Goal: Task Accomplishment & Management: Manage account settings

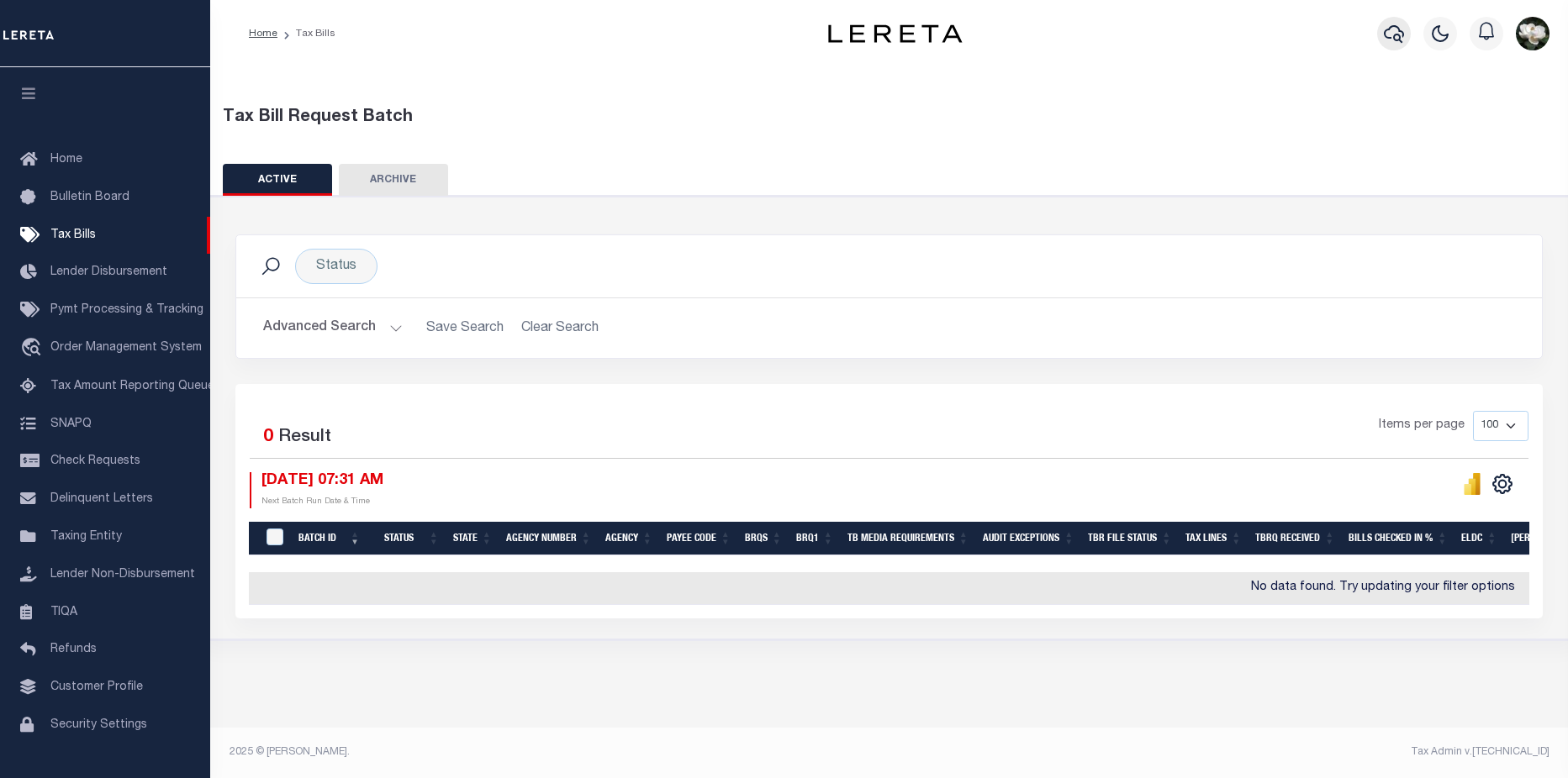
click at [1398, 34] on icon "button" at bounding box center [1394, 34] width 20 height 20
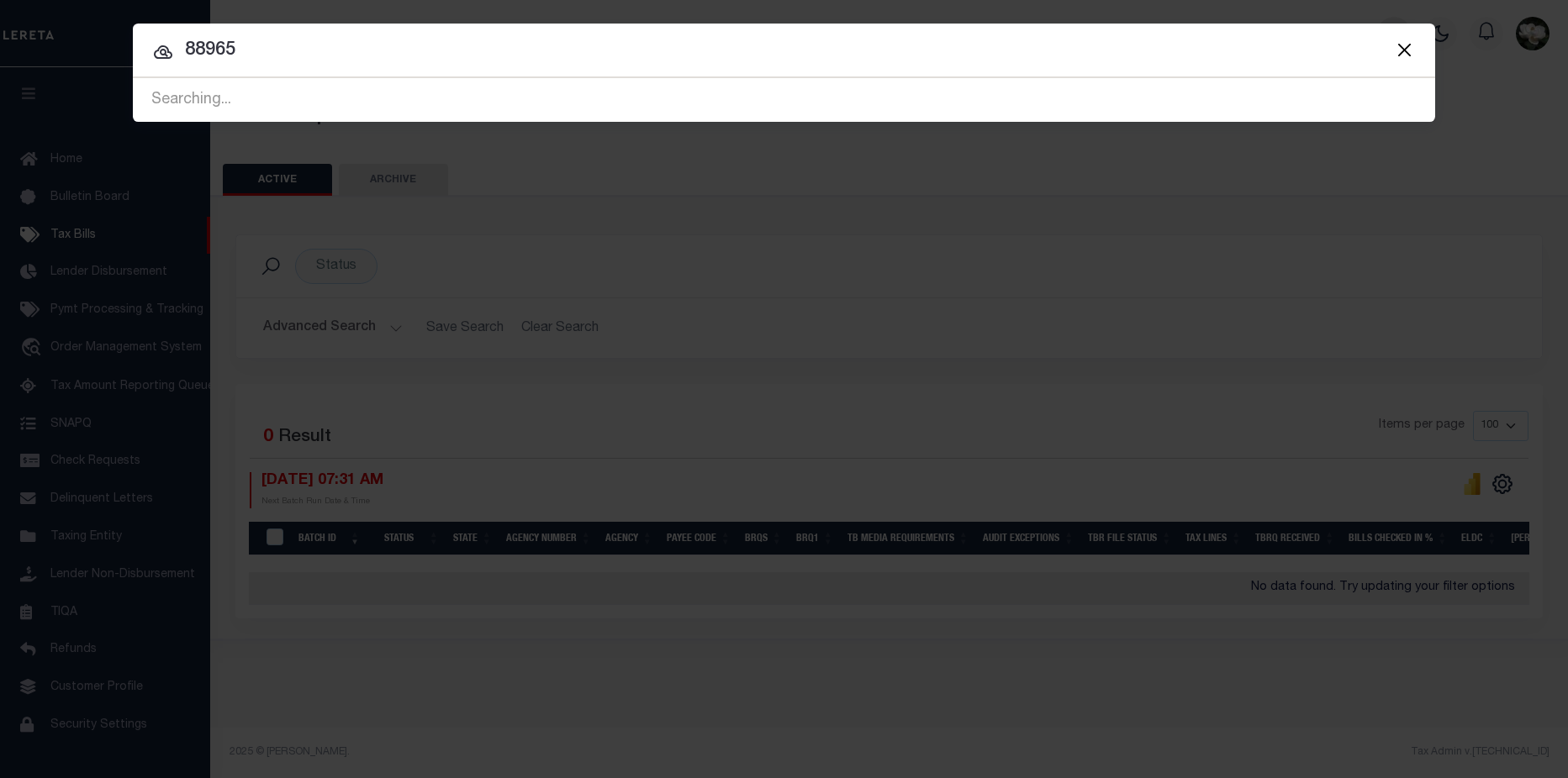
type input "88965"
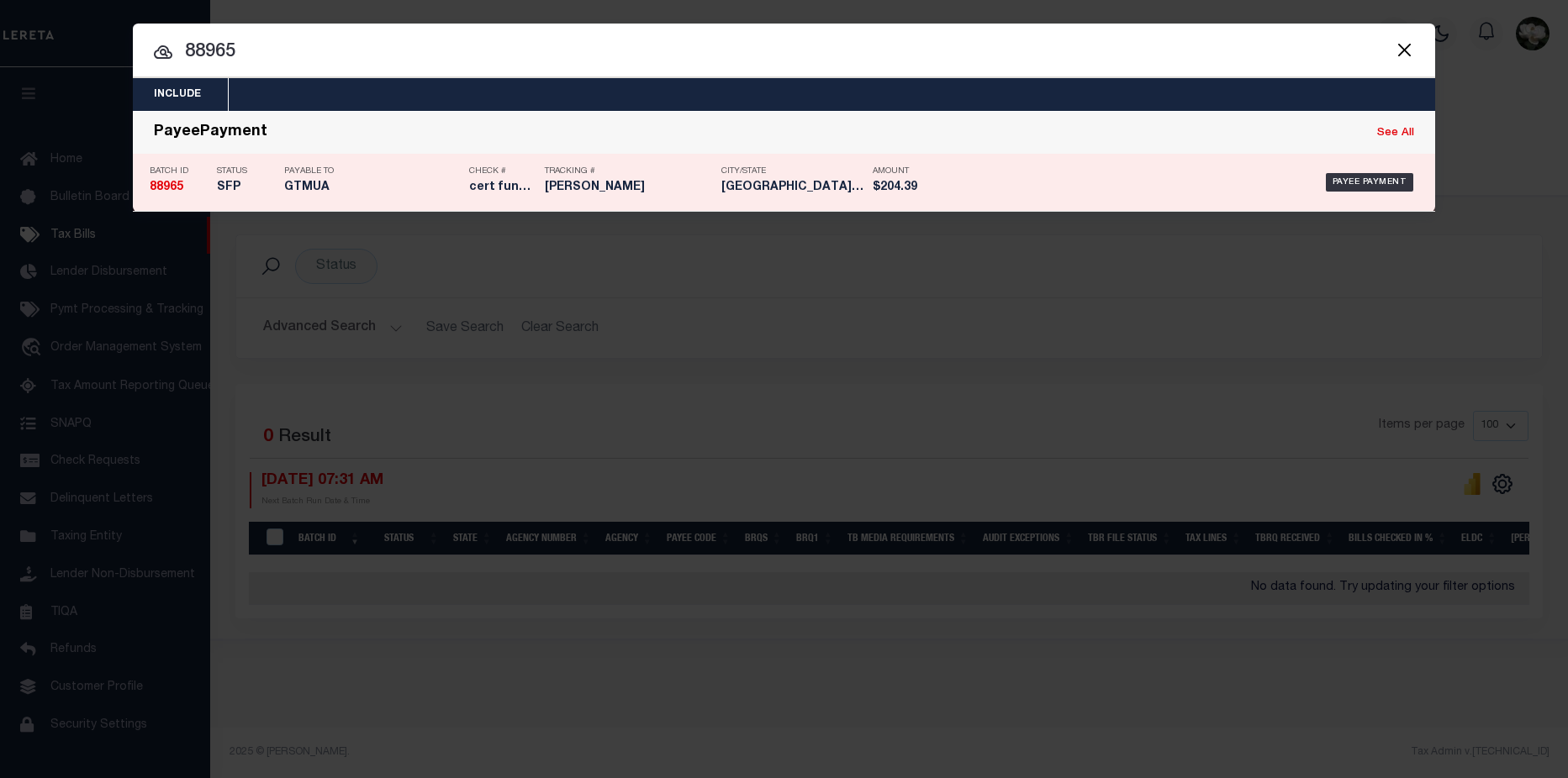
click at [863, 189] on div "Amount $204.39" at bounding box center [901, 183] width 84 height 49
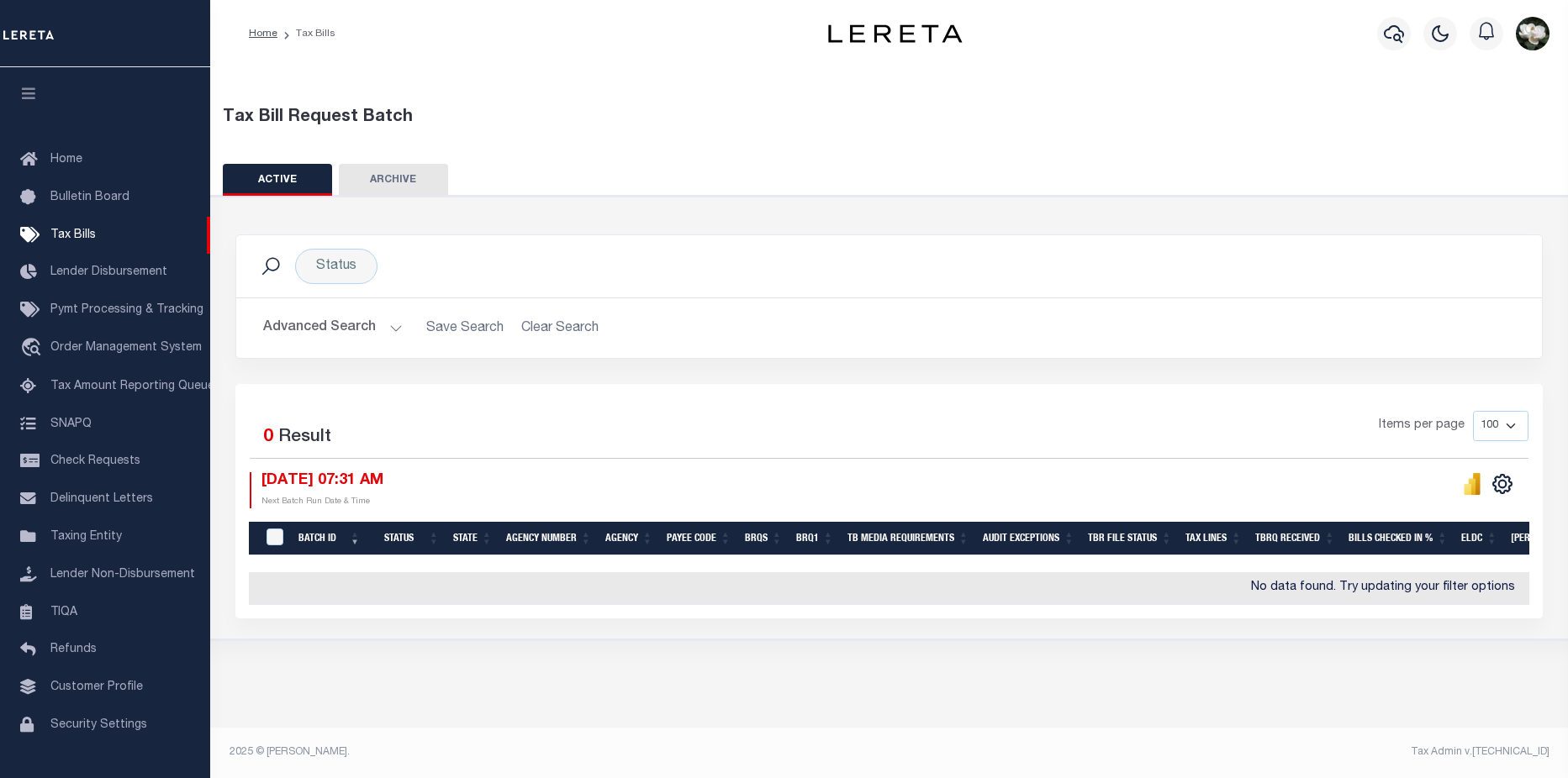
click at [328, 331] on button "Advanced Search" at bounding box center [333, 328] width 140 height 33
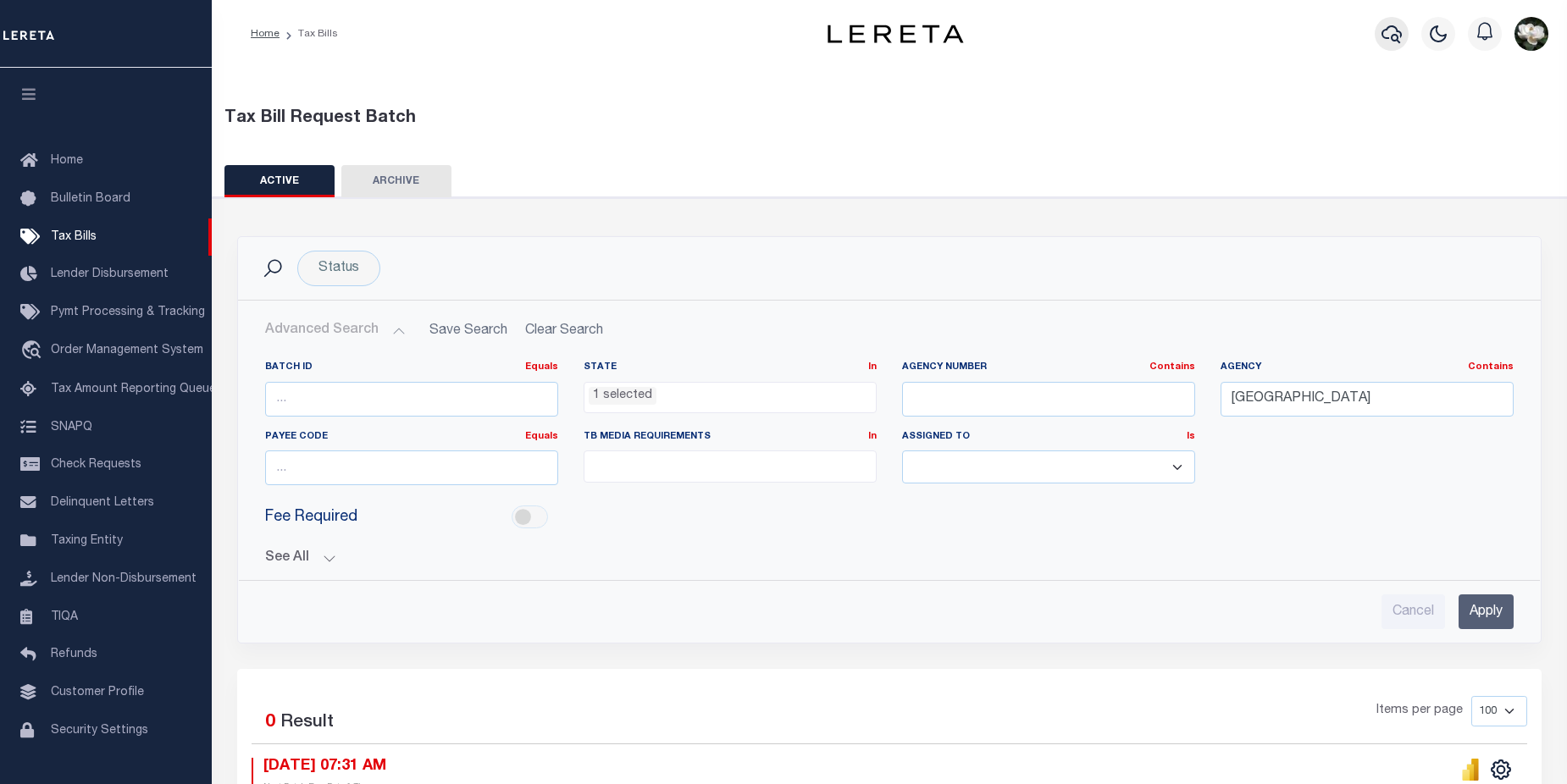
click at [1384, 32] on icon "button" at bounding box center [1391, 34] width 20 height 20
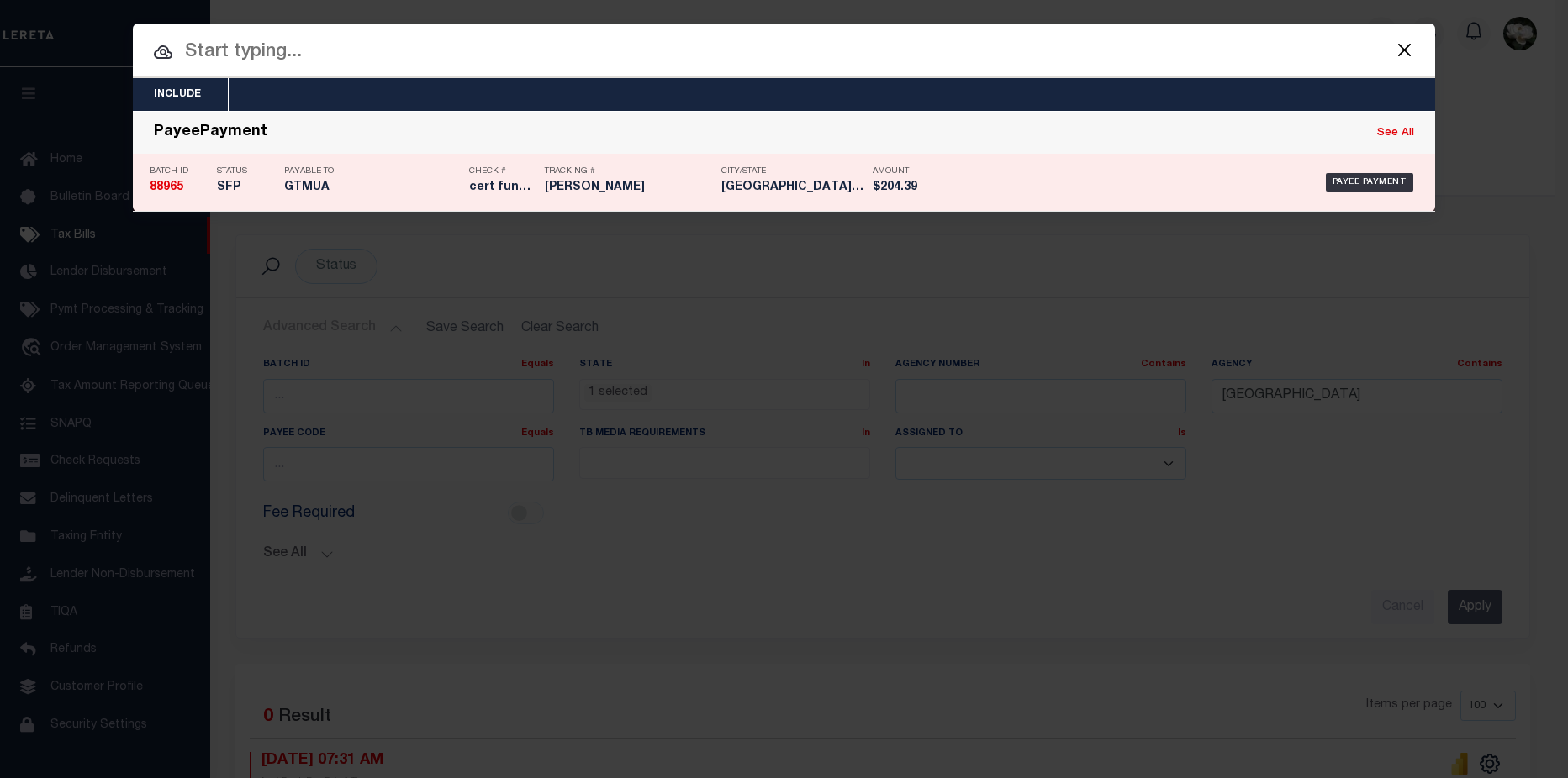
click at [911, 192] on h5 "$204.39" at bounding box center [910, 188] width 75 height 14
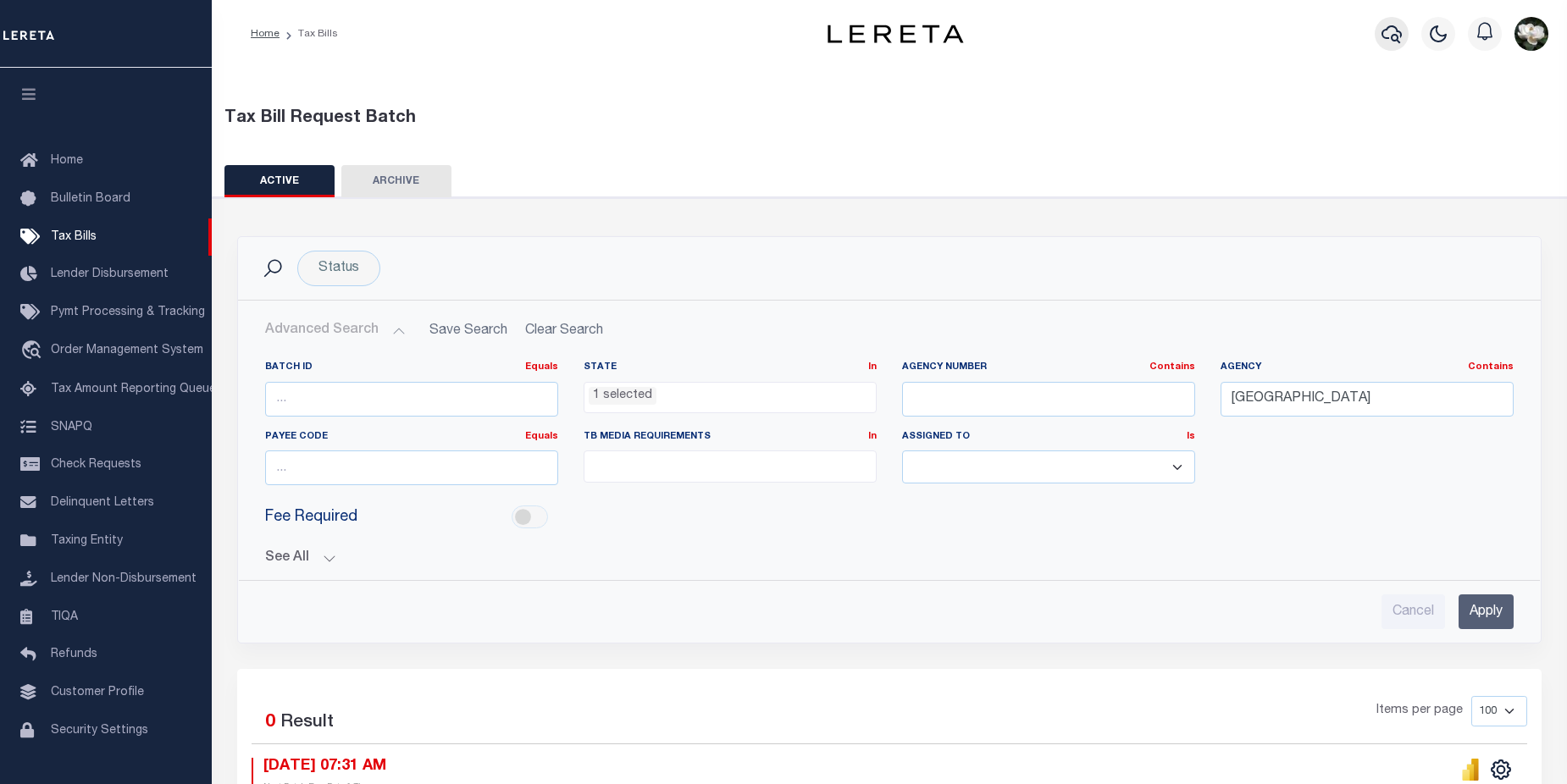
click at [1391, 29] on icon "button" at bounding box center [1391, 34] width 20 height 20
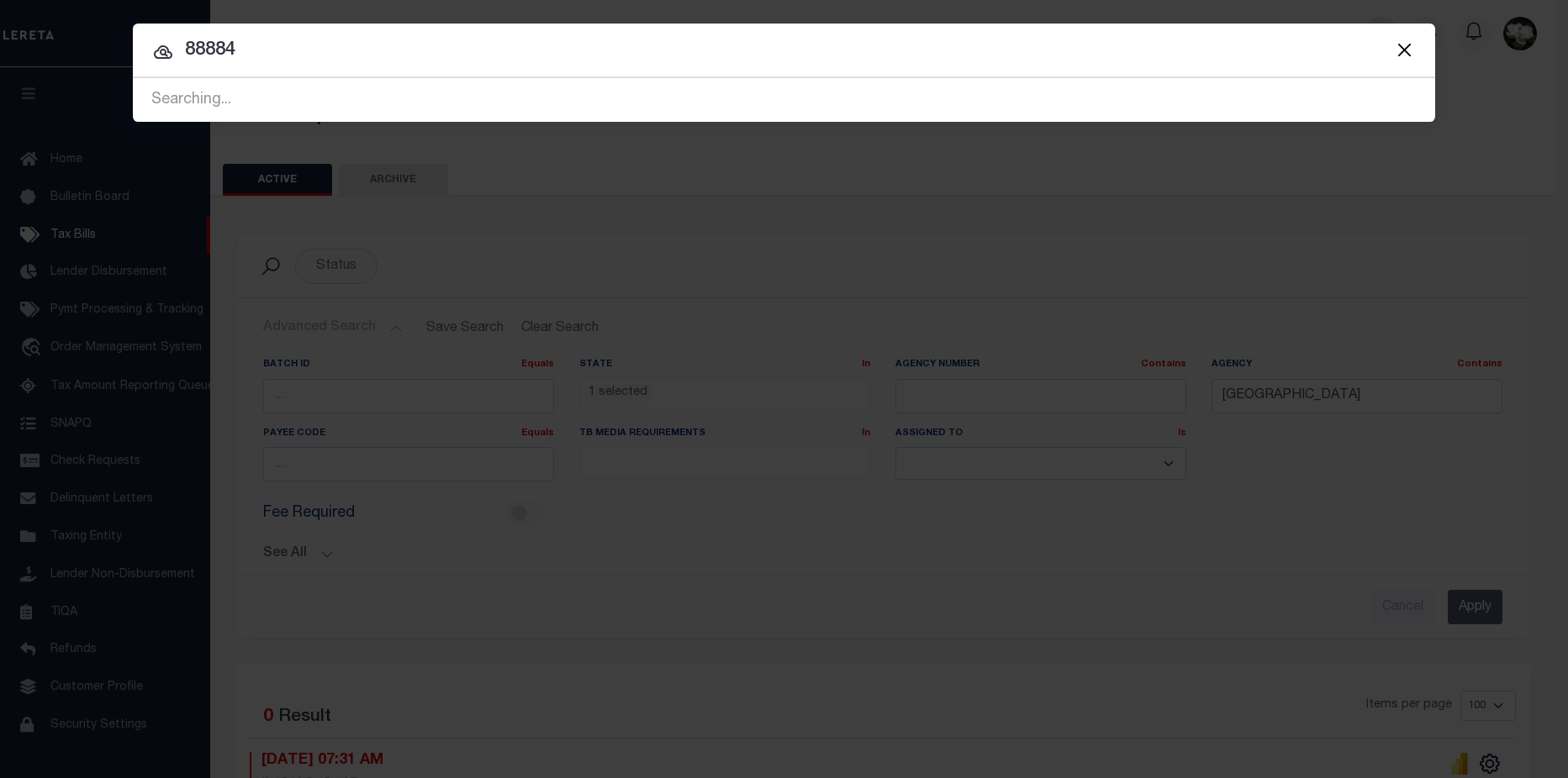
type input "88884"
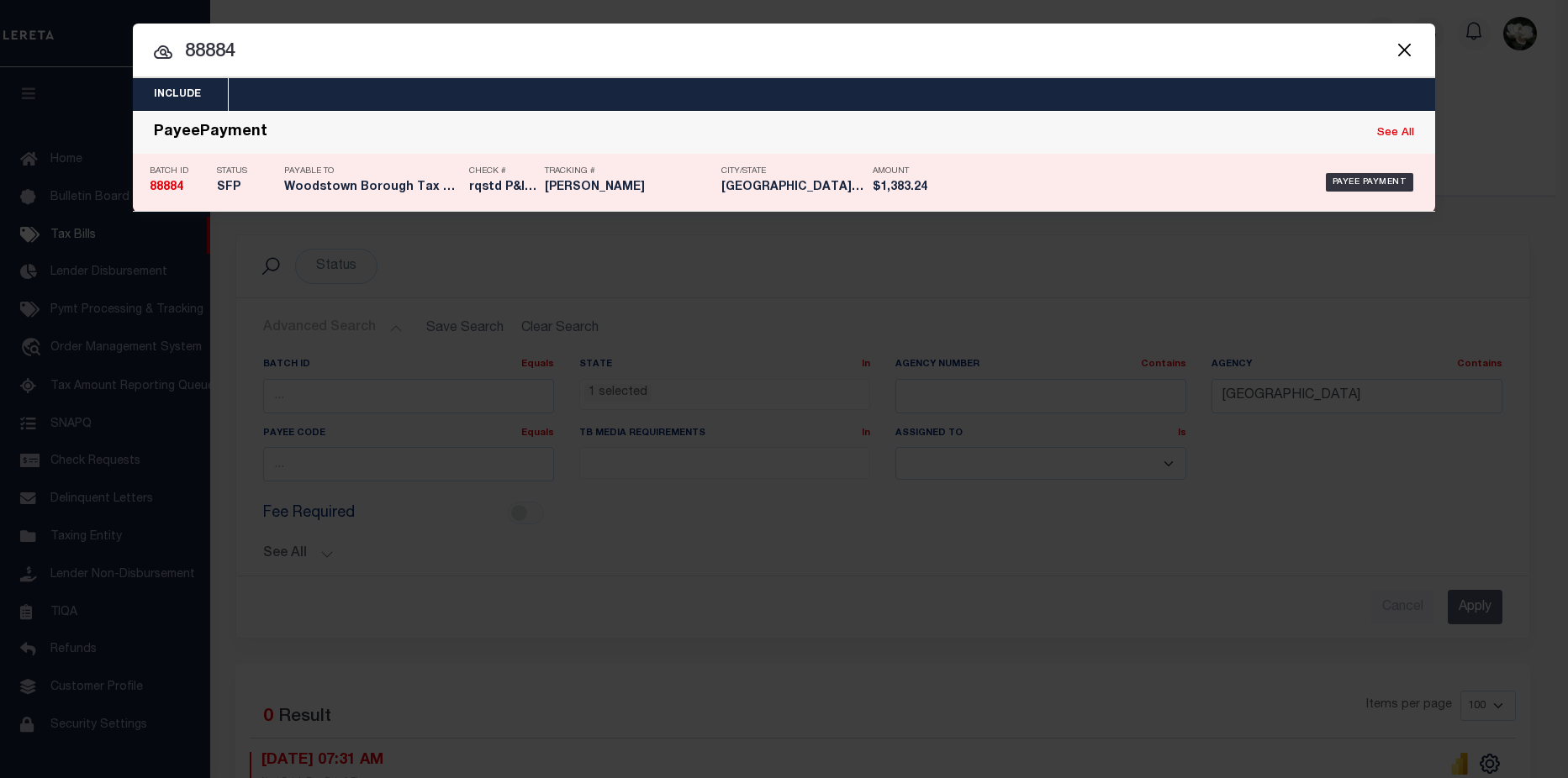
click at [1021, 188] on div "Payee Payment" at bounding box center [1187, 183] width 461 height 49
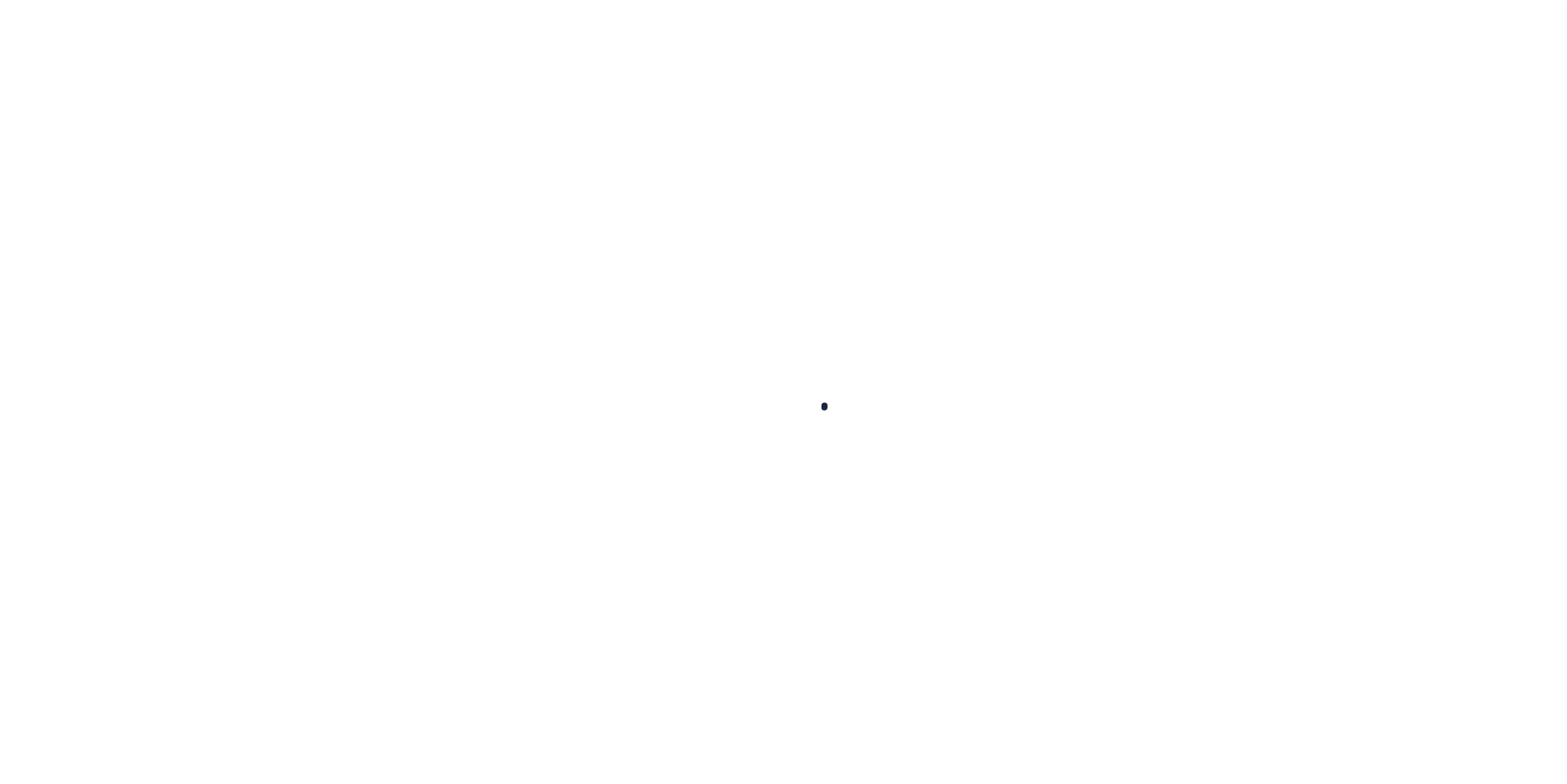
select select "SFP"
type input "[DATE]"
type input "$204.39"
select select "CCK"
type input "316A-231601549"
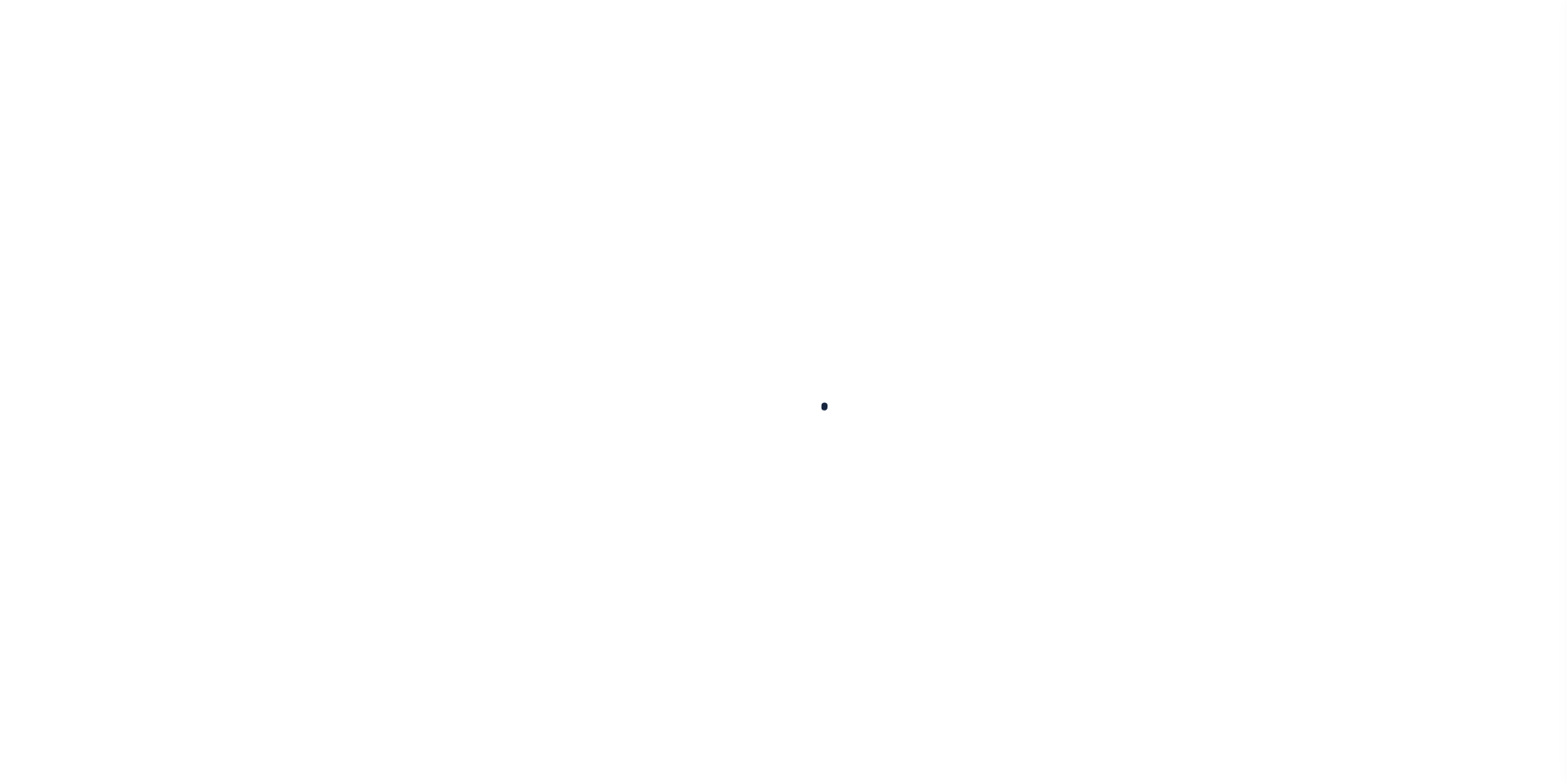
select select "[PERSON_NAME]"
checkbox input "true"
type input "N"
radio input "true"
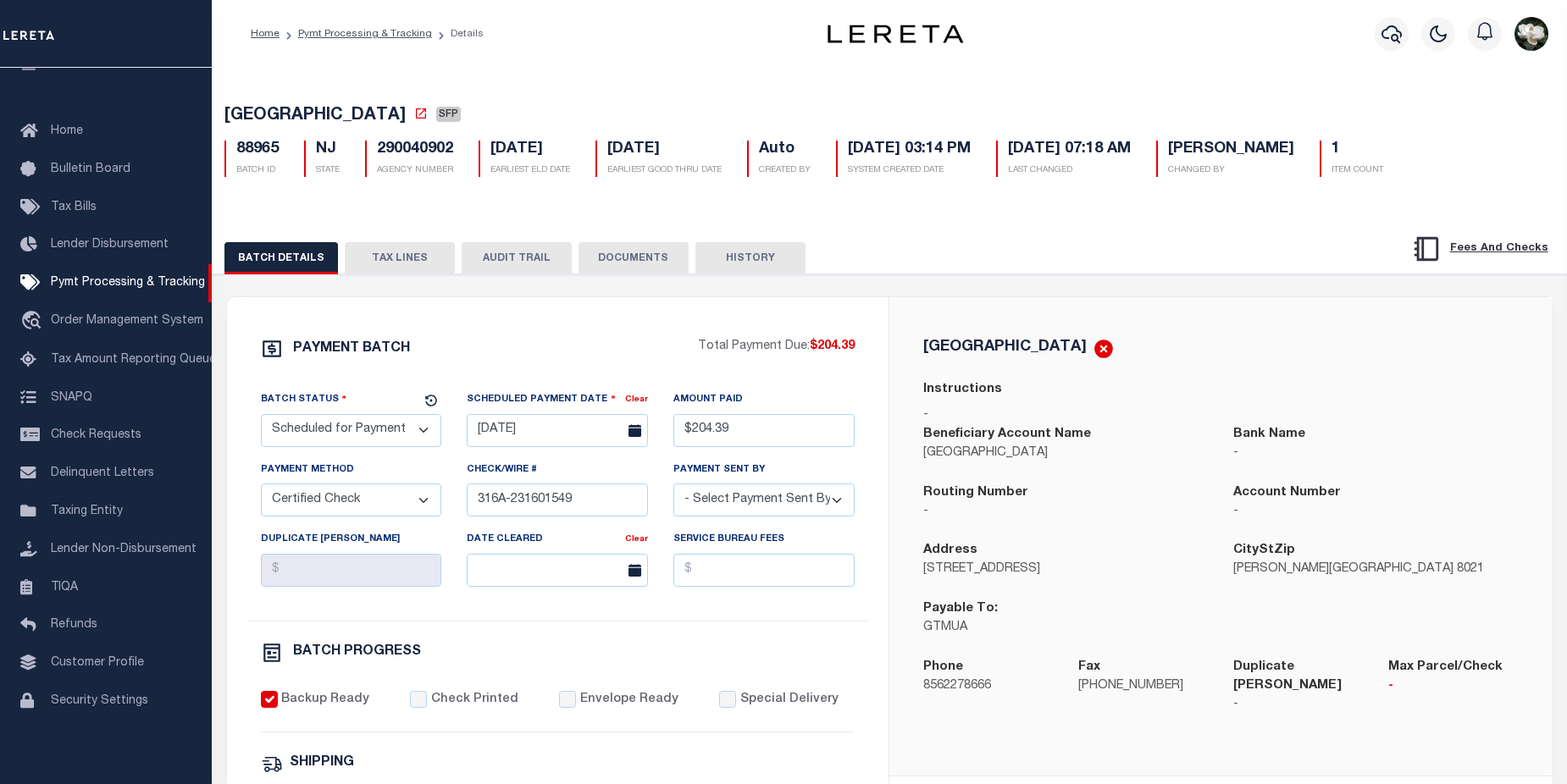
scroll to position [14, 0]
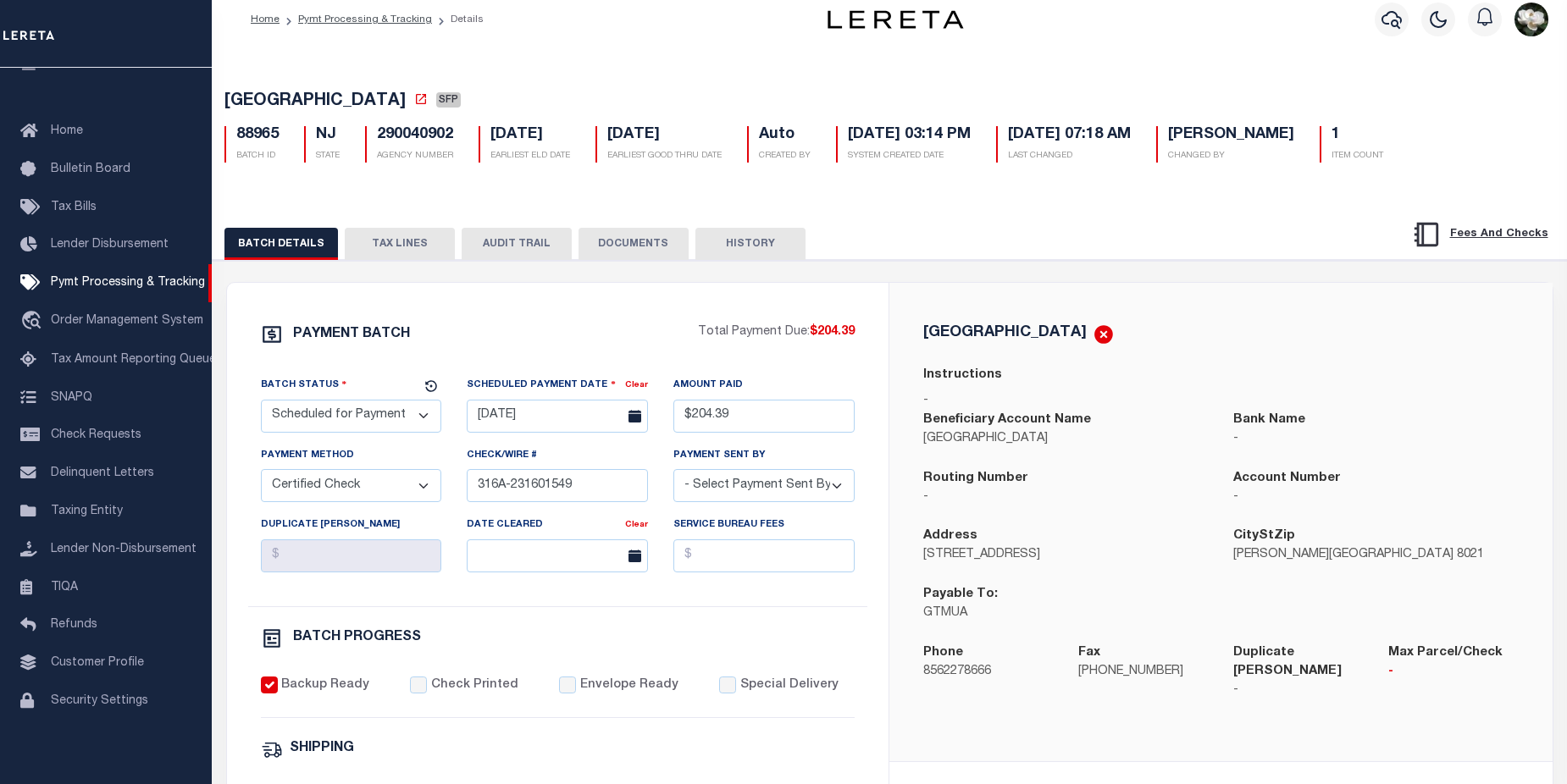
click at [1110, 504] on p "-" at bounding box center [1066, 498] width 285 height 19
drag, startPoint x: 923, startPoint y: 567, endPoint x: 1080, endPoint y: 559, distance: 157.2
click at [1080, 559] on p "[STREET_ADDRESS]" at bounding box center [1066, 556] width 285 height 19
copy p "[STREET_ADDRESS]"
drag, startPoint x: 1336, startPoint y: 562, endPoint x: 1361, endPoint y: 561, distance: 25.0
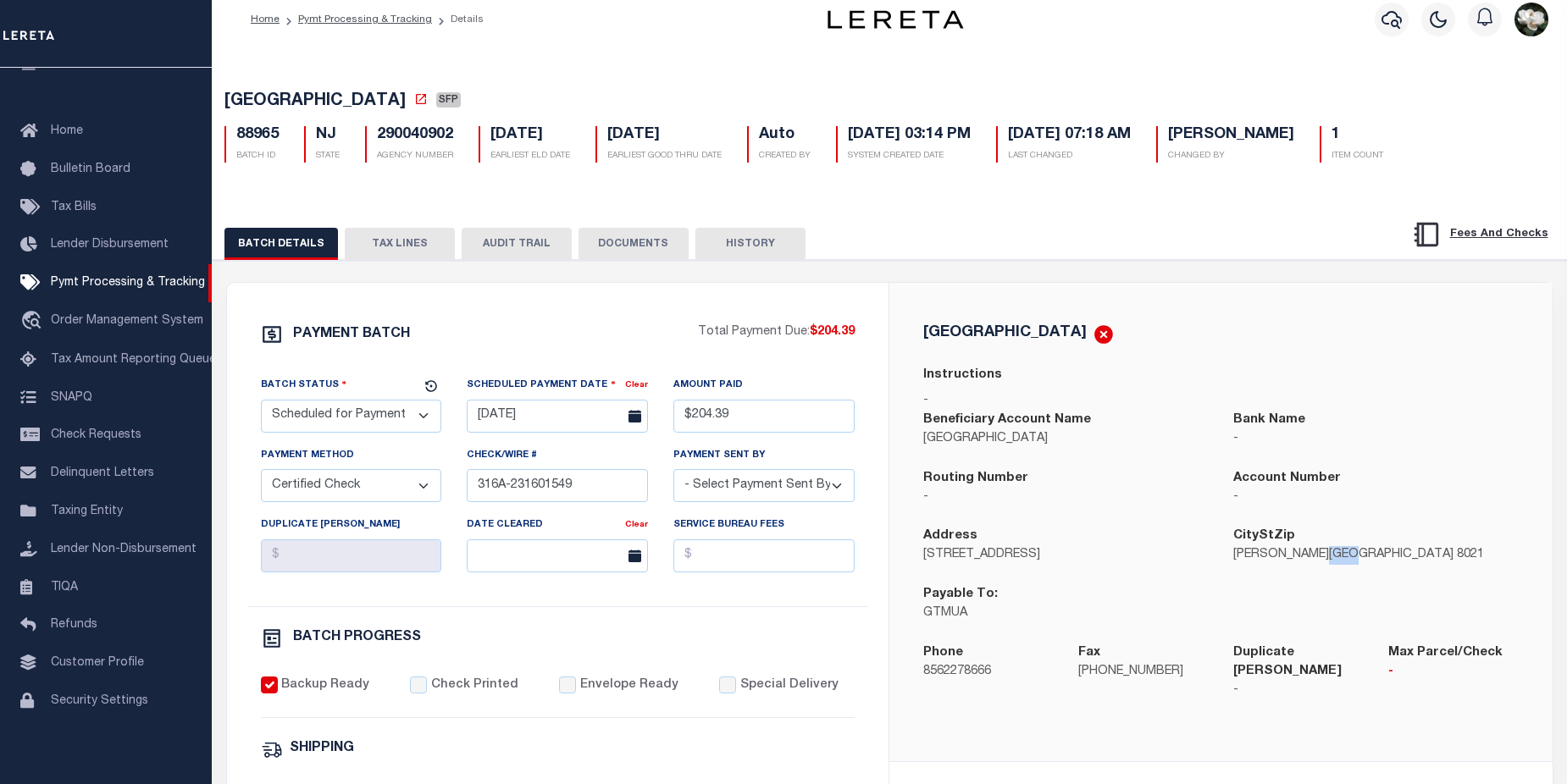
click at [1361, 561] on p "[PERSON_NAME][GEOGRAPHIC_DATA] 8021" at bounding box center [1375, 556] width 285 height 19
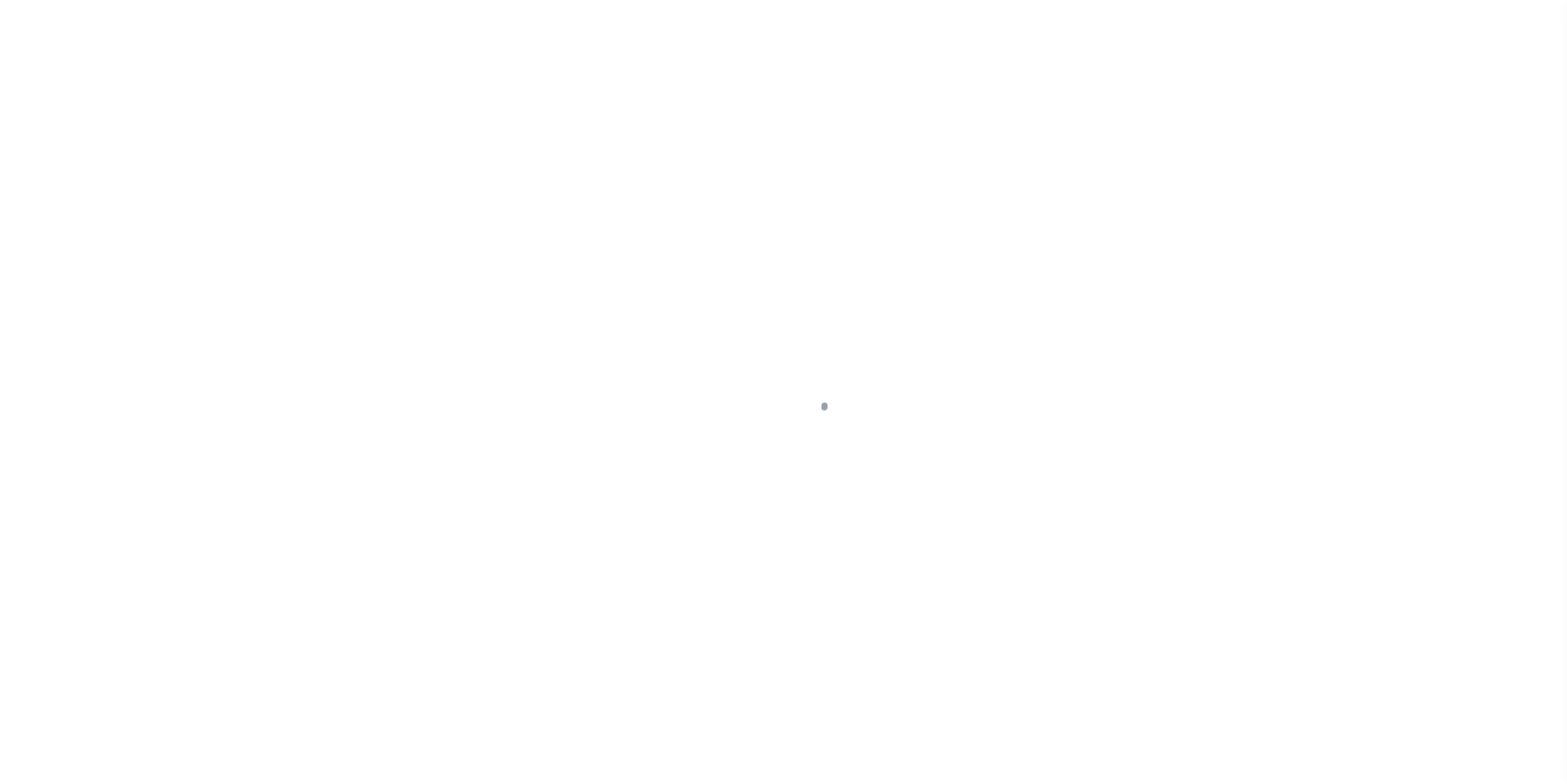
select select "SFP"
select select "CCK"
select select "[PERSON_NAME]"
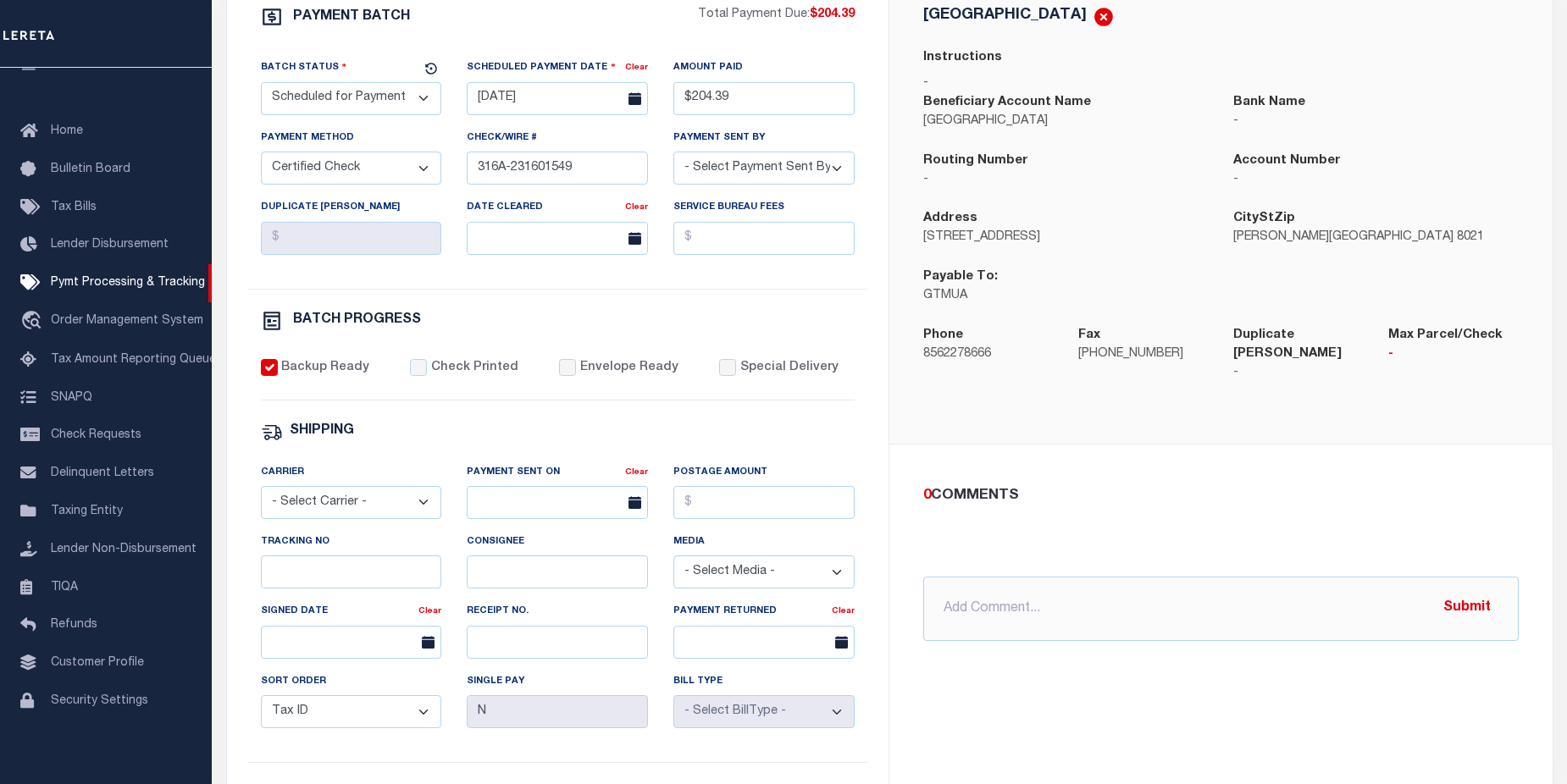
scroll to position [338, 0]
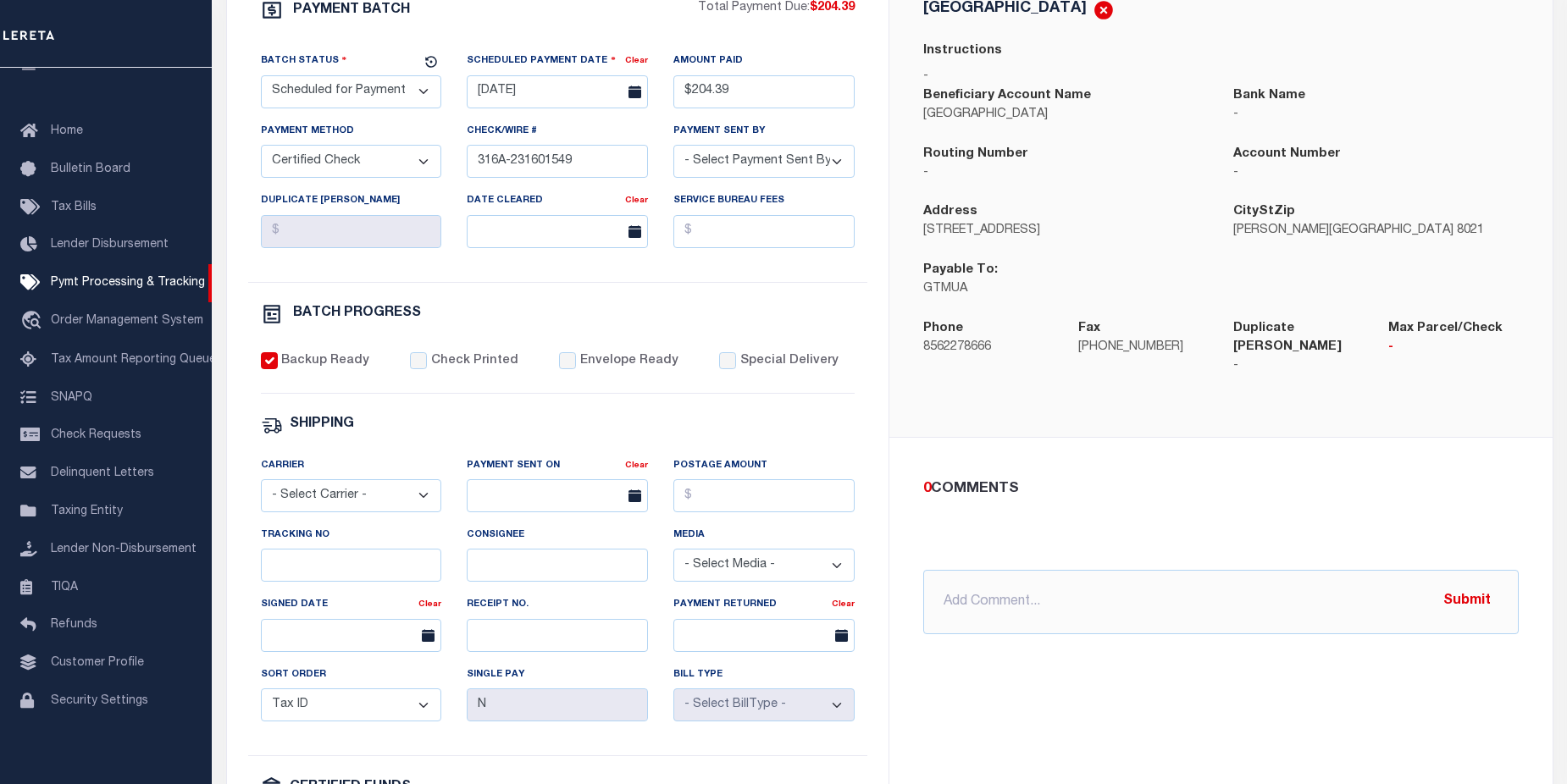
click at [429, 504] on select "- Select Carrier - E-mail Fax Fedex FTP Other UPS USPS" at bounding box center [351, 495] width 182 height 33
select select "FDX"
click at [261, 487] on select "- Select Carrier - E-mail Fax Fedex FTP Other UPS USPS" at bounding box center [351, 495] width 182 height 33
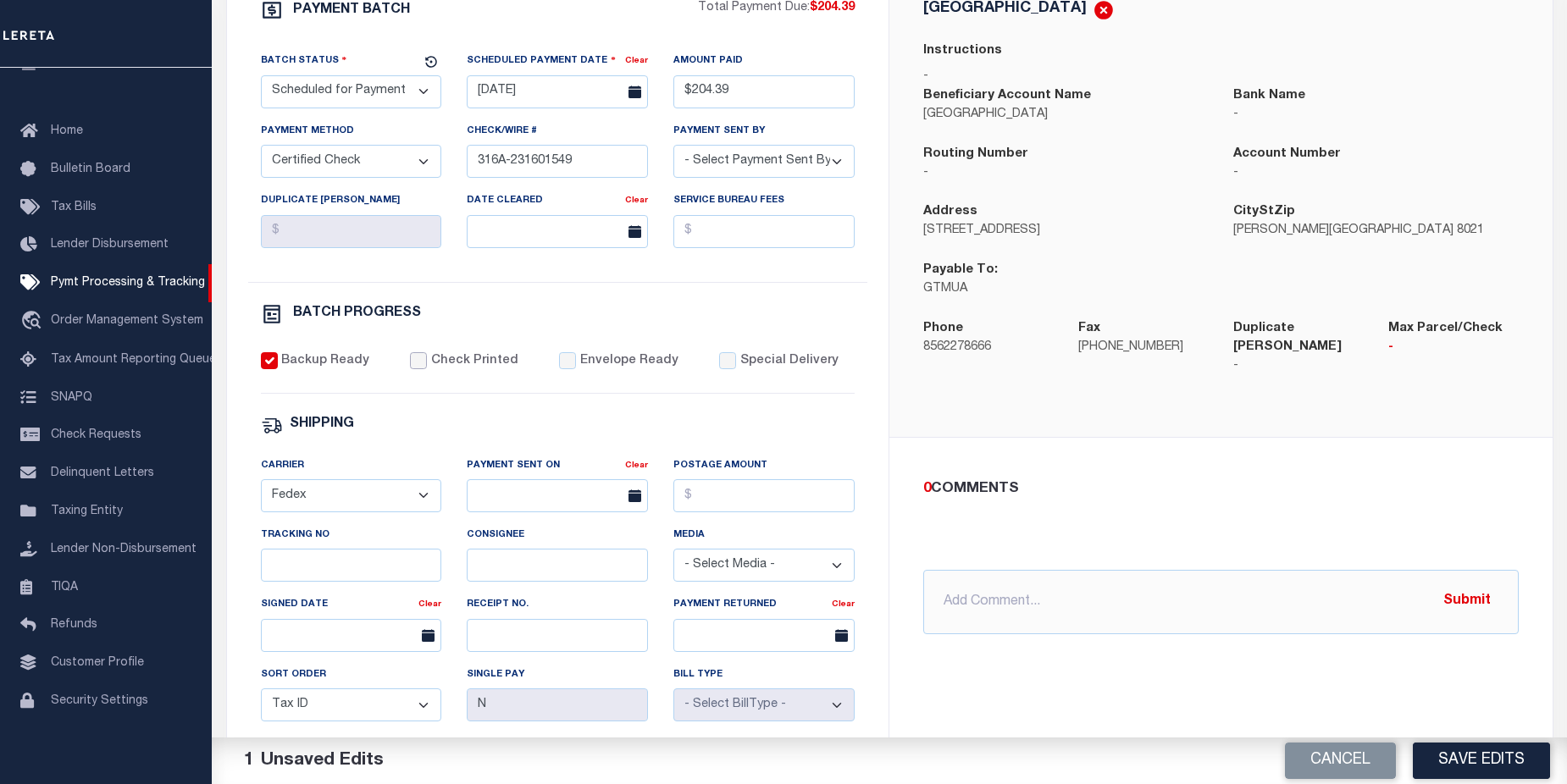
click at [419, 369] on input "Check Printed" at bounding box center [419, 360] width 17 height 17
checkbox input "true"
drag, startPoint x: 754, startPoint y: 504, endPoint x: 769, endPoint y: 504, distance: 15.0
click at [754, 504] on input "Postage Amount" at bounding box center [764, 495] width 182 height 33
type input "$8.40"
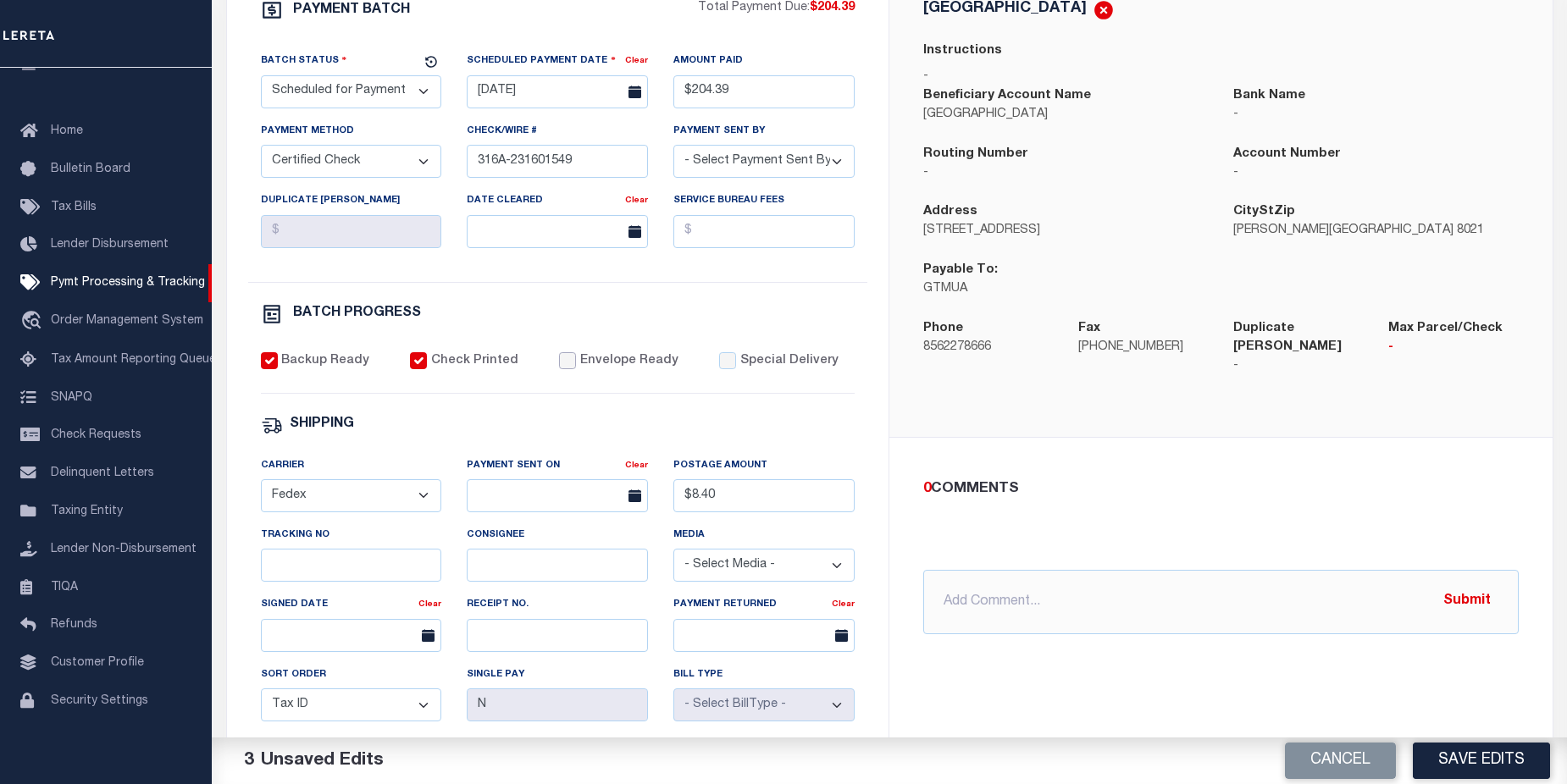
click at [559, 364] on input "Envelope Ready" at bounding box center [568, 360] width 17 height 17
checkbox input "true"
click at [1139, 493] on div "0 COMMENTS @Aakash Patel @Abdul Muzain @Adams, Pamela S @Adhikary Rinki @Agusti…" at bounding box center [1221, 556] width 622 height 156
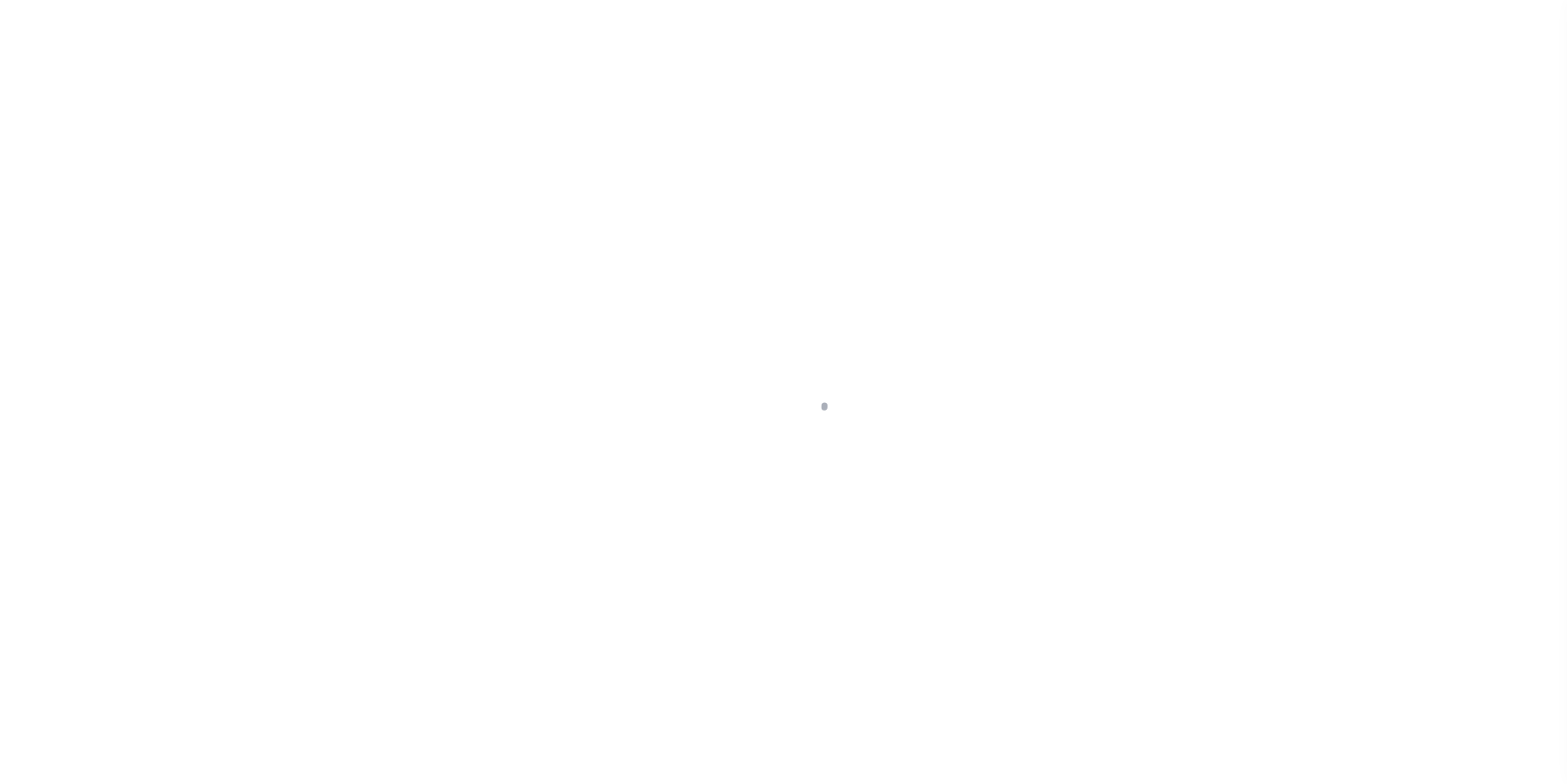
select select "SFP"
select select "CCK"
select select "[PERSON_NAME]"
select select "FDX"
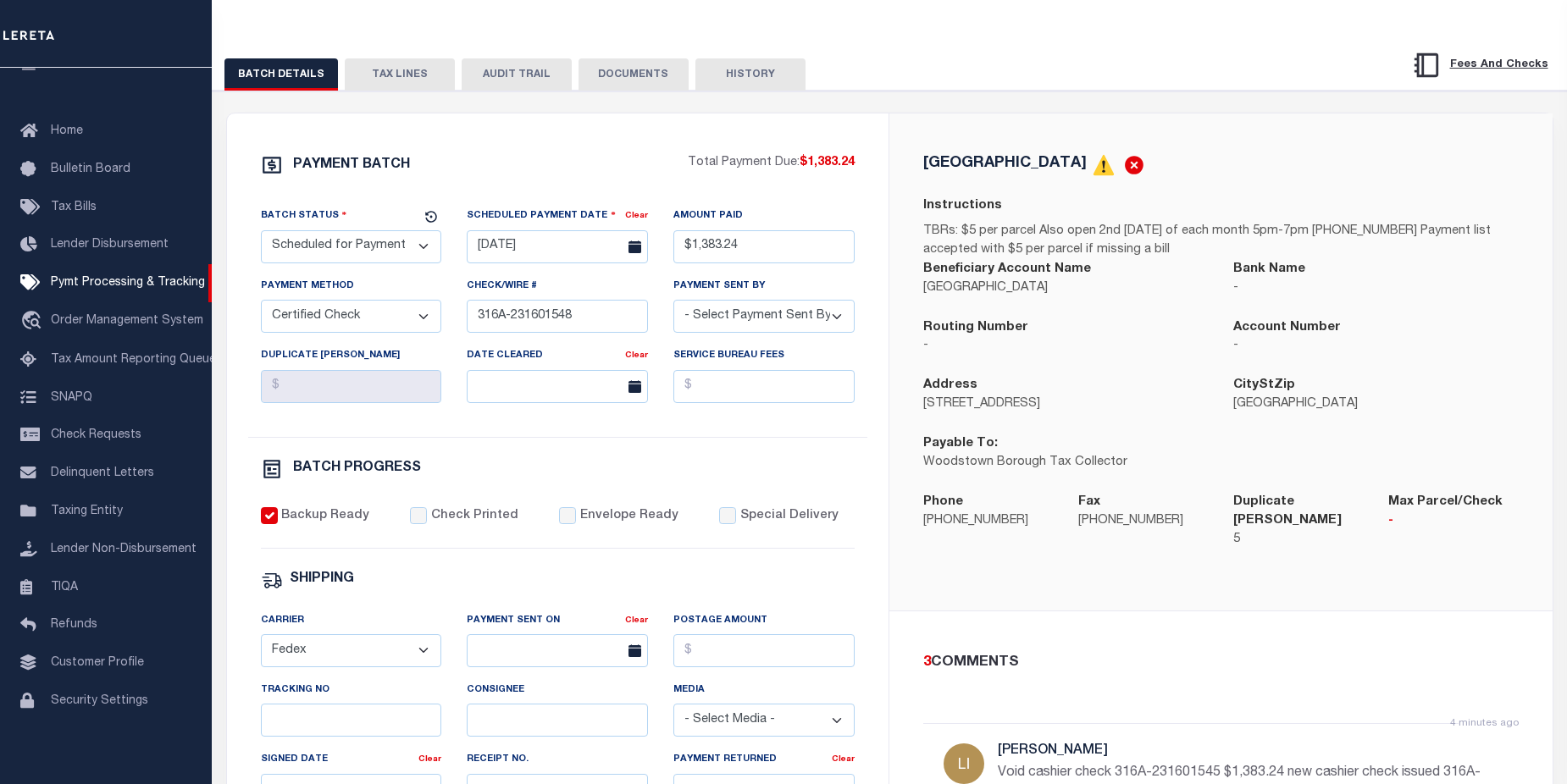
scroll to position [262, 0]
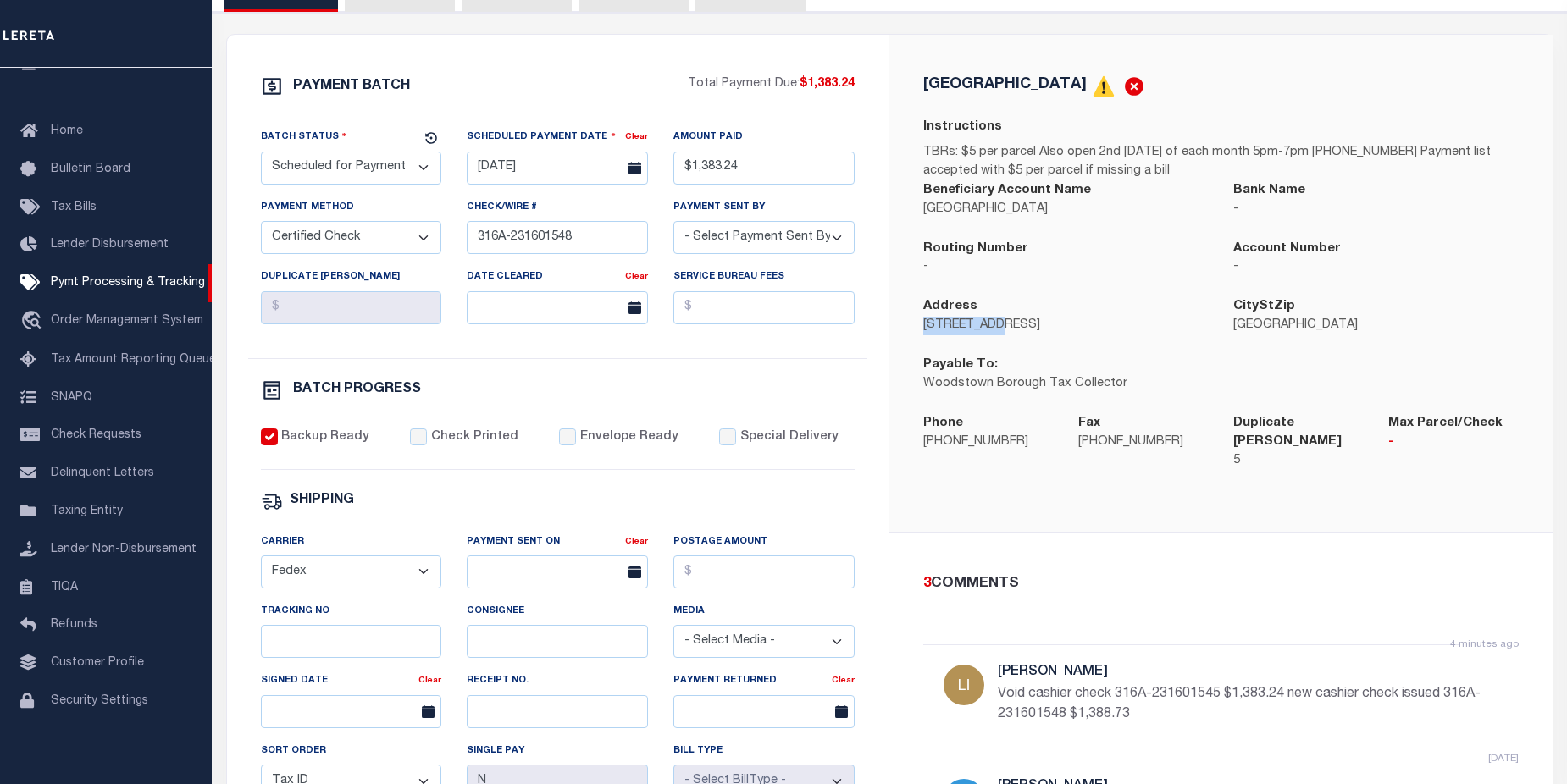
drag, startPoint x: 927, startPoint y: 336, endPoint x: 990, endPoint y: 329, distance: 63.4
click at [990, 329] on p "25 West Ave" at bounding box center [1066, 326] width 285 height 19
copy p "25 West Ave"
click at [1122, 343] on div "Address 25 West Ave" at bounding box center [1066, 326] width 310 height 59
drag, startPoint x: 1013, startPoint y: 447, endPoint x: 911, endPoint y: 449, distance: 102.0
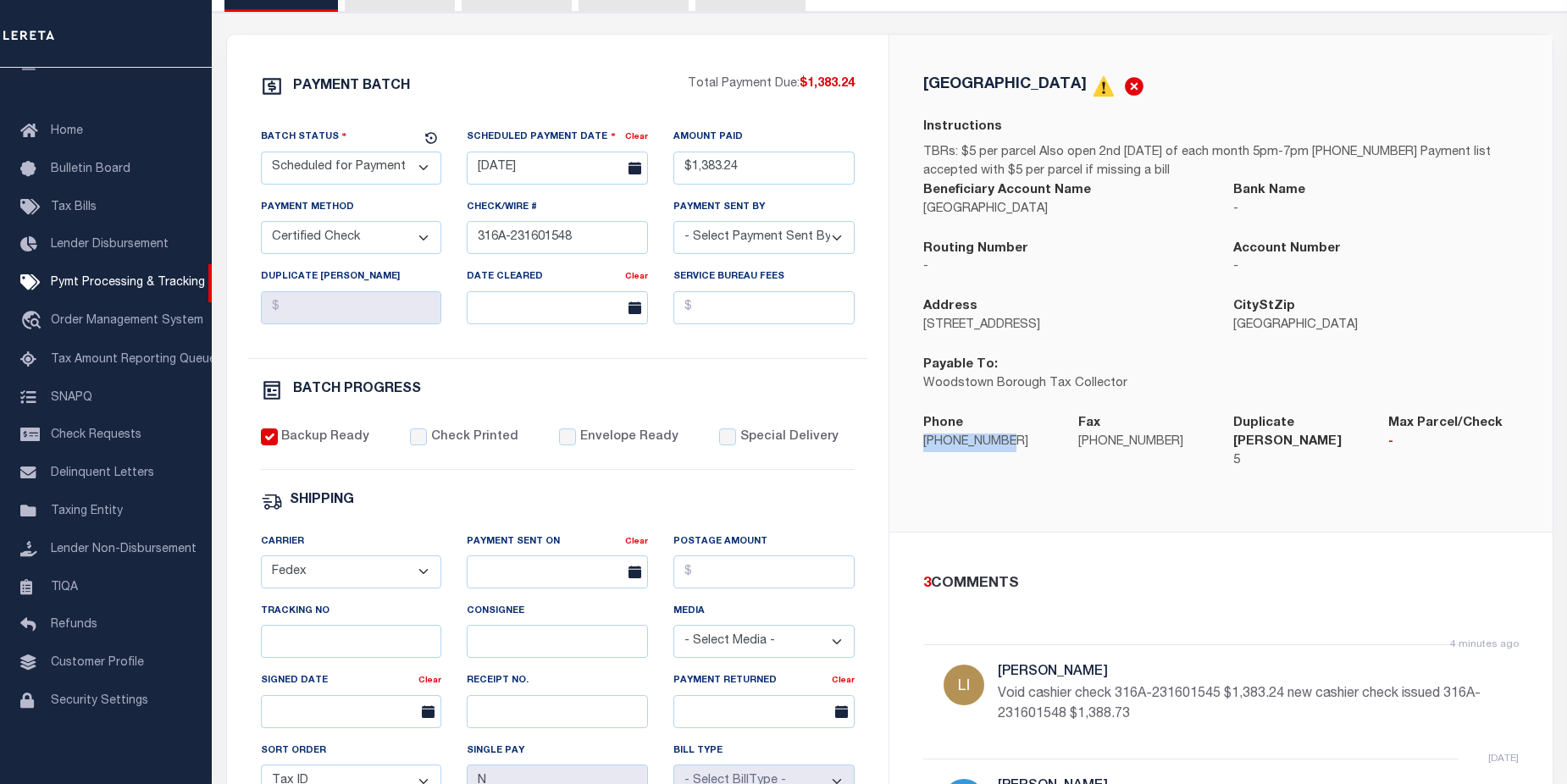
click at [911, 449] on div "Phone 856-769-2200" at bounding box center [988, 453] width 155 height 77
copy p "856-769-2200"
drag, startPoint x: 1005, startPoint y: 296, endPoint x: 989, endPoint y: 302, distance: 17.1
click at [1005, 296] on div "Routing Number -" at bounding box center [1066, 268] width 310 height 59
drag, startPoint x: 922, startPoint y: 338, endPoint x: 992, endPoint y: 335, distance: 70.1
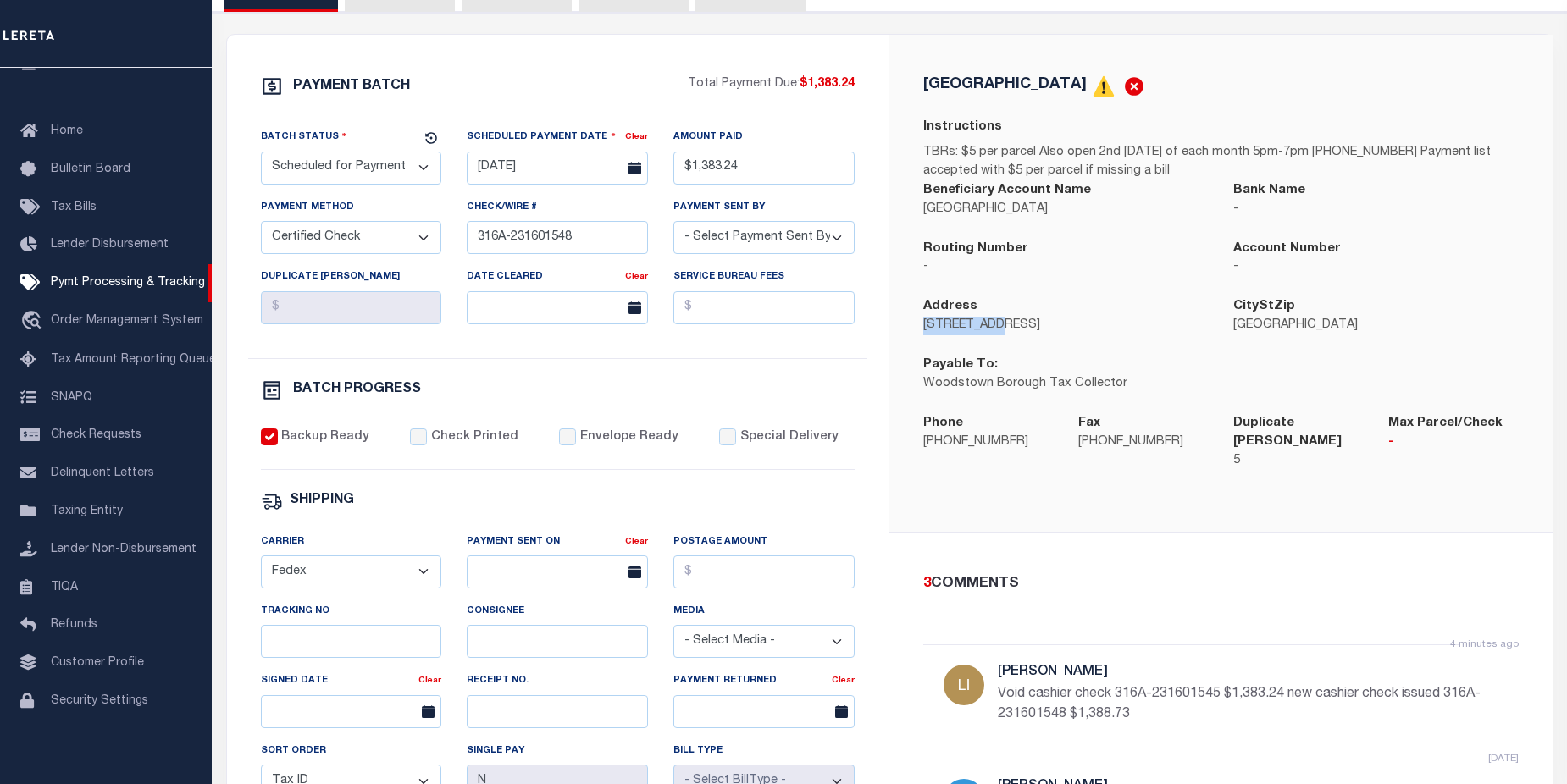
click at [992, 335] on div "Address 25 West Ave" at bounding box center [1066, 326] width 310 height 59
copy p "25 West Ave"
click at [1373, 372] on div "Address 25 West Ave CityStZip Woodstown NJ 8098 Payable To: Woodstown Borough T…" at bounding box center [1221, 355] width 621 height 117
click at [1238, 335] on p "Woodstown NJ 8098" at bounding box center [1375, 326] width 285 height 19
copy p "Woodstow"
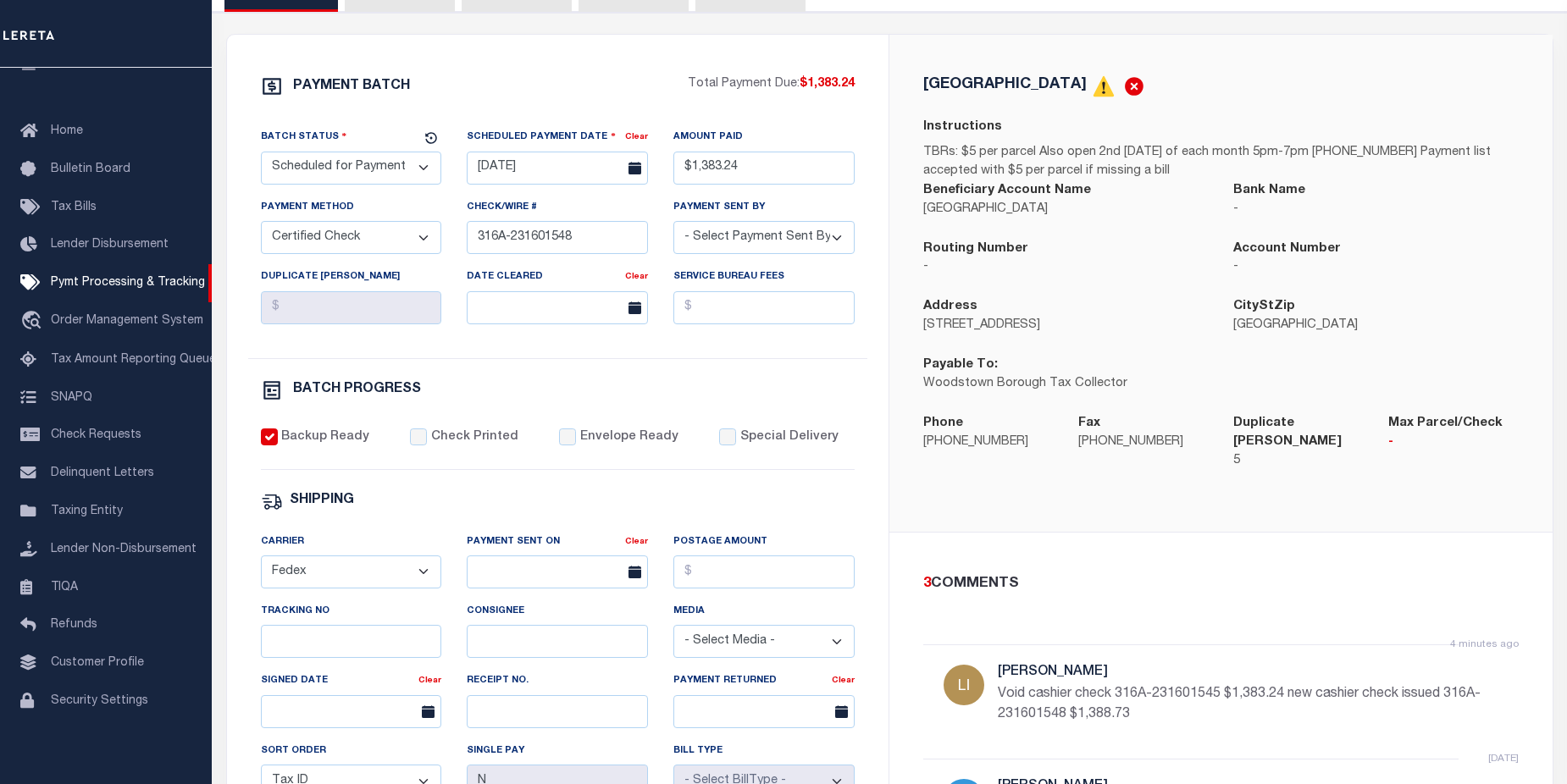
click at [431, 443] on label "Check Printed" at bounding box center [475, 438] width 87 height 19
click at [427, 443] on input "Check Printed" at bounding box center [419, 437] width 17 height 17
checkbox input "true"
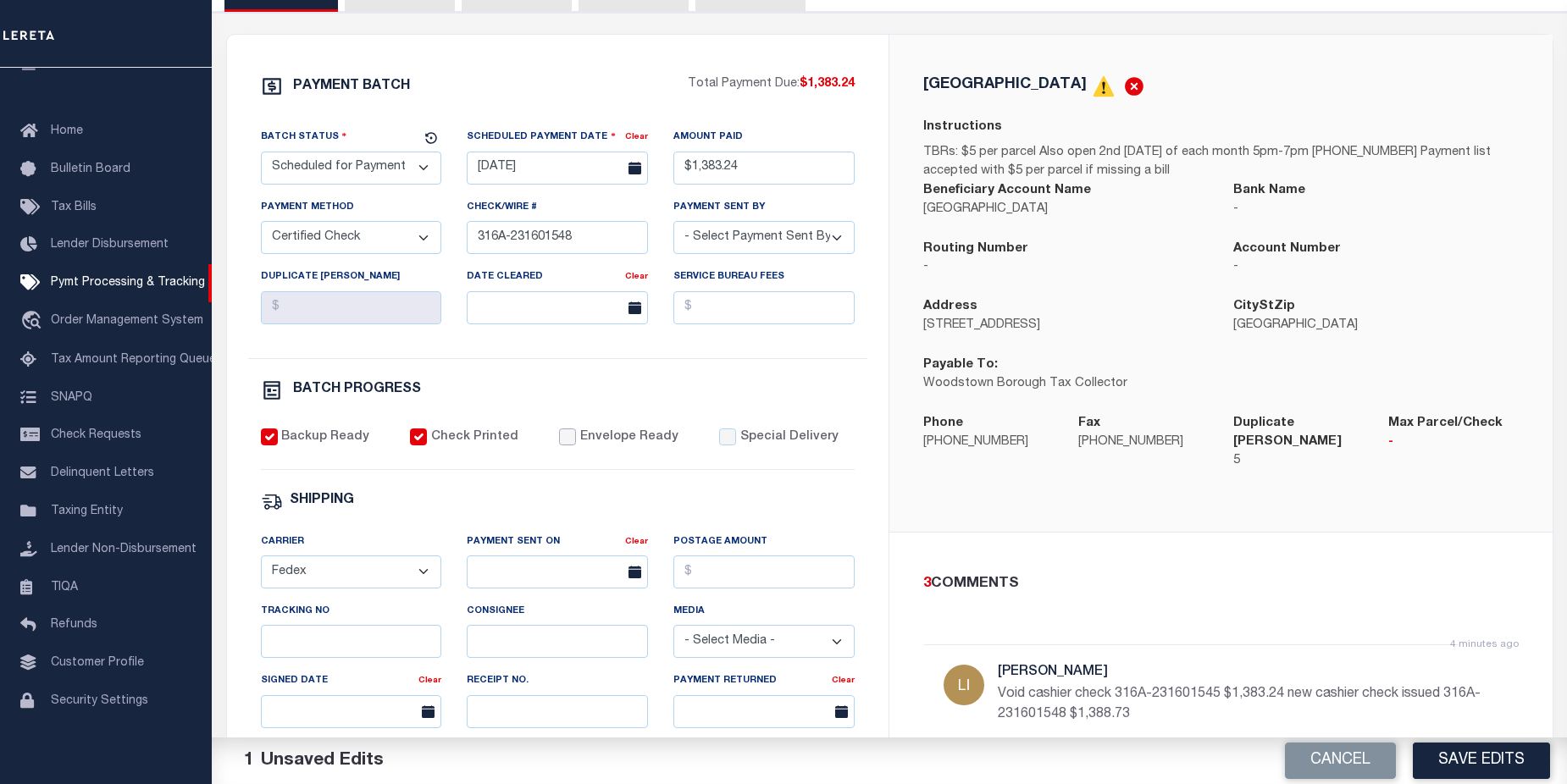
click at [559, 441] on input "Envelope Ready" at bounding box center [568, 437] width 17 height 17
checkbox input "true"
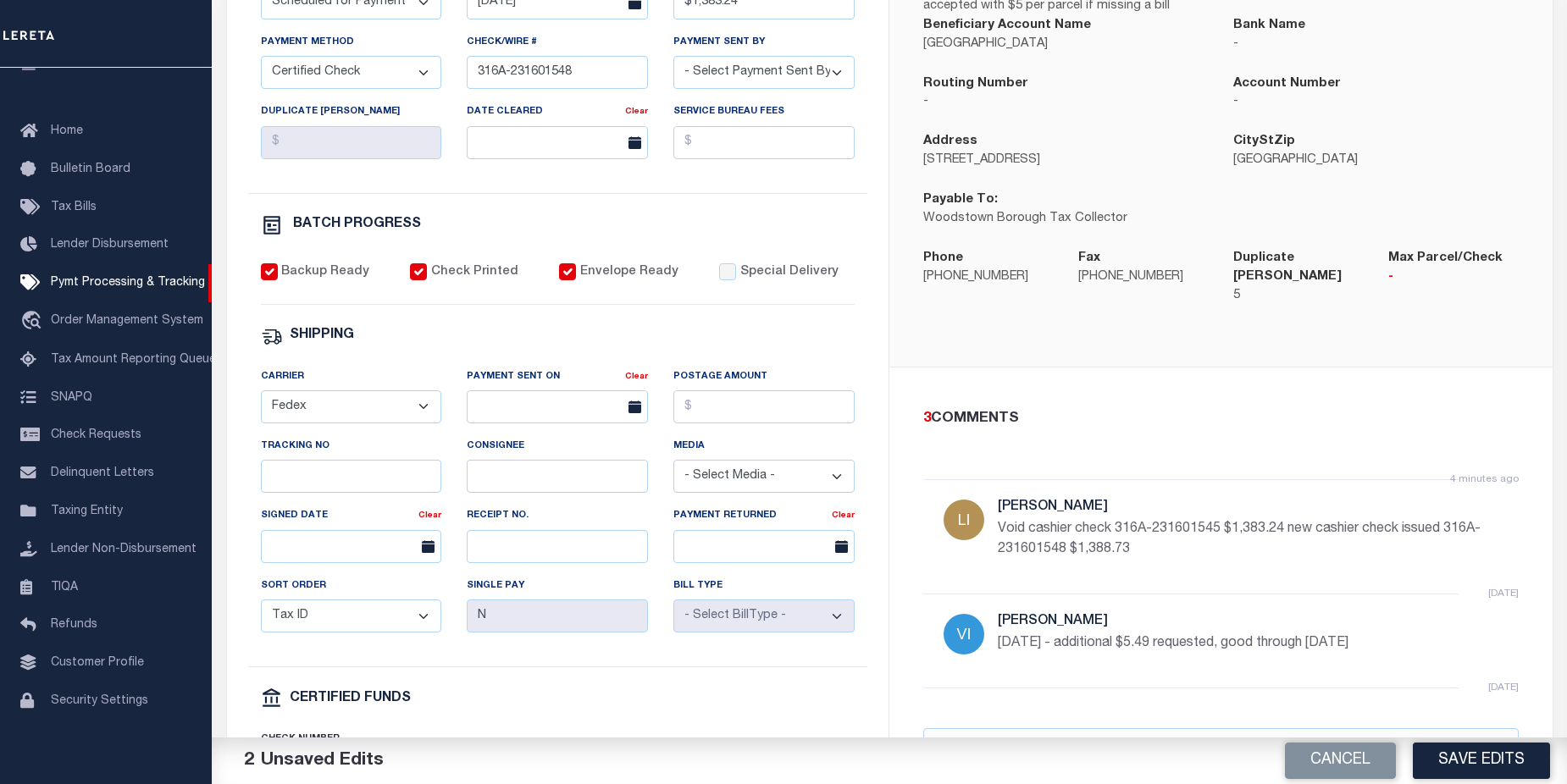
scroll to position [432, 0]
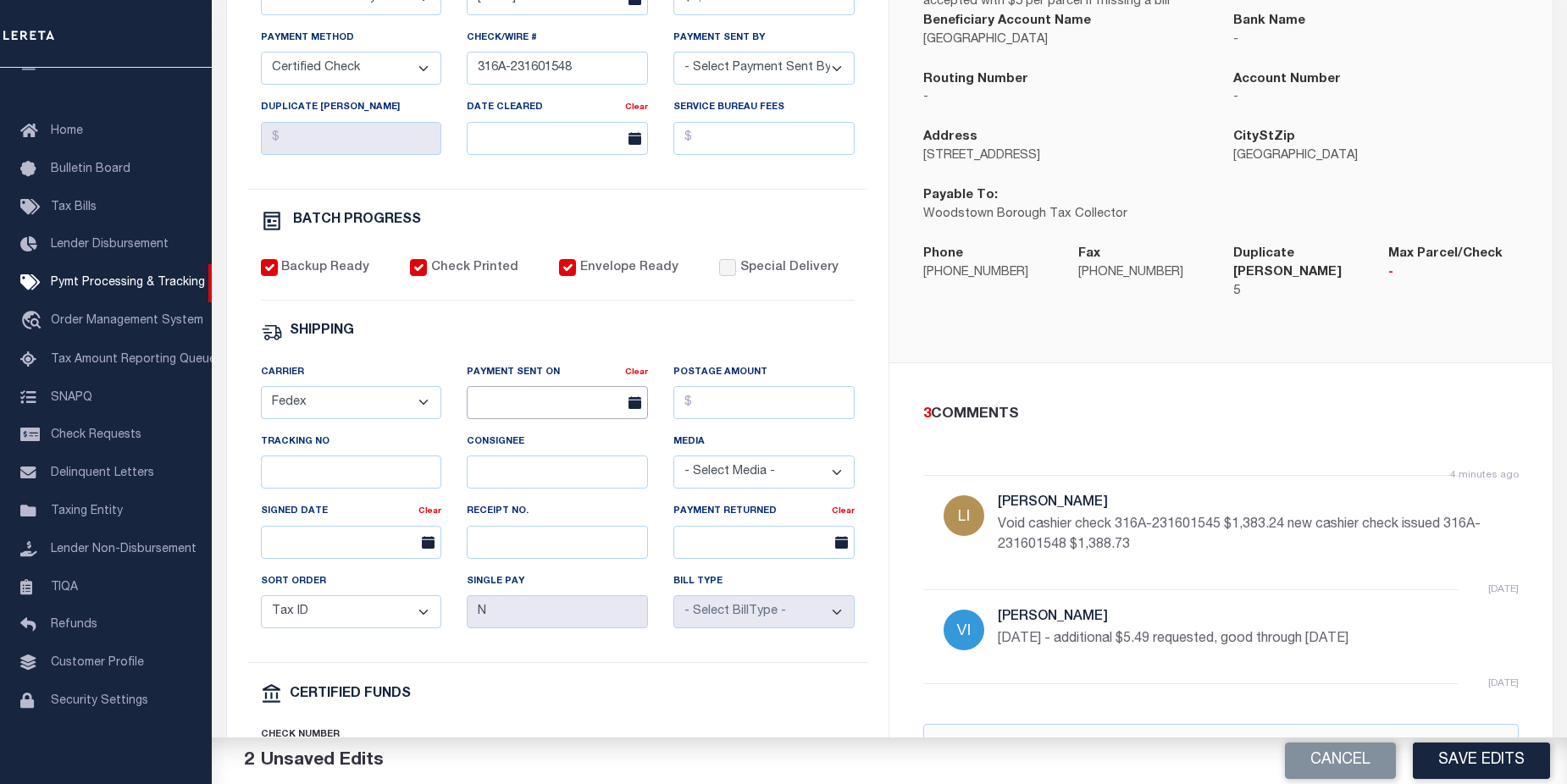
click at [573, 402] on input "text" at bounding box center [557, 402] width 182 height 33
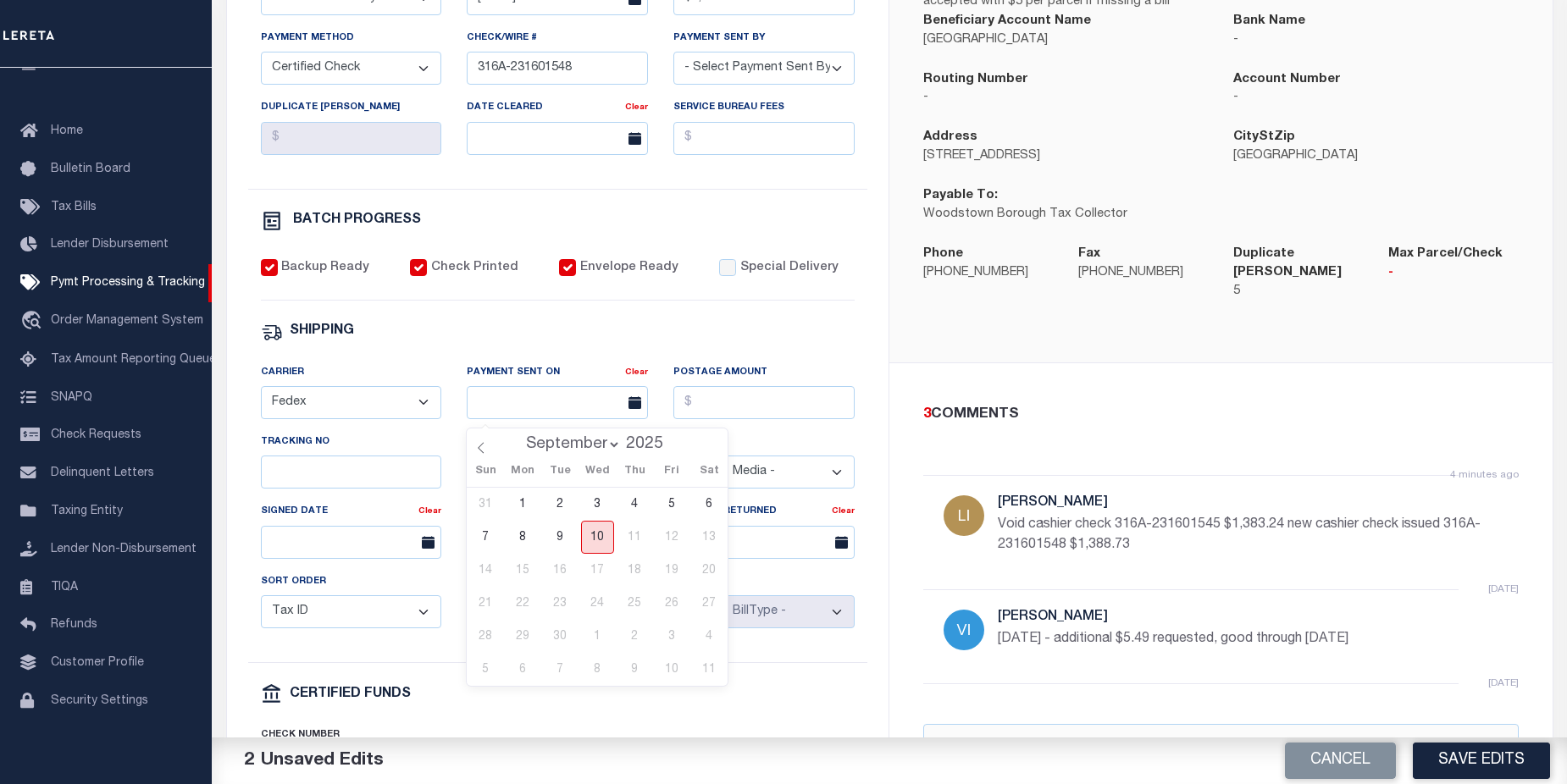
click at [588, 539] on span "10" at bounding box center [597, 537] width 33 height 33
type input "09/10/2025"
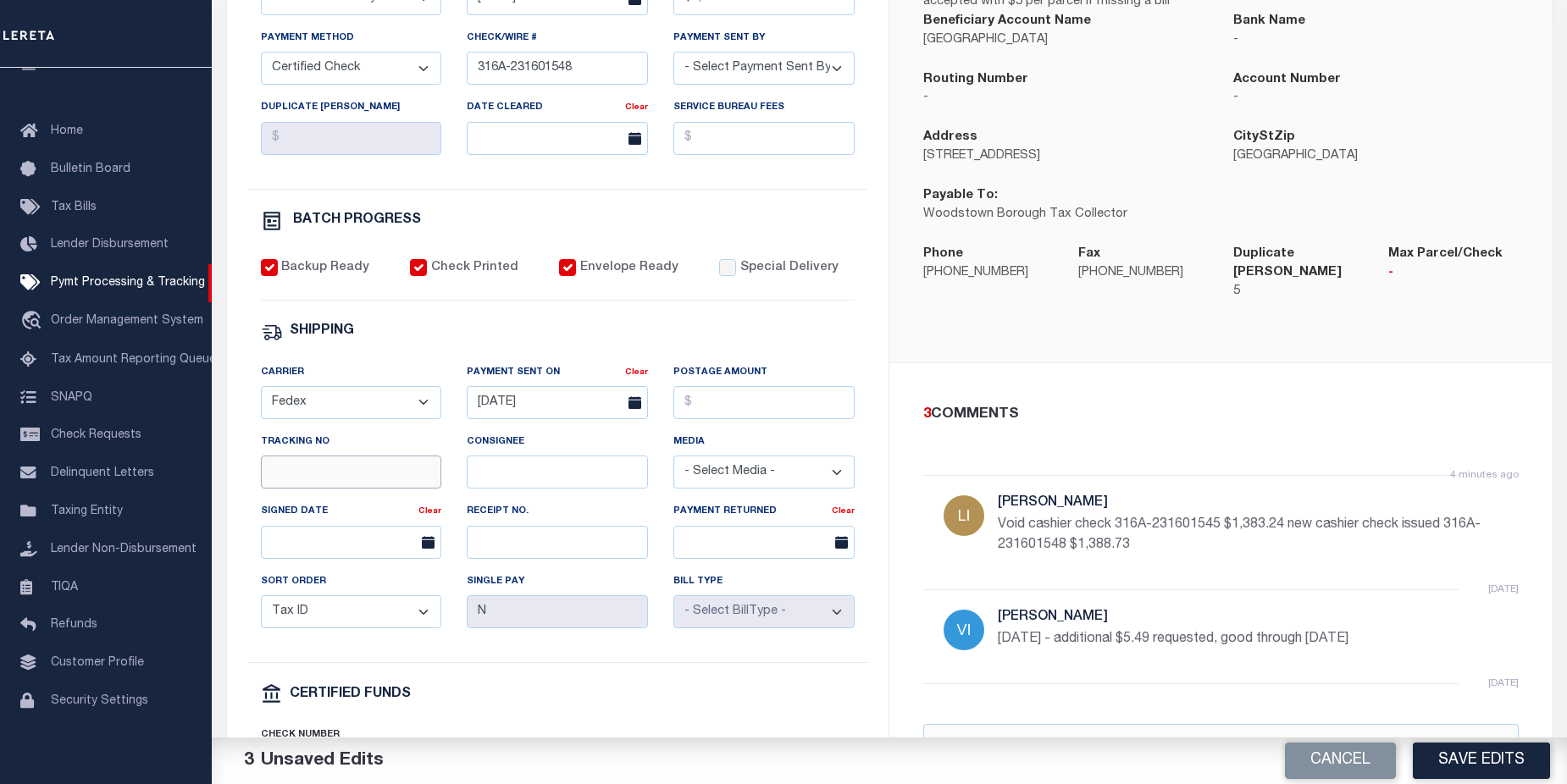
click at [316, 482] on input "Tracking No" at bounding box center [351, 471] width 182 height 33
click at [373, 488] on input "Tracking No" at bounding box center [351, 471] width 182 height 33
click at [336, 485] on input "Tracking No" at bounding box center [351, 471] width 182 height 33
paste input "884258988660"
type input "884258988660"
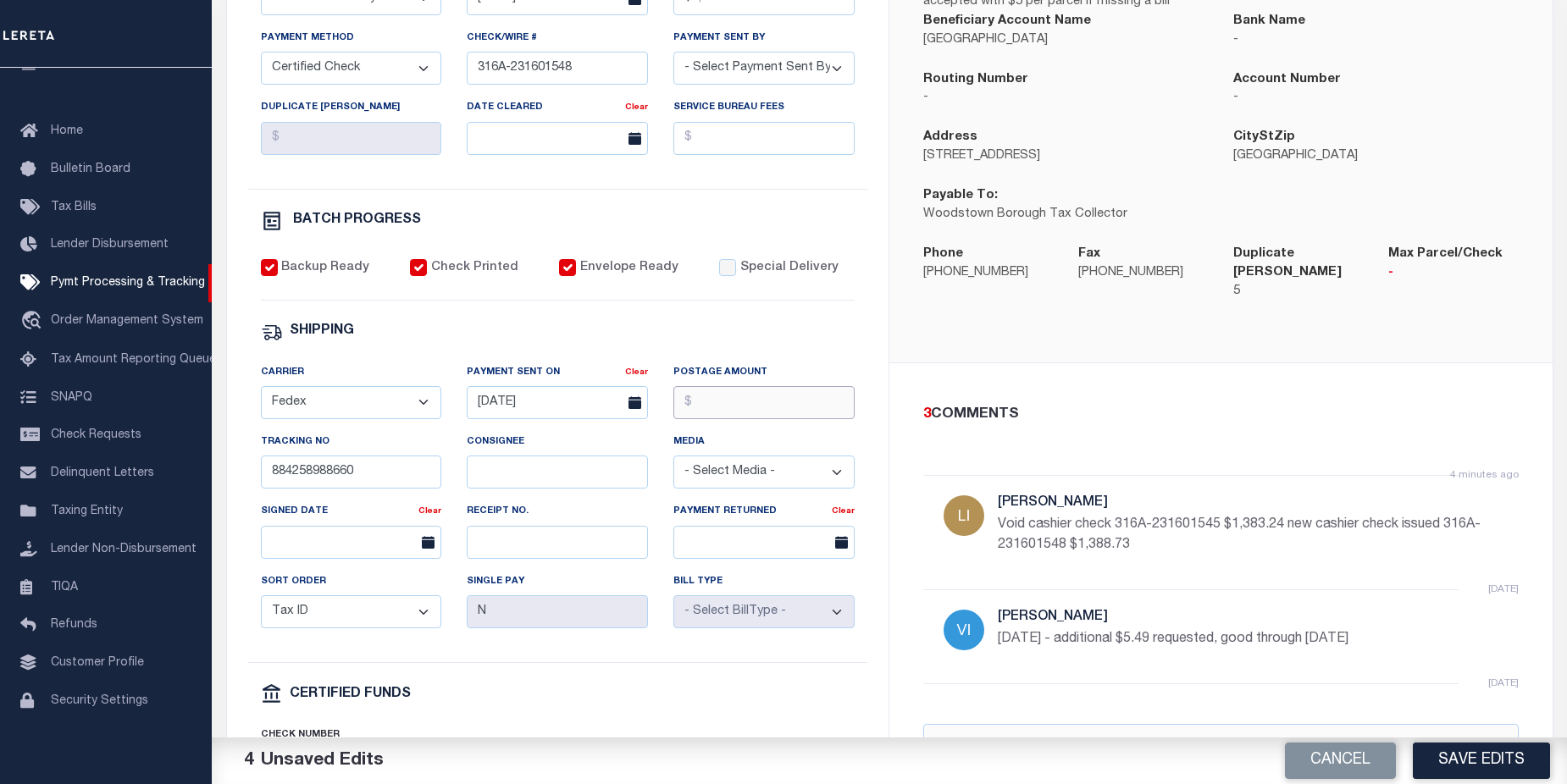
click at [726, 406] on input "Postage Amount" at bounding box center [764, 402] width 182 height 33
type input "$28.42"
click at [1495, 760] on button "Save Edits" at bounding box center [1481, 760] width 137 height 37
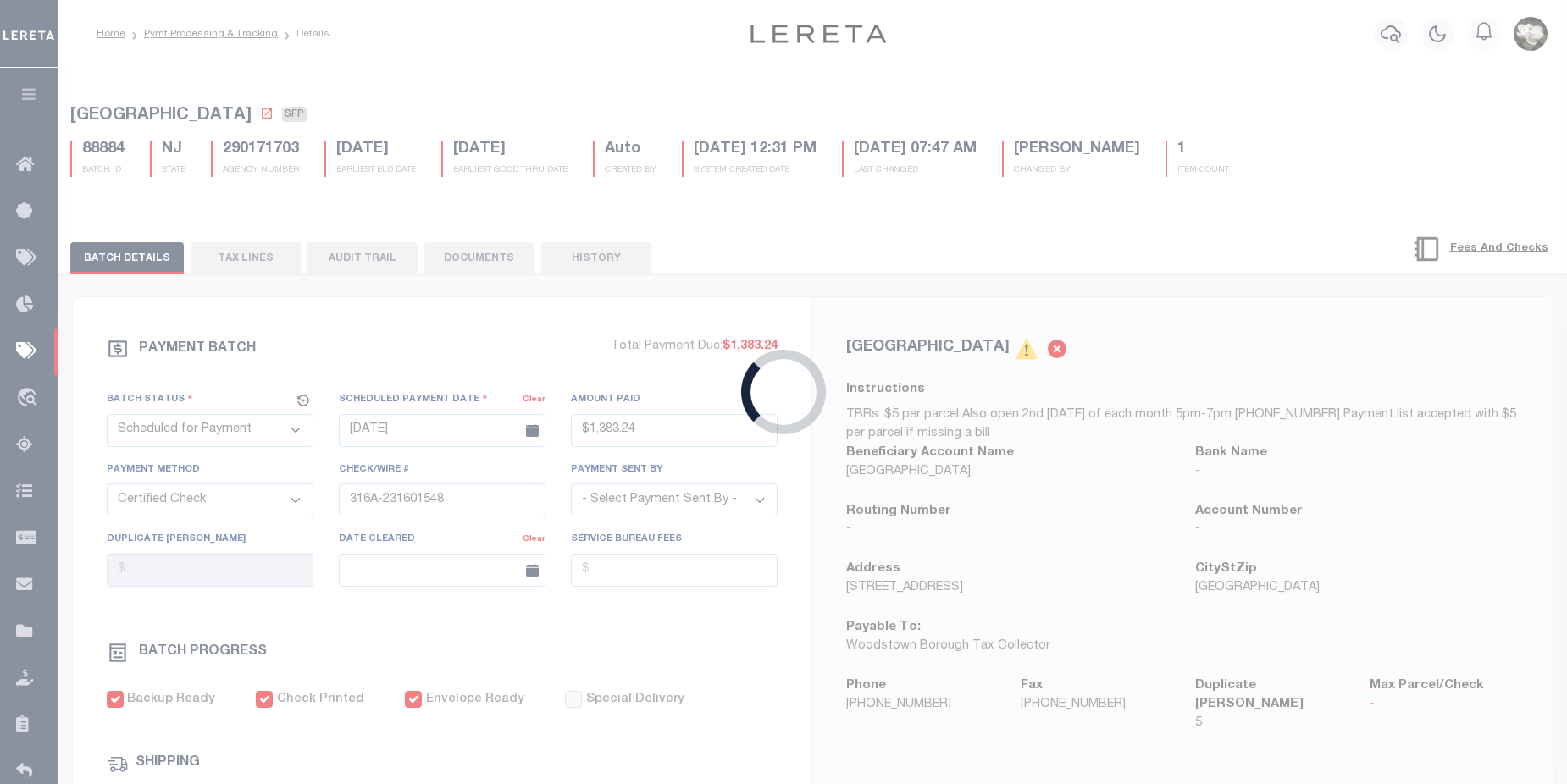
type input "$1,383.24"
type input "$28.42"
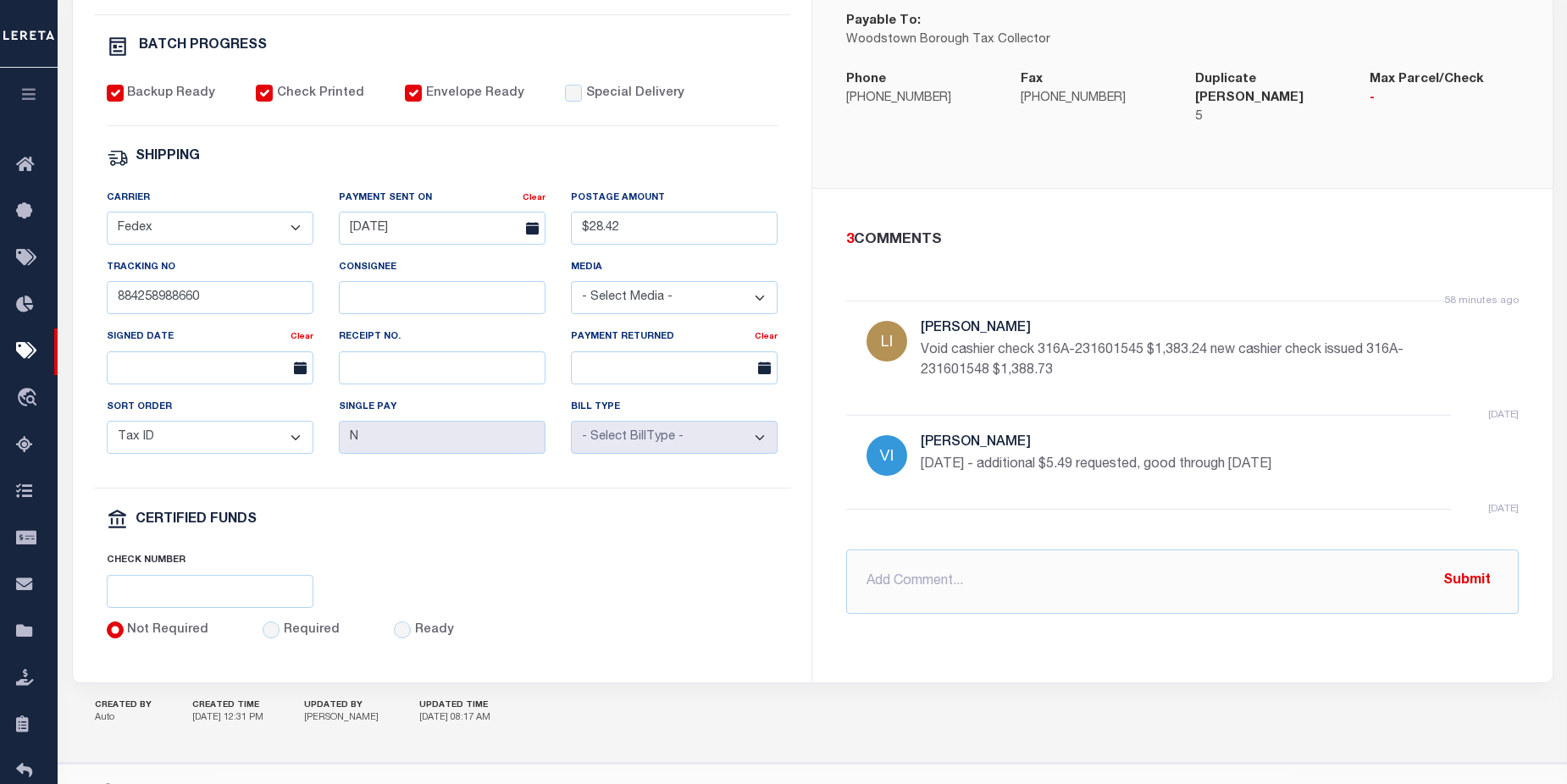
scroll to position [649, 0]
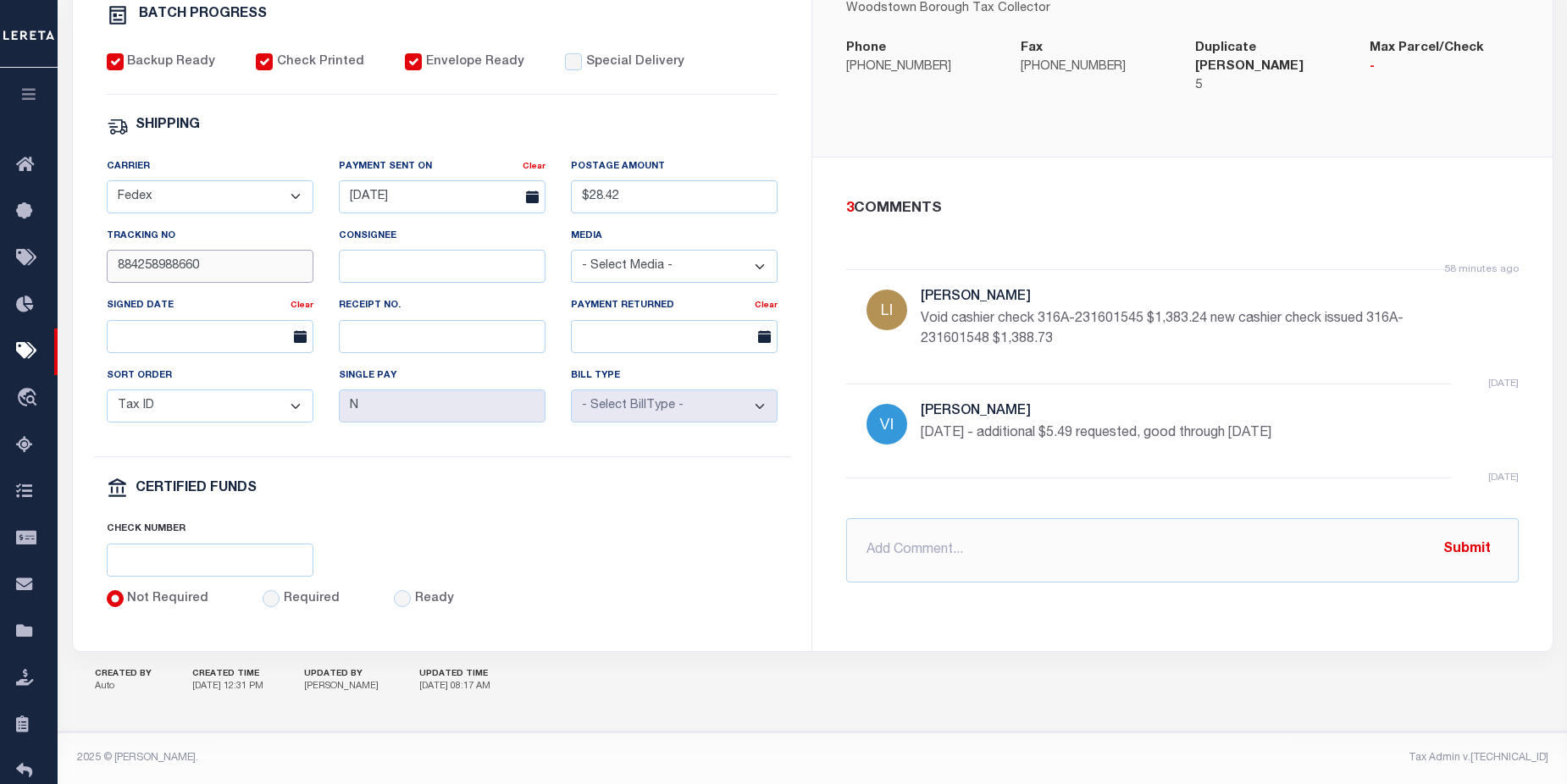
drag, startPoint x: 212, startPoint y: 262, endPoint x: 91, endPoint y: 262, distance: 121.0
click at [91, 262] on div "PAYMENT BATCH Total Payment Due: $1,383.24 Batch Status" at bounding box center [442, 155] width 739 height 990
click at [1290, 573] on div "3 COMMENTS 58 minutes ago Little, Audria Void cashier check 316A-231601545 $1,3…" at bounding box center [1182, 390] width 740 height 465
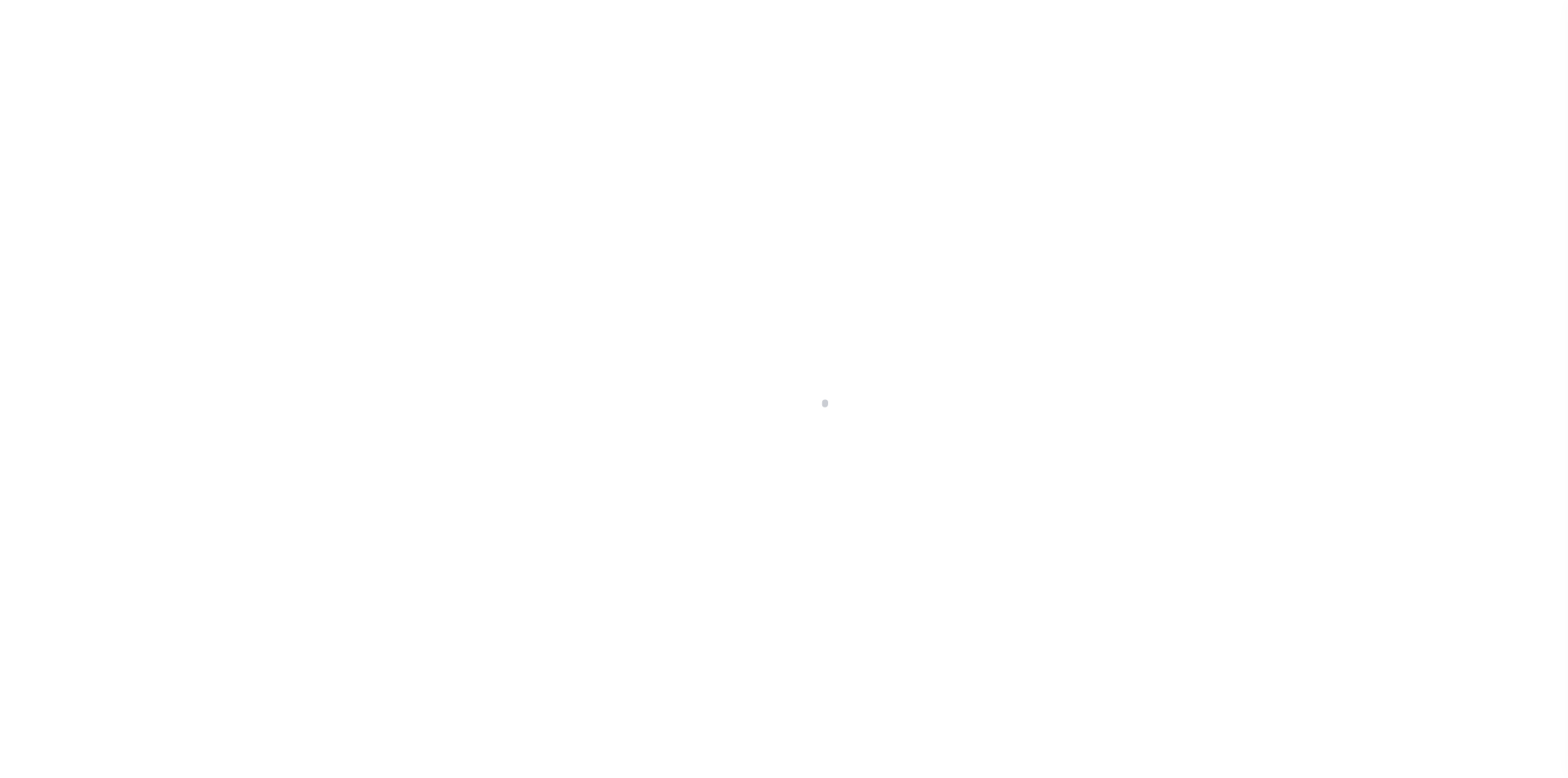
select select
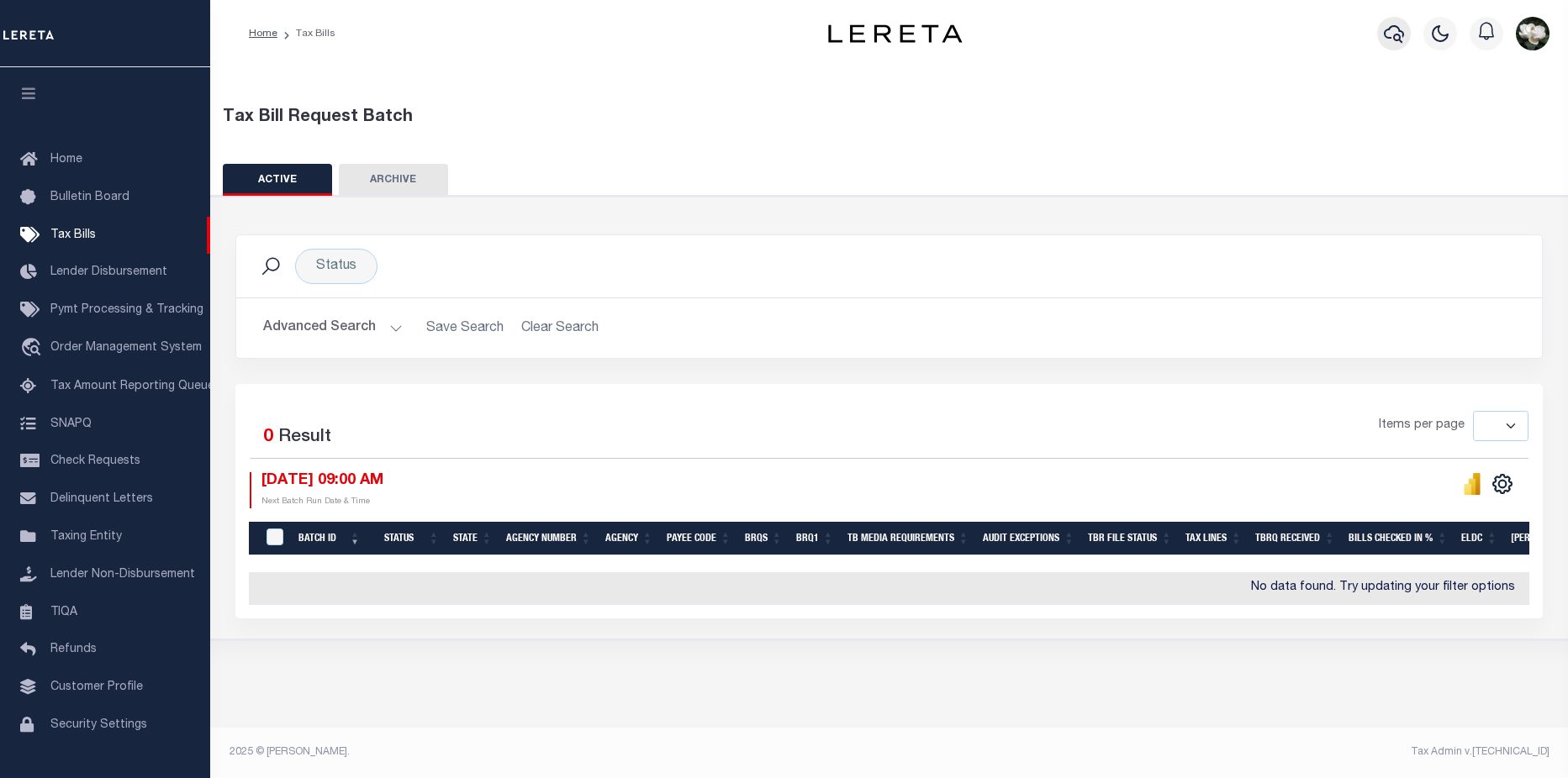
click at [1399, 36] on icon "button" at bounding box center [1394, 34] width 20 height 18
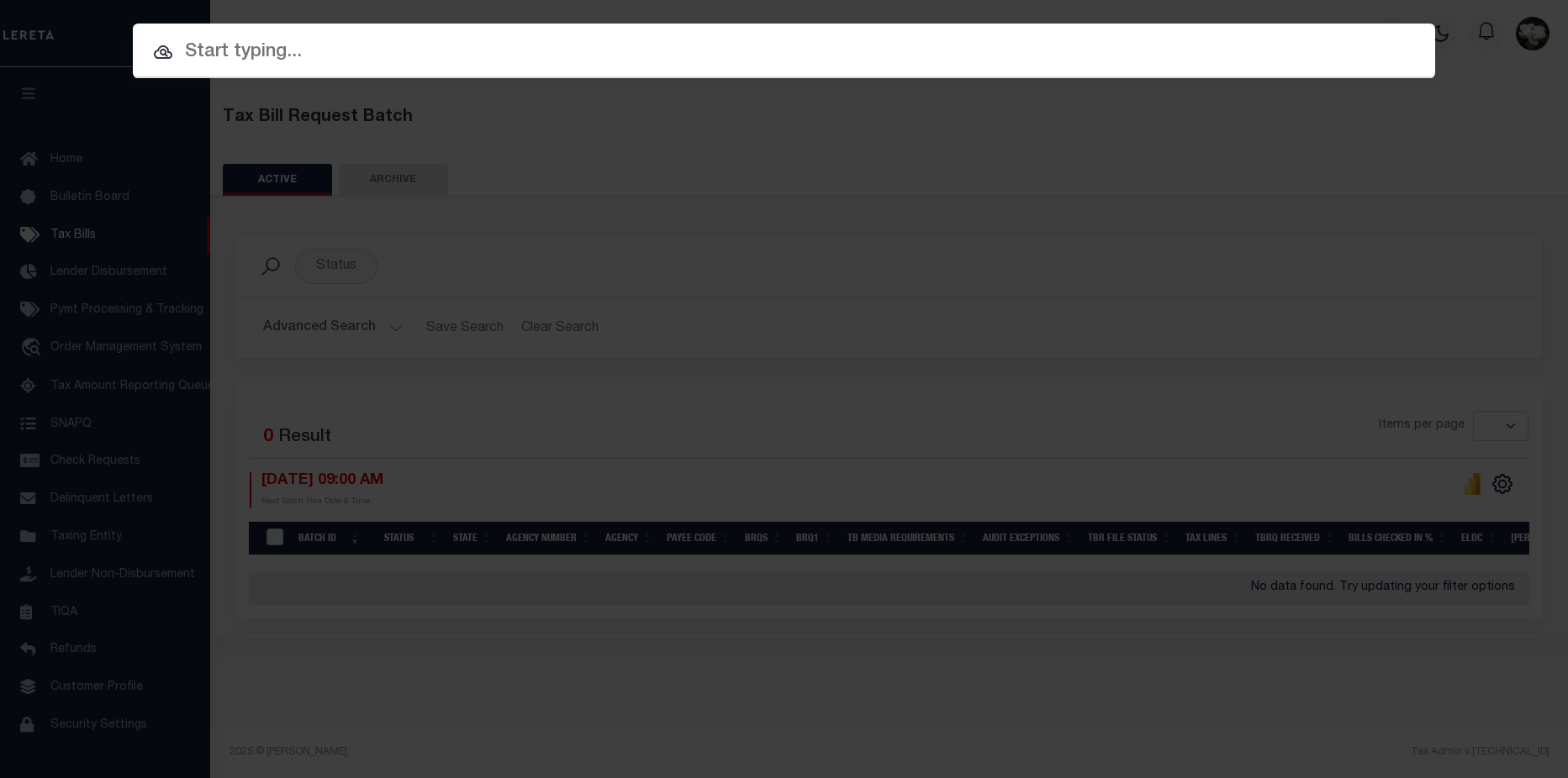
click at [389, 58] on input "text" at bounding box center [784, 52] width 1302 height 30
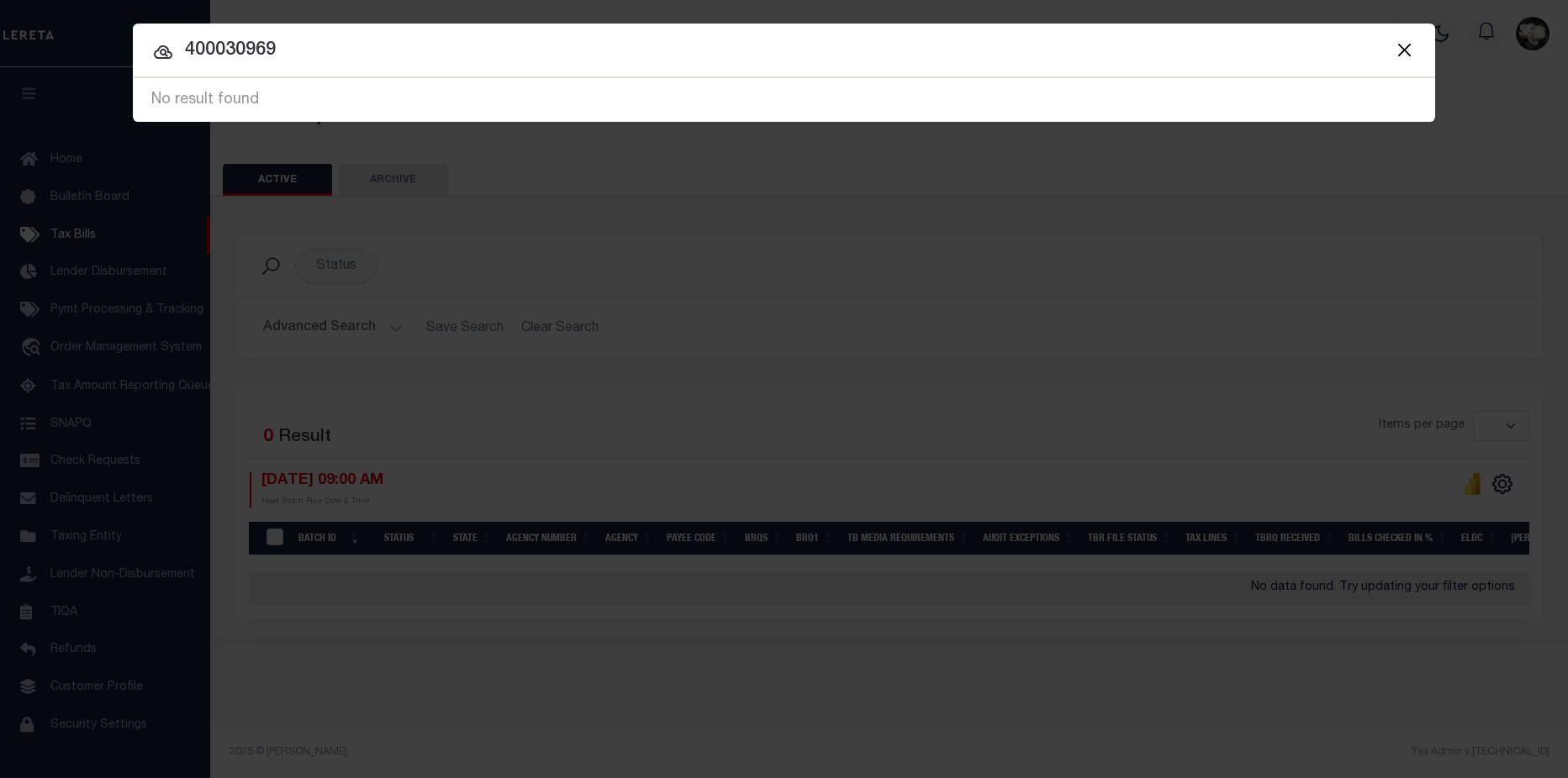
drag, startPoint x: 269, startPoint y: 51, endPoint x: 270, endPoint y: 36, distance: 15.0
click at [274, 51] on input "400030969" at bounding box center [784, 51] width 1302 height 30
type input "40003096"
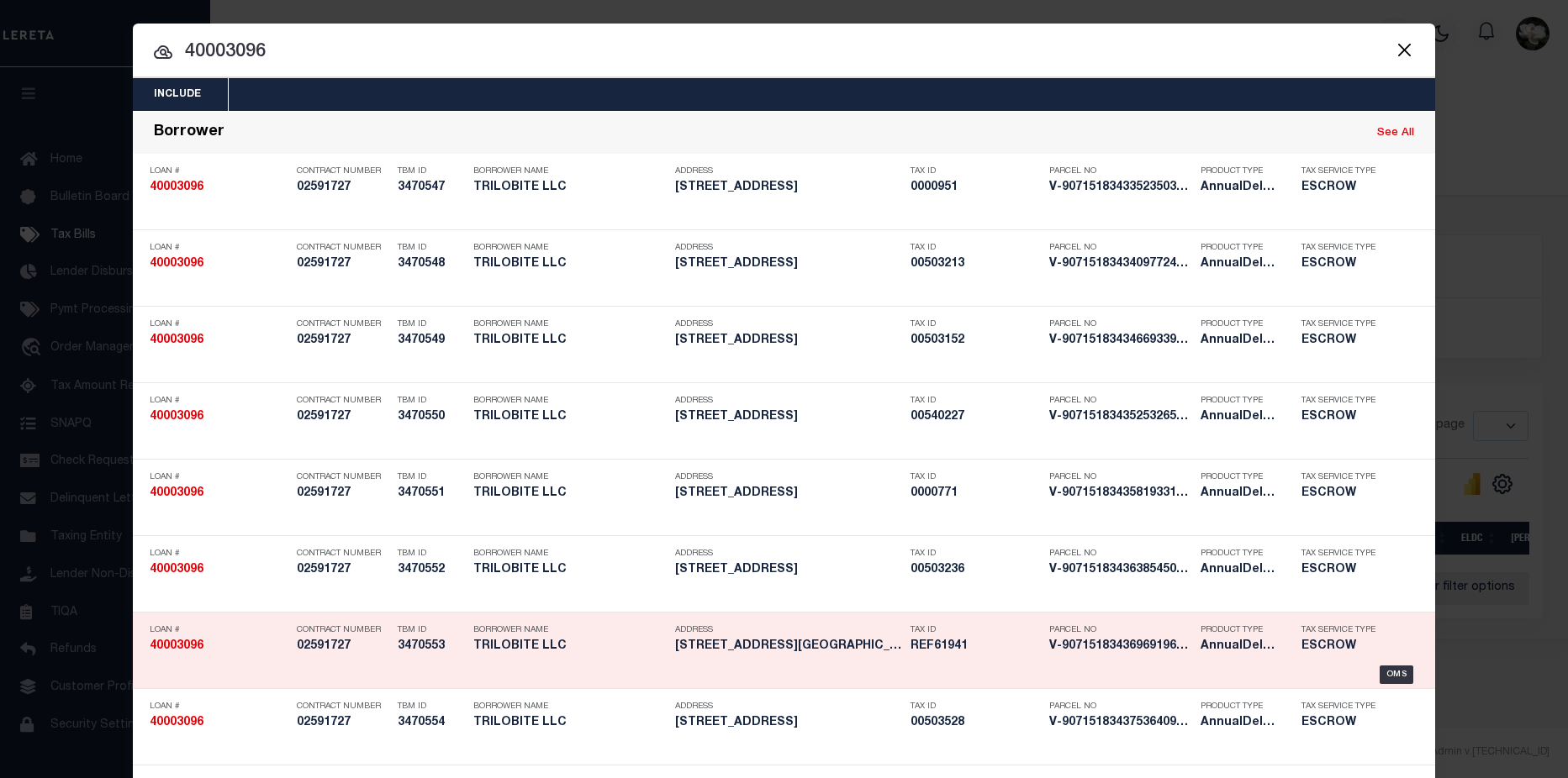
click at [751, 649] on h5 "350 HALE BOPP AVENUE BELGRADE M..." at bounding box center [789, 646] width 227 height 14
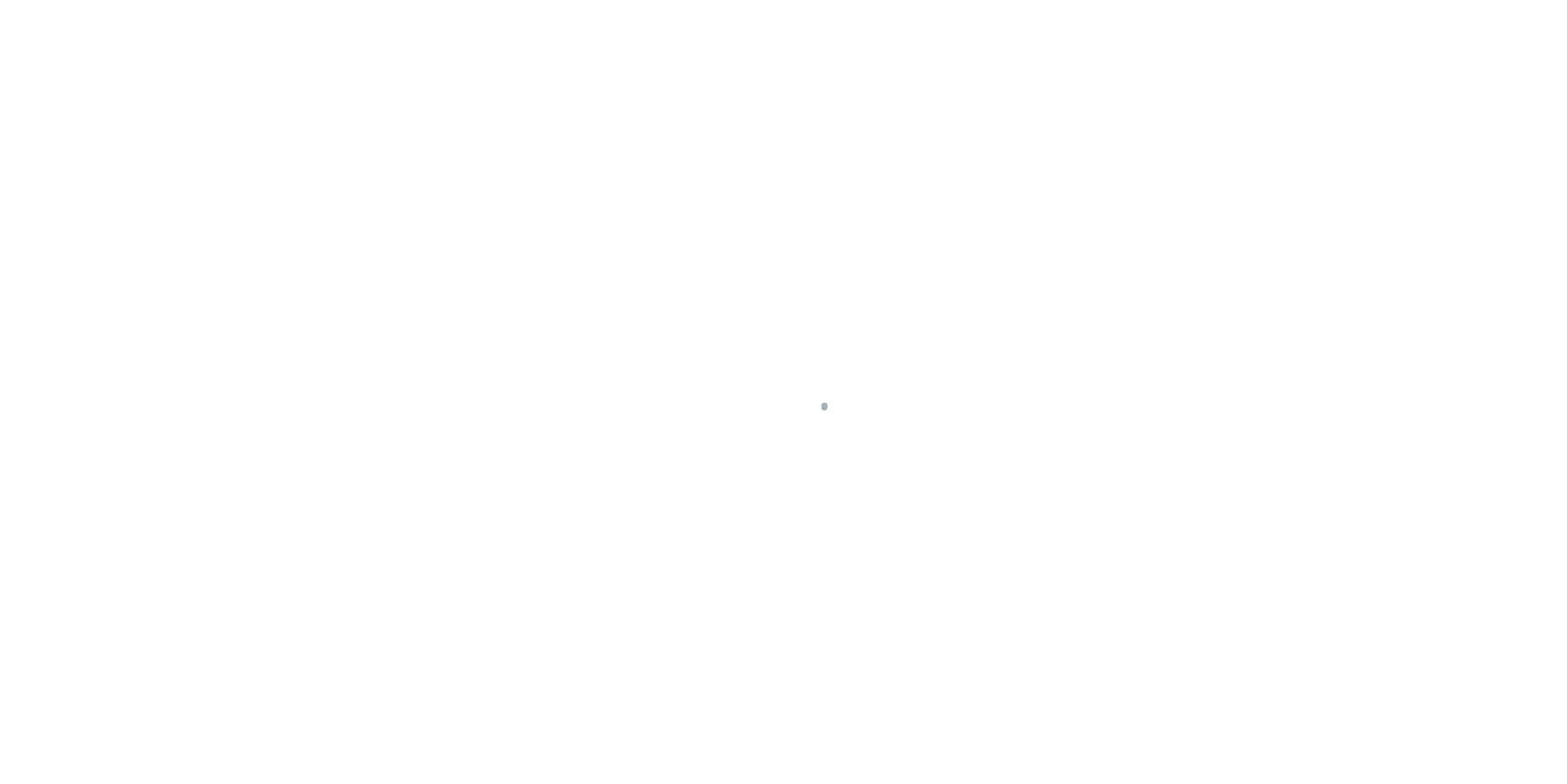
type input "[STREET_ADDRESS][PERSON_NAME]"
select select "Escrow"
select select
type input "BELGRADE MT 59714"
type input "40003096-9"
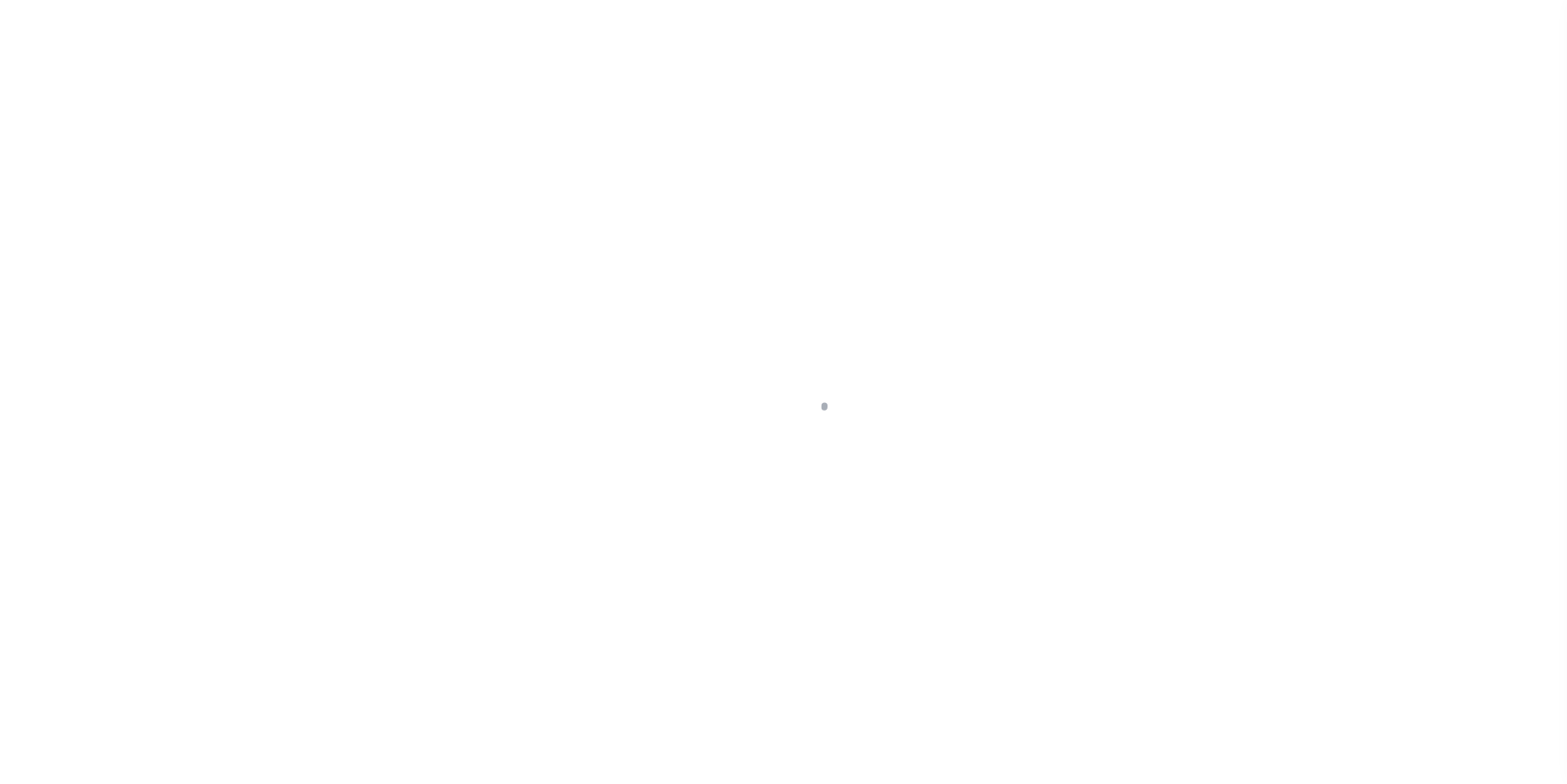
type input "MT"
type textarea "SEE FILE1"
type textarea "Compare"
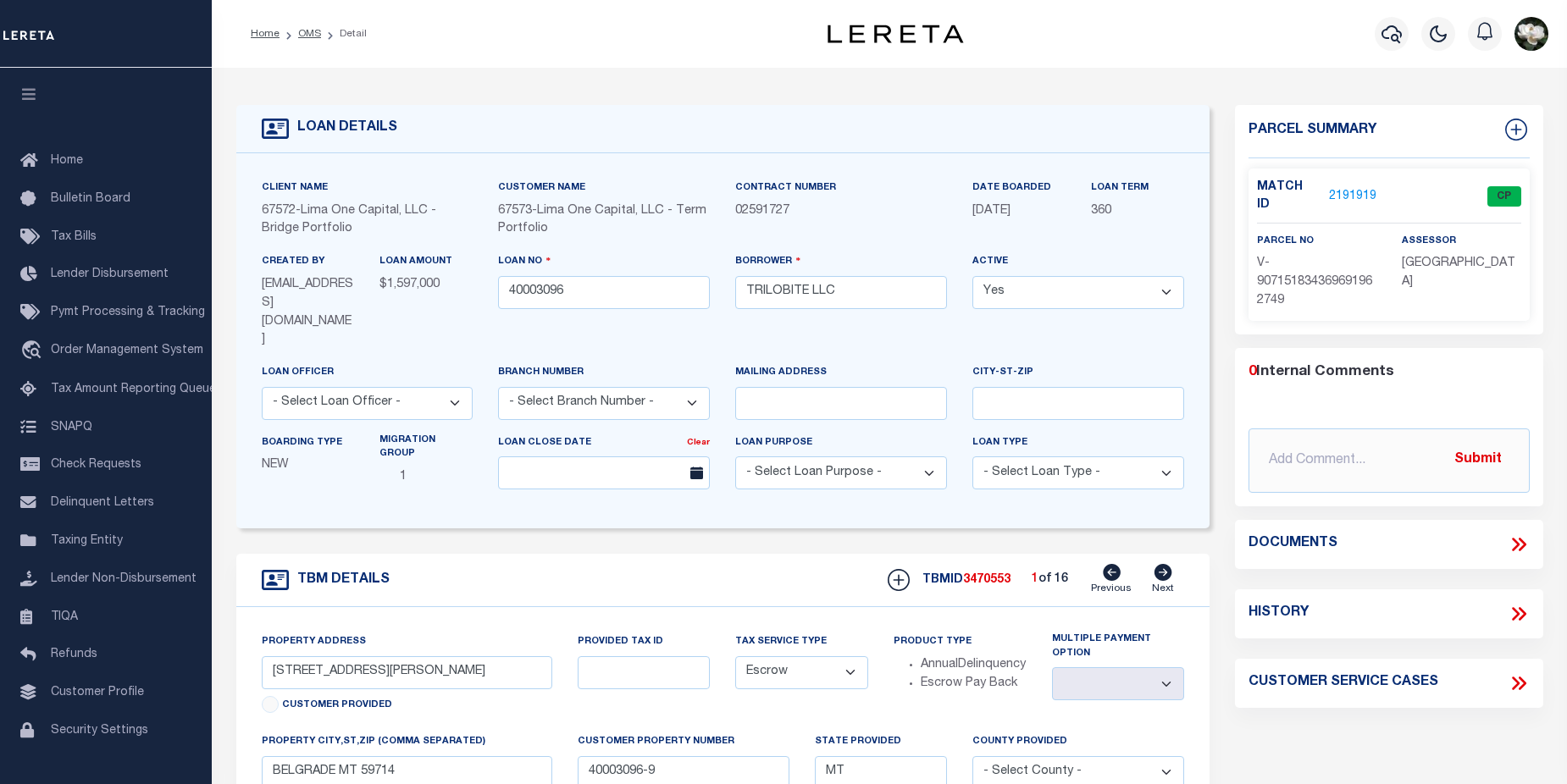
click at [1352, 190] on link "2191919" at bounding box center [1353, 197] width 48 height 18
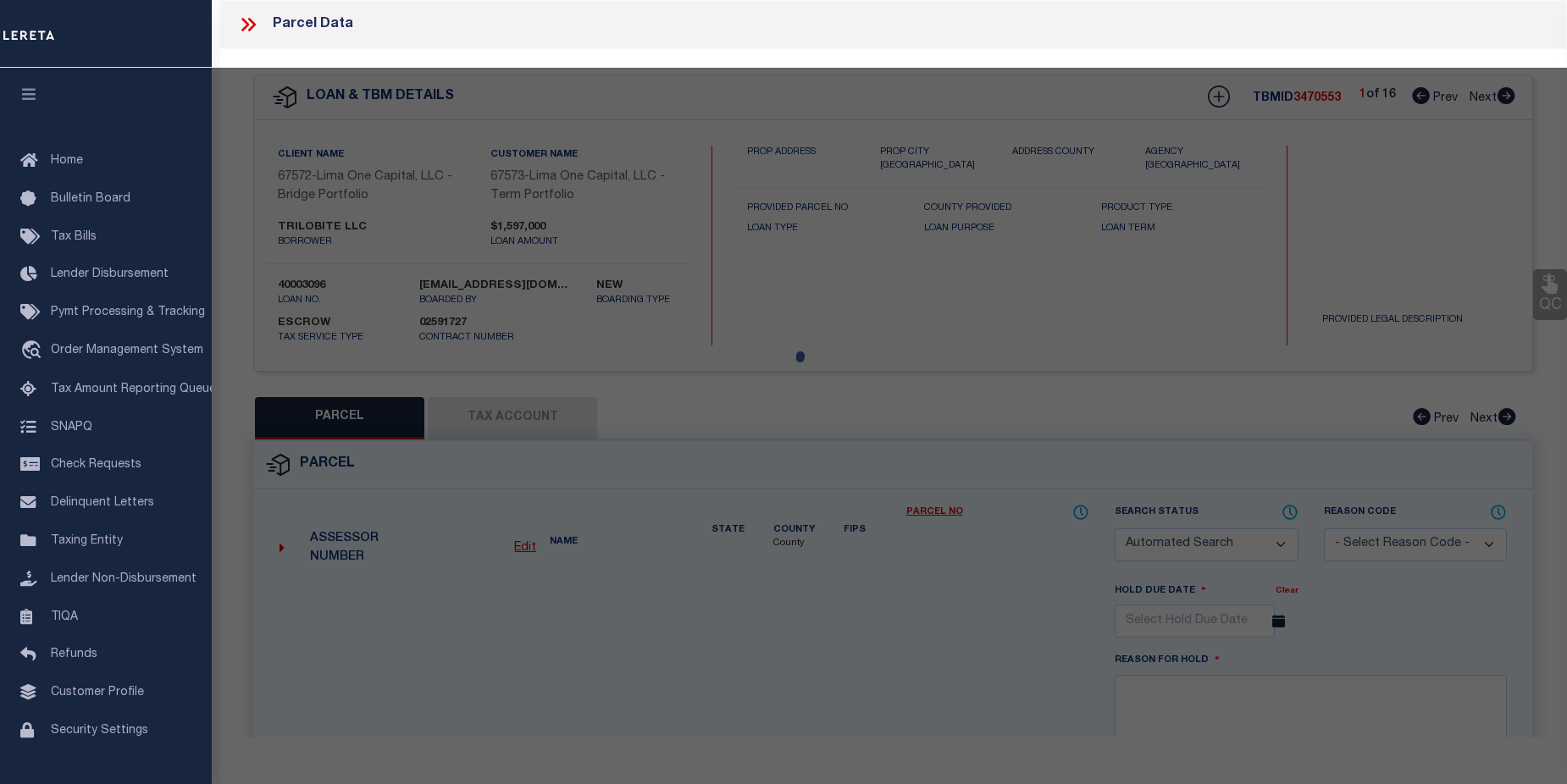
checkbox input "false"
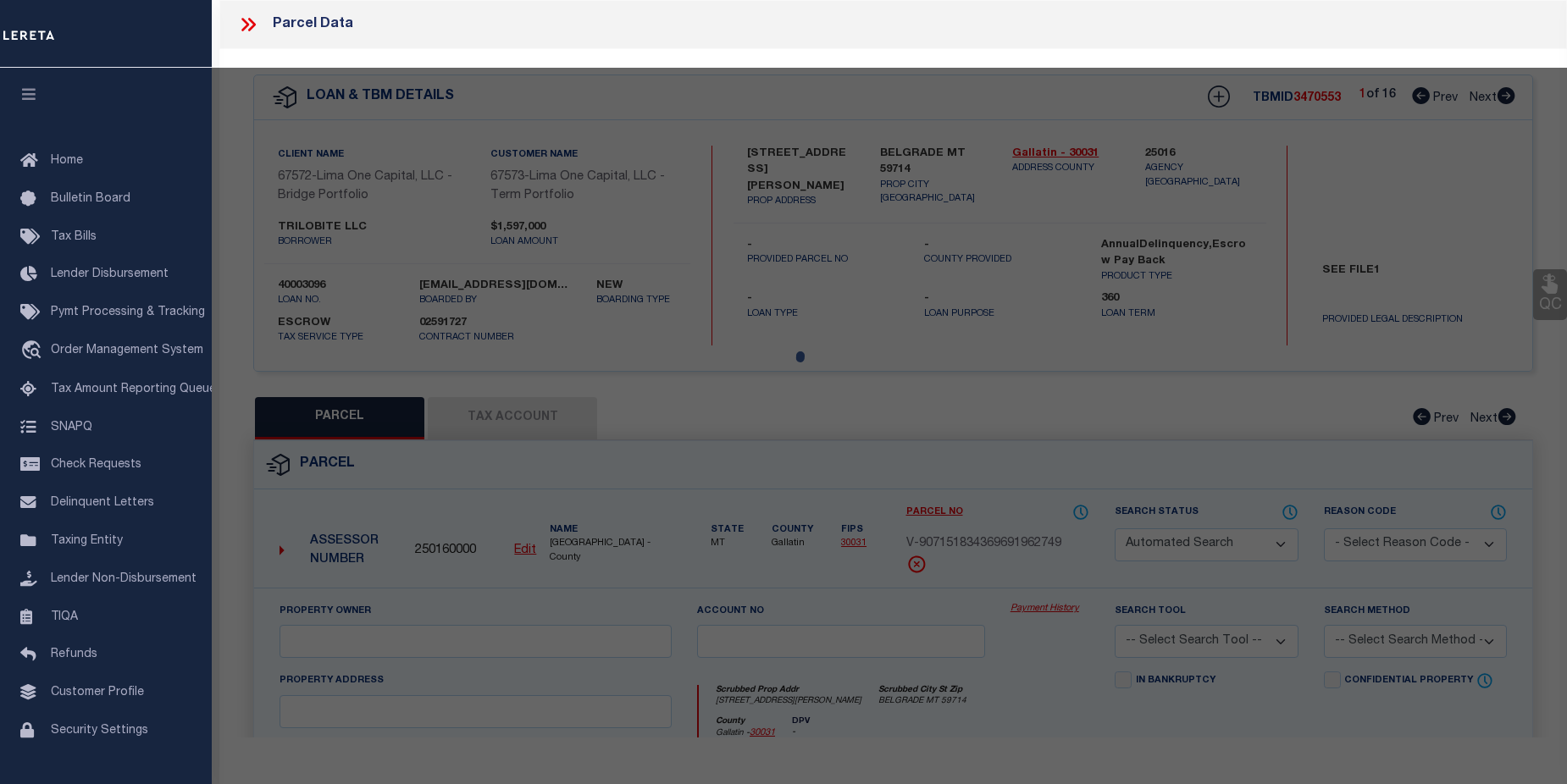
select select "CP"
select select "AGW"
select select
type input "350 HALE BOPP AVENUE"
checkbox input "false"
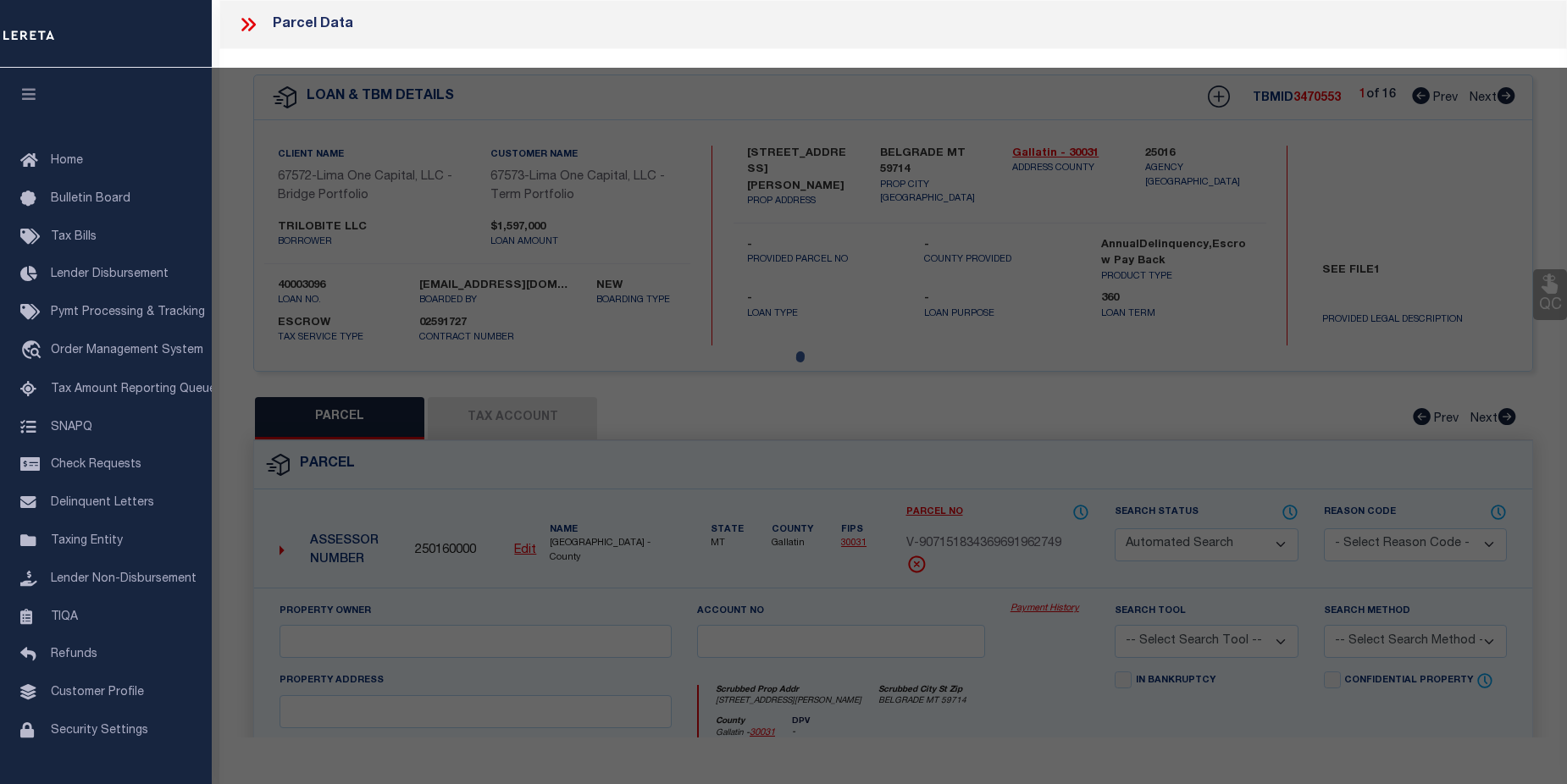
type input "BELGRADE MT 59714"
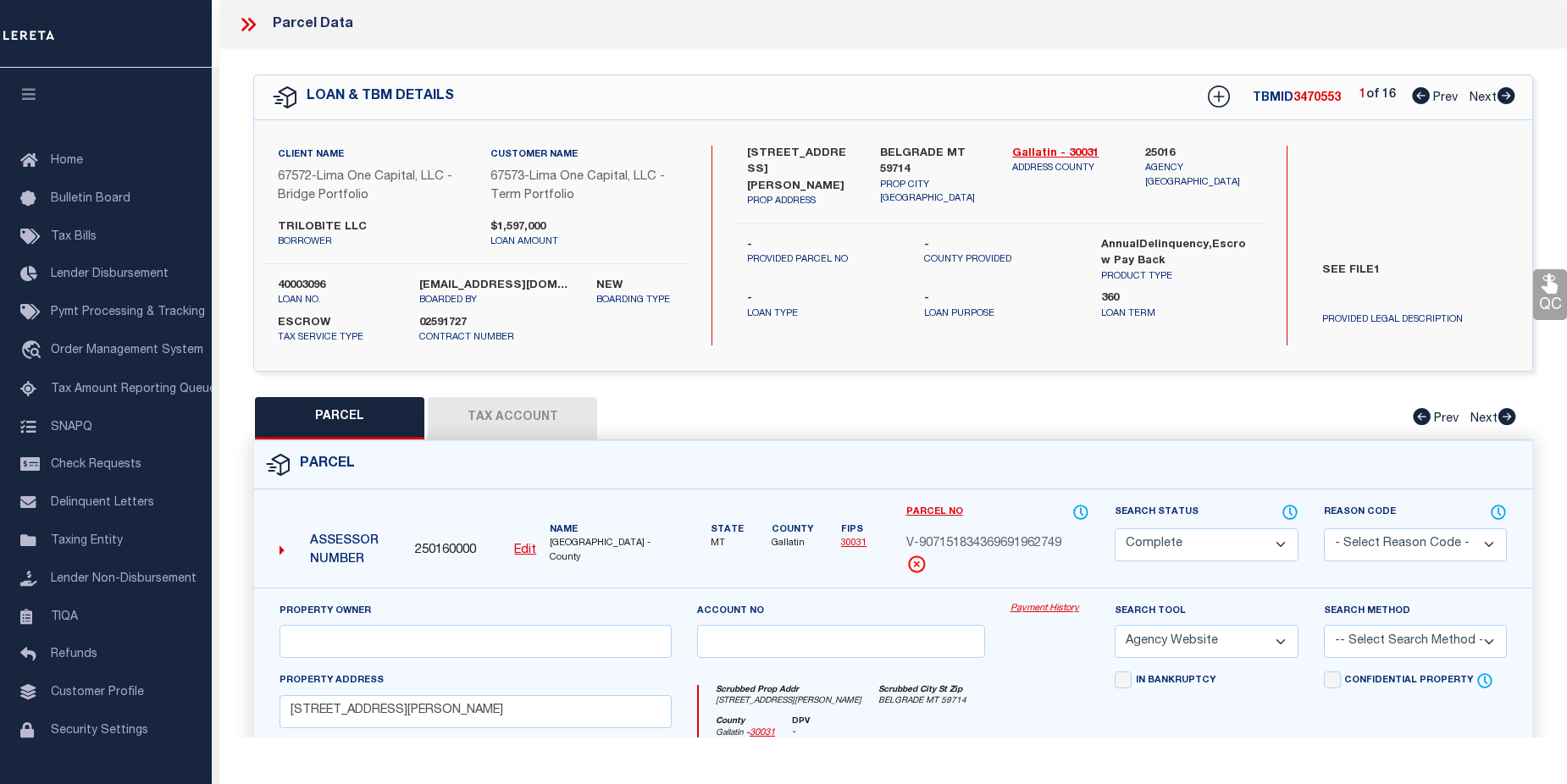
click at [1049, 608] on link "Payment History" at bounding box center [1049, 608] width 78 height 14
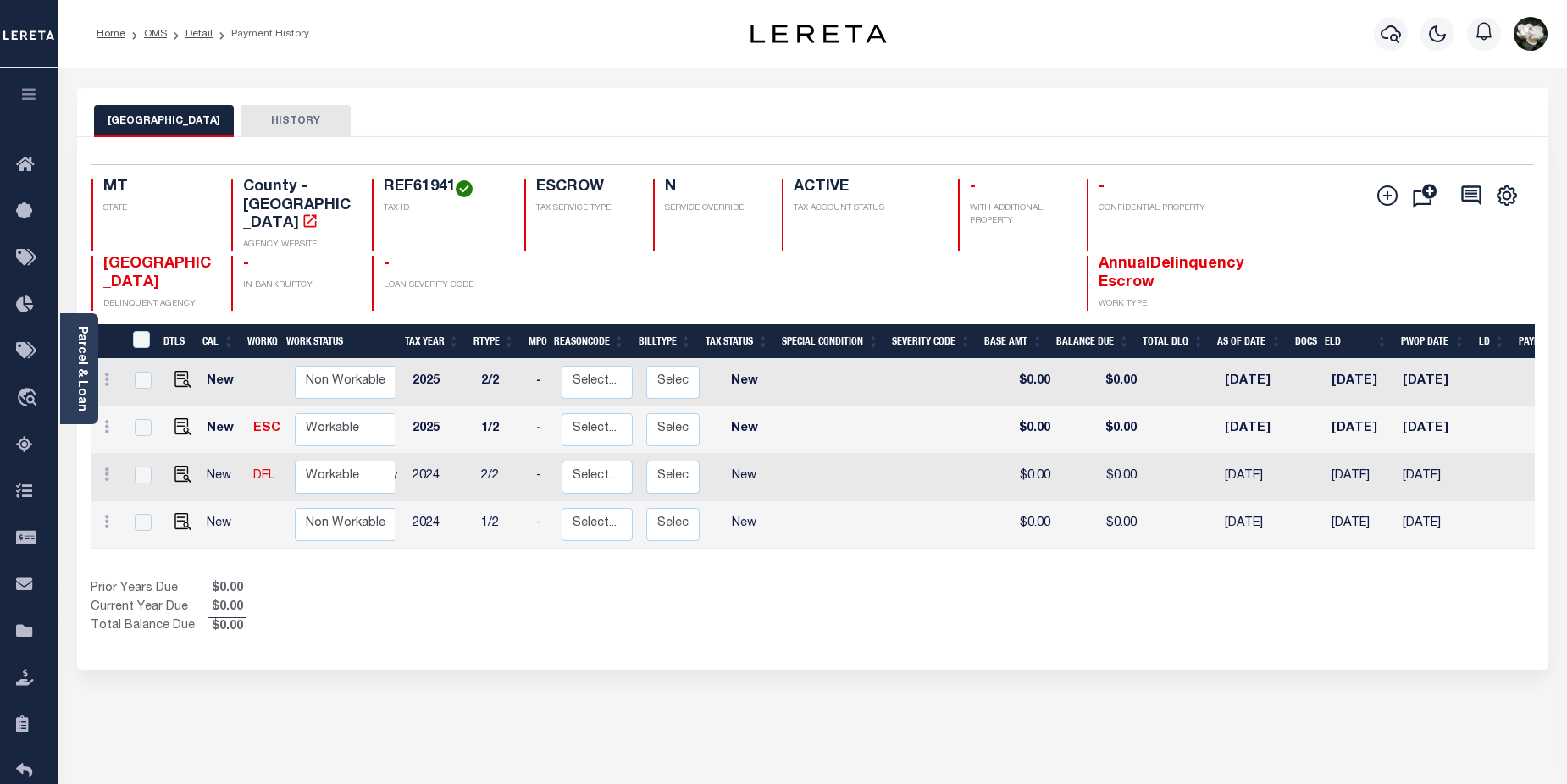
scroll to position [0, 111]
click at [175, 465] on img "" at bounding box center [183, 474] width 17 height 17
checkbox input "true"
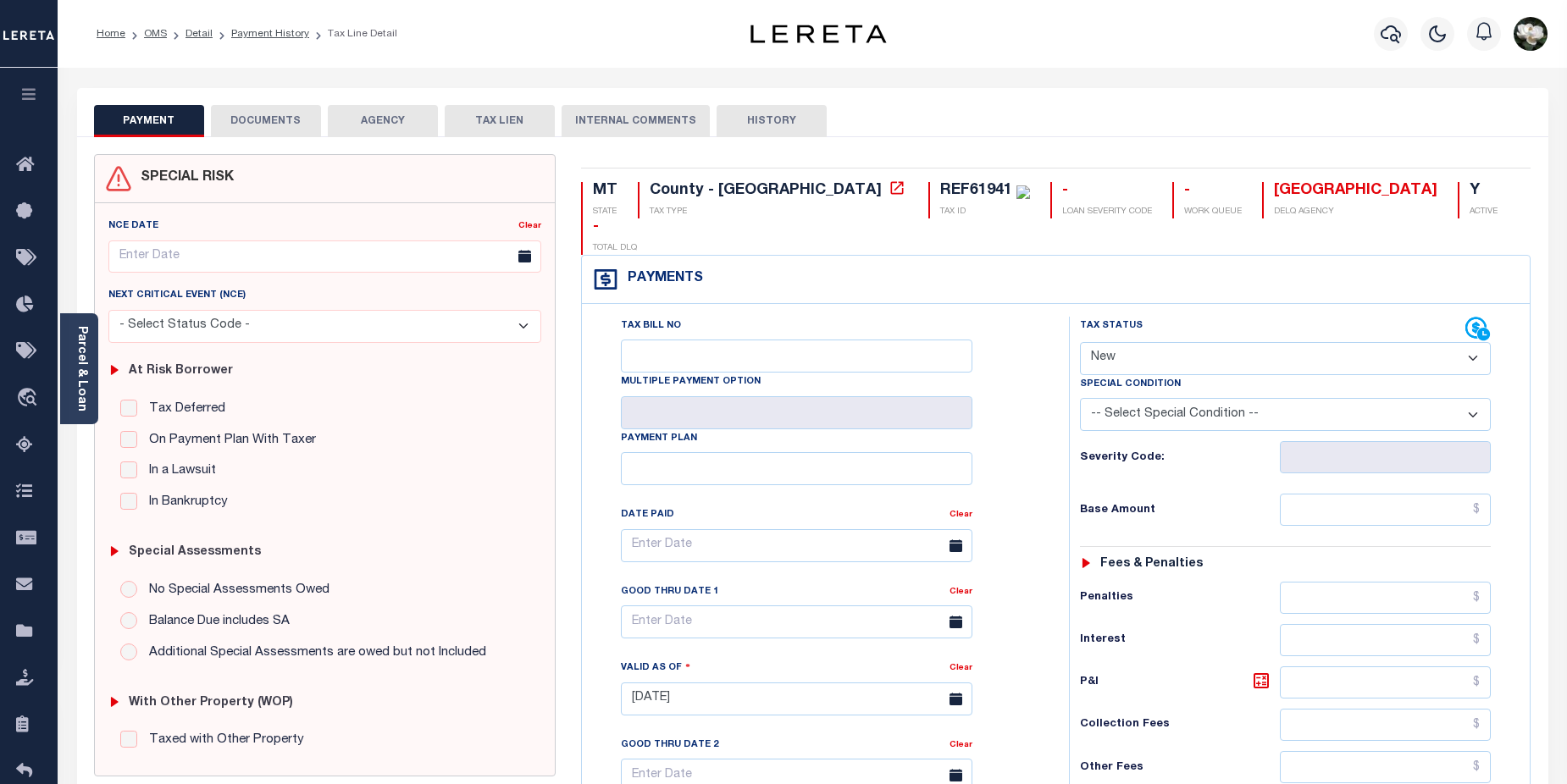
click at [1481, 342] on select "- Select Status Code - Open Due/Unpaid Paid Incomplete No Tax Due Internal Refu…" at bounding box center [1286, 358] width 412 height 33
select select "DUE"
click at [1080, 342] on select "- Select Status Code - Open Due/Unpaid Paid Incomplete No Tax Due Internal Refu…" at bounding box center [1286, 358] width 412 height 33
type input "[DATE]"
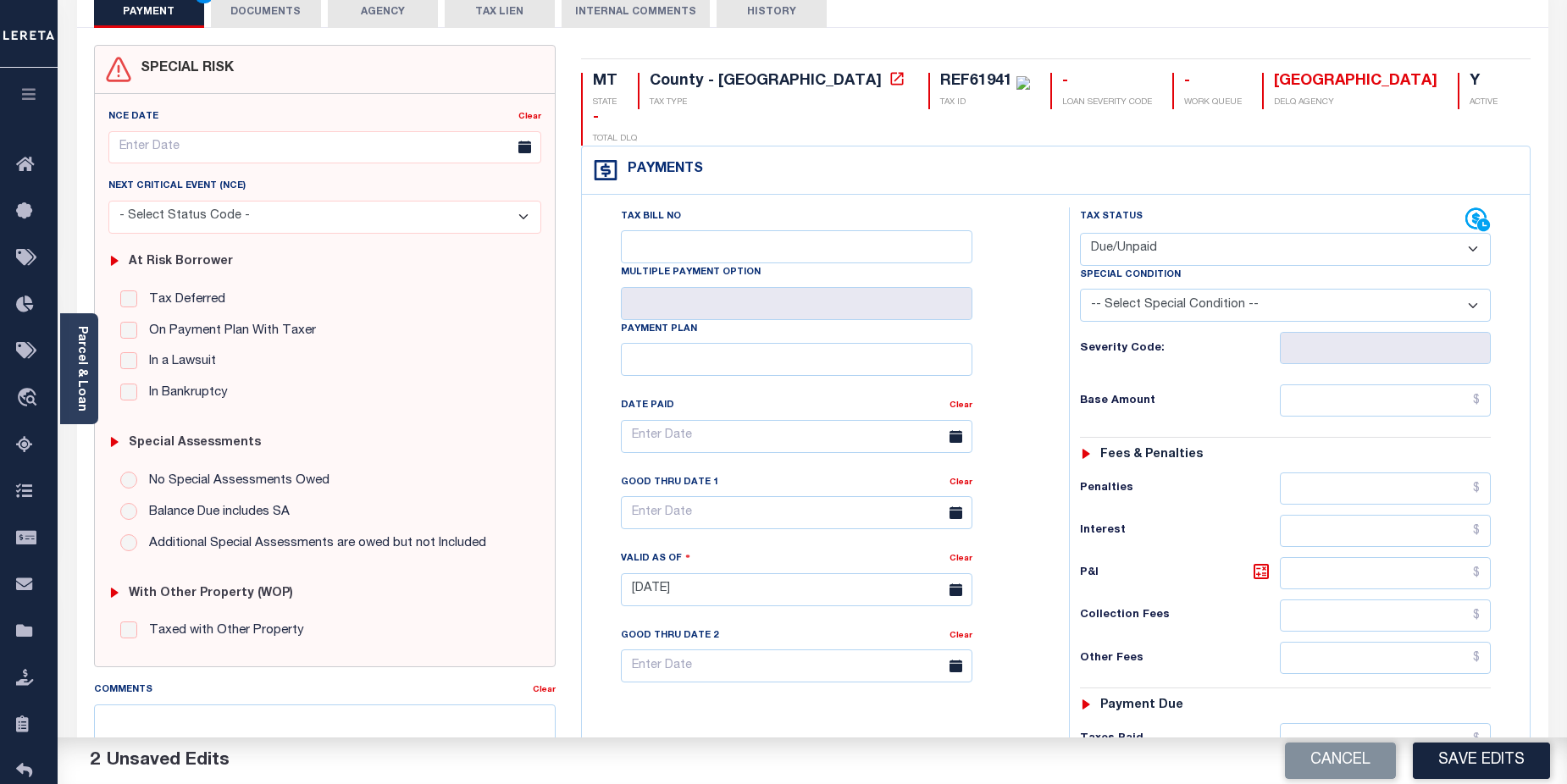
scroll to position [151, 0]
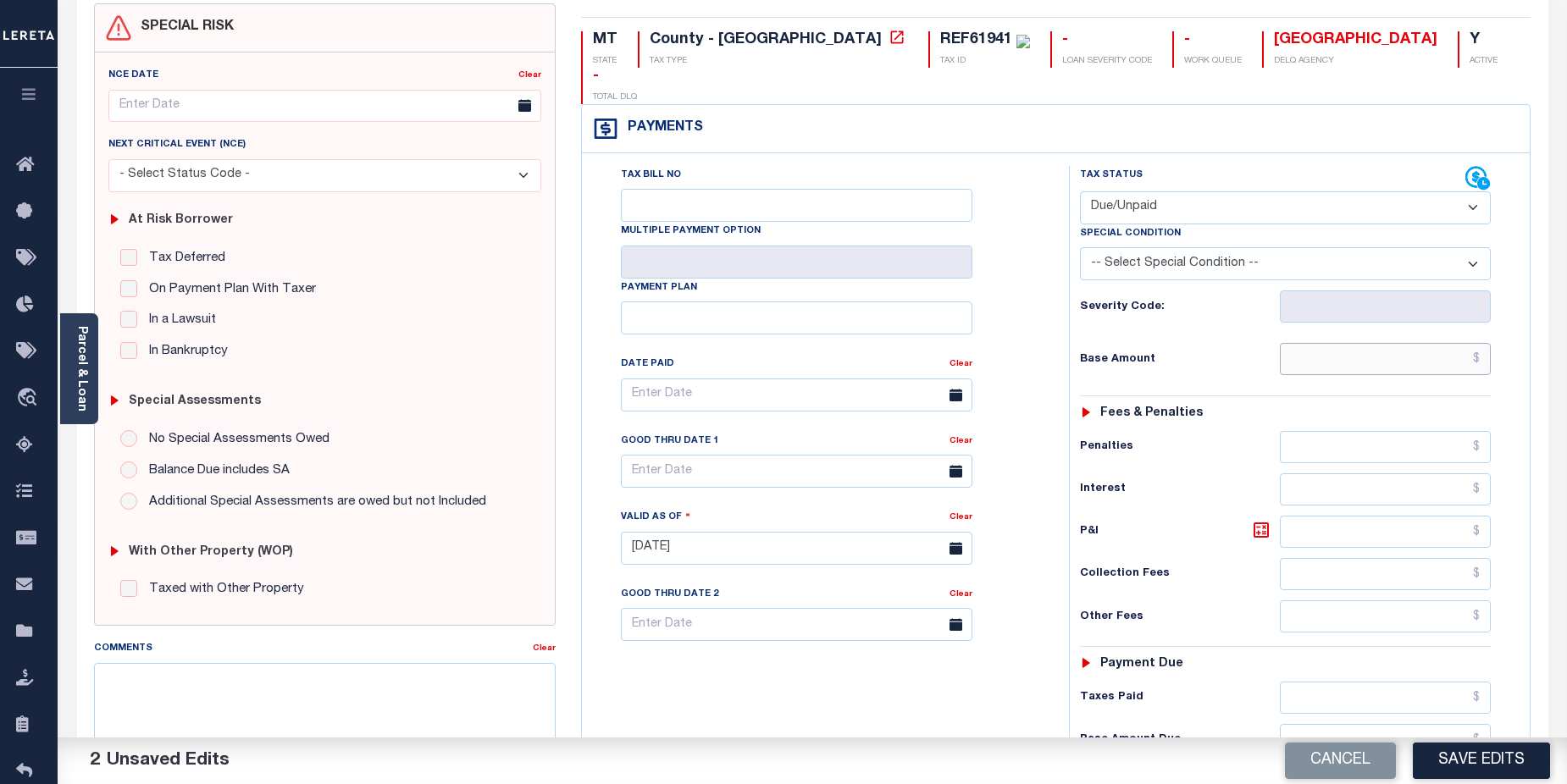
click at [1419, 343] on input "text" at bounding box center [1385, 359] width 211 height 32
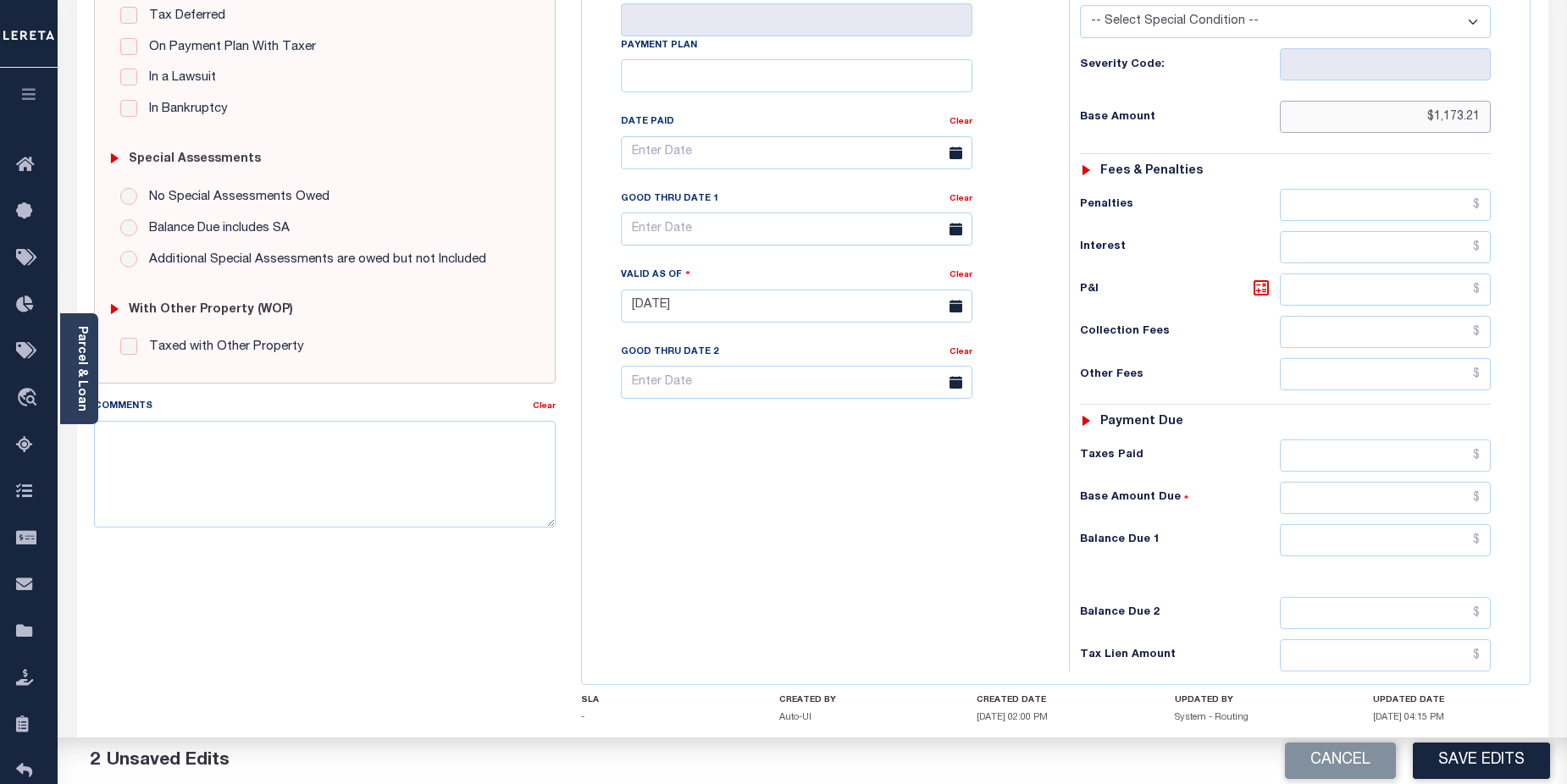
scroll to position [407, 0]
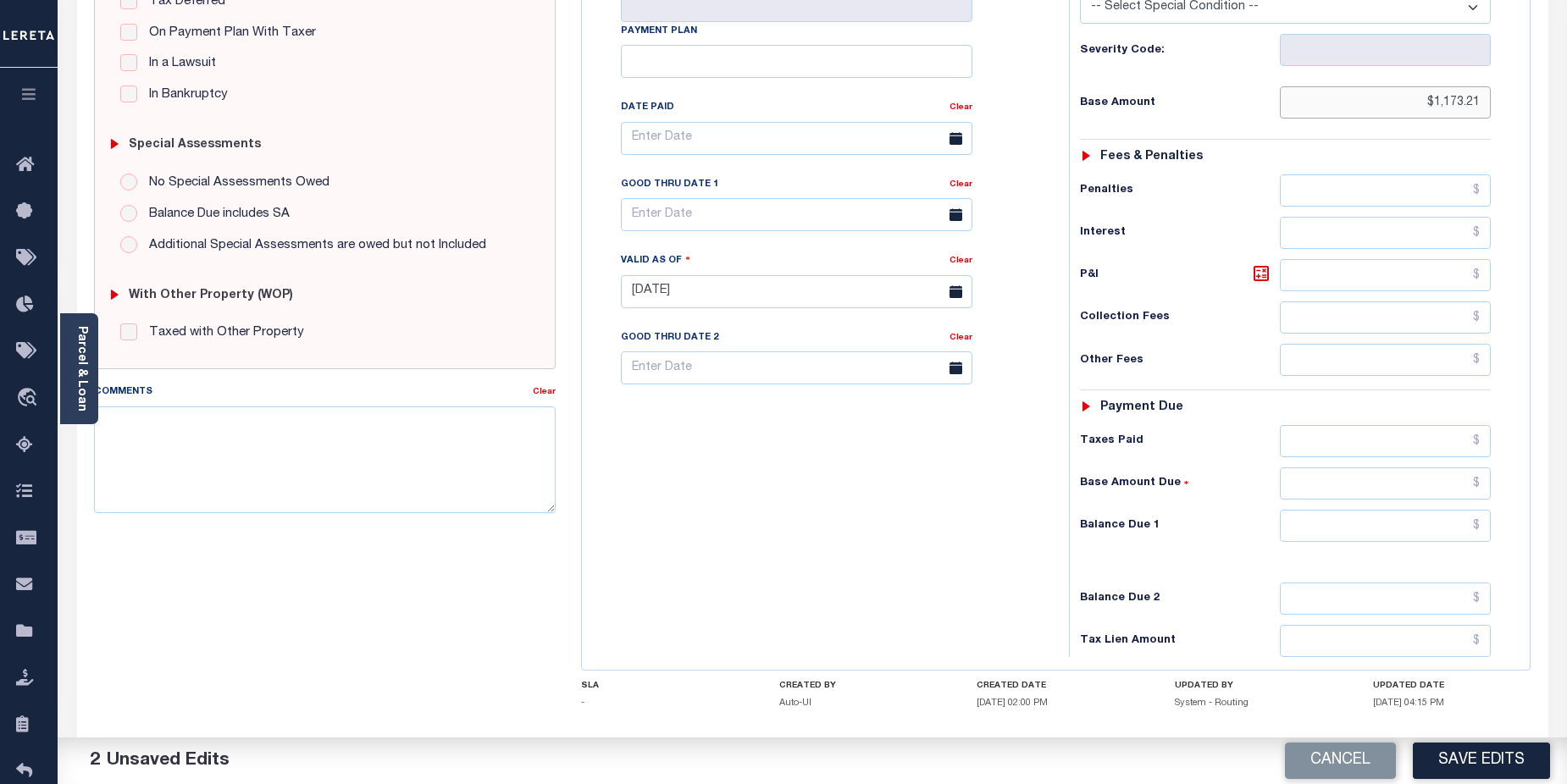
type input "$1,173.21"
click at [1379, 510] on input "text" at bounding box center [1385, 526] width 211 height 32
type input "$1,173.21"
click at [841, 275] on input "[DATE]" at bounding box center [796, 291] width 351 height 33
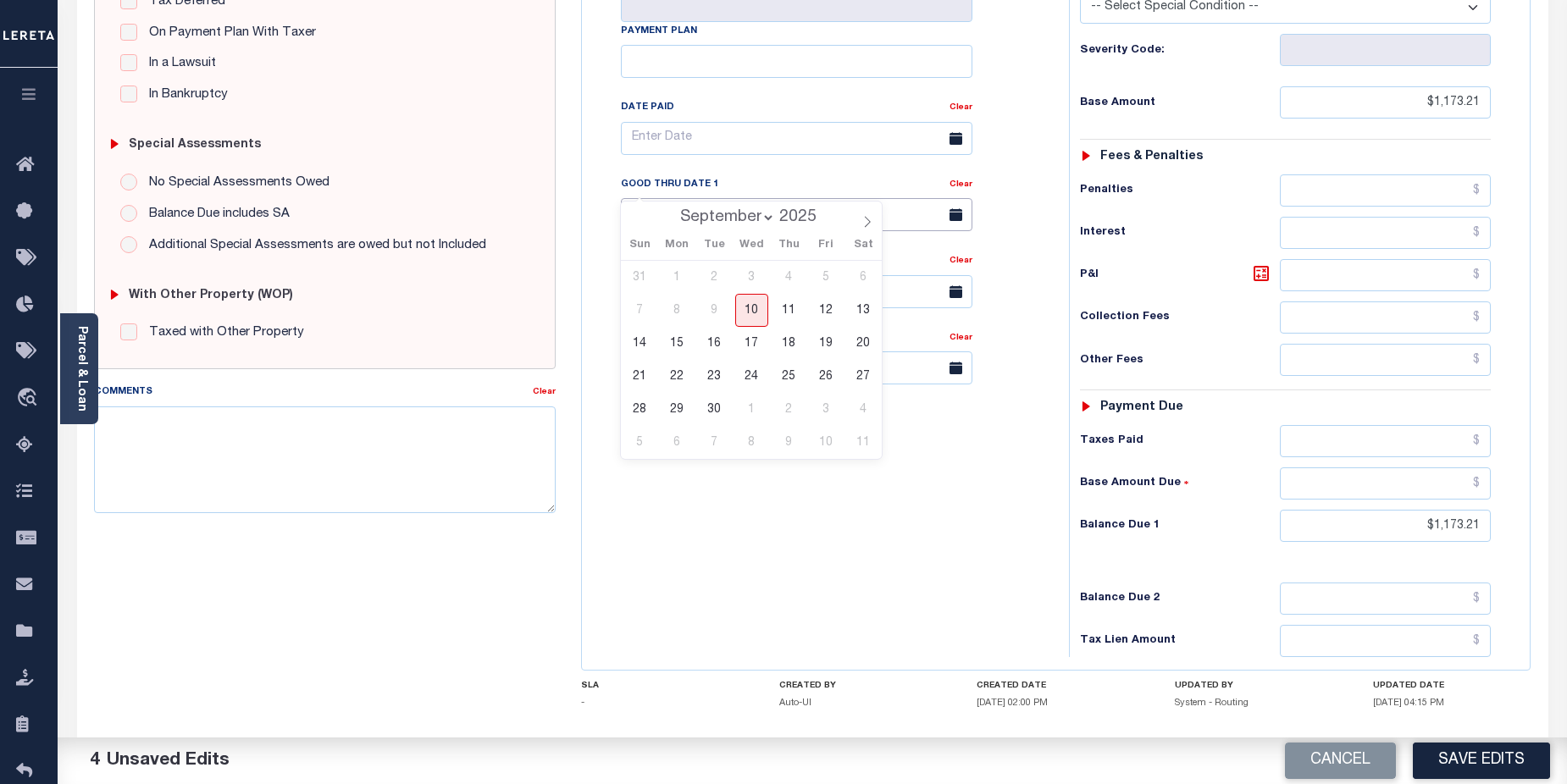
click at [835, 198] on input "text" at bounding box center [796, 214] width 351 height 33
click at [825, 348] on span "19" at bounding box center [825, 343] width 33 height 33
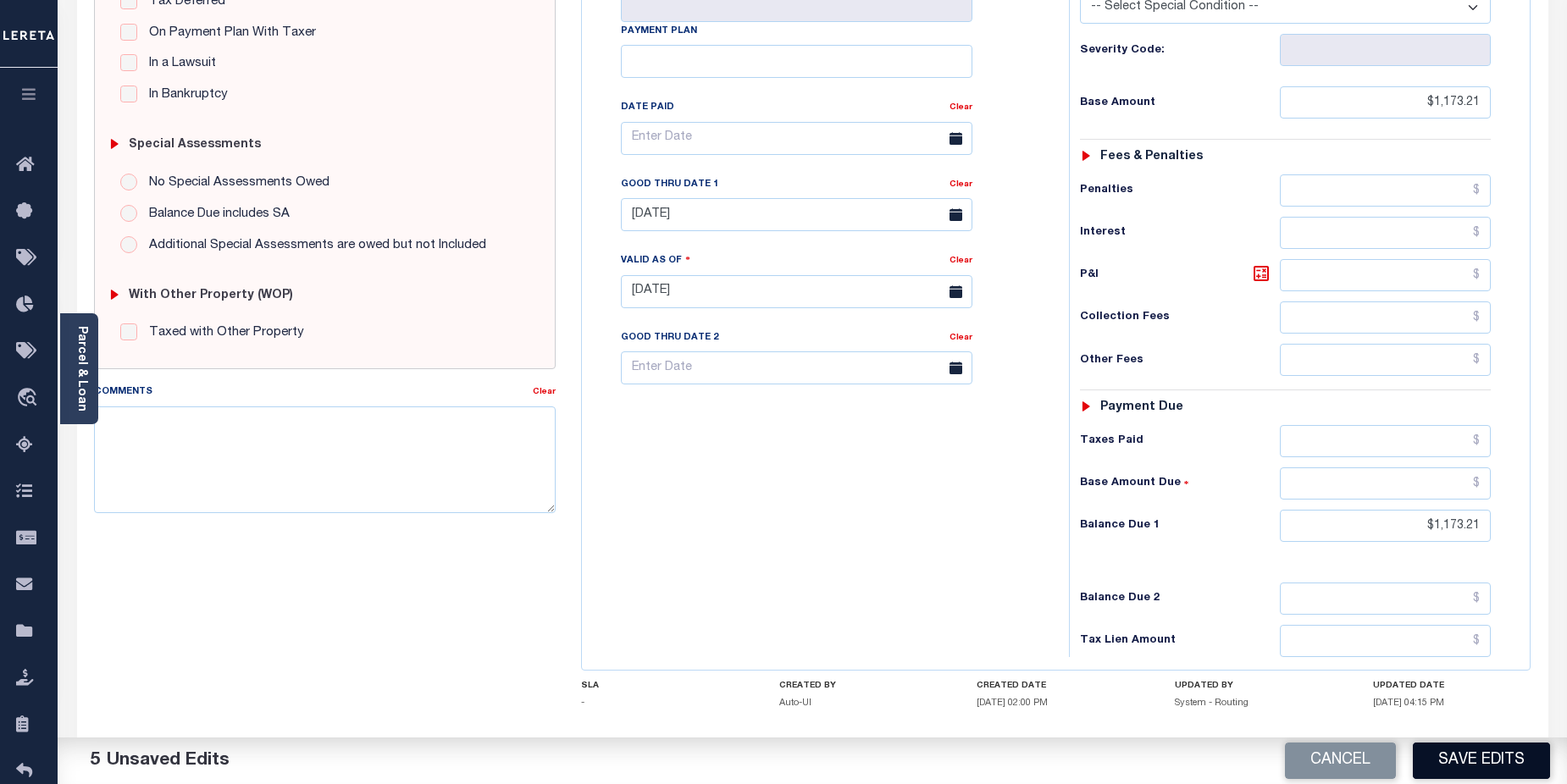
click at [1471, 753] on button "Save Edits" at bounding box center [1481, 760] width 137 height 37
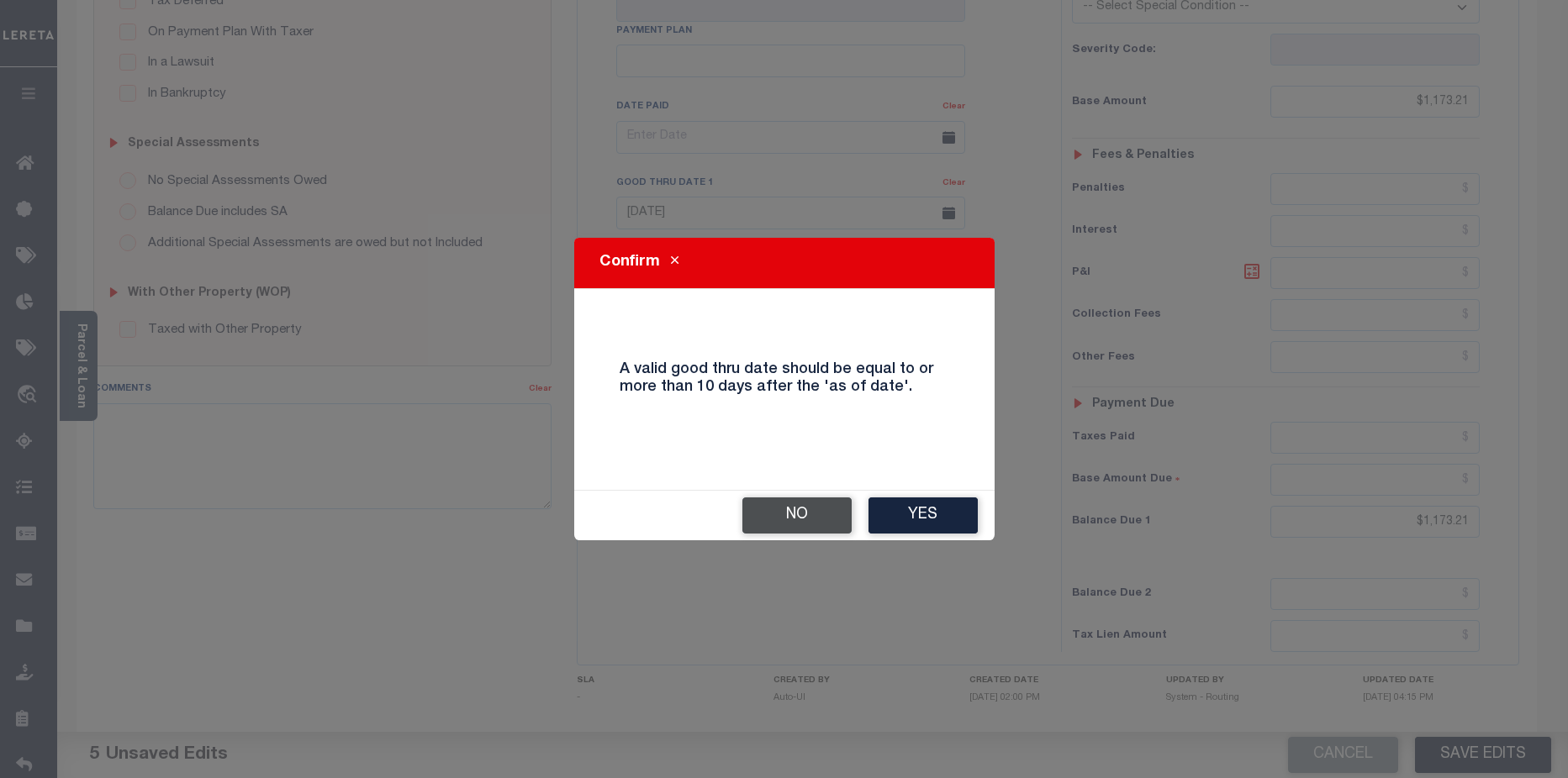
click at [804, 520] on button "No" at bounding box center [796, 515] width 109 height 36
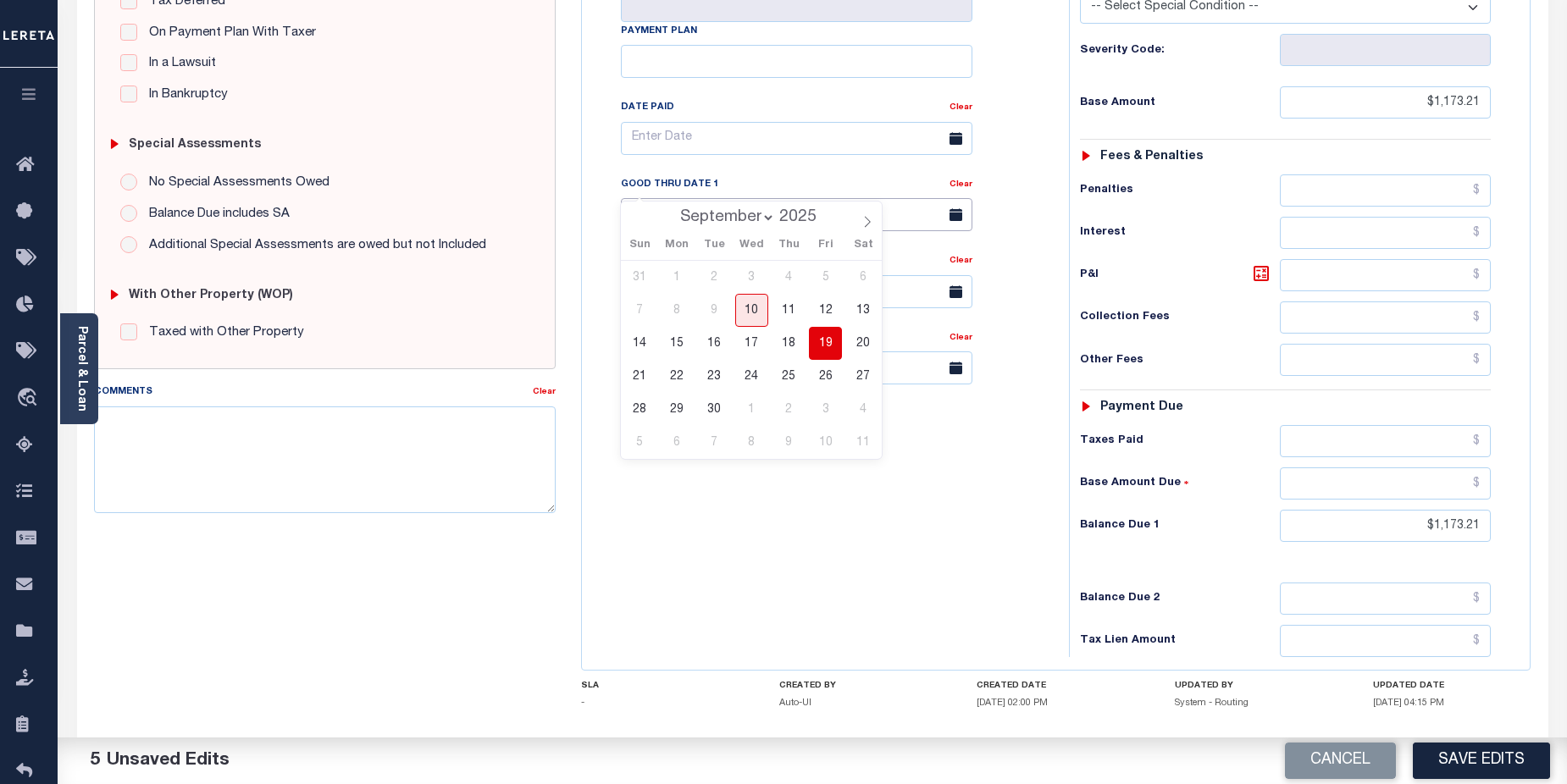
click at [863, 198] on input "09/19/2025" at bounding box center [796, 214] width 351 height 33
click at [825, 379] on span "26" at bounding box center [825, 376] width 33 height 33
type input "09/26/2025"
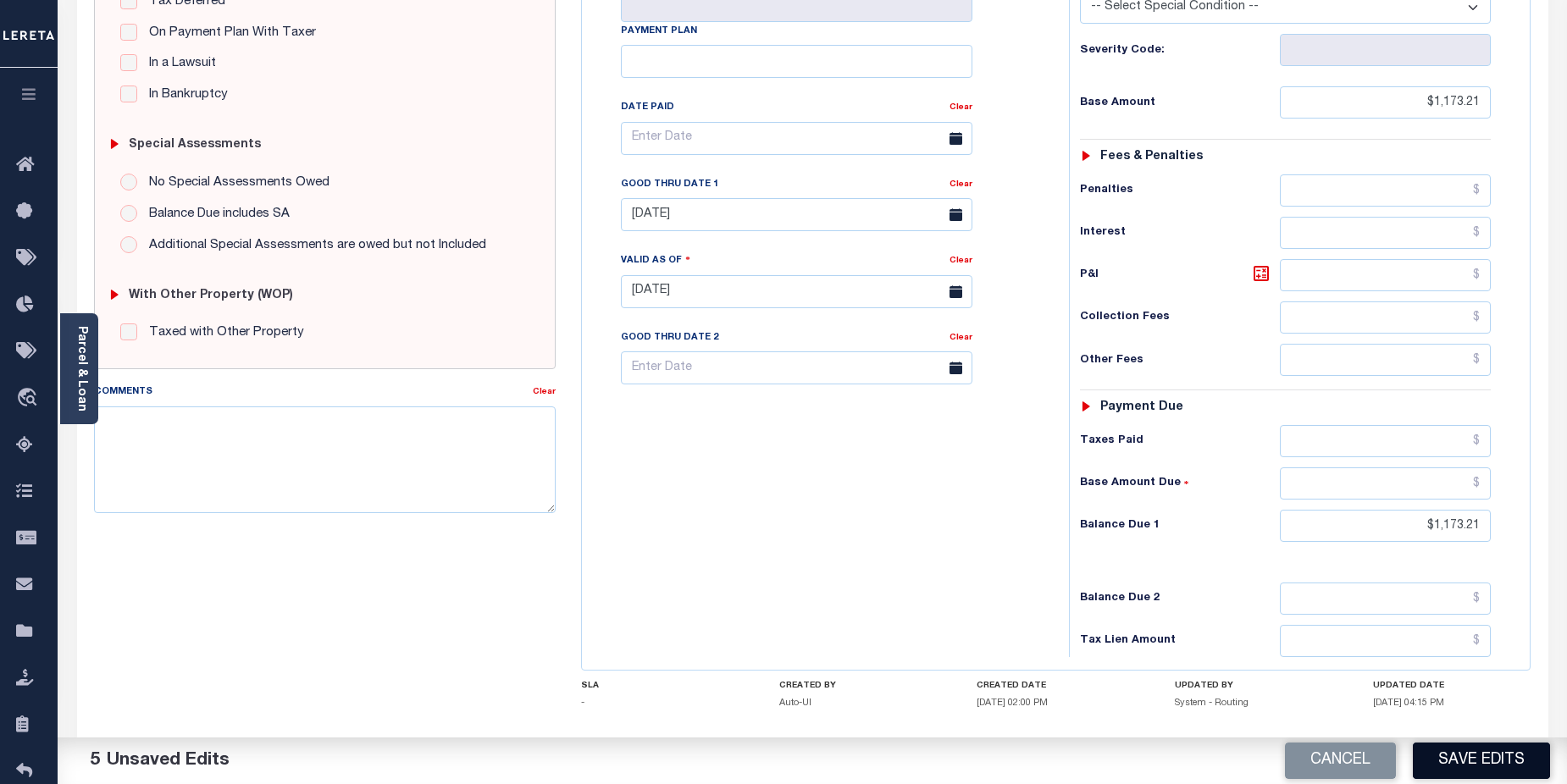
click at [1495, 747] on button "Save Edits" at bounding box center [1481, 760] width 137 height 37
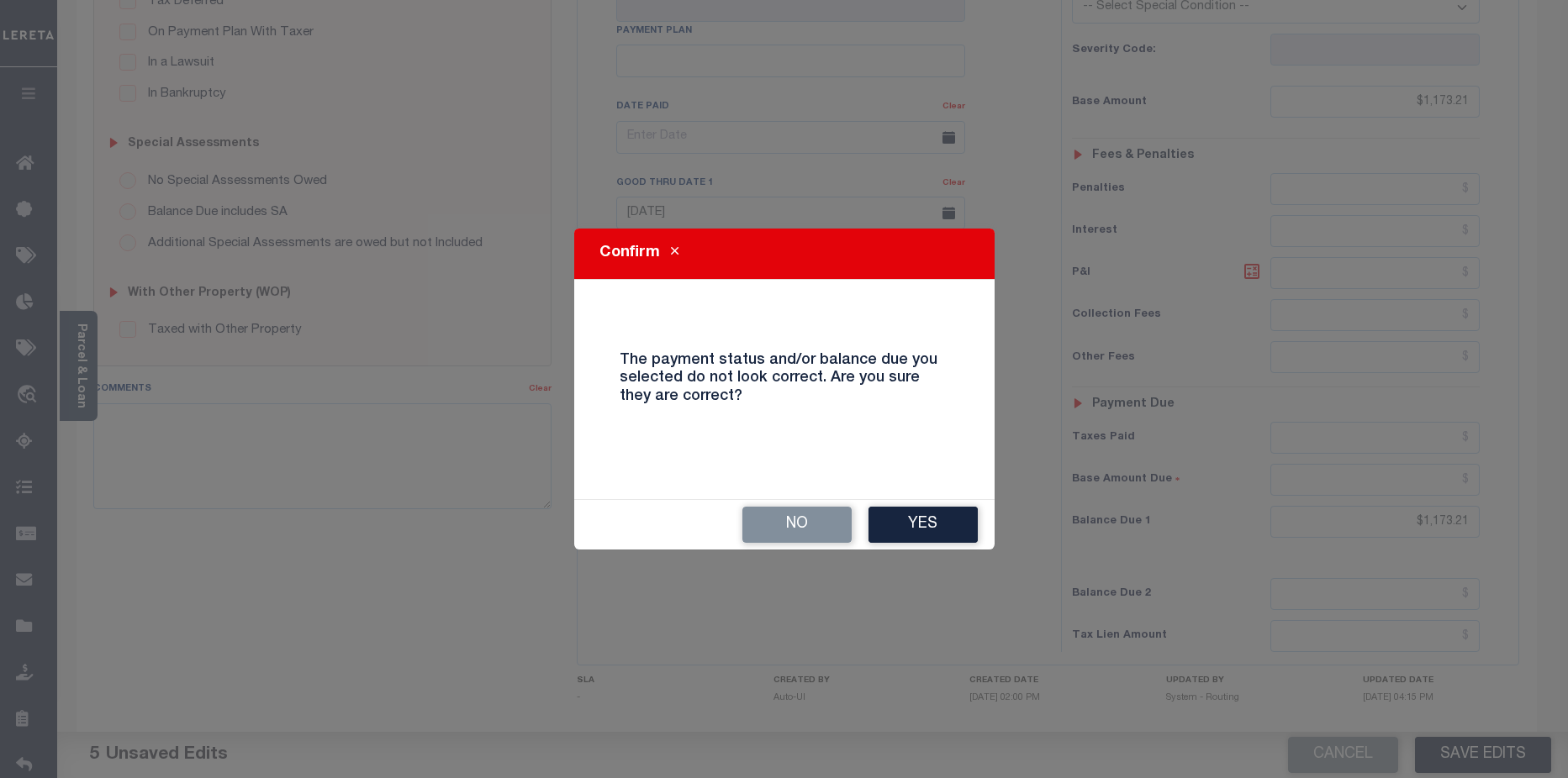
drag, startPoint x: 938, startPoint y: 516, endPoint x: 989, endPoint y: 358, distance: 166.0
click at [939, 513] on button "Yes" at bounding box center [922, 524] width 109 height 36
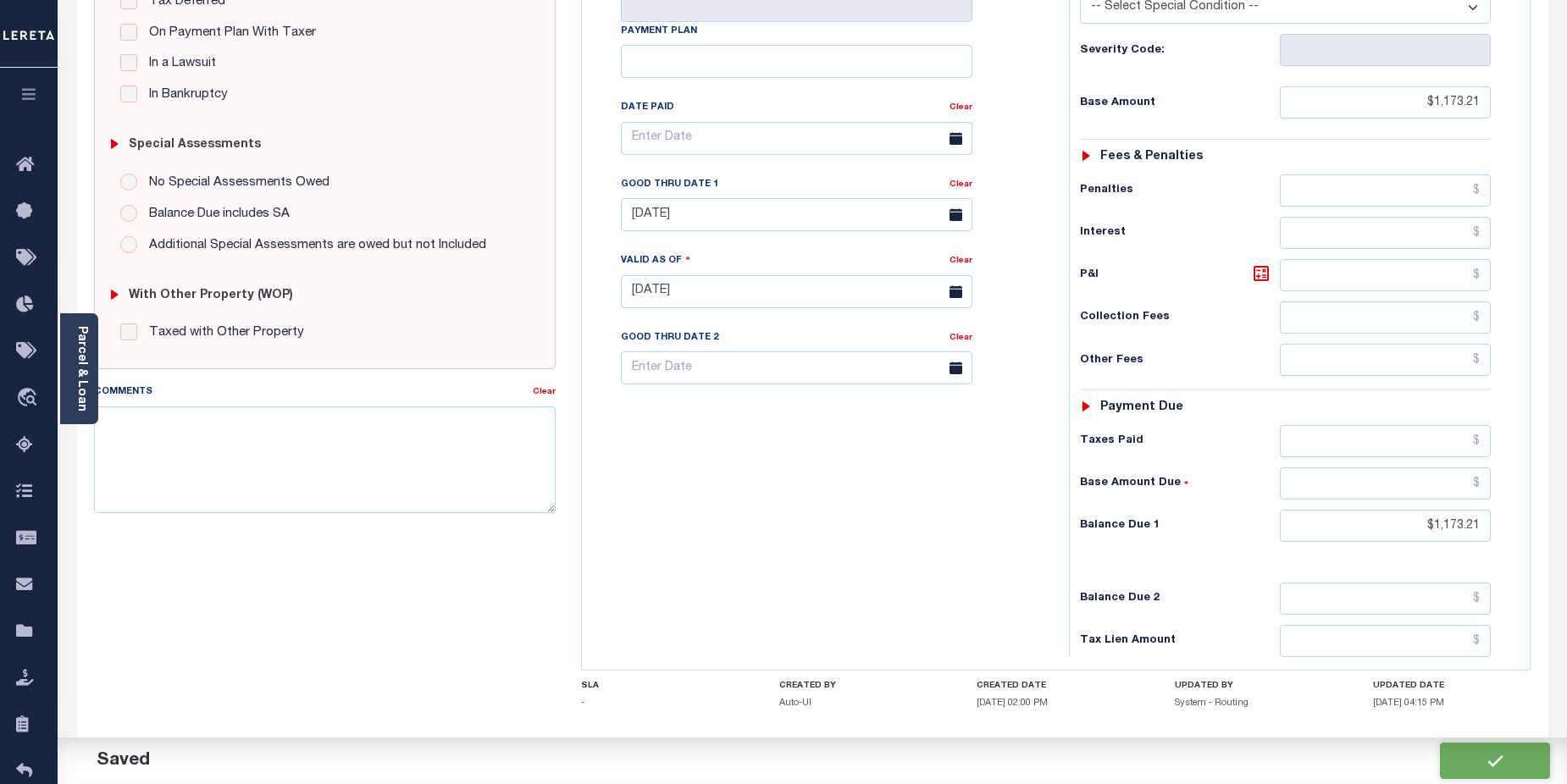
checkbox input "false"
type input "$1,173.21"
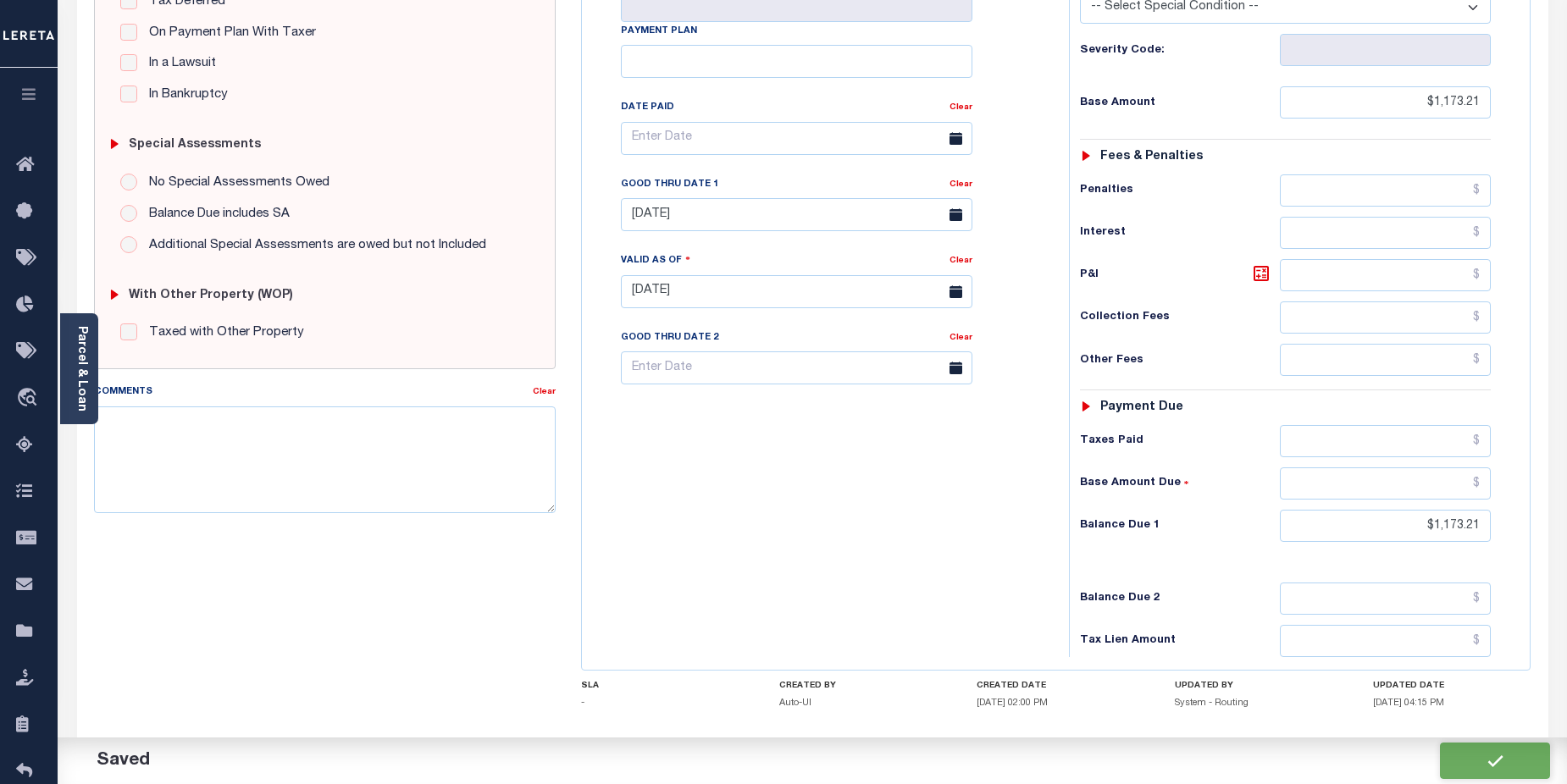
type input "$1,173.21"
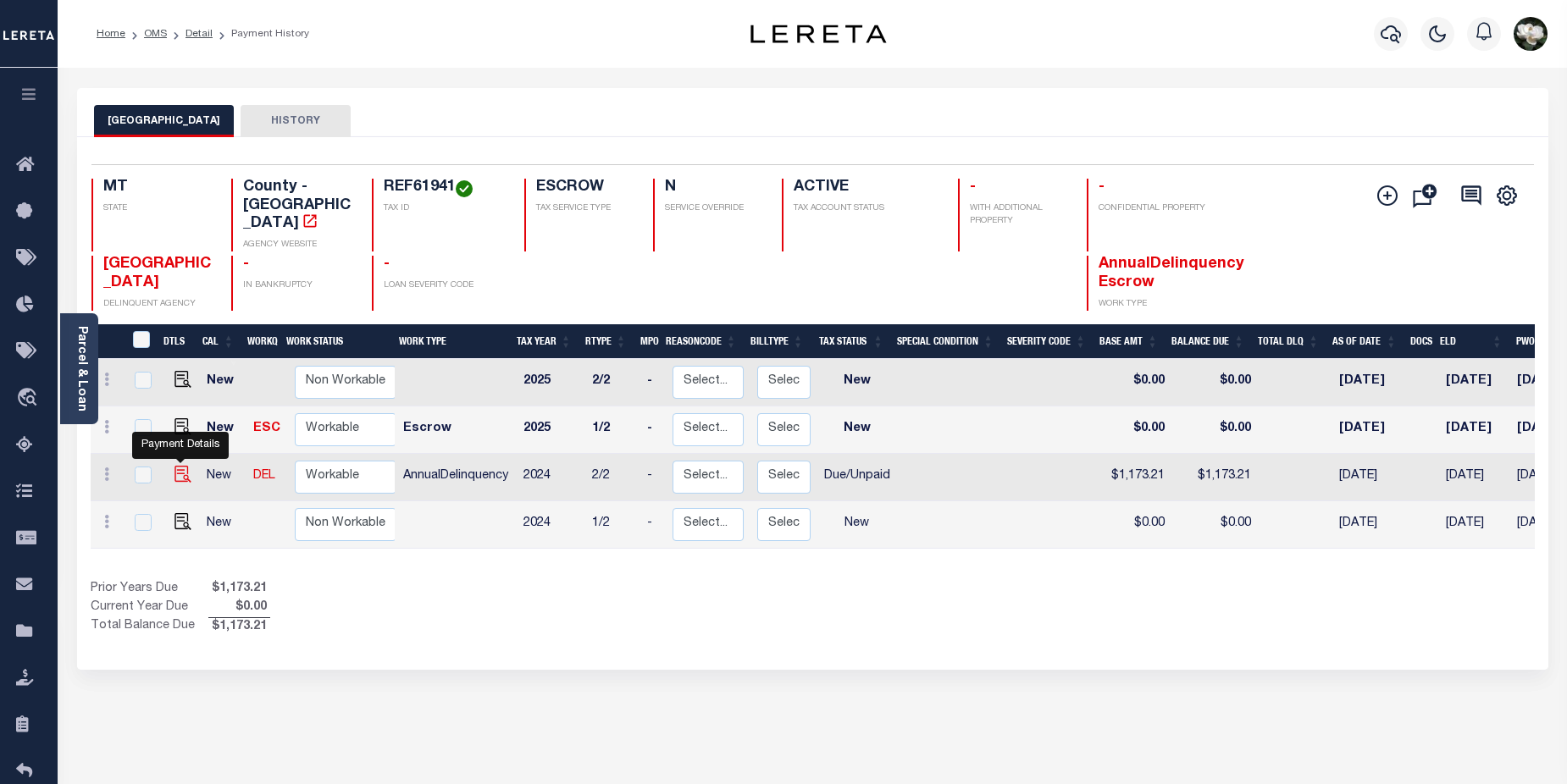
click at [179, 465] on img "" at bounding box center [183, 474] width 17 height 17
checkbox input "true"
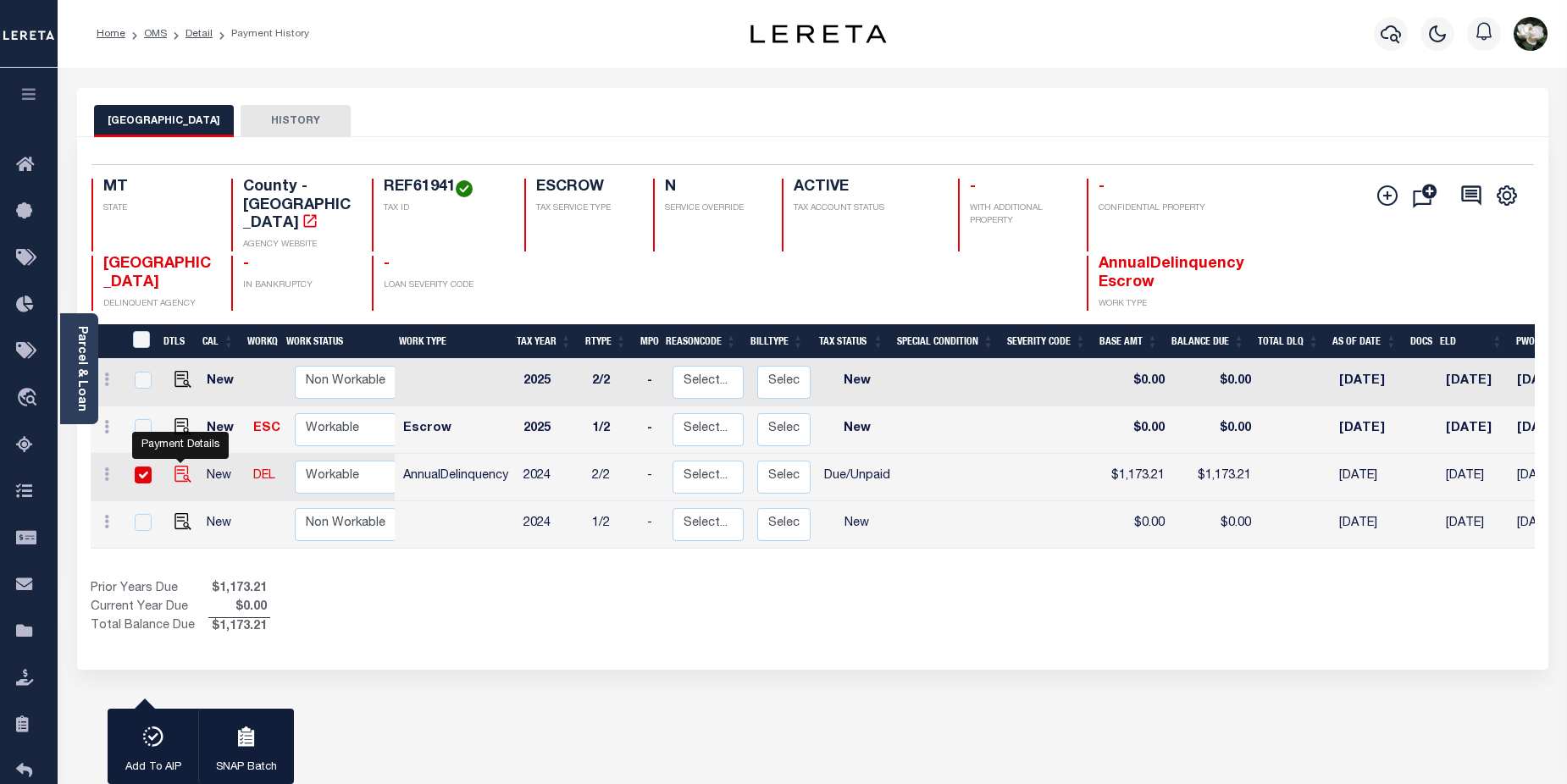
click at [178, 465] on img "" at bounding box center [183, 474] width 17 height 17
checkbox input "false"
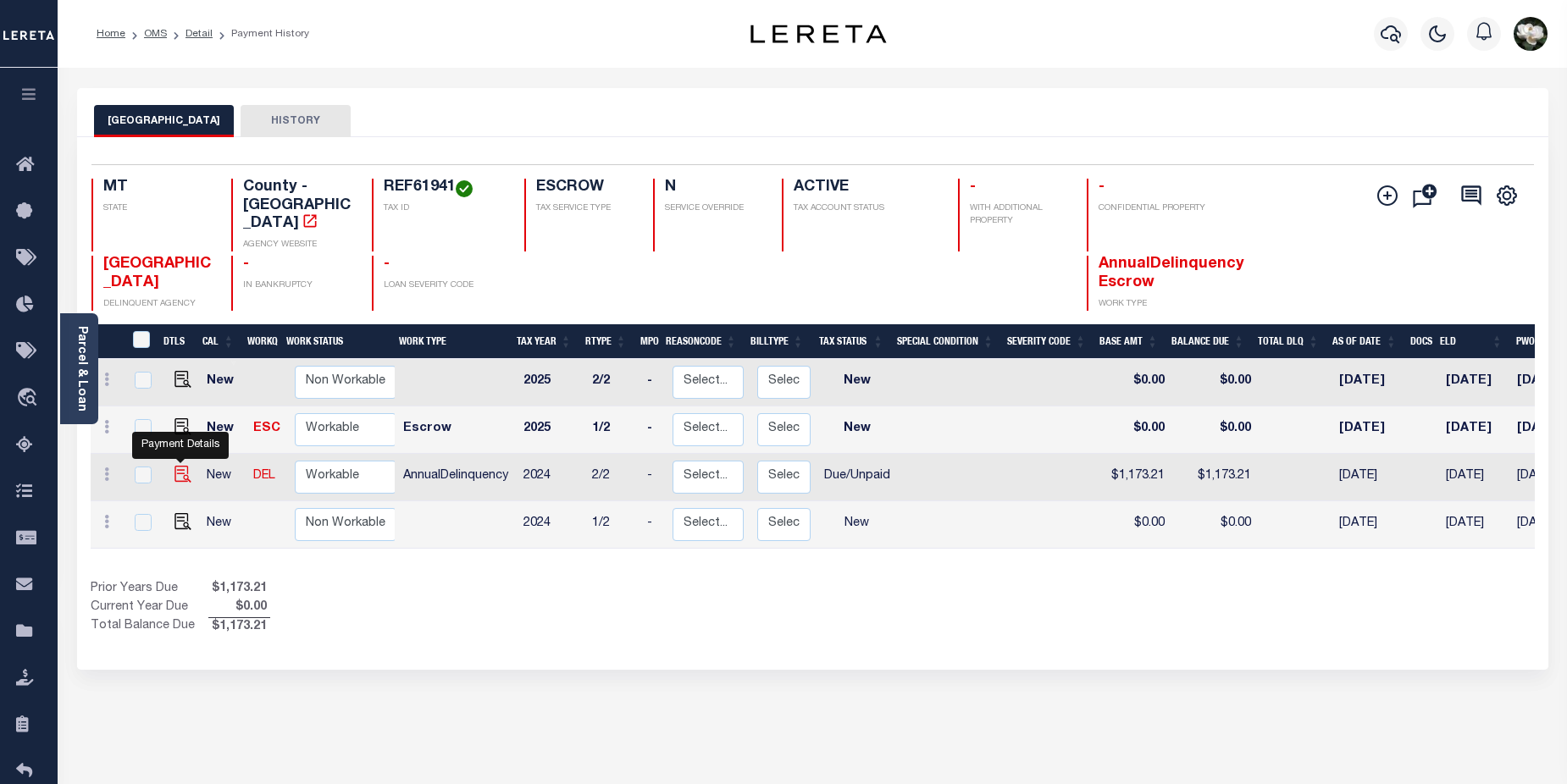
click at [175, 465] on img "" at bounding box center [183, 474] width 17 height 17
checkbox input "true"
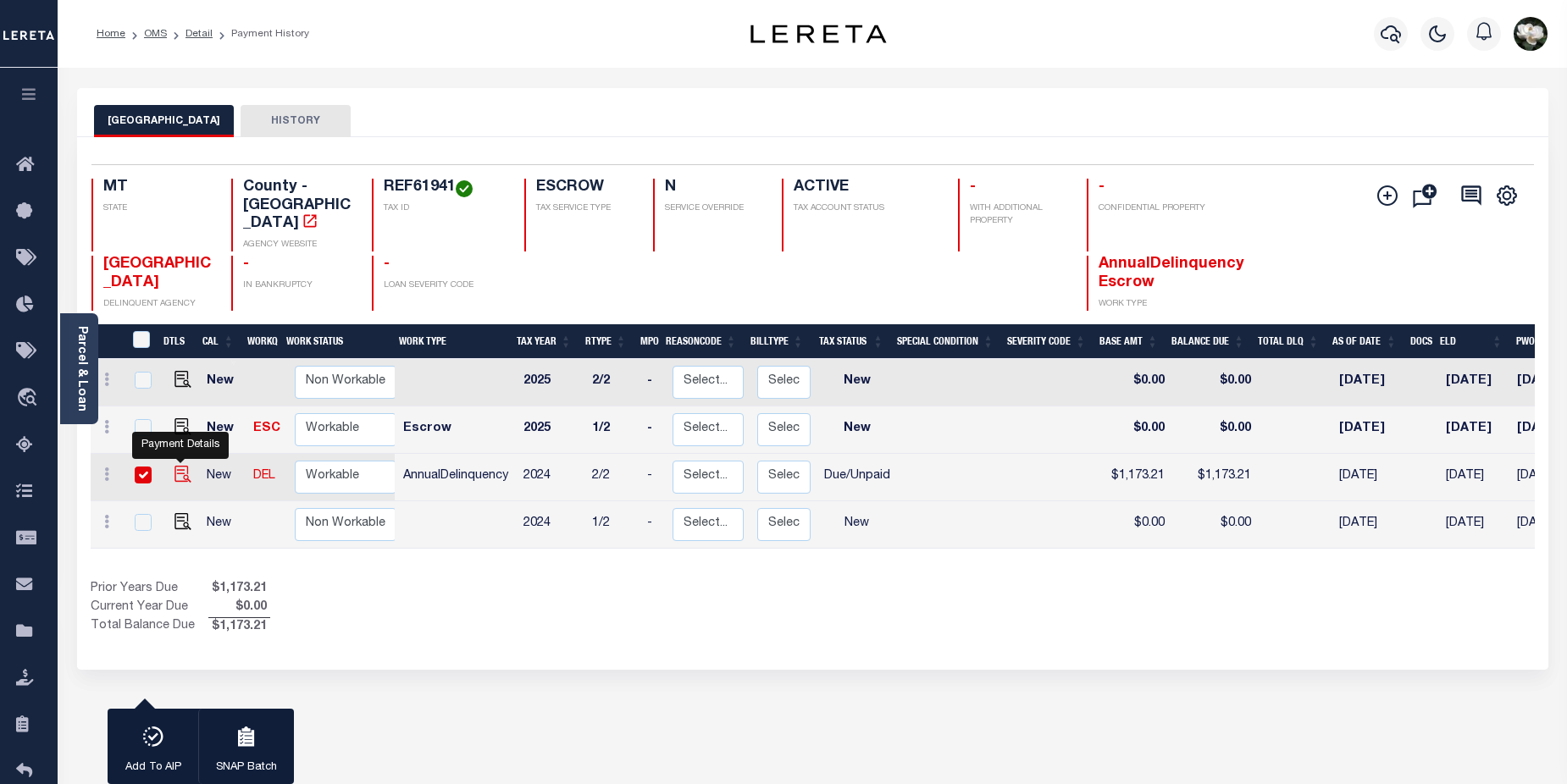
click at [176, 465] on img "" at bounding box center [183, 474] width 17 height 17
checkbox input "false"
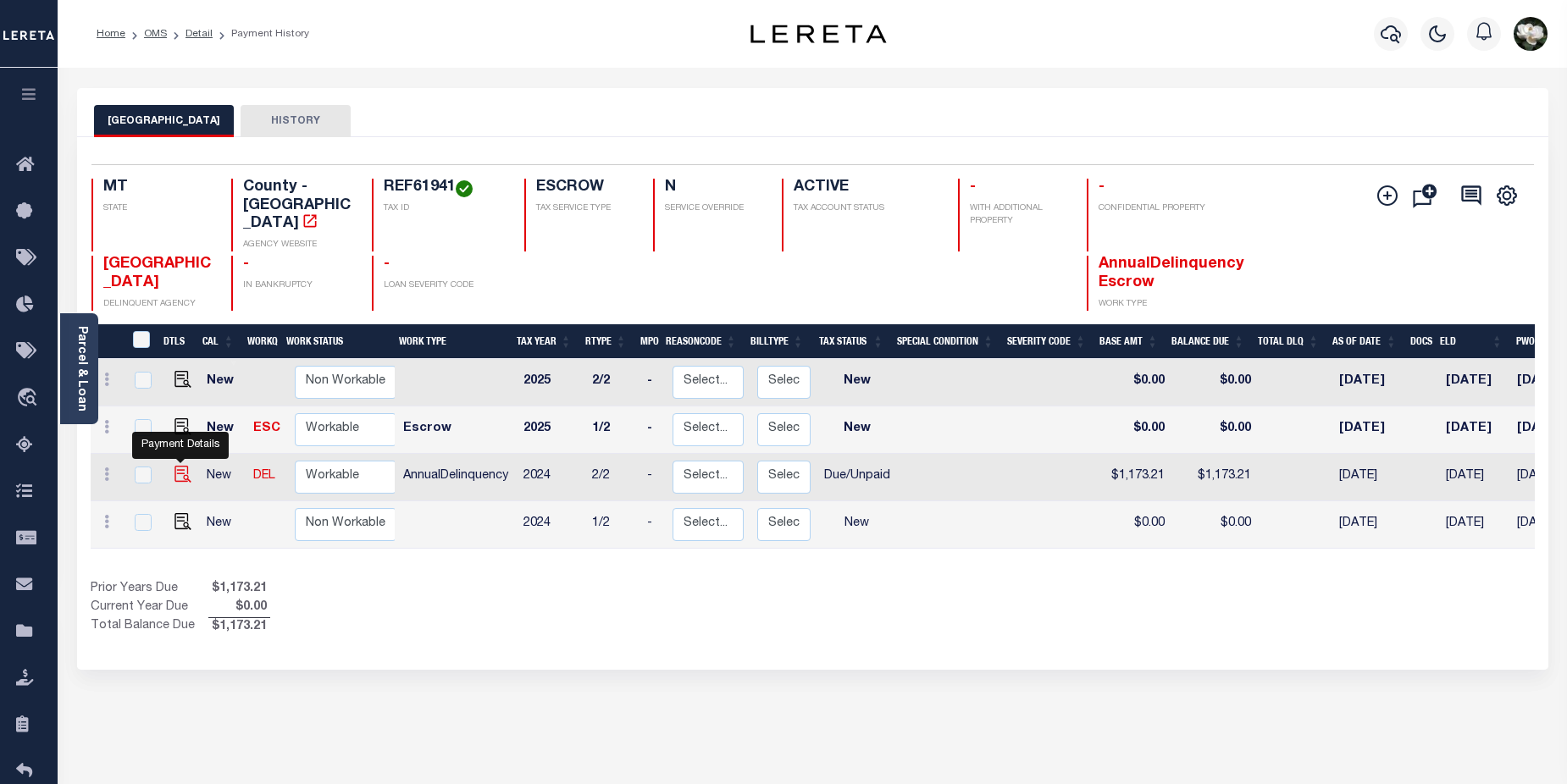
click at [176, 465] on img "" at bounding box center [183, 474] width 17 height 17
checkbox input "true"
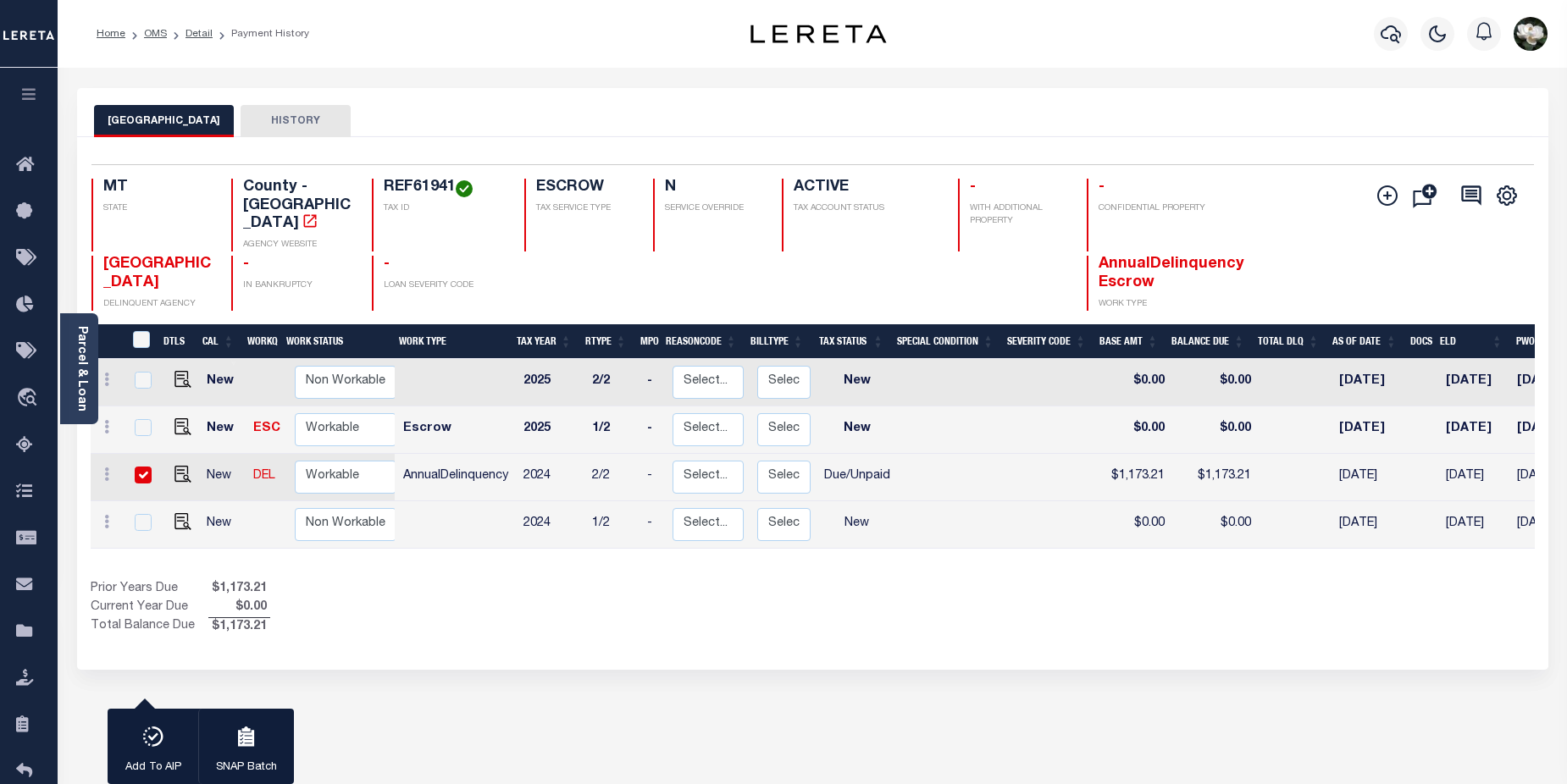
click at [141, 466] on input "checkbox" at bounding box center [143, 475] width 17 height 17
checkbox input "false"
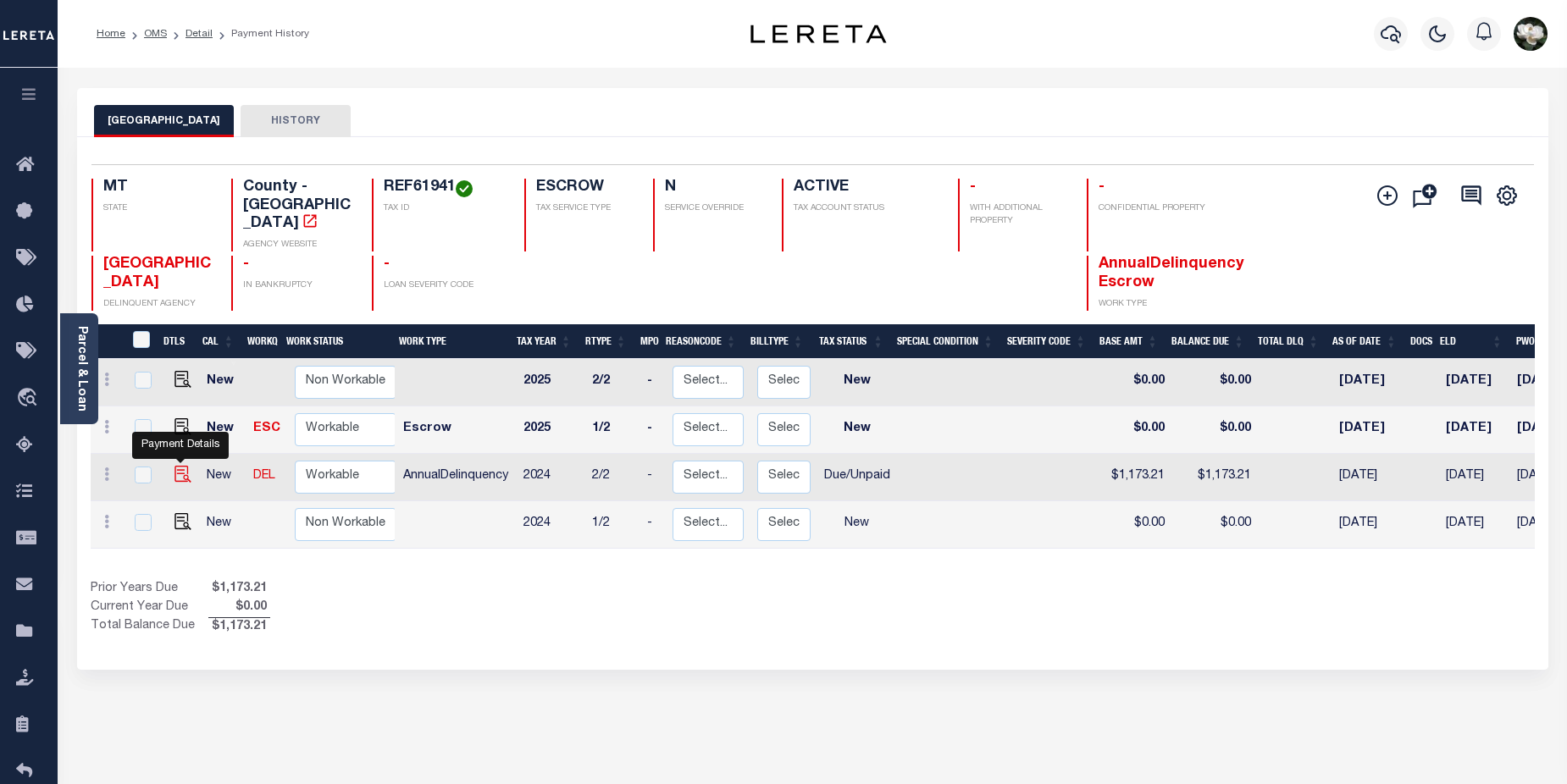
click at [175, 465] on img "" at bounding box center [183, 474] width 17 height 17
checkbox input "true"
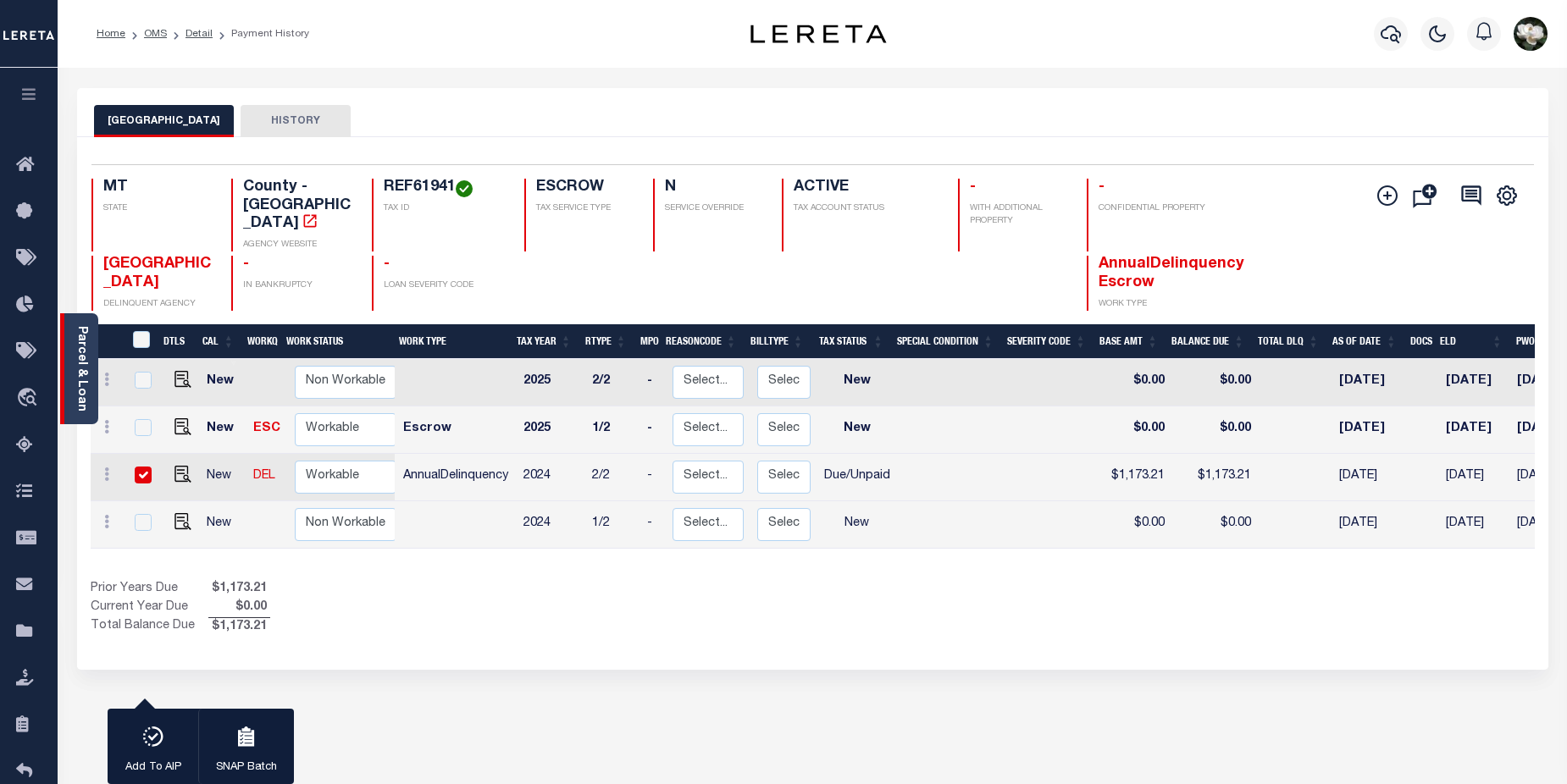
click at [77, 383] on link "Parcel & Loan" at bounding box center [81, 368] width 12 height 85
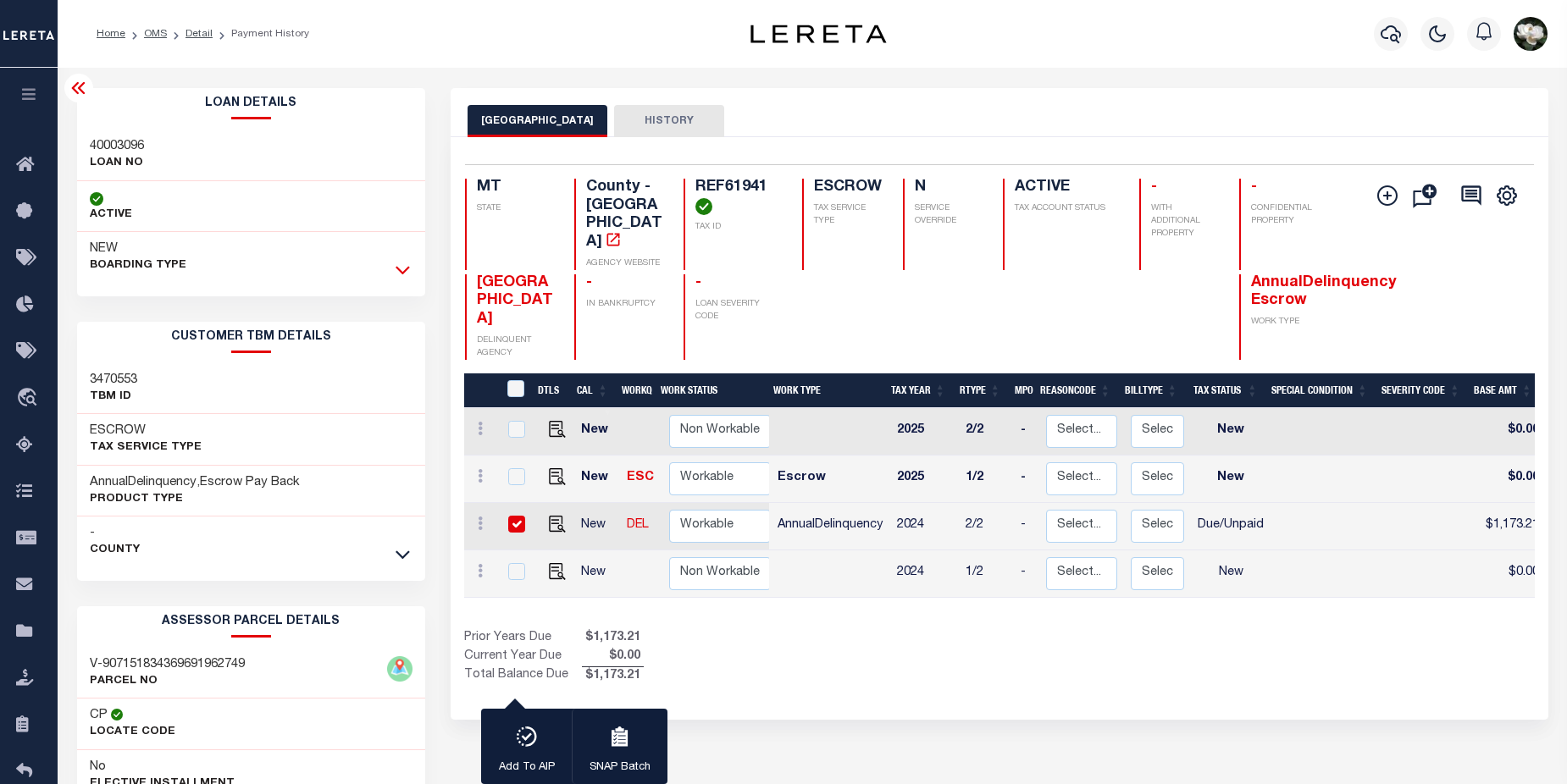
click at [401, 269] on icon at bounding box center [402, 269] width 14 height 18
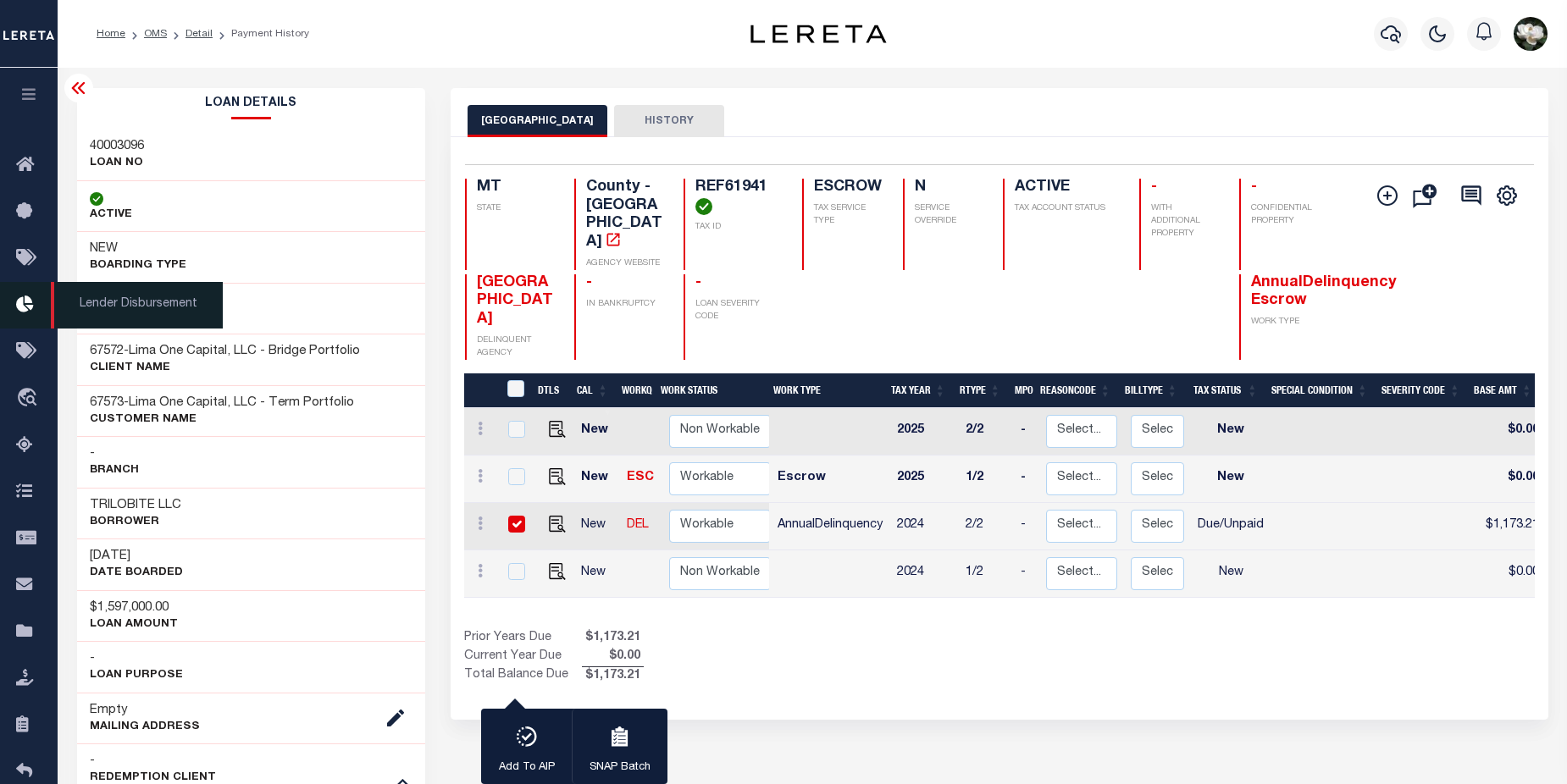
click at [31, 302] on icon at bounding box center [30, 305] width 27 height 21
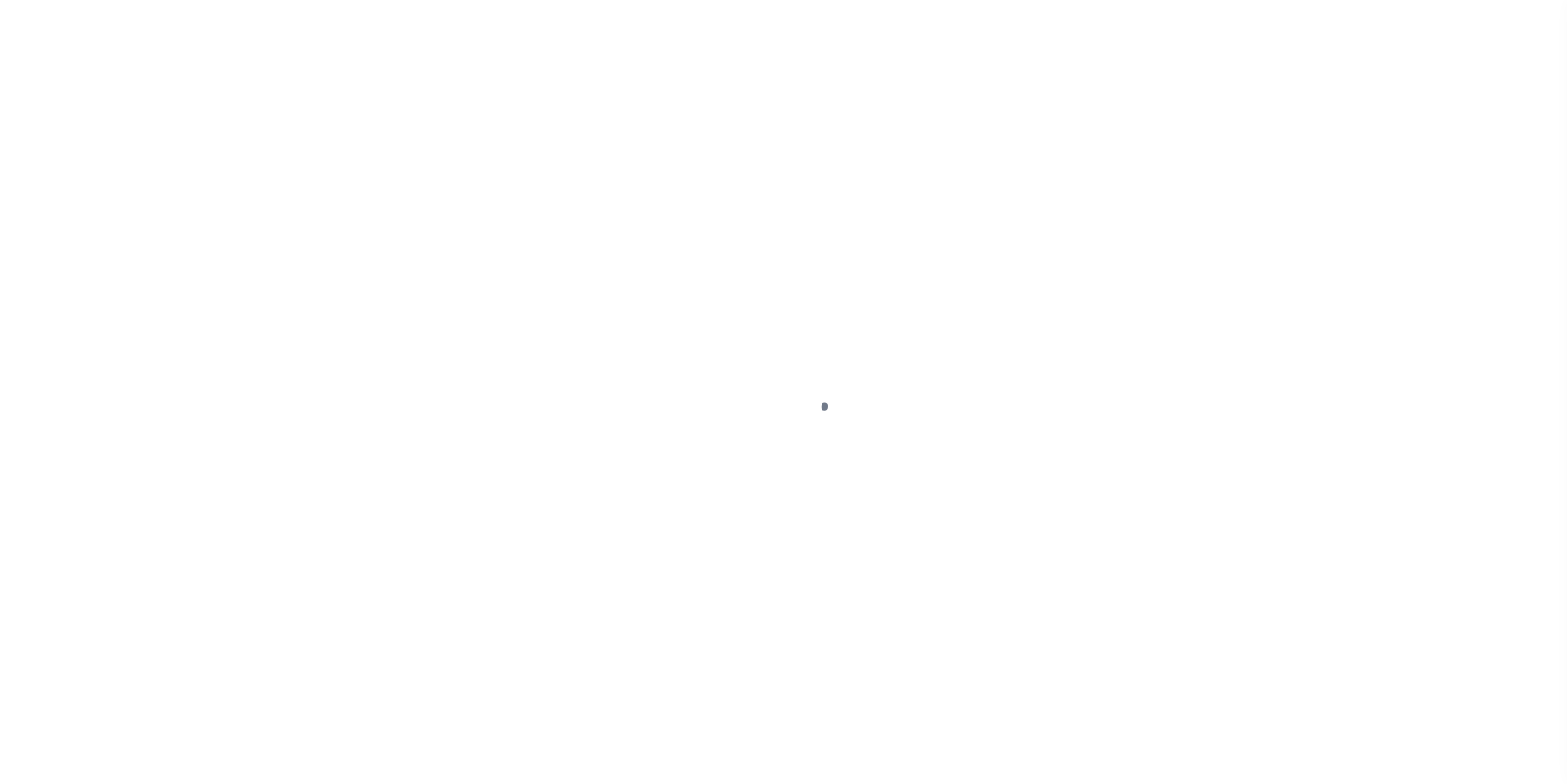
select select "DUE"
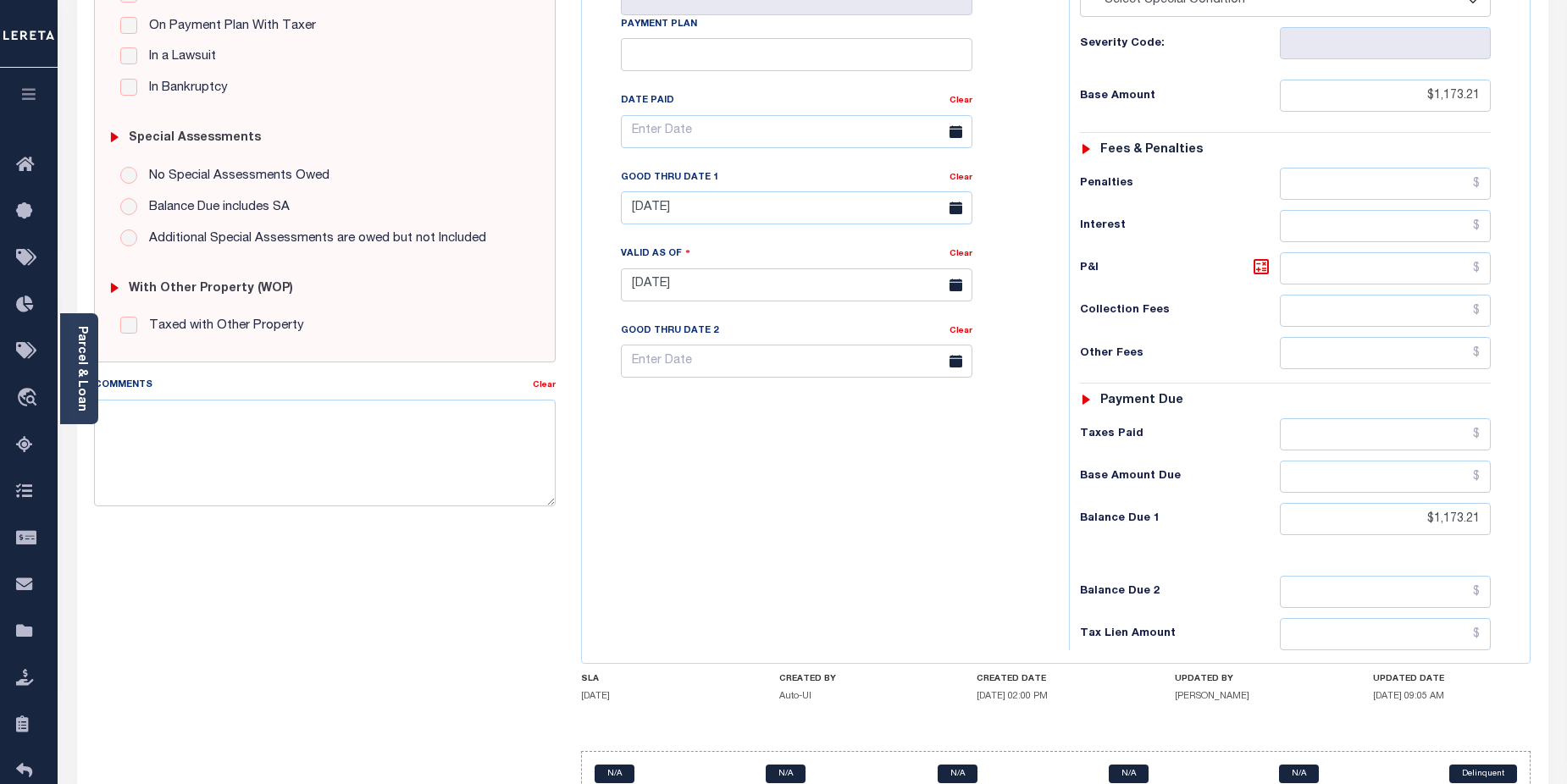
scroll to position [462, 0]
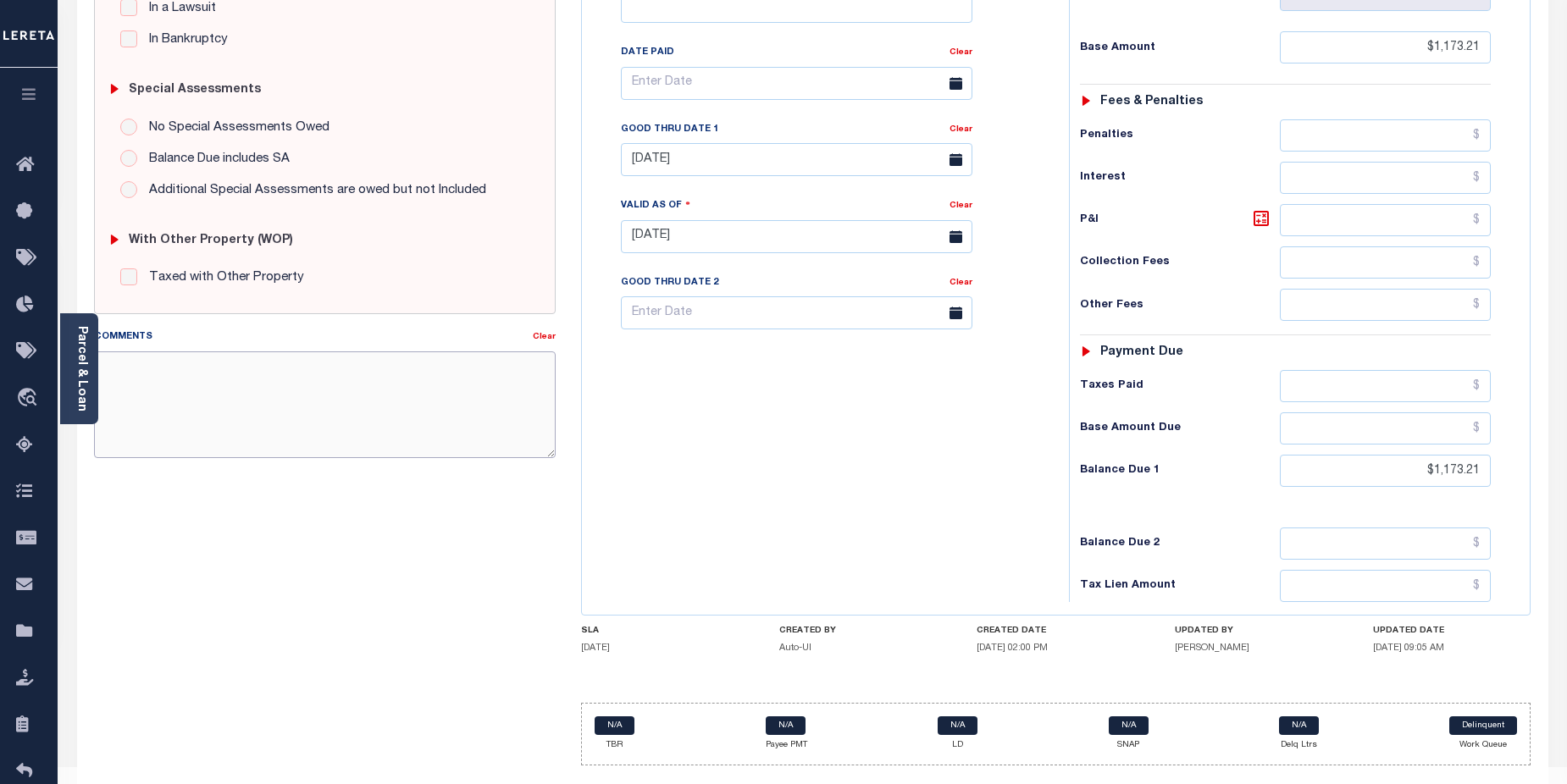
click at [176, 372] on textarea "Comments" at bounding box center [325, 404] width 462 height 107
paste textarea "CAS-474377 2025/annual dlq Base $3,323.80 P/I $568.57-Lender Responsibility Tot…"
drag, startPoint x: 137, startPoint y: 367, endPoint x: 174, endPoint y: 366, distance: 37.0
click at [174, 366] on textarea "CAS-474377 2025/annual dlq Base $3,323.80 P/I $568.57-Lender Responsibility Tot…" at bounding box center [325, 404] width 462 height 107
click at [134, 383] on textarea "CAS-47832 2025/annual dlq Base $3,323.80 P/I $568.57-Lender Responsibility Tota…" at bounding box center [325, 404] width 462 height 107
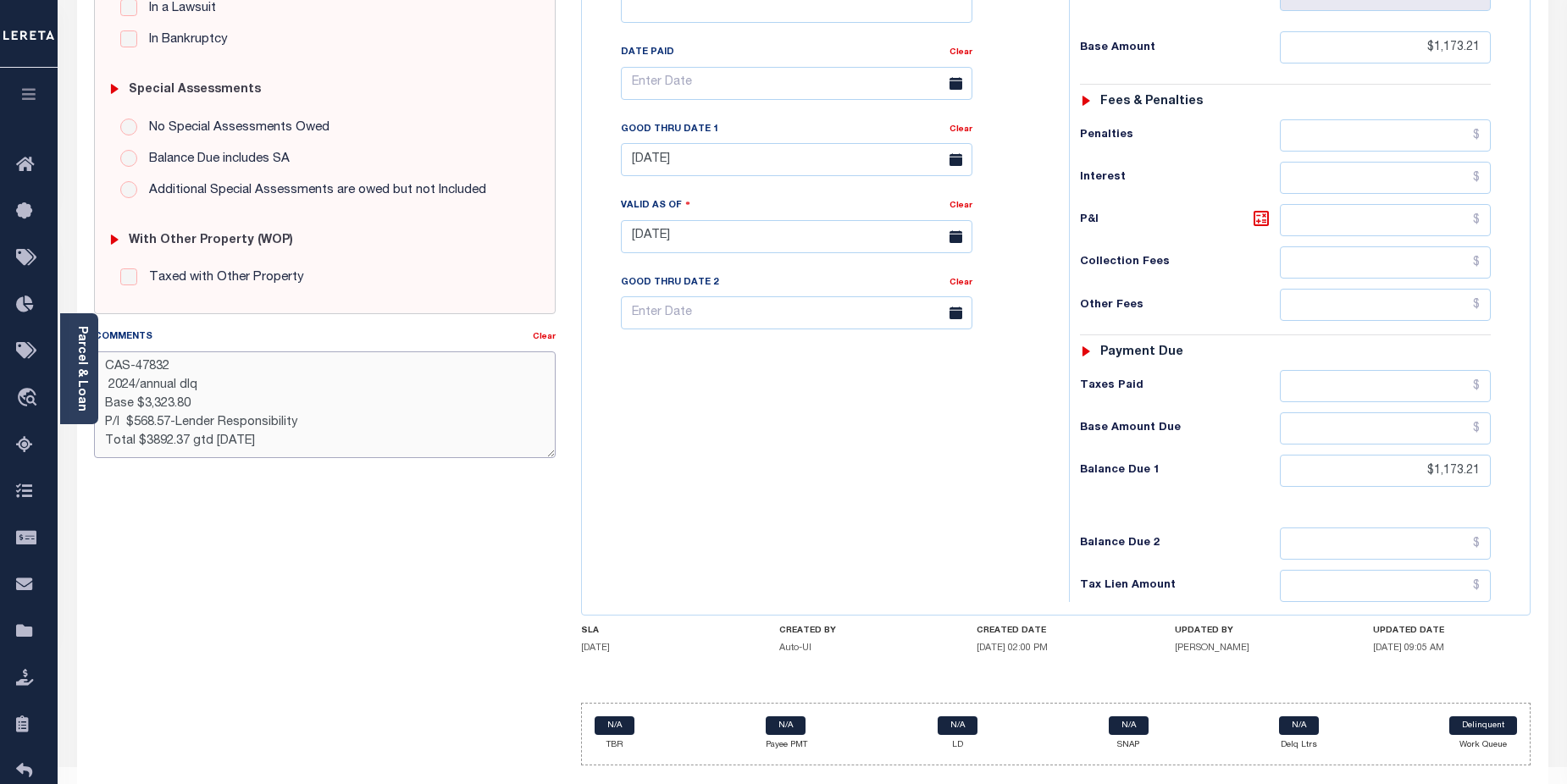
drag, startPoint x: 141, startPoint y: 386, endPoint x: 229, endPoint y: 358, distance: 92.3
click at [209, 381] on textarea "CAS-47832 2024/annual dlq Base $3,323.80 P/I $568.57-Lender Responsibility Tota…" at bounding box center [325, 404] width 462 height 107
click at [477, 423] on textarea "CAS-47832 2024/2nd Base $3,323.80 P/I $568.57-Lender Responsibility Total $3892…" at bounding box center [325, 404] width 462 height 107
drag, startPoint x: 102, startPoint y: 370, endPoint x: 292, endPoint y: 441, distance: 202.8
click at [292, 441] on textarea "CAS-47832 2024/2nd Base $3,323.80 P/I $568.57-Lender Responsibility Total $3892…" at bounding box center [325, 404] width 462 height 107
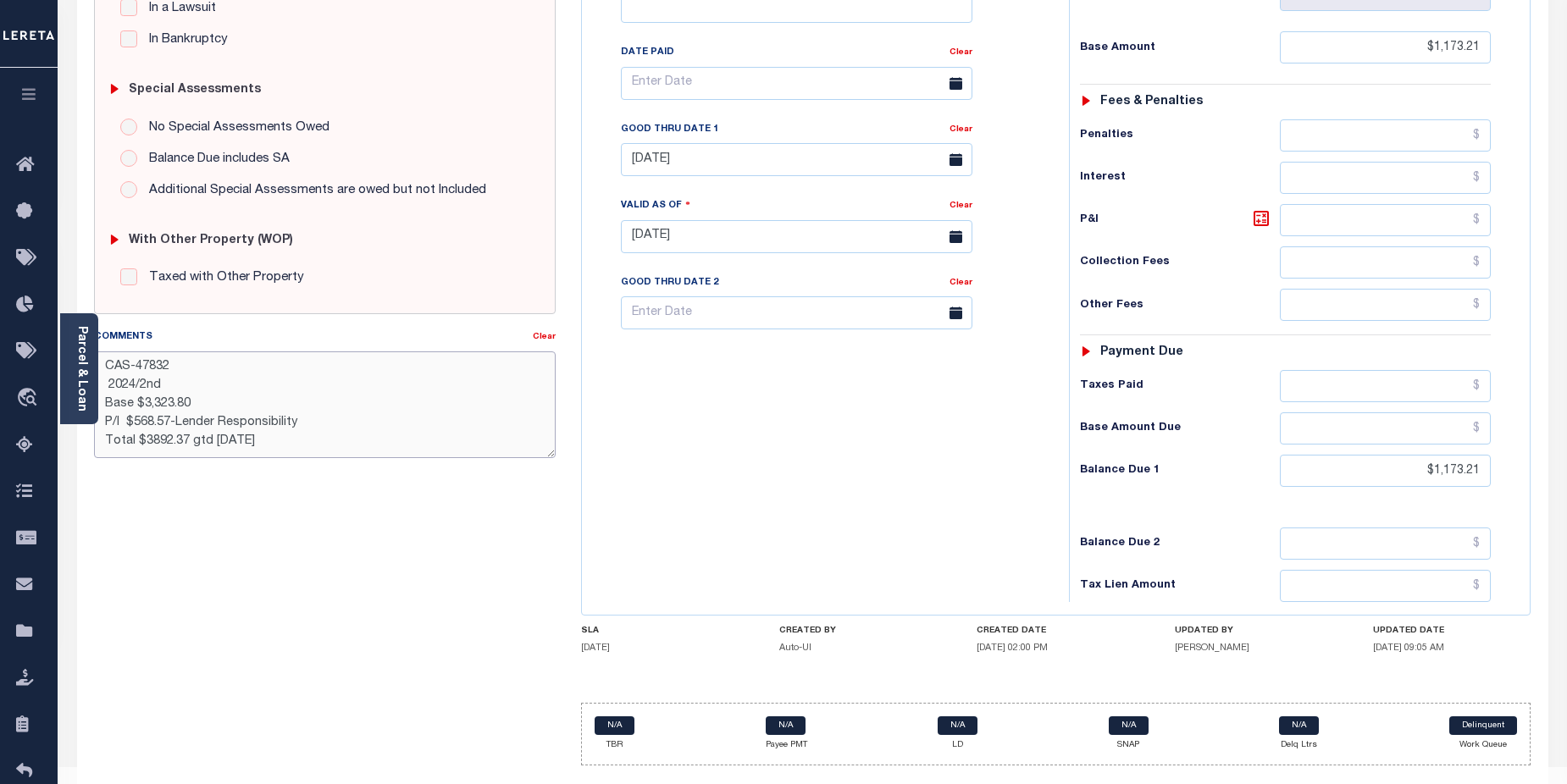
type textarea "CAS-47832 2024/2nd Base $3,323.80 P/I $568.57-Lender Responsibility Total $3892…"
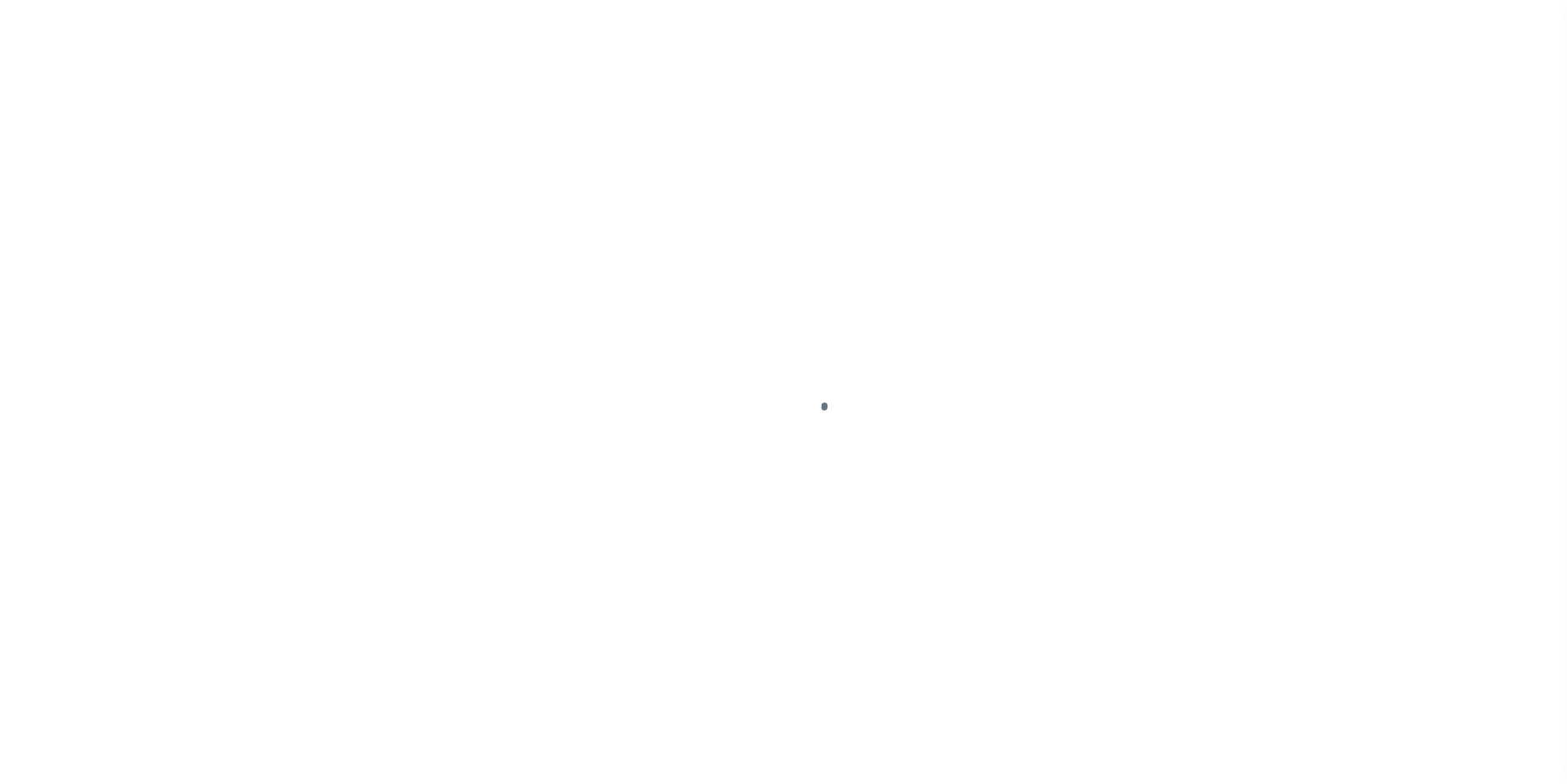
select select "DUE"
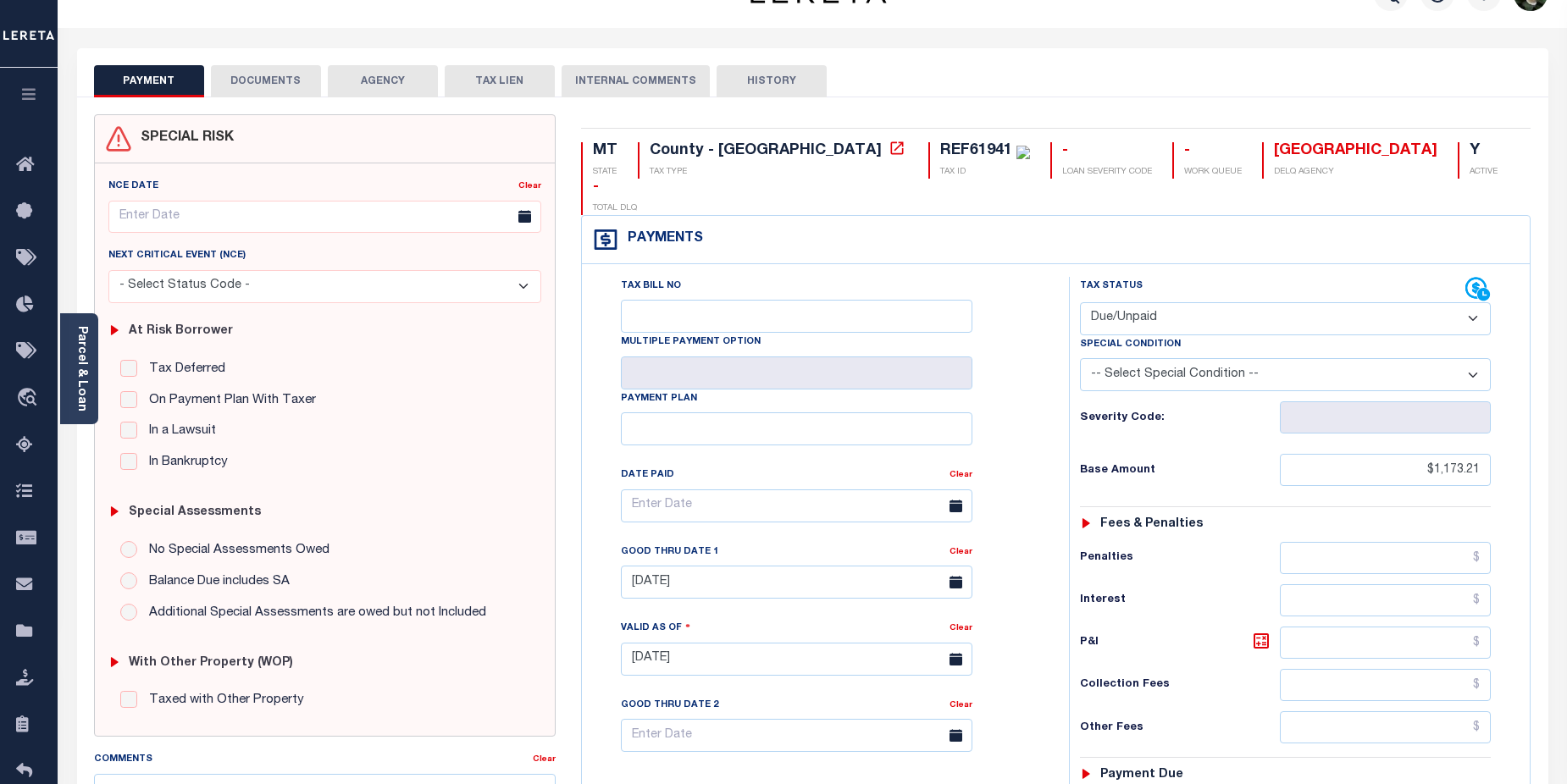
scroll to position [462, 0]
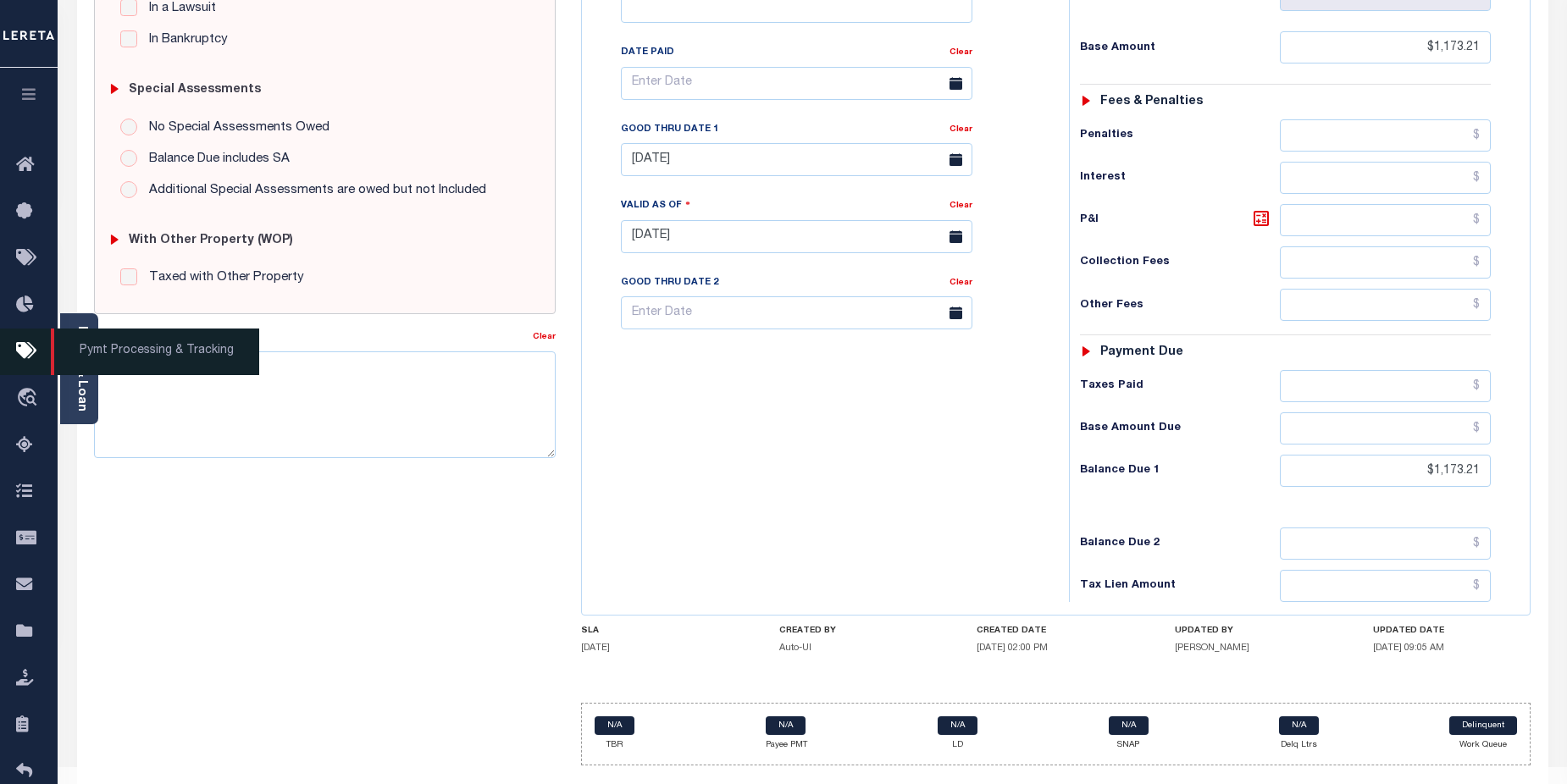
click at [162, 359] on span "Pymt Processing & Tracking" at bounding box center [155, 351] width 208 height 47
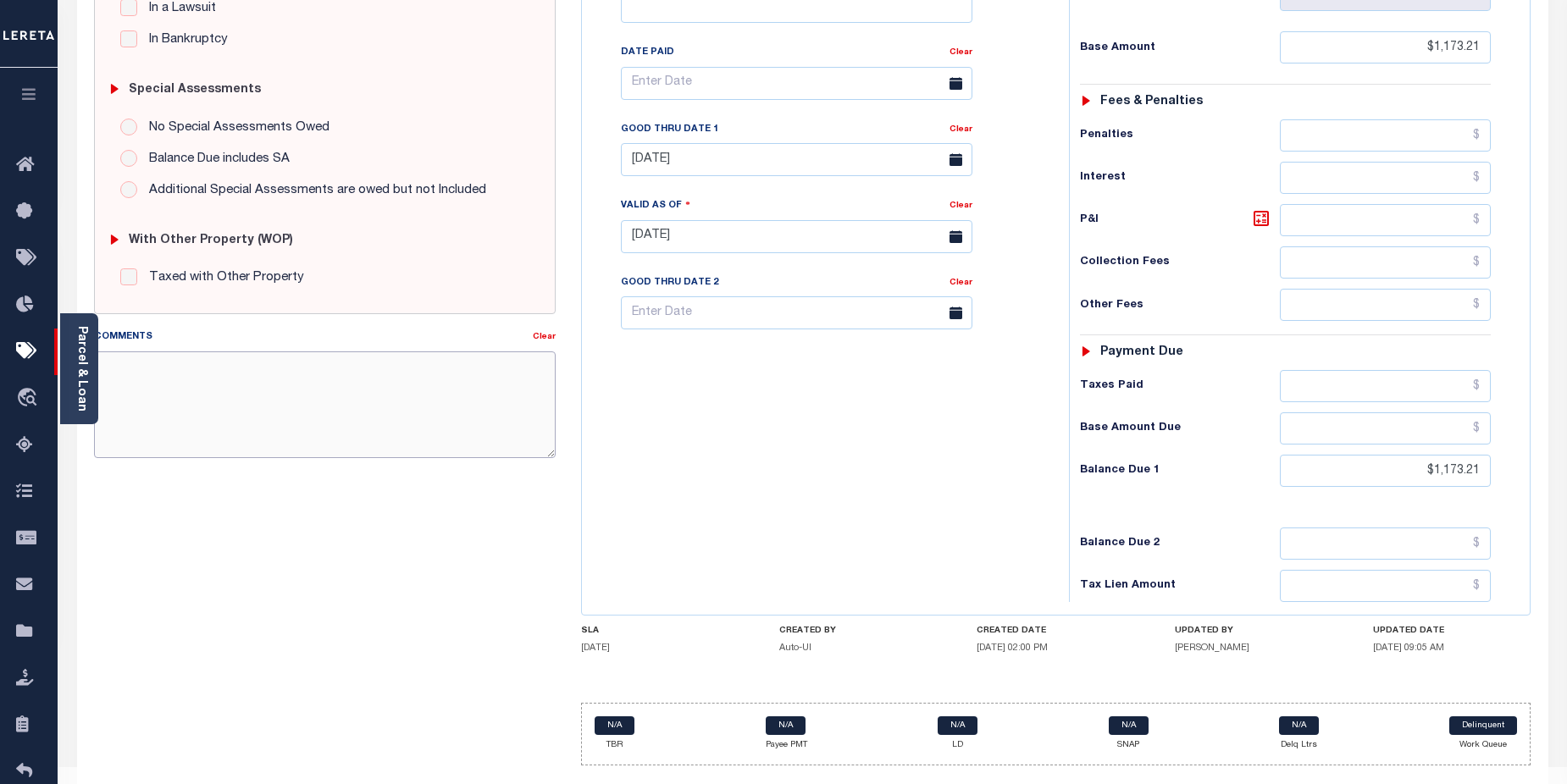
click at [147, 375] on textarea "Comments" at bounding box center [325, 404] width 462 height 107
paste textarea "CAS-47832 2024/2nd Base $3,323.80 P/I $568.57-Lender Responsibility Total $3892…"
drag, startPoint x: 140, startPoint y: 405, endPoint x: 193, endPoint y: 405, distance: 53.0
click at [193, 405] on textarea "CAS-47832 2024/2nd Base $3,323.80 P/I $568.57-Lender Responsibility Total $3892…" at bounding box center [325, 404] width 462 height 107
drag, startPoint x: 134, startPoint y: 423, endPoint x: 172, endPoint y: 419, distance: 38.2
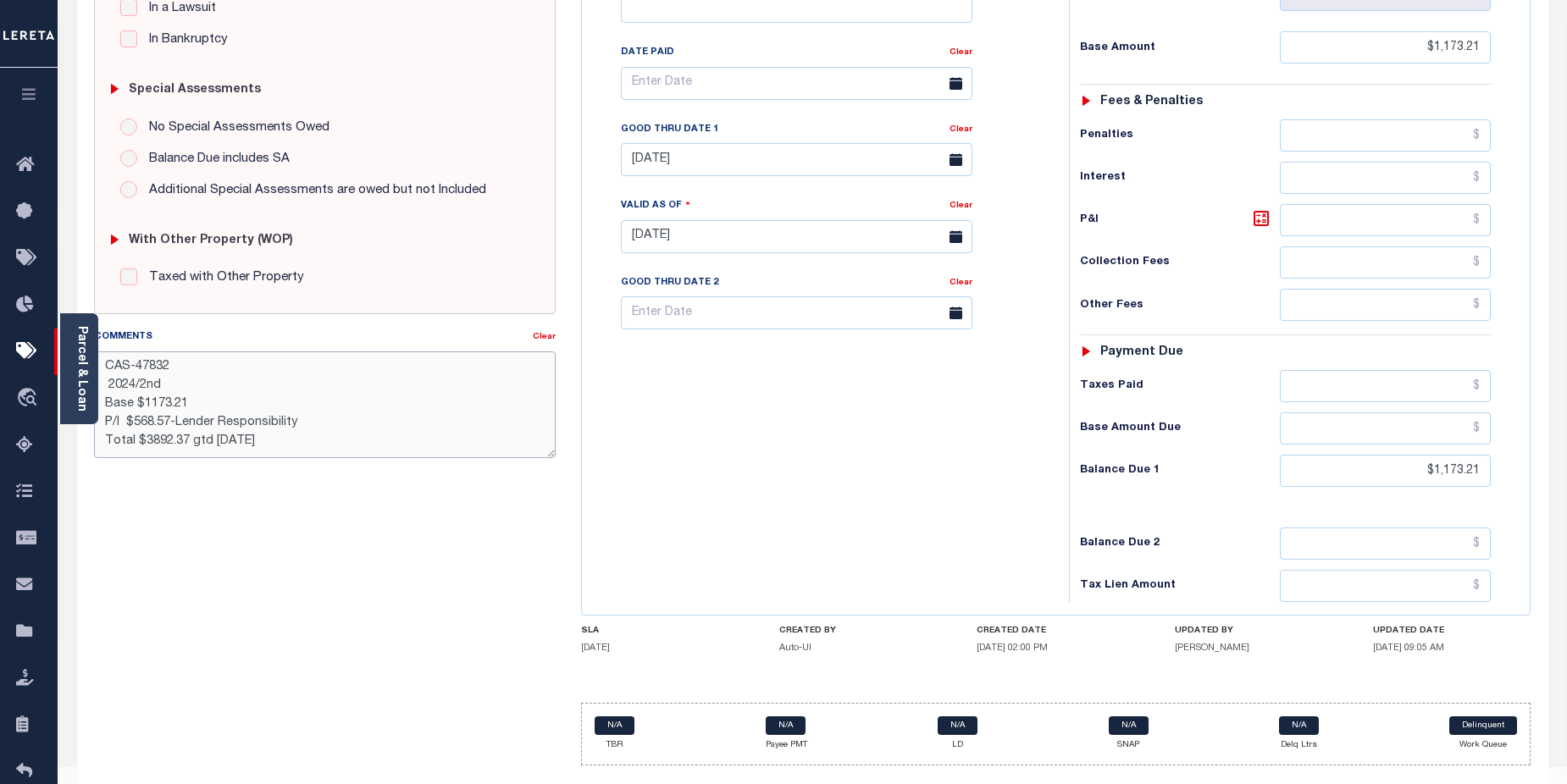
click at [172, 419] on textarea "CAS-47832 2024/2nd Base $1173.21 P/I $568.57-Lender Responsibility Total $3892.…" at bounding box center [325, 404] width 462 height 107
drag, startPoint x: 185, startPoint y: 421, endPoint x: 205, endPoint y: 418, distance: 20.2
click at [205, 418] on textarea "CAS-47832 2024/2nd Base $1173.21 P/I $60.75-Lender Responsibility Total $3892.3…" at bounding box center [325, 404] width 462 height 107
click at [238, 441] on textarea "CAS-47832 2024/2nd Base $1173.21 P/I $60.75-Lereta Responsibility Total $3892.3…" at bounding box center [325, 404] width 462 height 107
drag, startPoint x: 222, startPoint y: 437, endPoint x: 231, endPoint y: 436, distance: 9.1
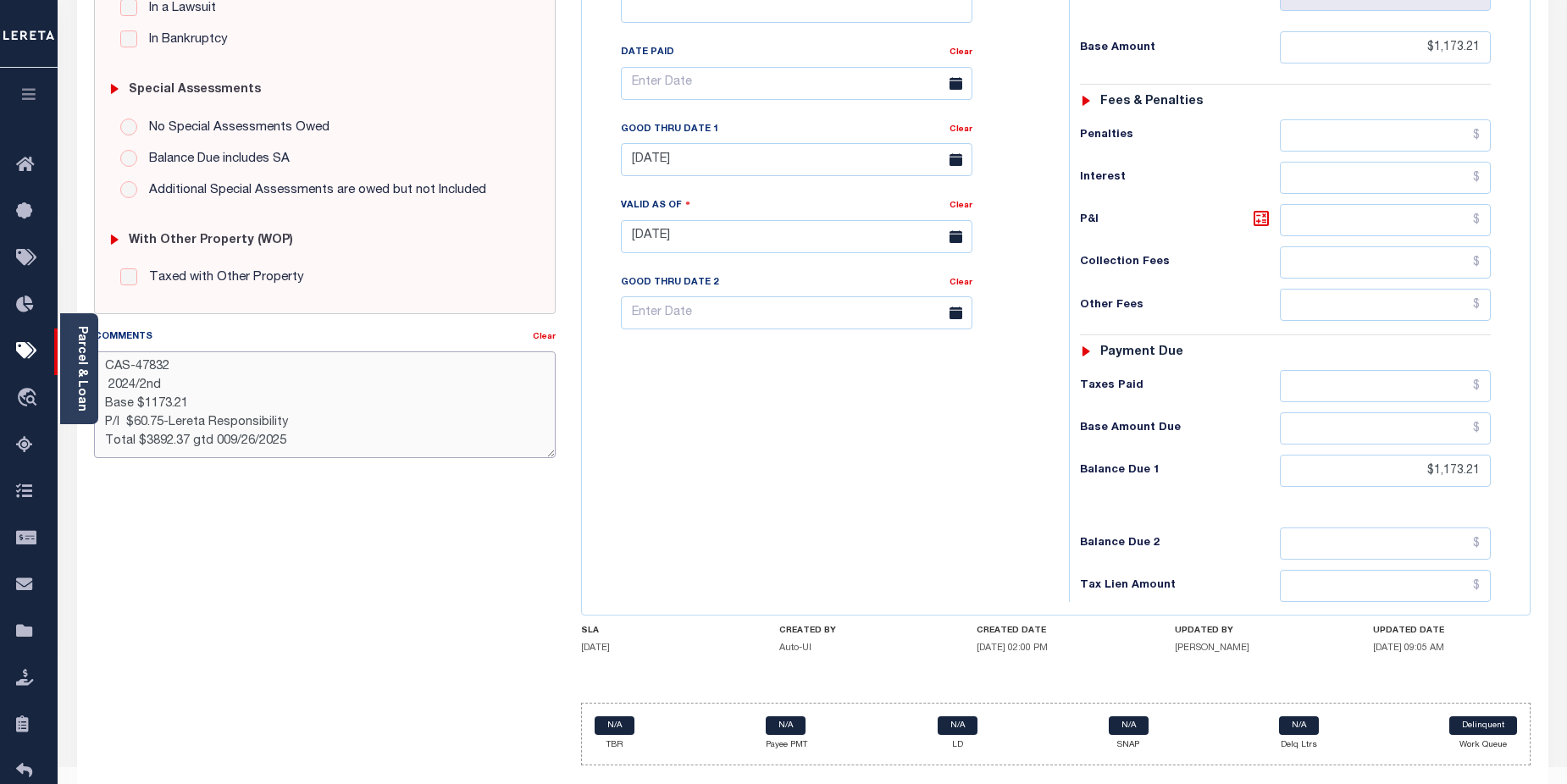
click at [226, 436] on textarea "CAS-47832 2024/2nd Base $1173.21 P/I $60.75-Lereta Responsibility Total $3892.3…" at bounding box center [325, 404] width 462 height 107
drag, startPoint x: 143, startPoint y: 438, endPoint x: 187, endPoint y: 438, distance: 44.0
click at [187, 438] on textarea "CAS-47832 2024/2nd Base $1173.21 P/I $60.75-Lereta Responsibility Total $3892.3…" at bounding box center [325, 404] width 462 height 107
click at [99, 450] on textarea "CAS-47832 2024/2nd Base $1173.21 P/I $60.75-Lereta Responsibility Total $1233.9…" at bounding box center [325, 404] width 462 height 107
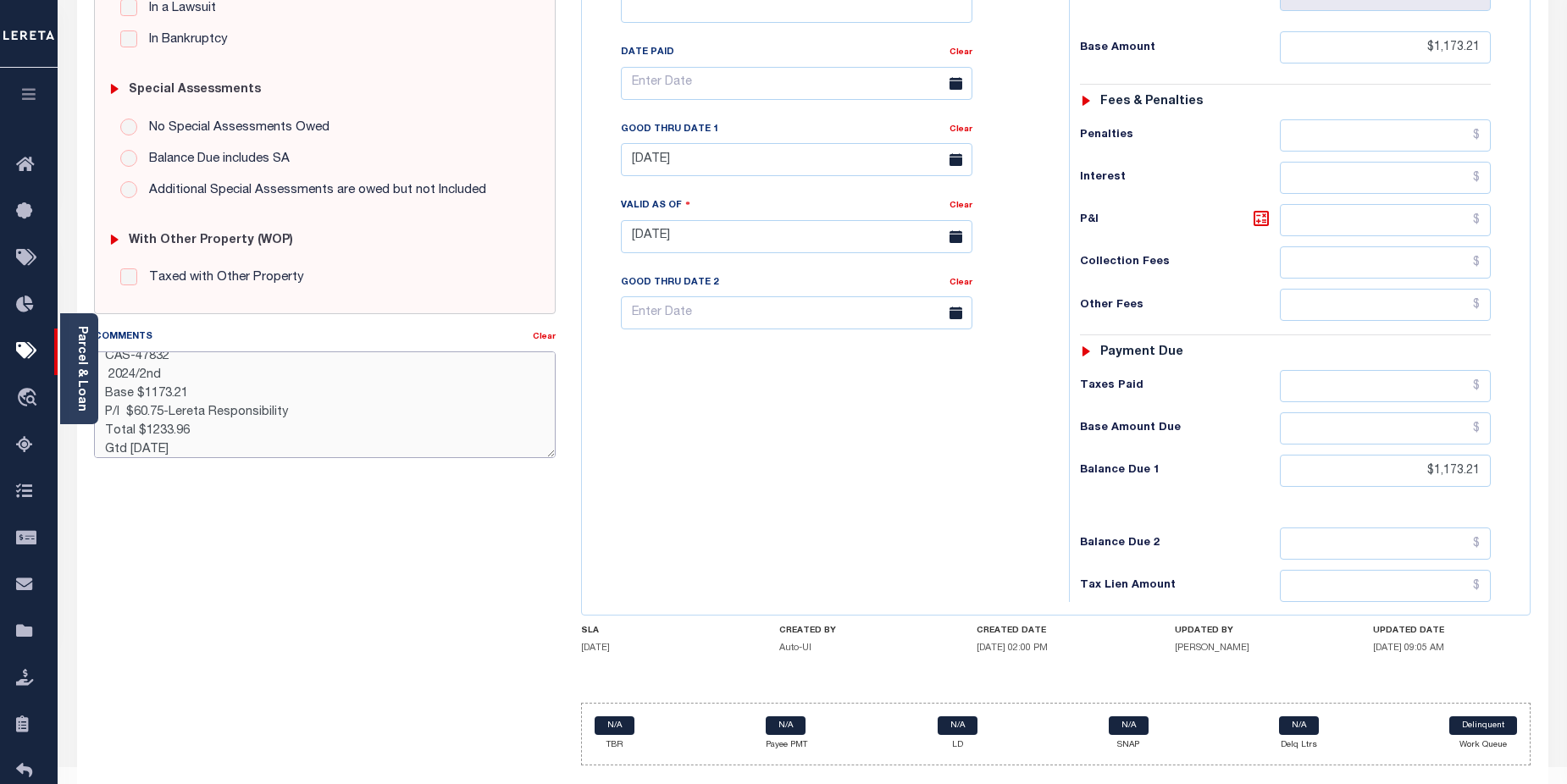
click at [148, 432] on textarea "CAS-47832 2024/2nd Base $1173.21 P/I $60.75-Lereta Responsibility Total $1233.9…" at bounding box center [325, 404] width 462 height 107
click at [152, 395] on textarea "CAS-47832 2024/2nd Base $1173.21 P/I $60.75-Lereta Responsibility Total $1,233.…" at bounding box center [325, 404] width 462 height 107
type textarea "CAS-47832 2024/2nd Base $1,173.21 P/I $60.75-Lereta Responsibility Total $1,233…"
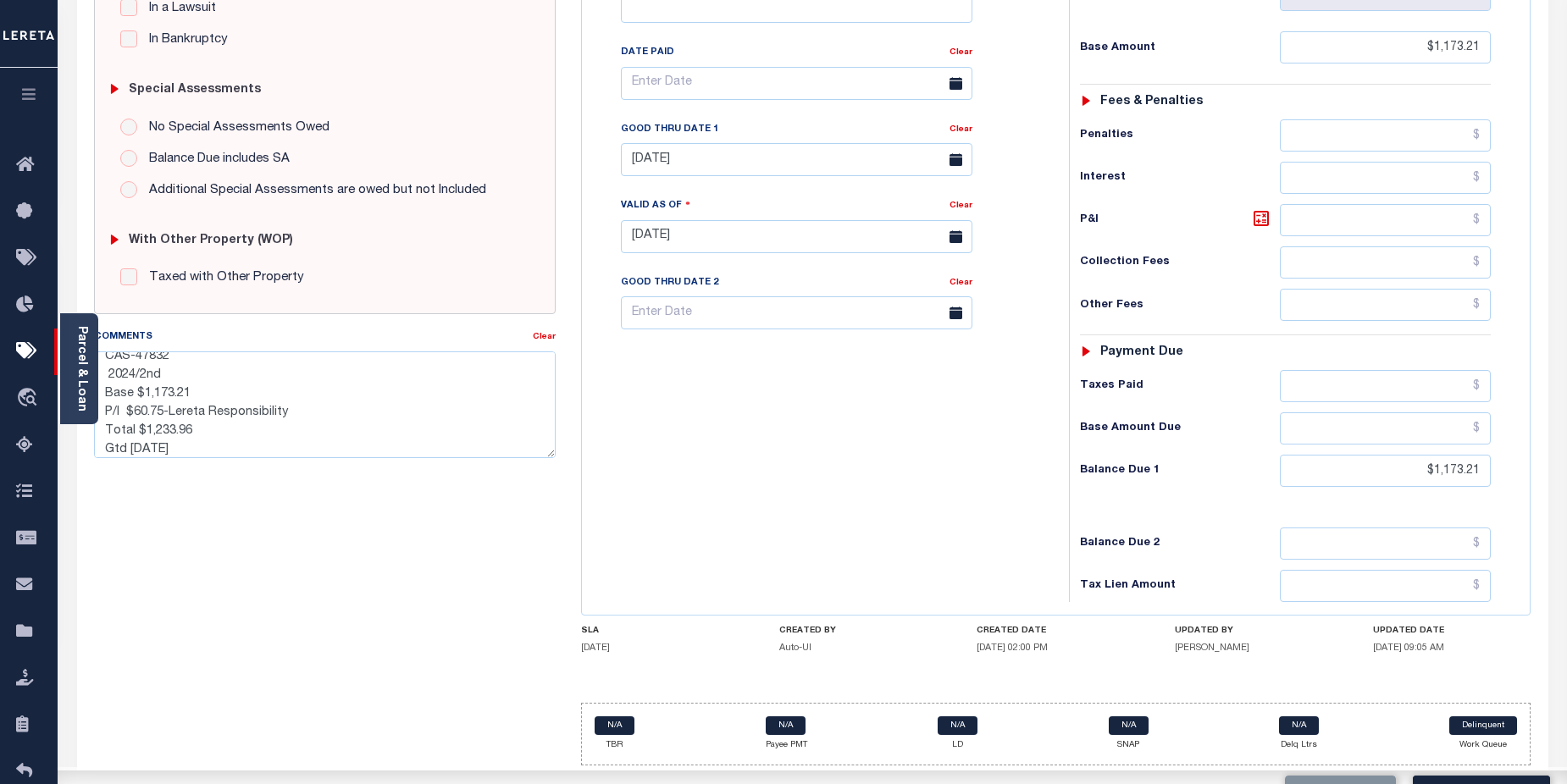
click at [908, 460] on div "Tax Bill No Multiple Payment Option Payment Plan Clear" at bounding box center [820, 228] width 470 height 747
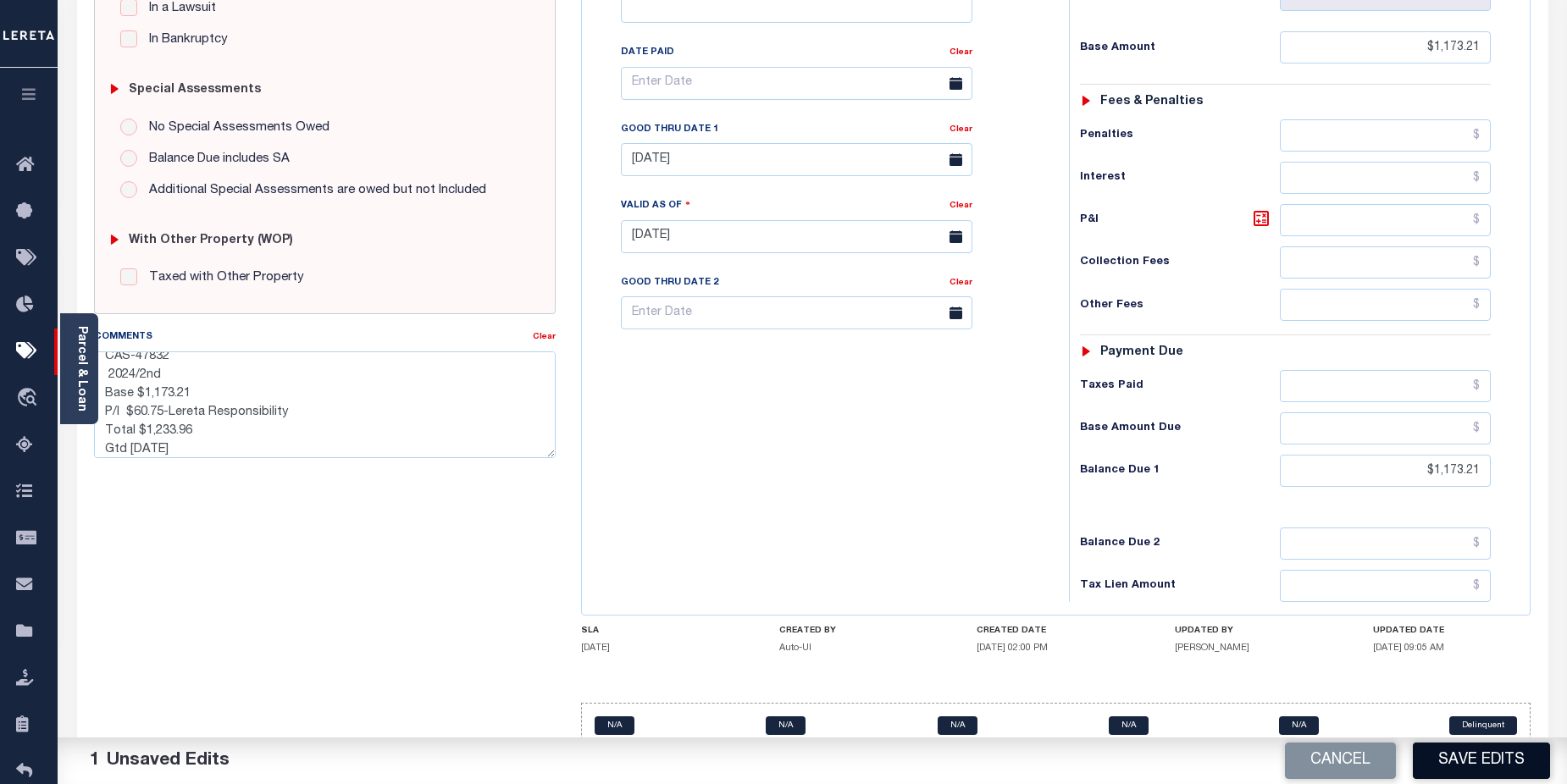
click at [1481, 758] on button "Save Edits" at bounding box center [1481, 760] width 137 height 37
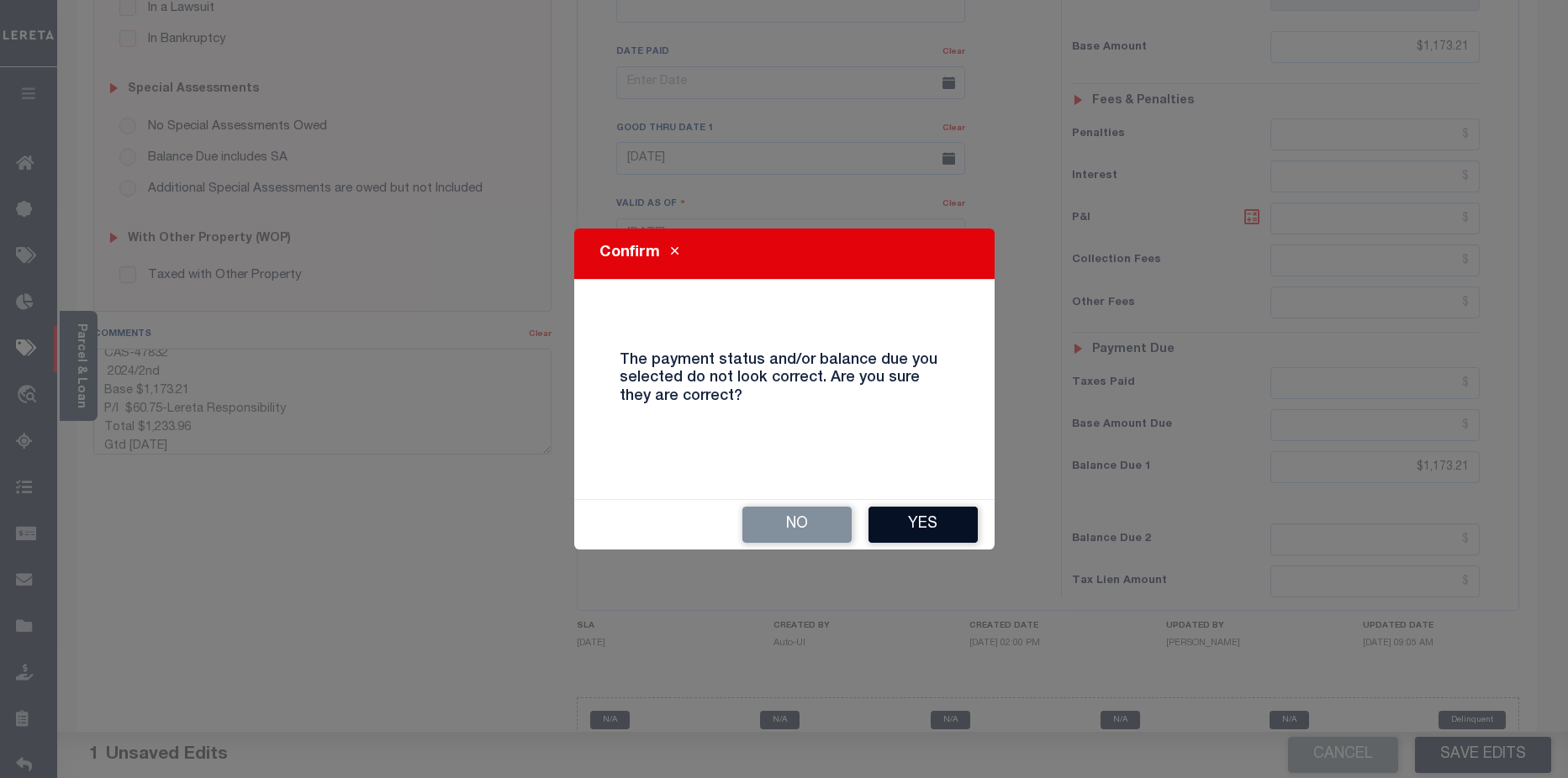
click at [942, 518] on button "Yes" at bounding box center [922, 524] width 109 height 36
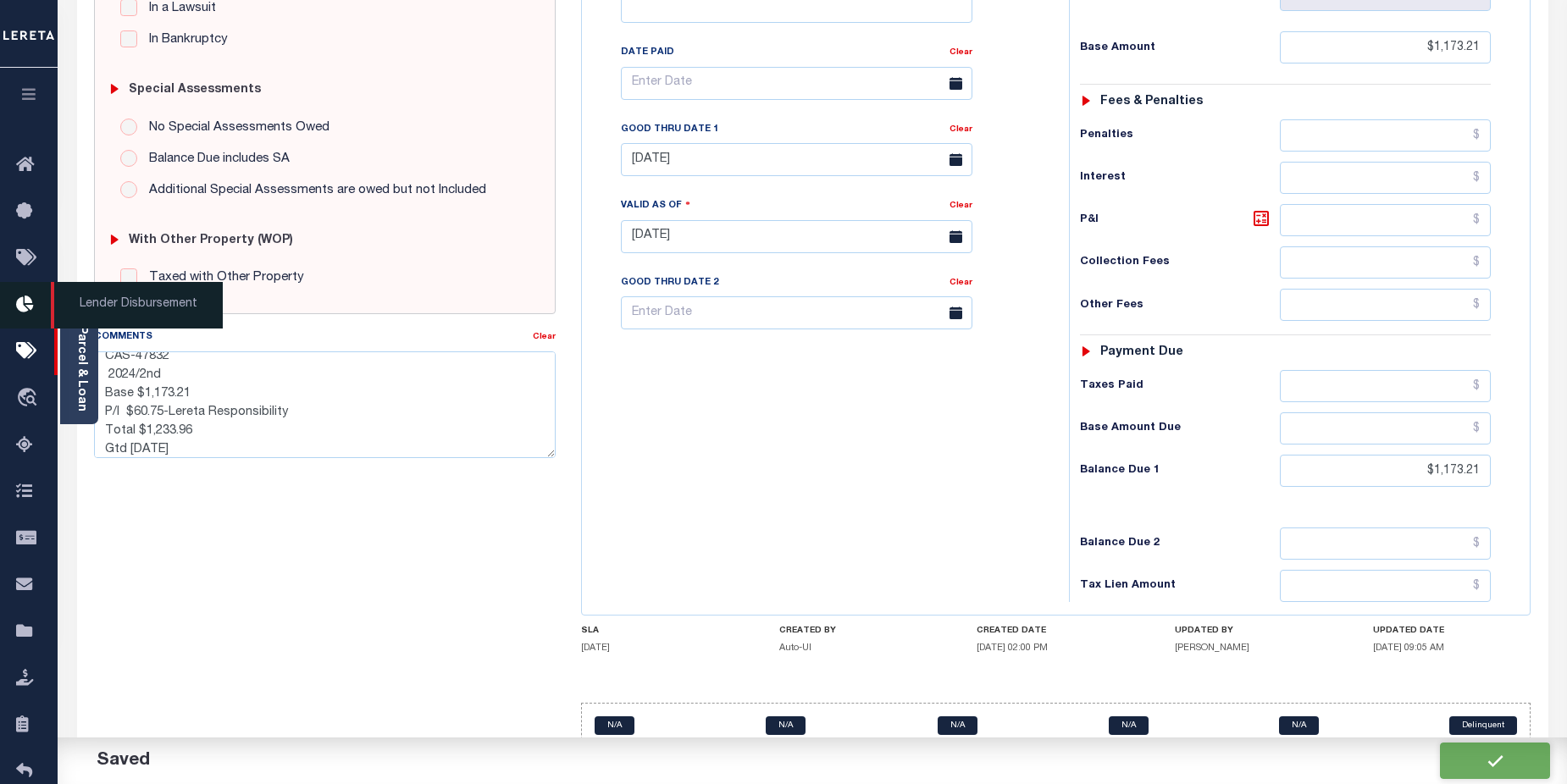
checkbox input "false"
type textarea "CAS-47832 2024/2nd Base $1,173.21 P/I $60.75-Lereta Responsibility Total $1,233…"
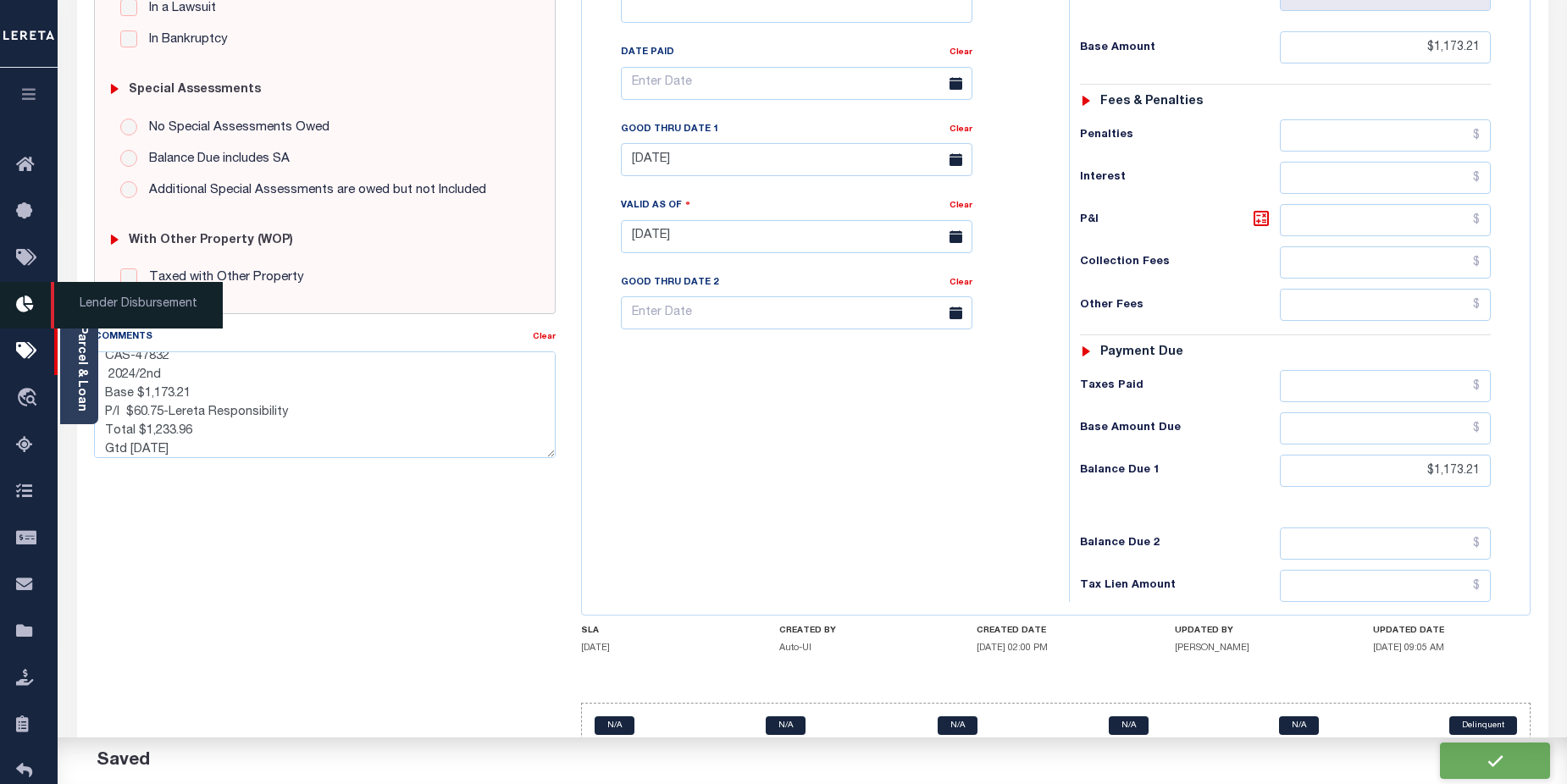
type input "$1,173.21"
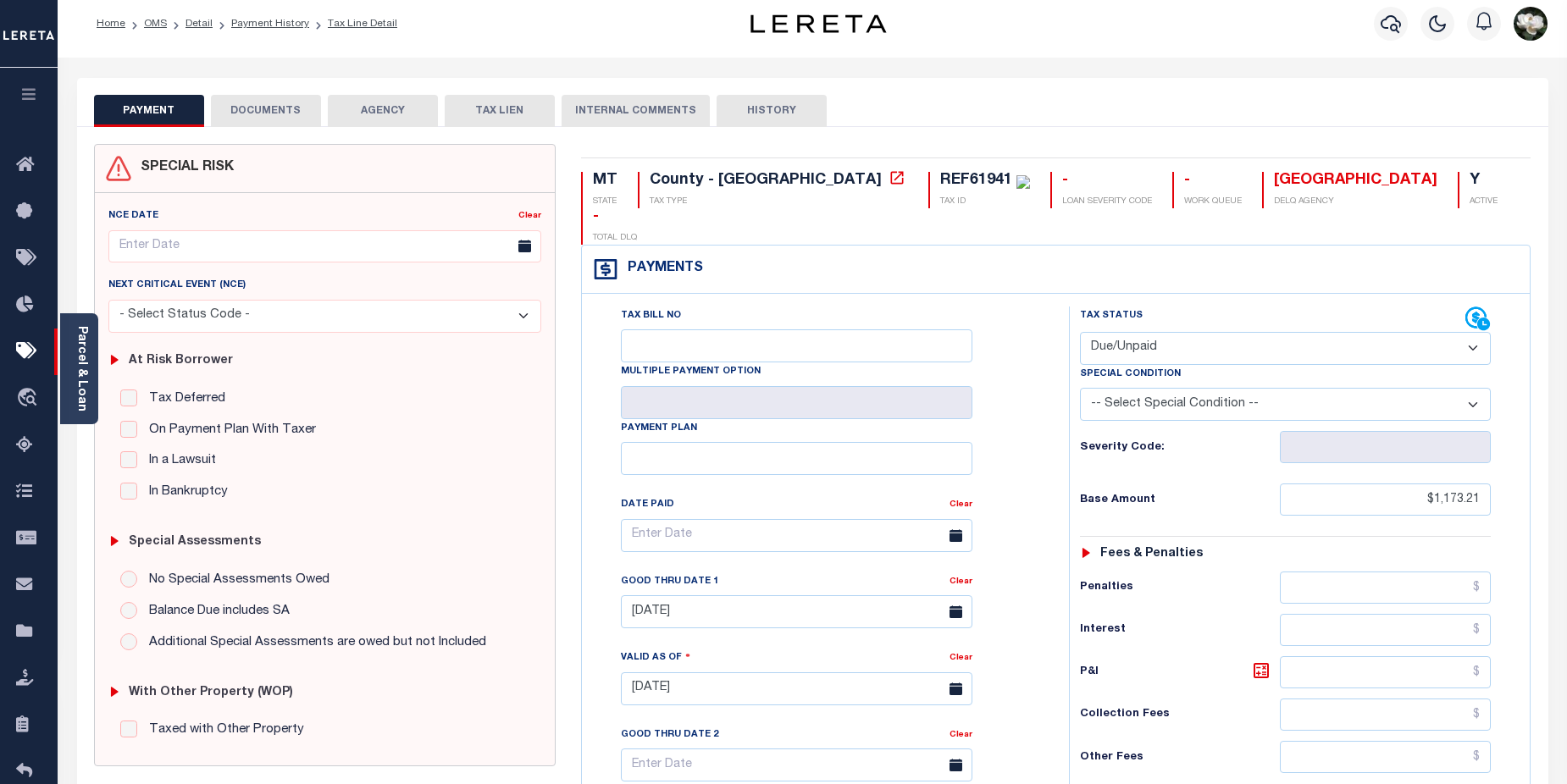
scroll to position [0, 0]
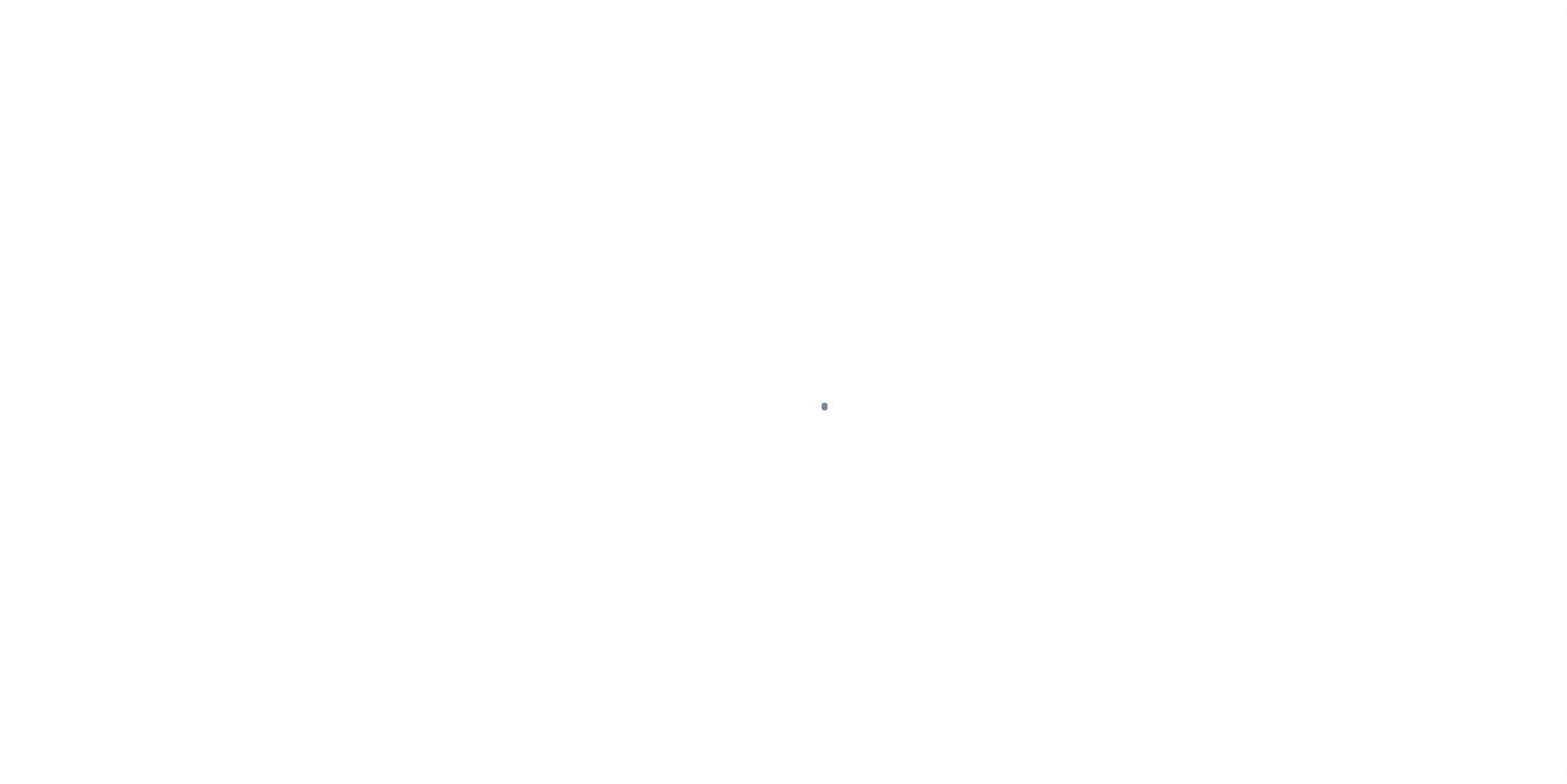
scroll to position [41, 0]
select select "DUE"
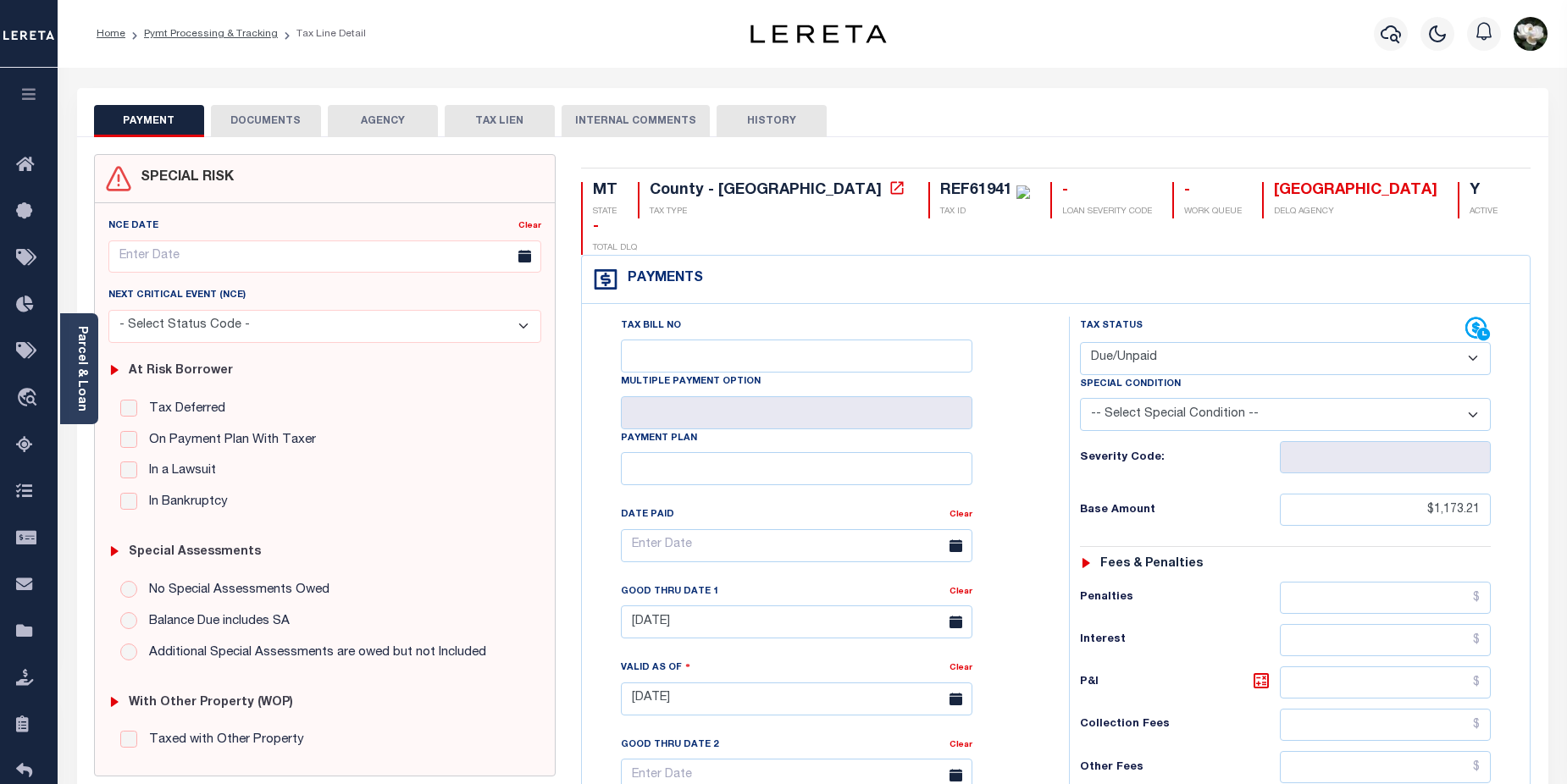
click at [282, 124] on button "DOCUMENTS" at bounding box center [265, 121] width 110 height 32
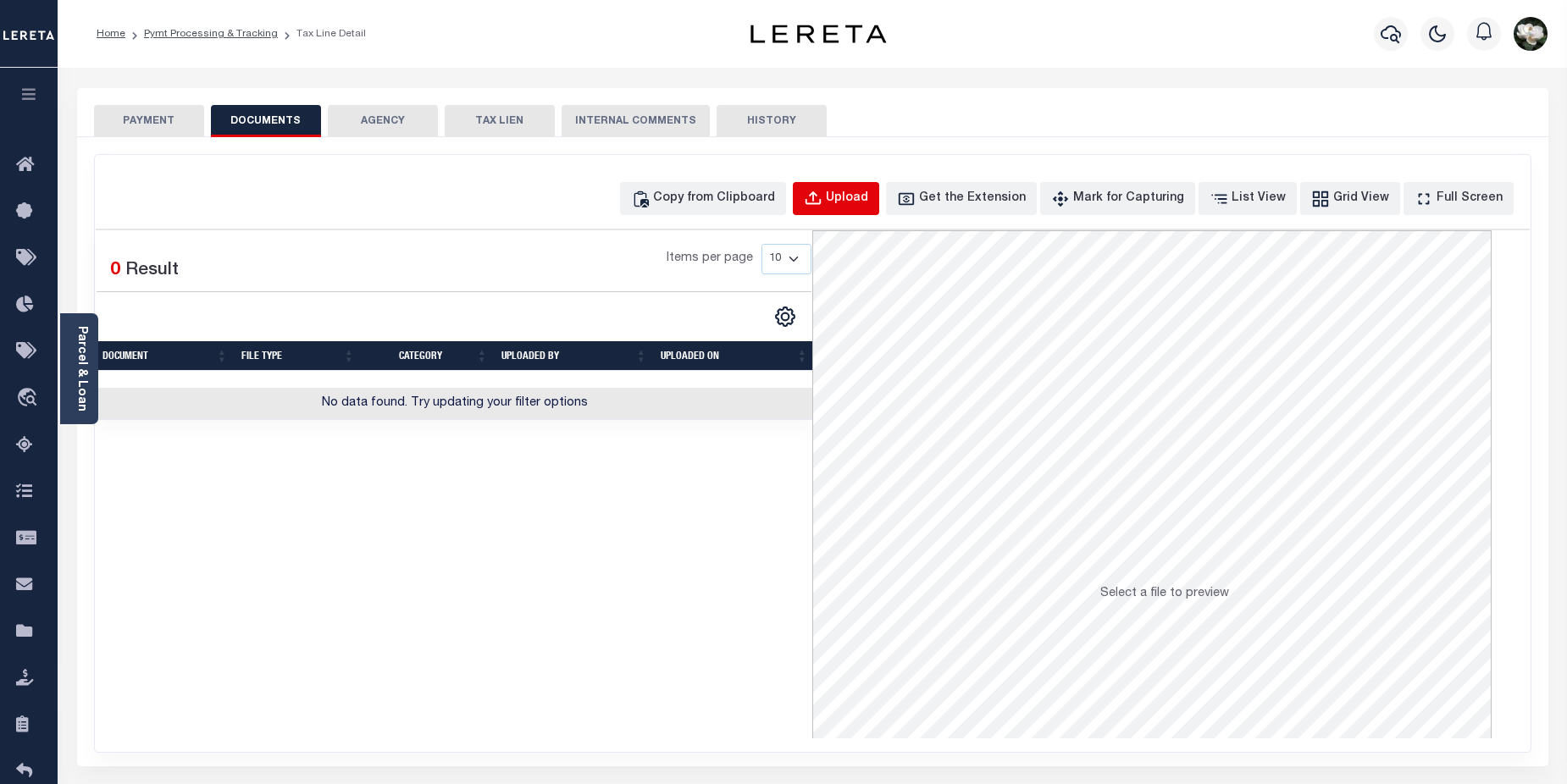
click at [868, 199] on div "Upload" at bounding box center [847, 199] width 43 height 19
select select "POP"
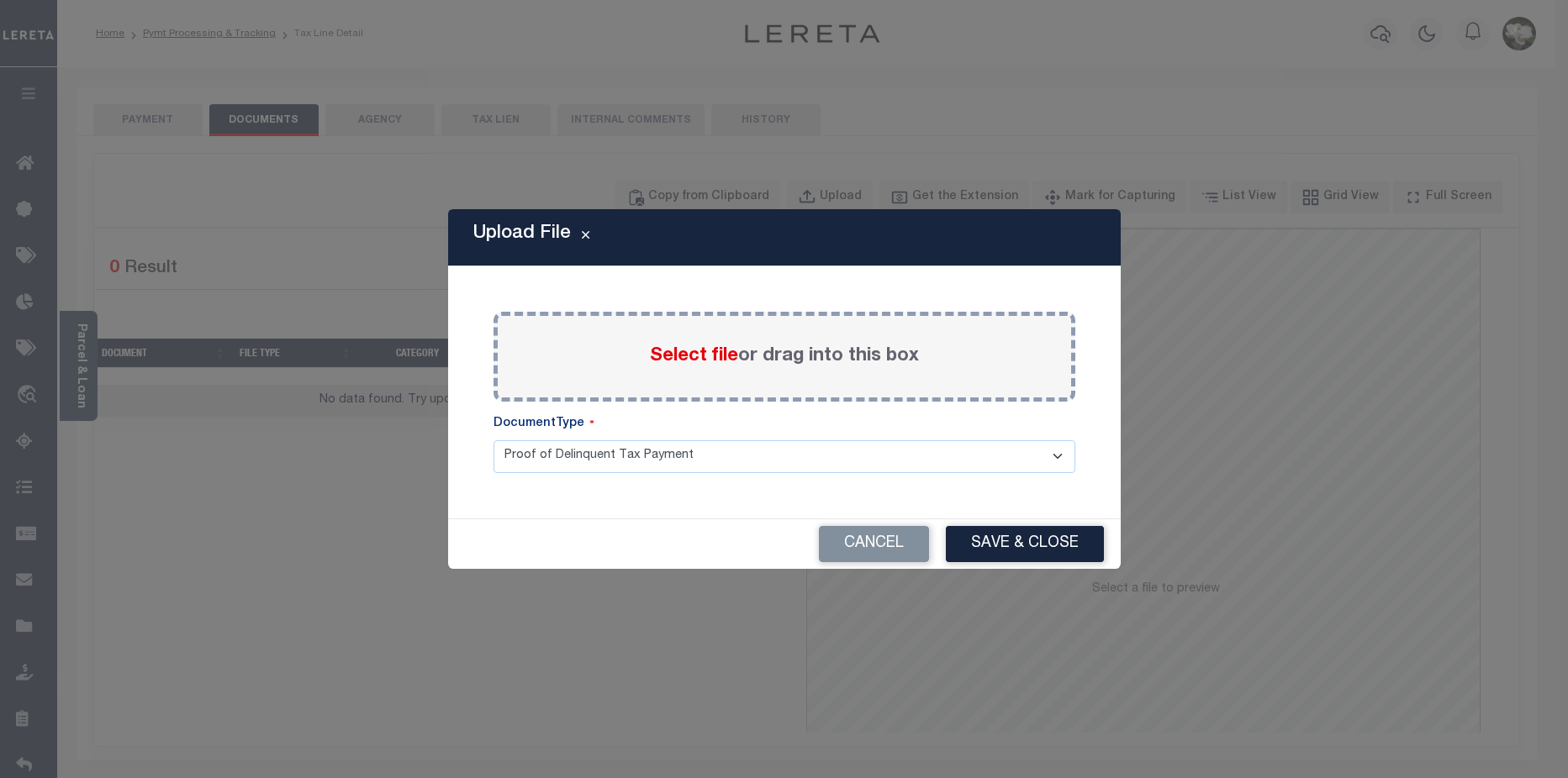
click at [690, 358] on span "Select file" at bounding box center [694, 356] width 88 height 19
click at [0, 0] on input "Select file or drag into this box" at bounding box center [0, 0] width 0 height 0
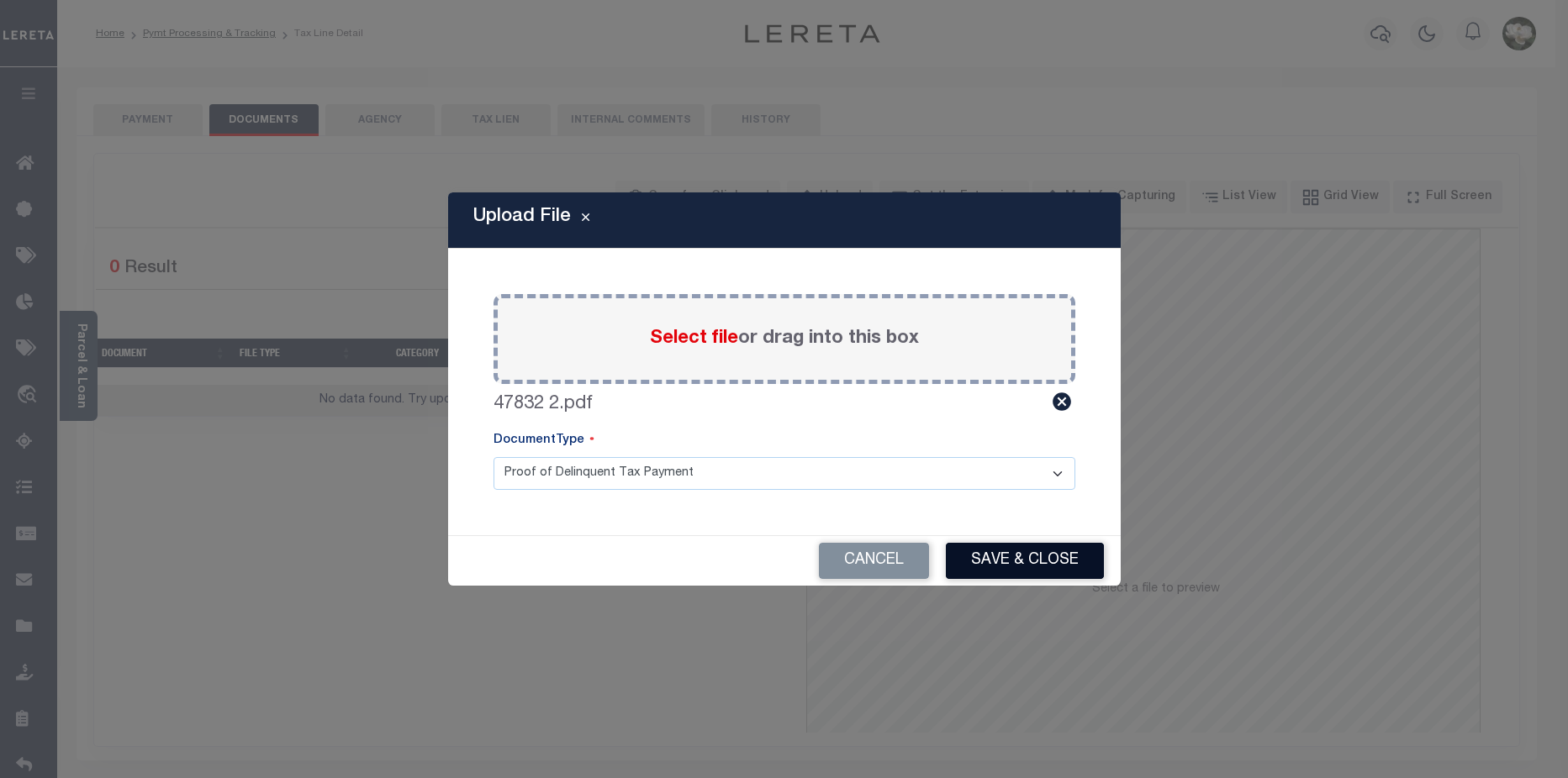
click at [999, 557] on button "Save & Close" at bounding box center [1025, 561] width 158 height 36
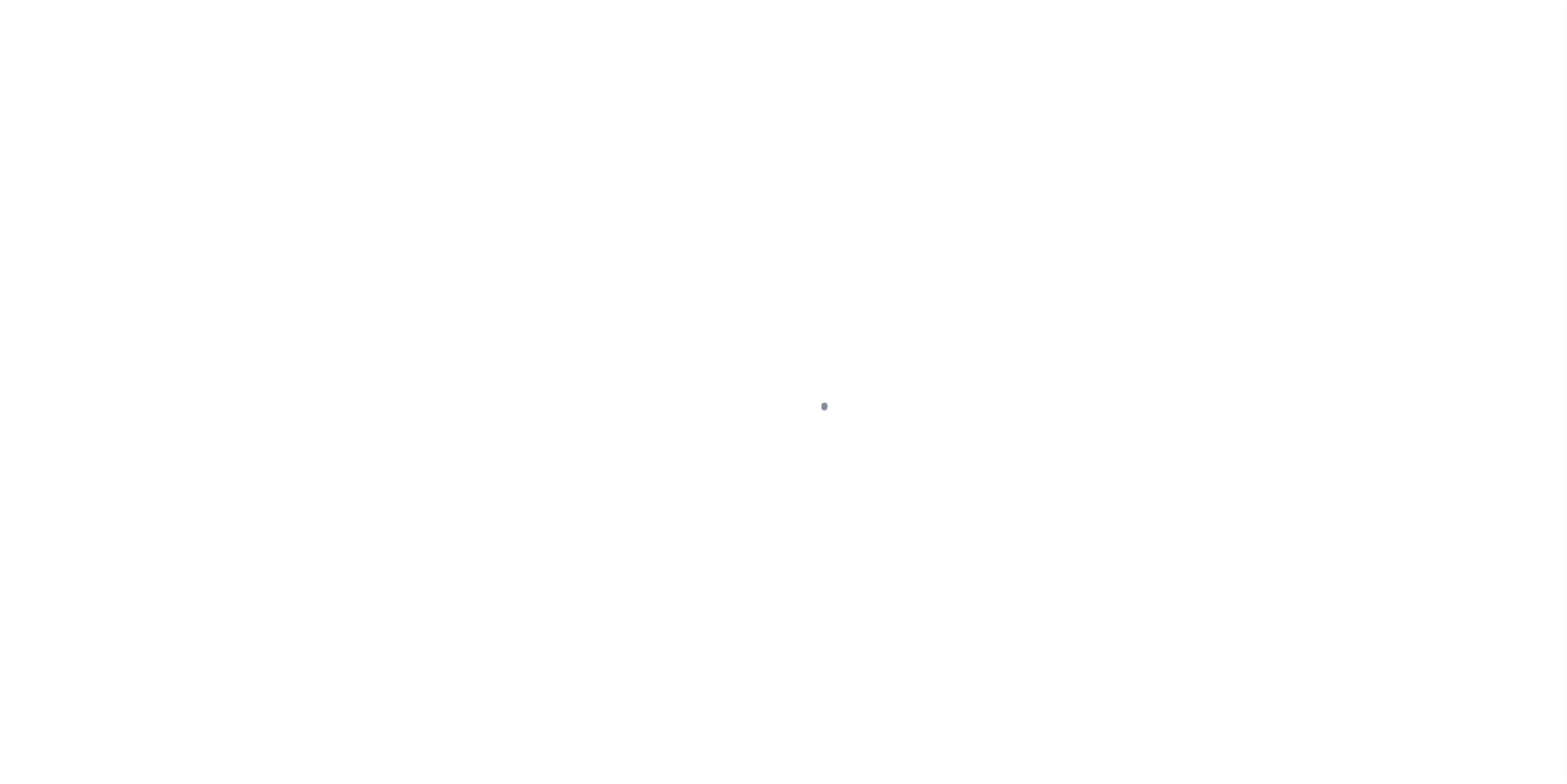
select select "DUE"
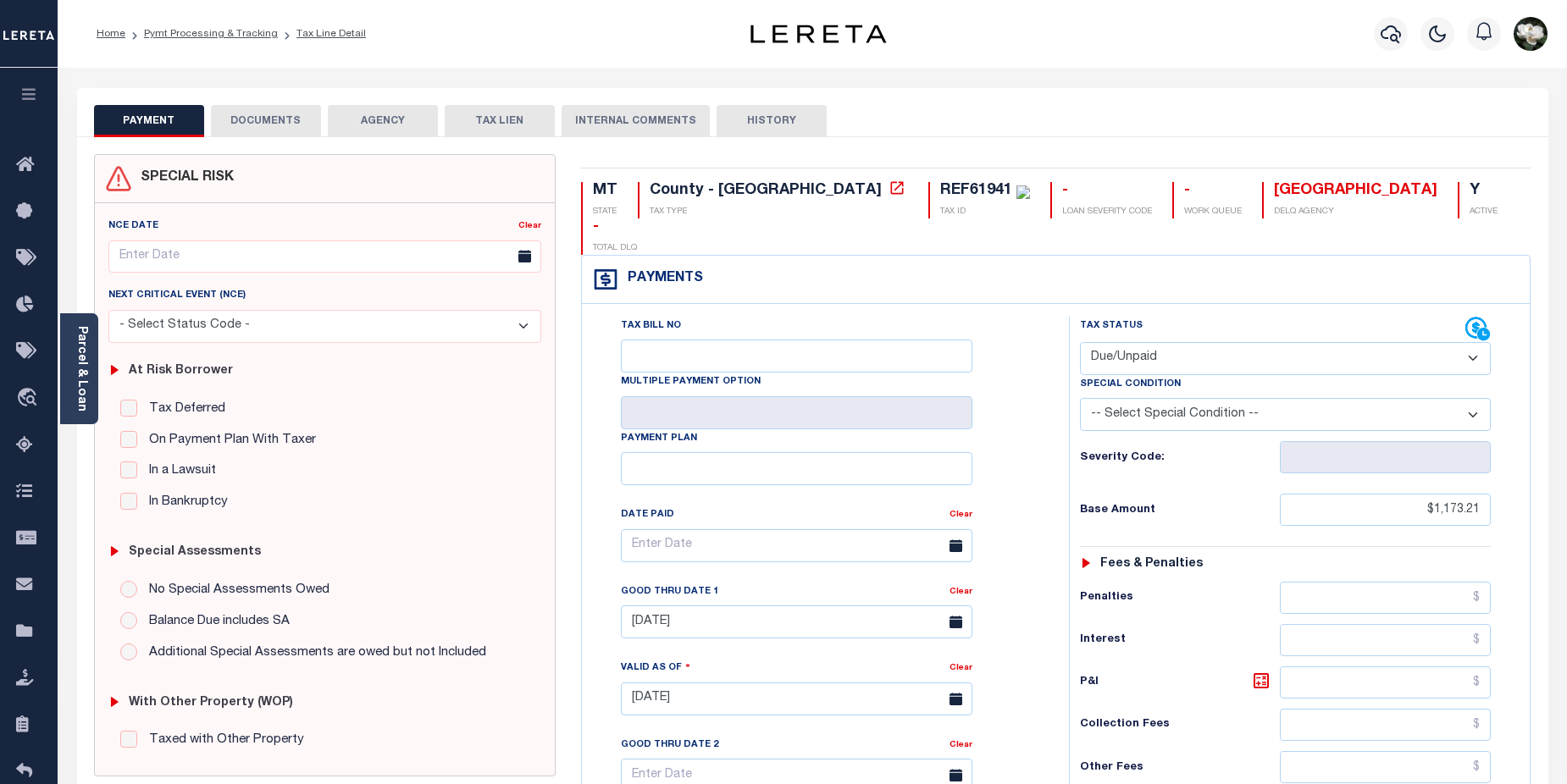
click at [298, 122] on button "DOCUMENTS" at bounding box center [265, 121] width 110 height 32
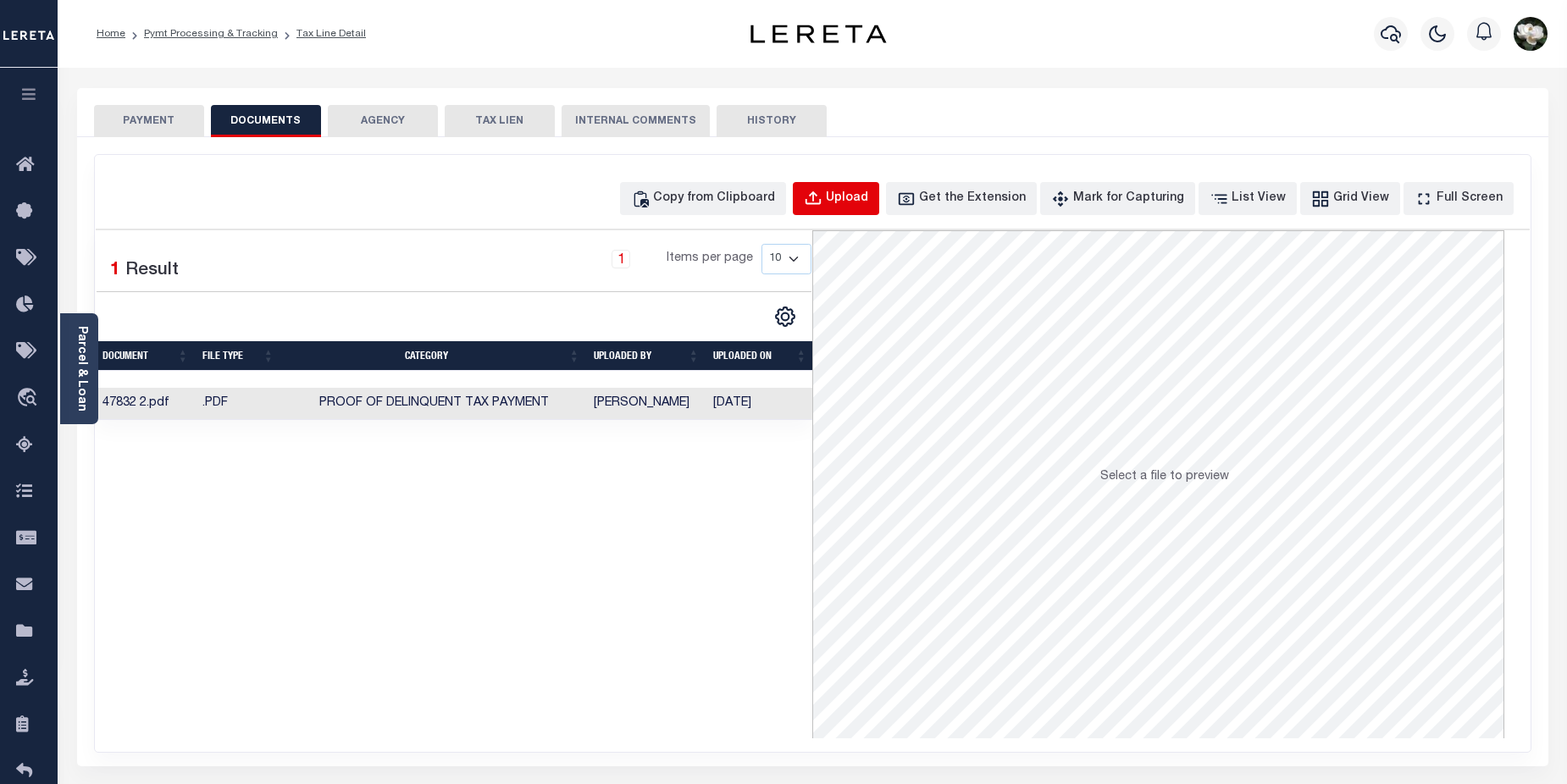
click at [868, 200] on div "Upload" at bounding box center [847, 199] width 43 height 19
select select "POP"
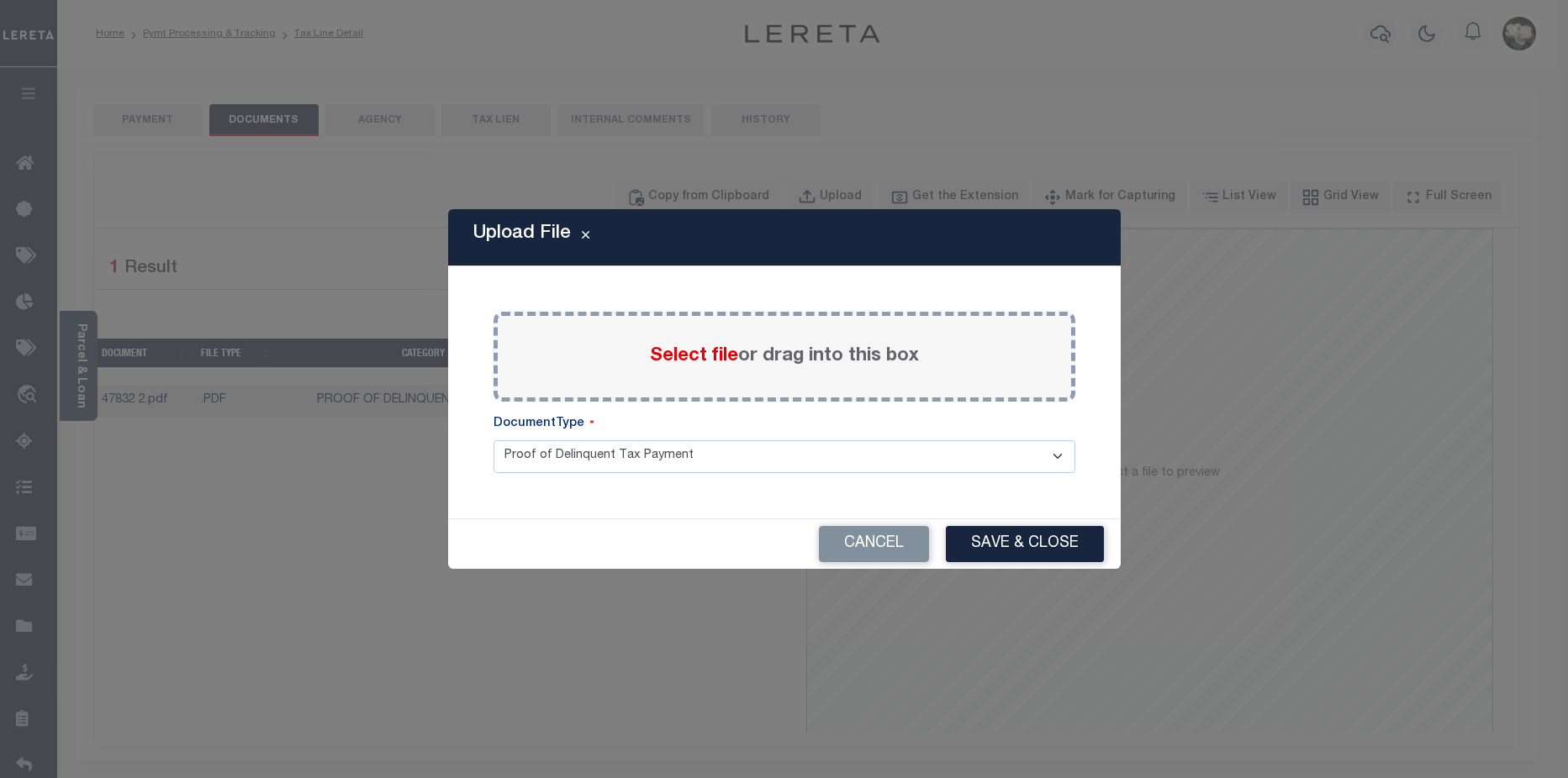
click at [676, 359] on span "Select file" at bounding box center [694, 356] width 88 height 19
click at [0, 0] on input "Select file or drag into this box" at bounding box center [0, 0] width 0 height 0
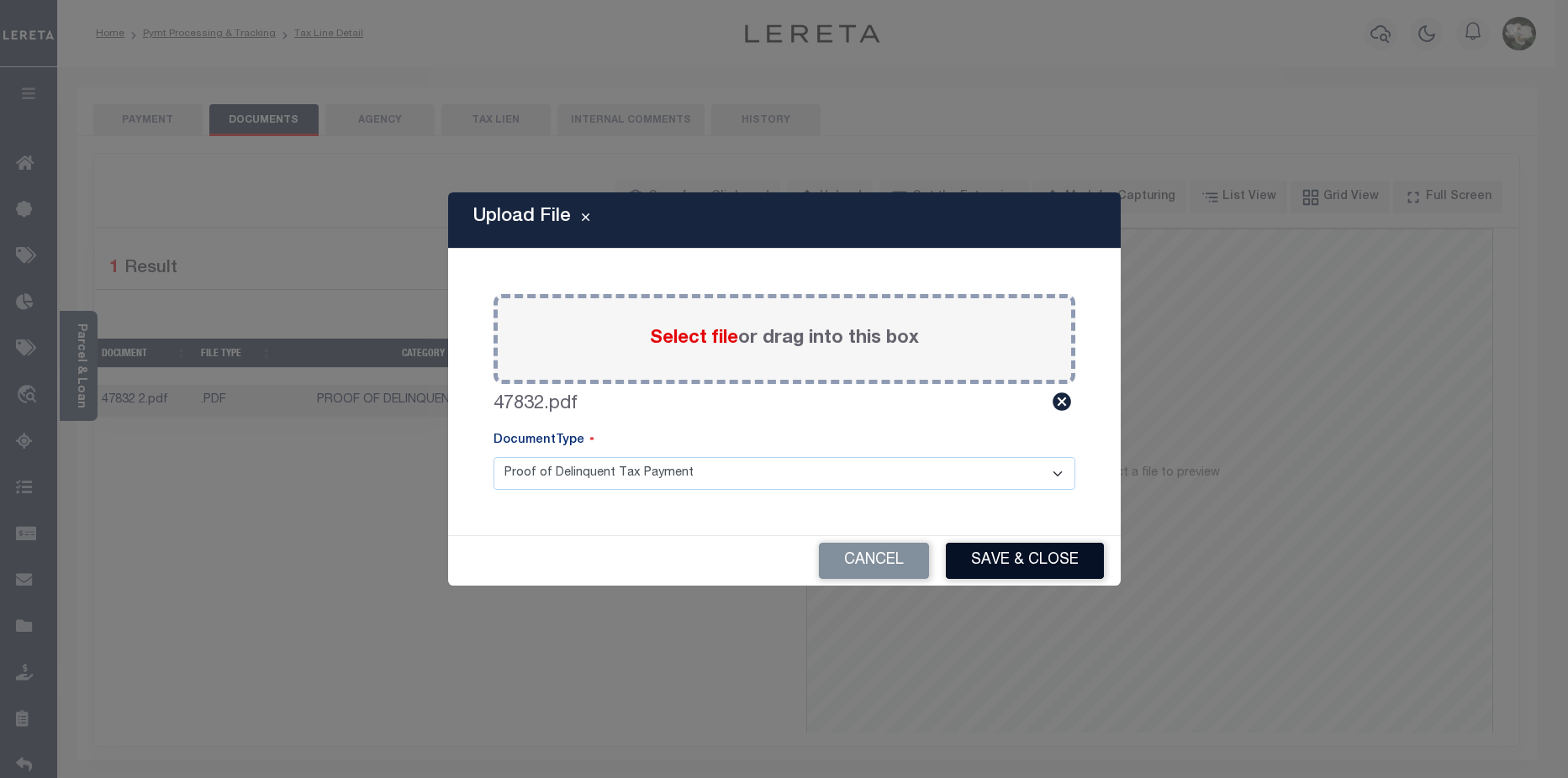
click at [1045, 568] on button "Save & Close" at bounding box center [1025, 561] width 158 height 36
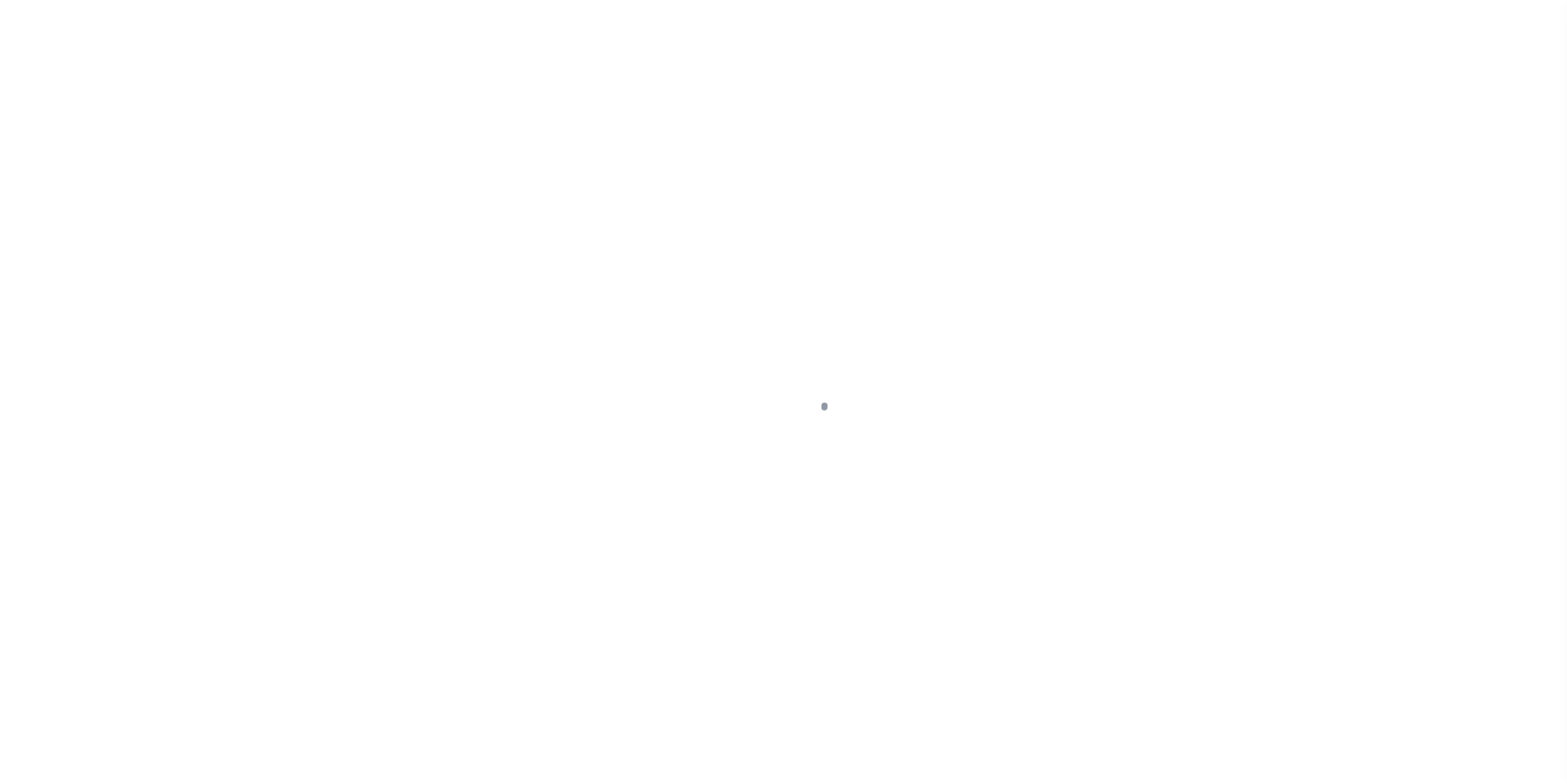
select select "DUE"
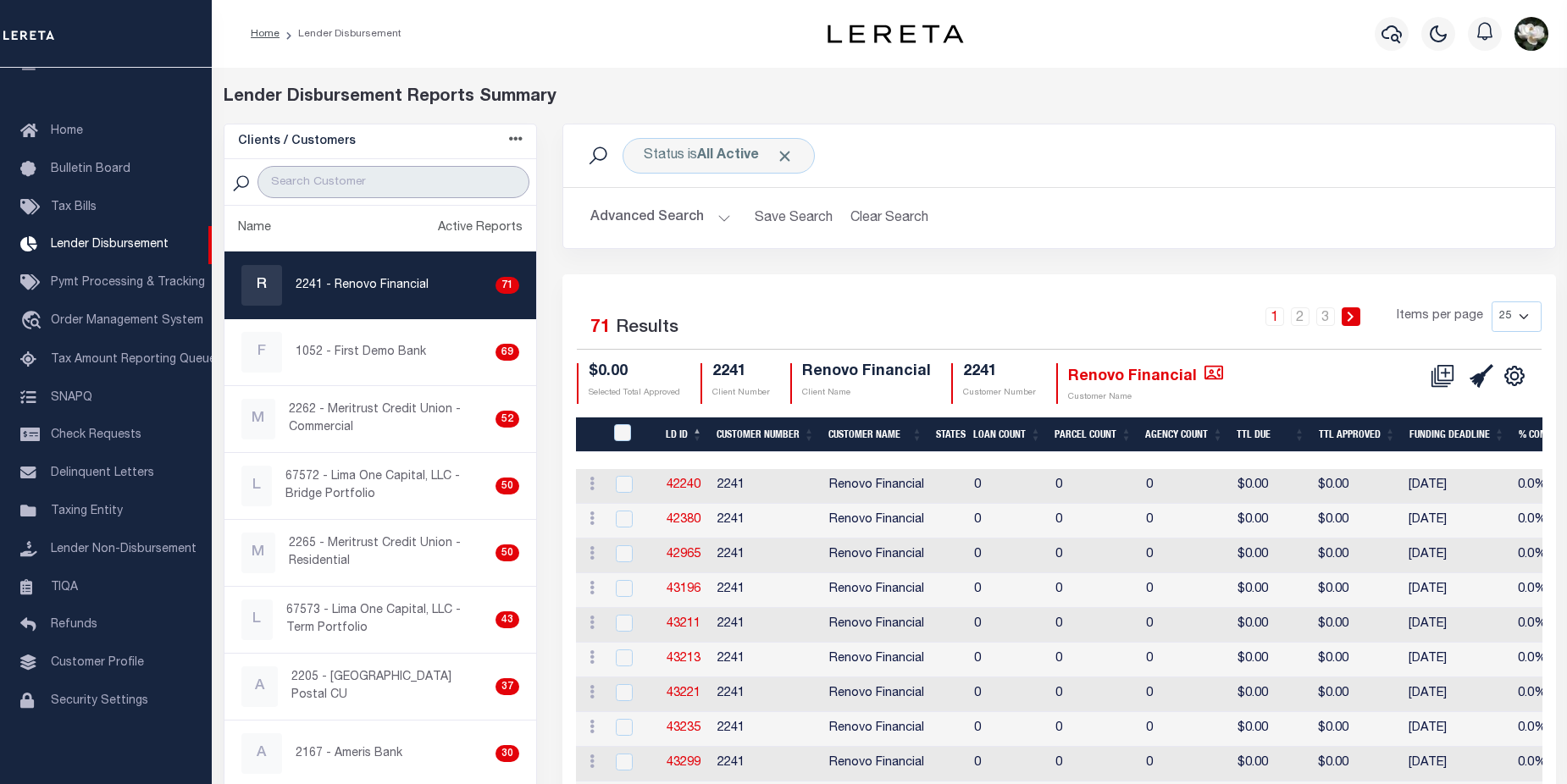
click at [335, 184] on input "search" at bounding box center [393, 182] width 272 height 32
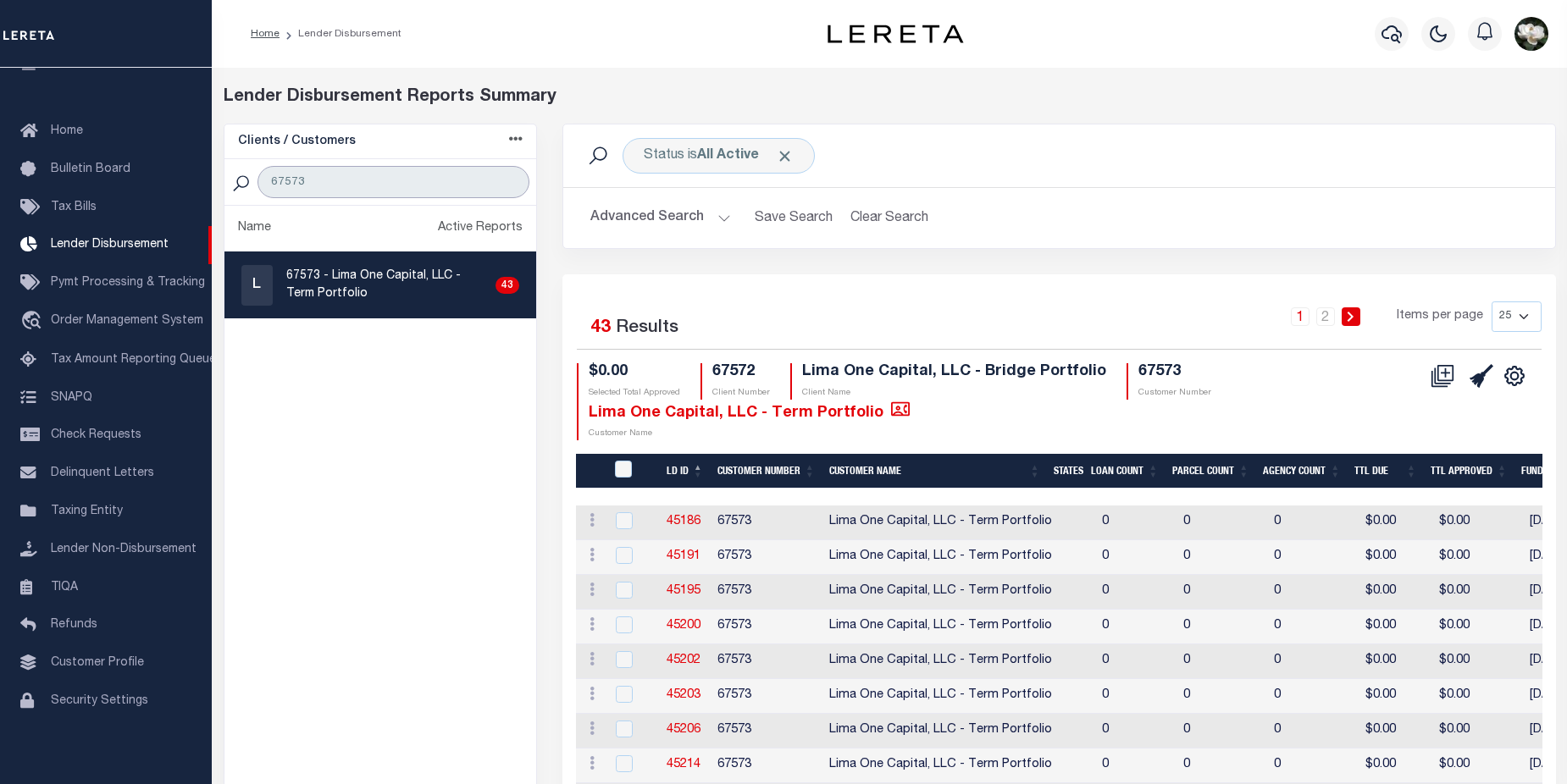
type input "67573"
click at [393, 288] on p "67573 - Lima One Capital, LLC - Term Portfolio" at bounding box center [387, 285] width 202 height 36
checkbox input "true"
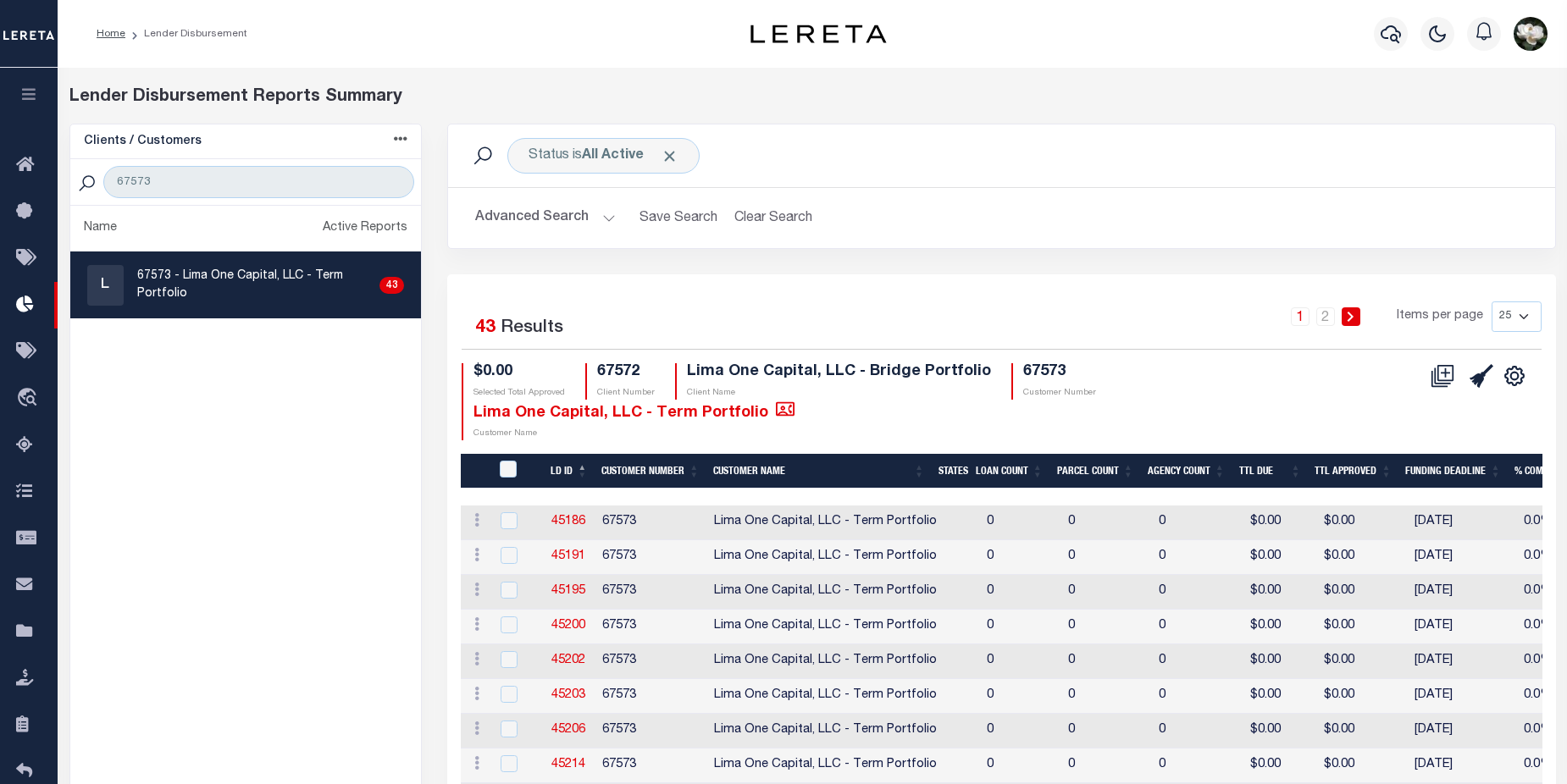
click at [1520, 314] on select "25 50 100 200" at bounding box center [1516, 317] width 50 height 31
select select "200"
click at [1491, 302] on select "25 50 100 200" at bounding box center [1516, 317] width 50 height 31
click at [1446, 379] on icon at bounding box center [1443, 376] width 24 height 24
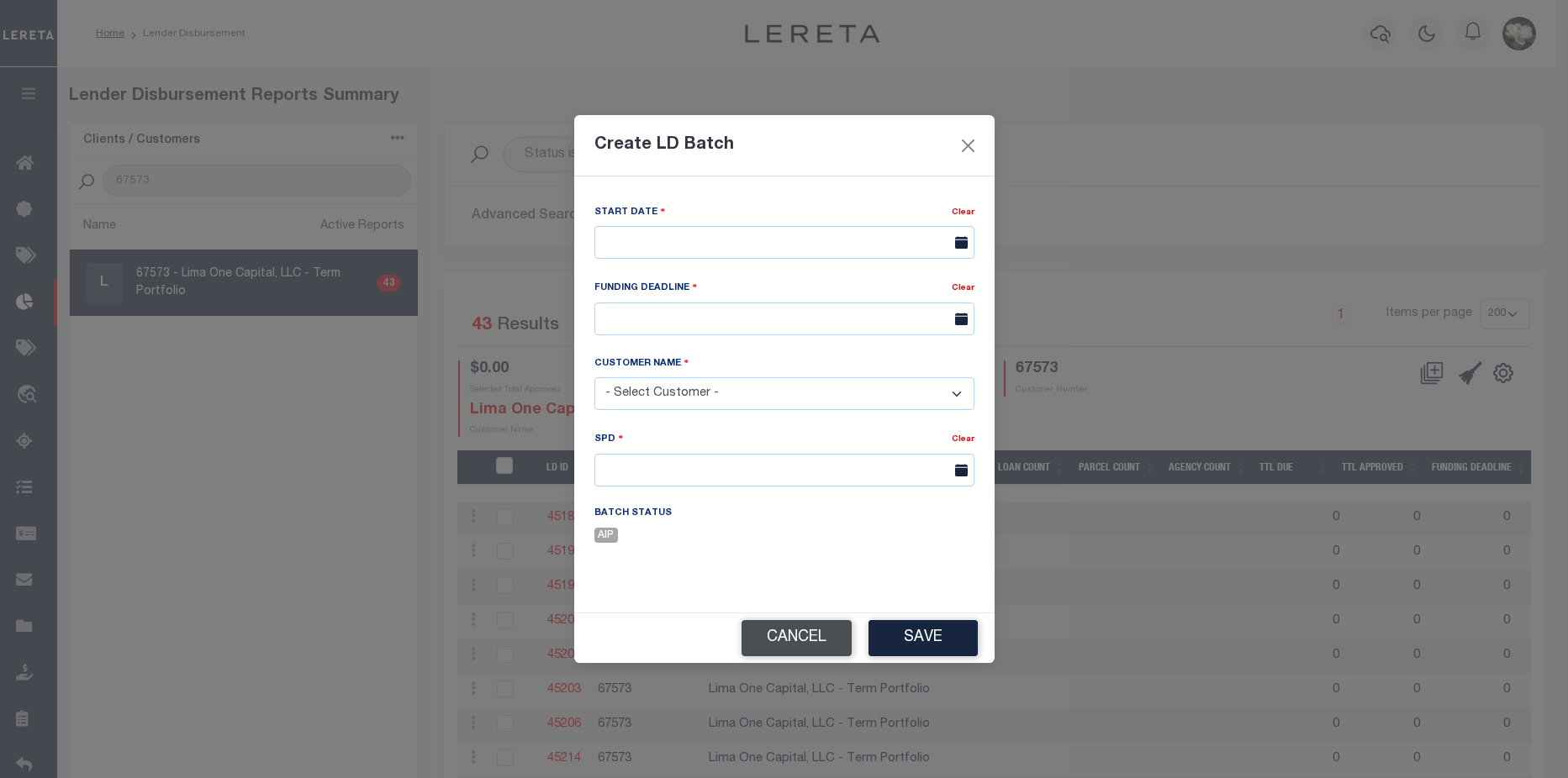
click at [786, 651] on button "Cancel" at bounding box center [796, 638] width 110 height 36
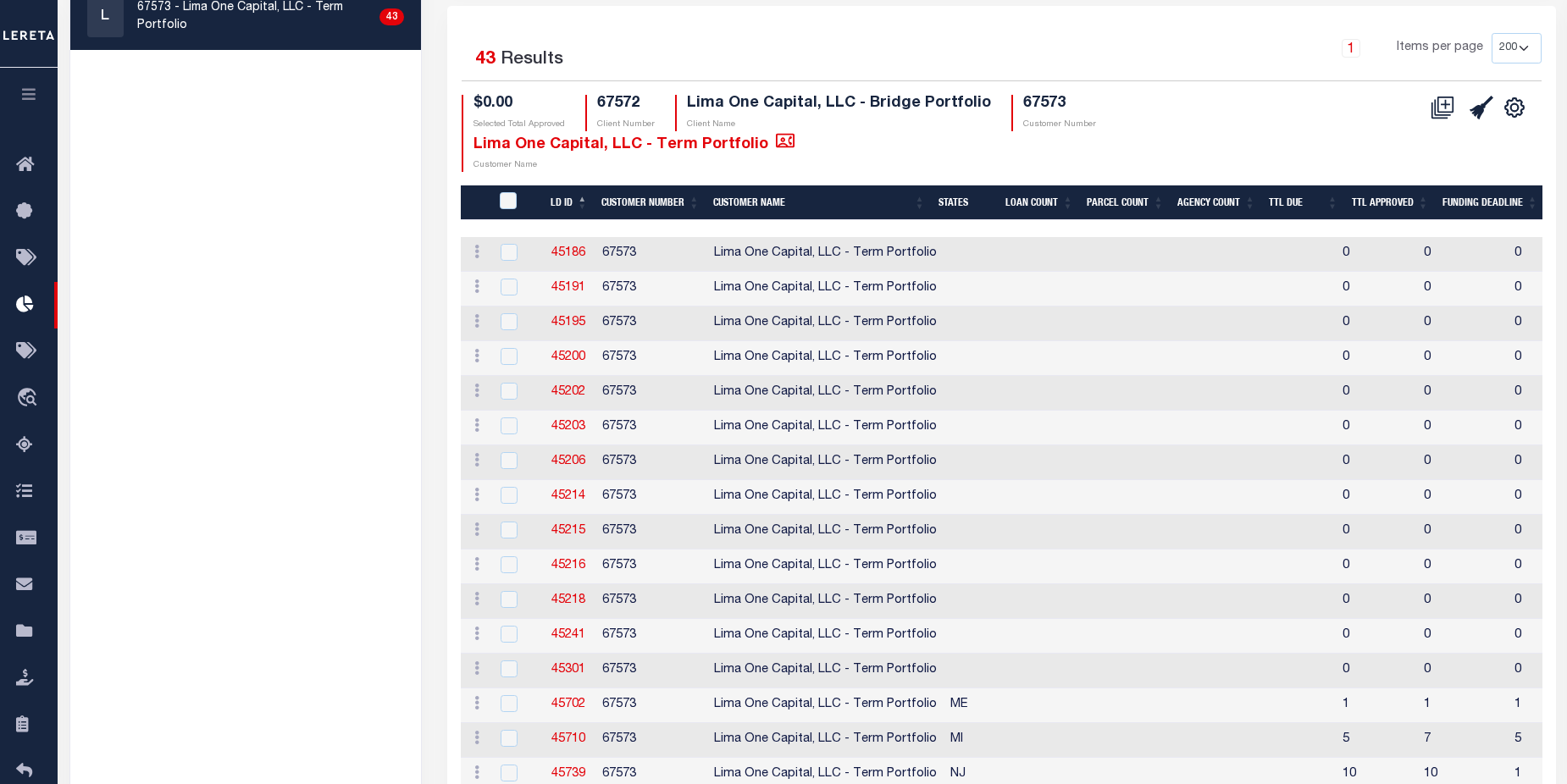
scroll to position [245, 0]
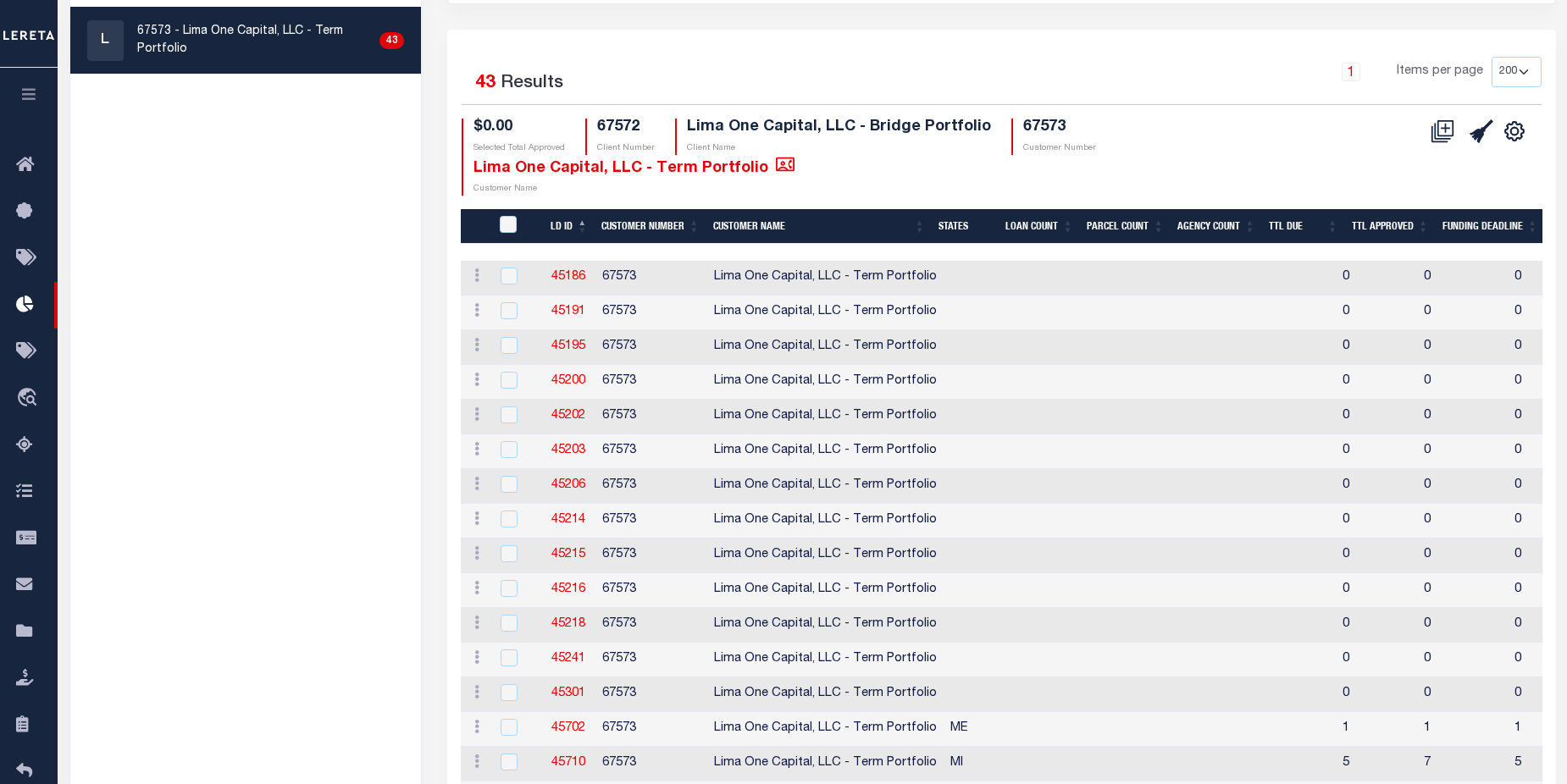
click at [1426, 135] on button at bounding box center [1443, 131] width 39 height 26
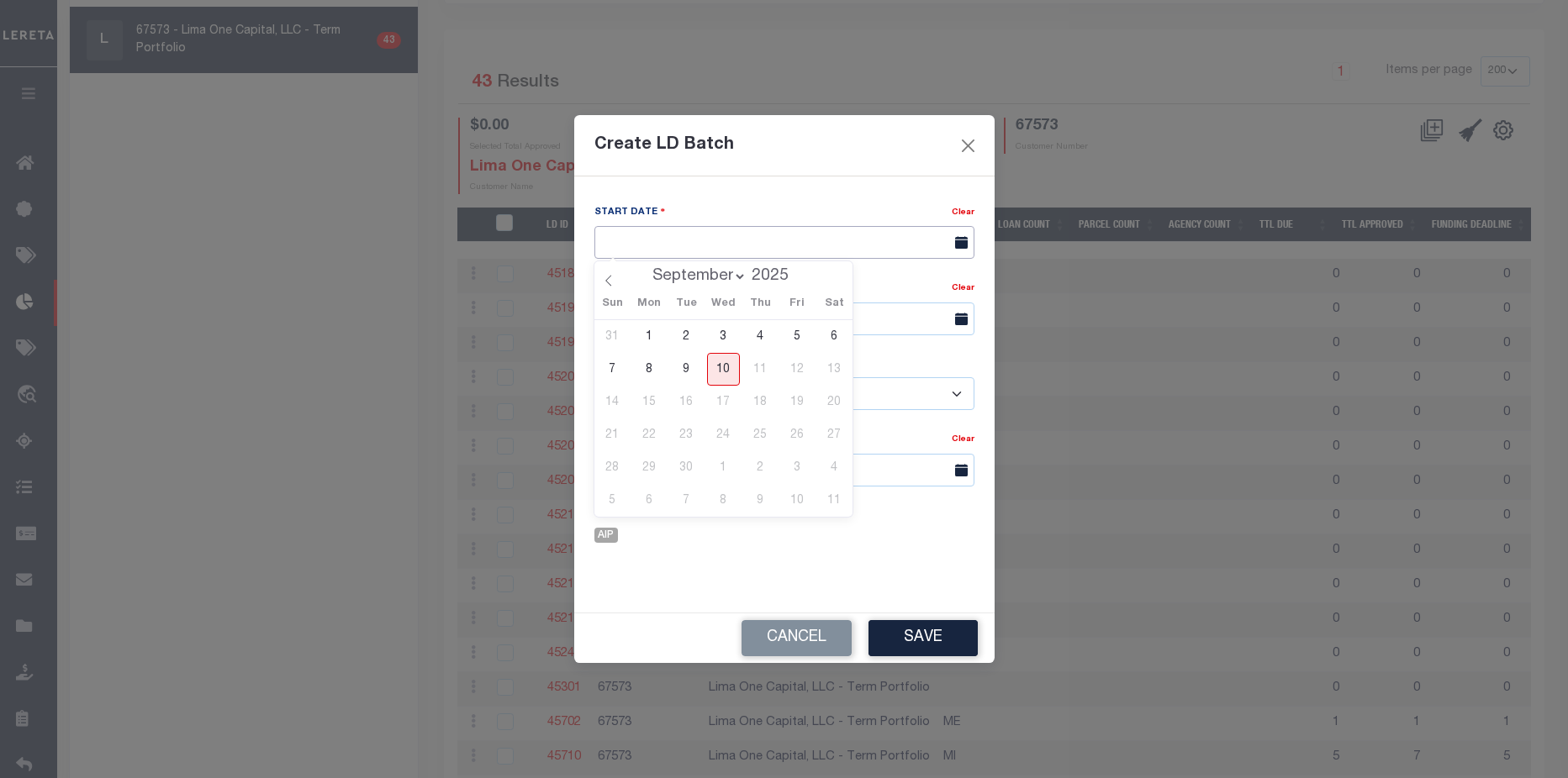
click at [836, 240] on input "text" at bounding box center [784, 242] width 380 height 33
click at [723, 368] on span "10" at bounding box center [723, 369] width 33 height 33
type input "09/10/2025"
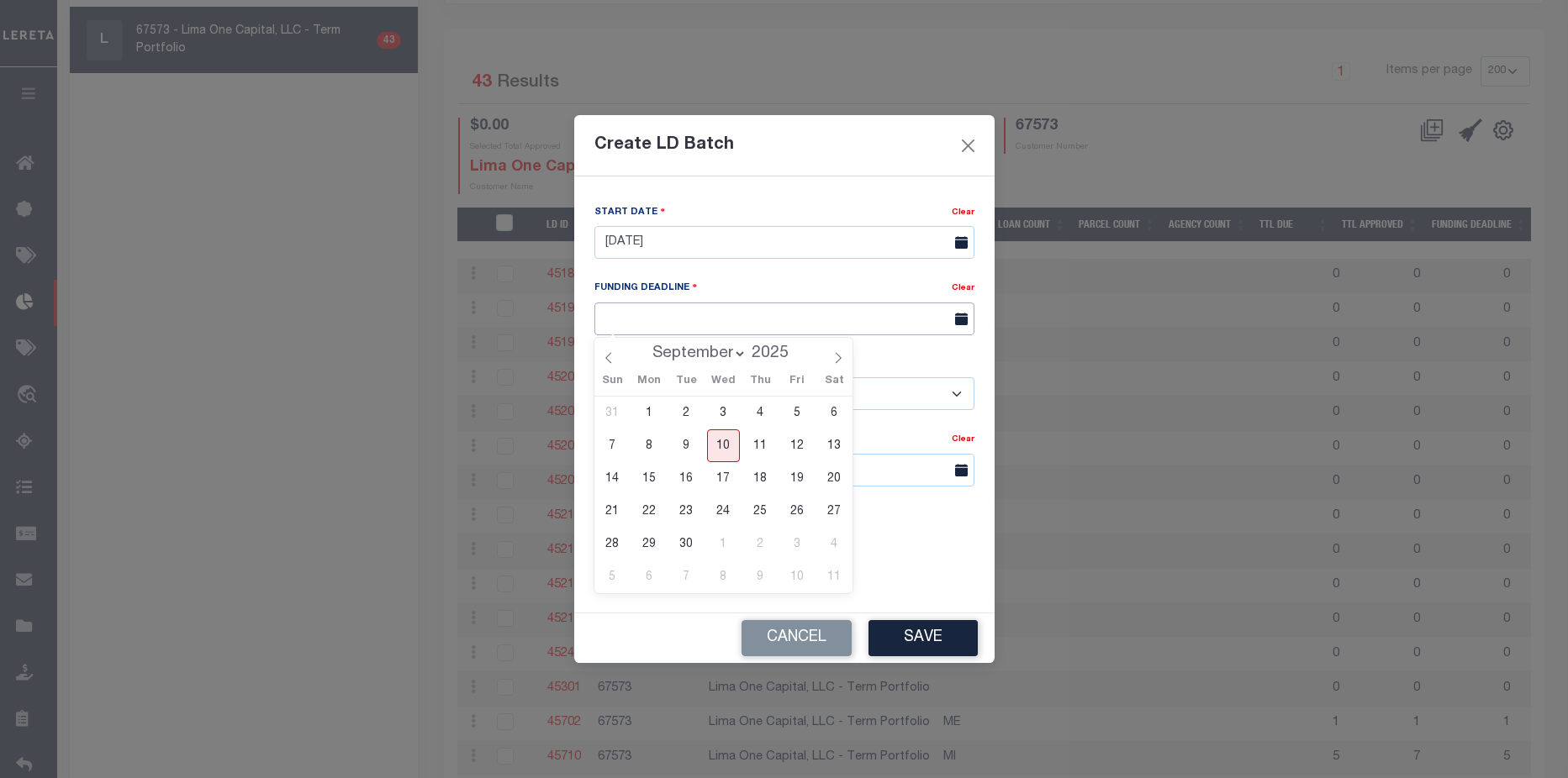
click at [704, 319] on input "text" at bounding box center [784, 319] width 380 height 33
click at [799, 476] on span "19" at bounding box center [797, 478] width 33 height 33
type input "09/19/25"
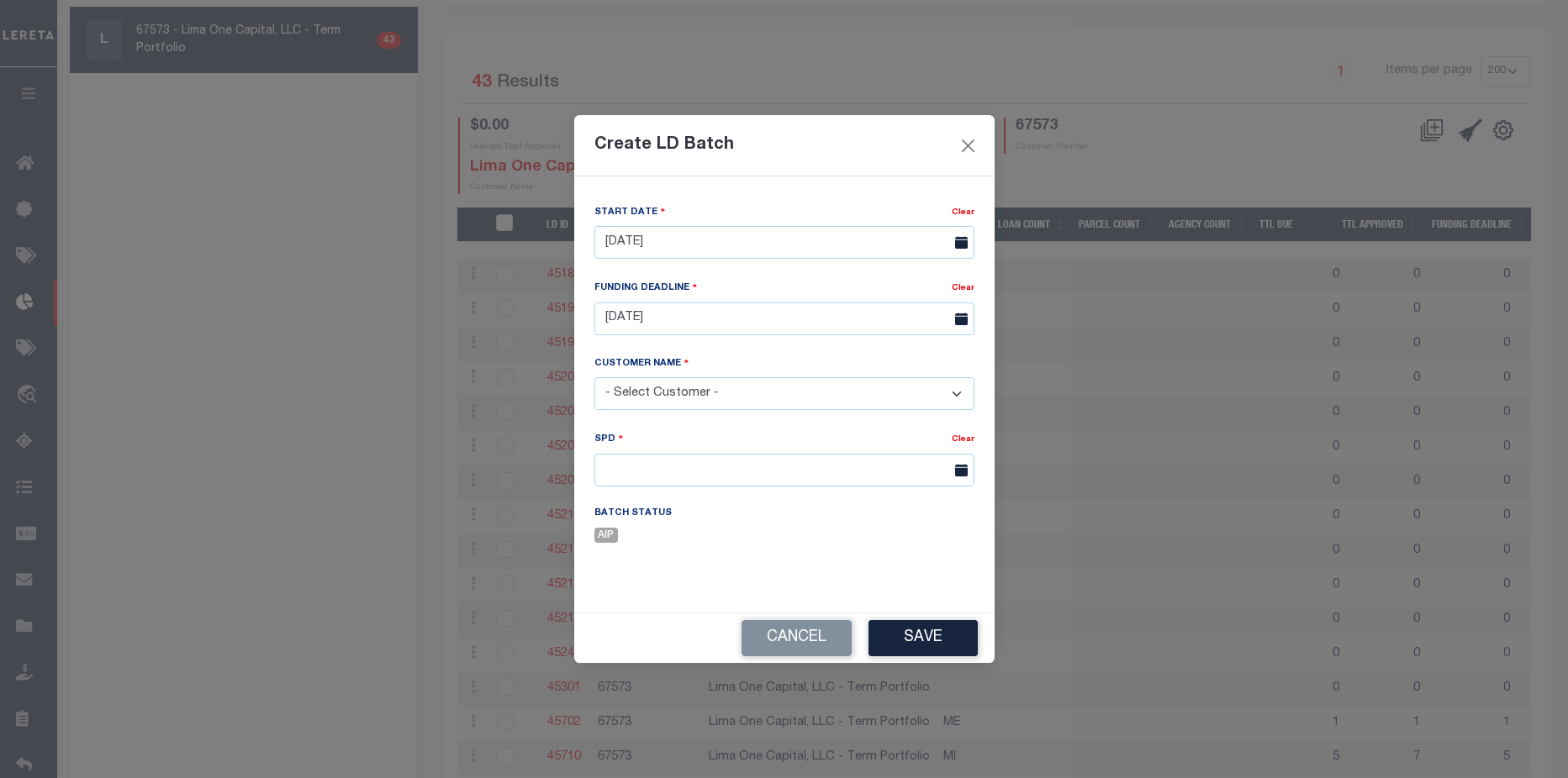
click at [731, 392] on select "- Select Customer - Accumatch - Refunds All In Credit Union Amarillo National B…" at bounding box center [784, 393] width 380 height 33
select select "2283"
click at [594, 377] on select "- Select Customer - Accumatch - Refunds All In Credit Union Amarillo National B…" at bounding box center [784, 393] width 380 height 33
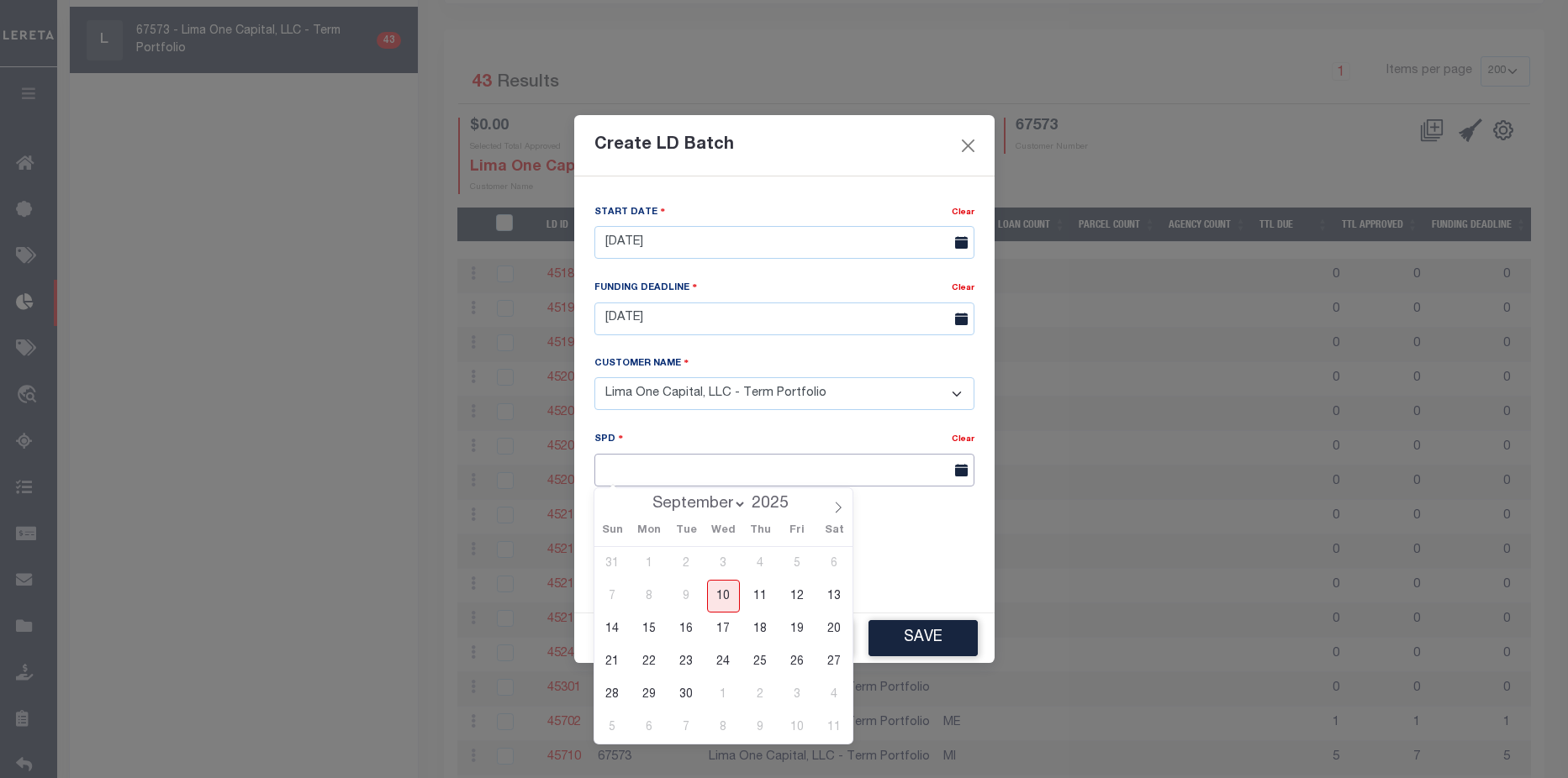
click at [877, 473] on input "text" at bounding box center [784, 469] width 380 height 33
click at [643, 660] on span "22" at bounding box center [649, 661] width 33 height 33
type input "09/22/2025"
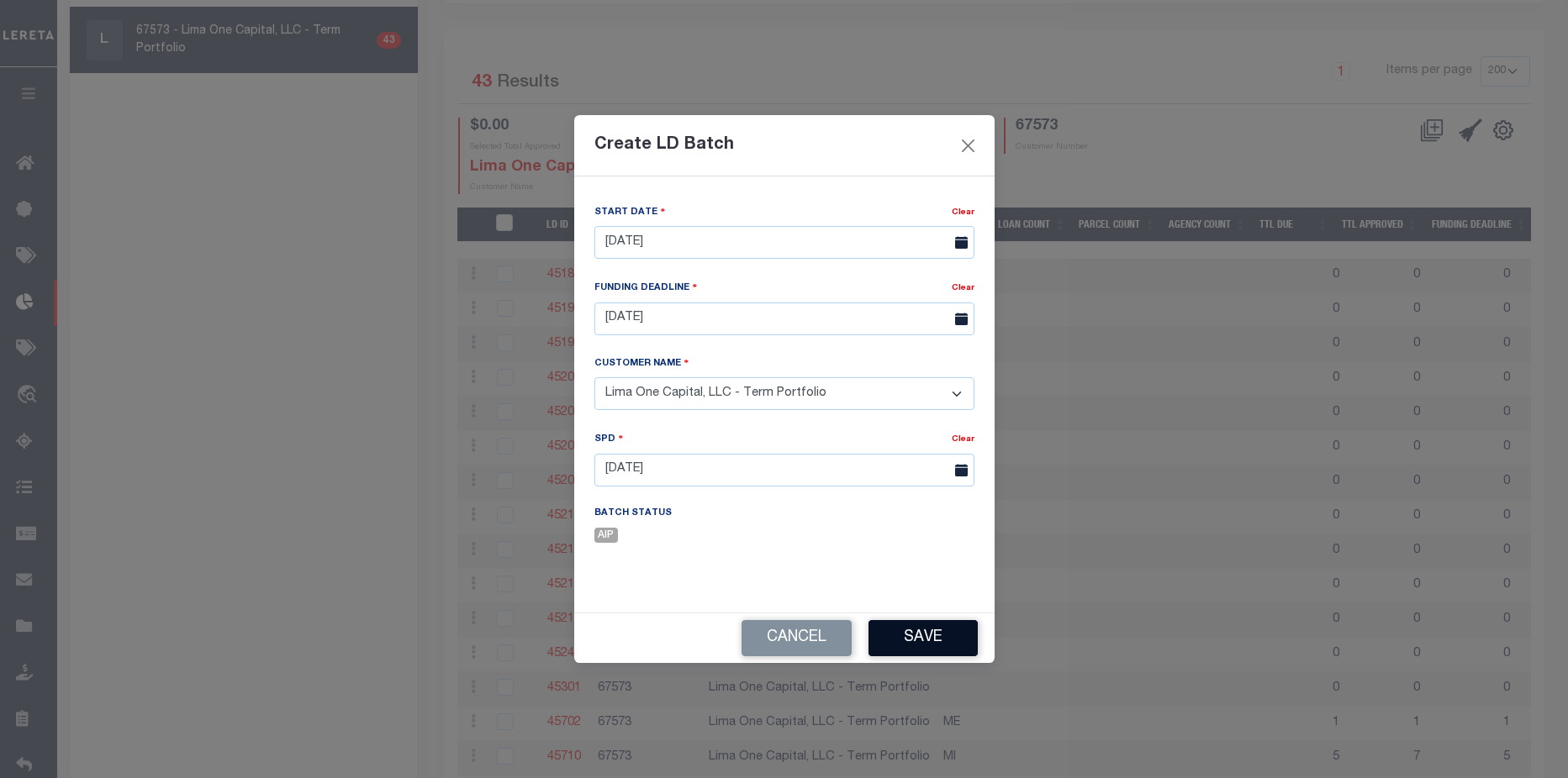
click at [926, 638] on button "Save" at bounding box center [922, 638] width 109 height 36
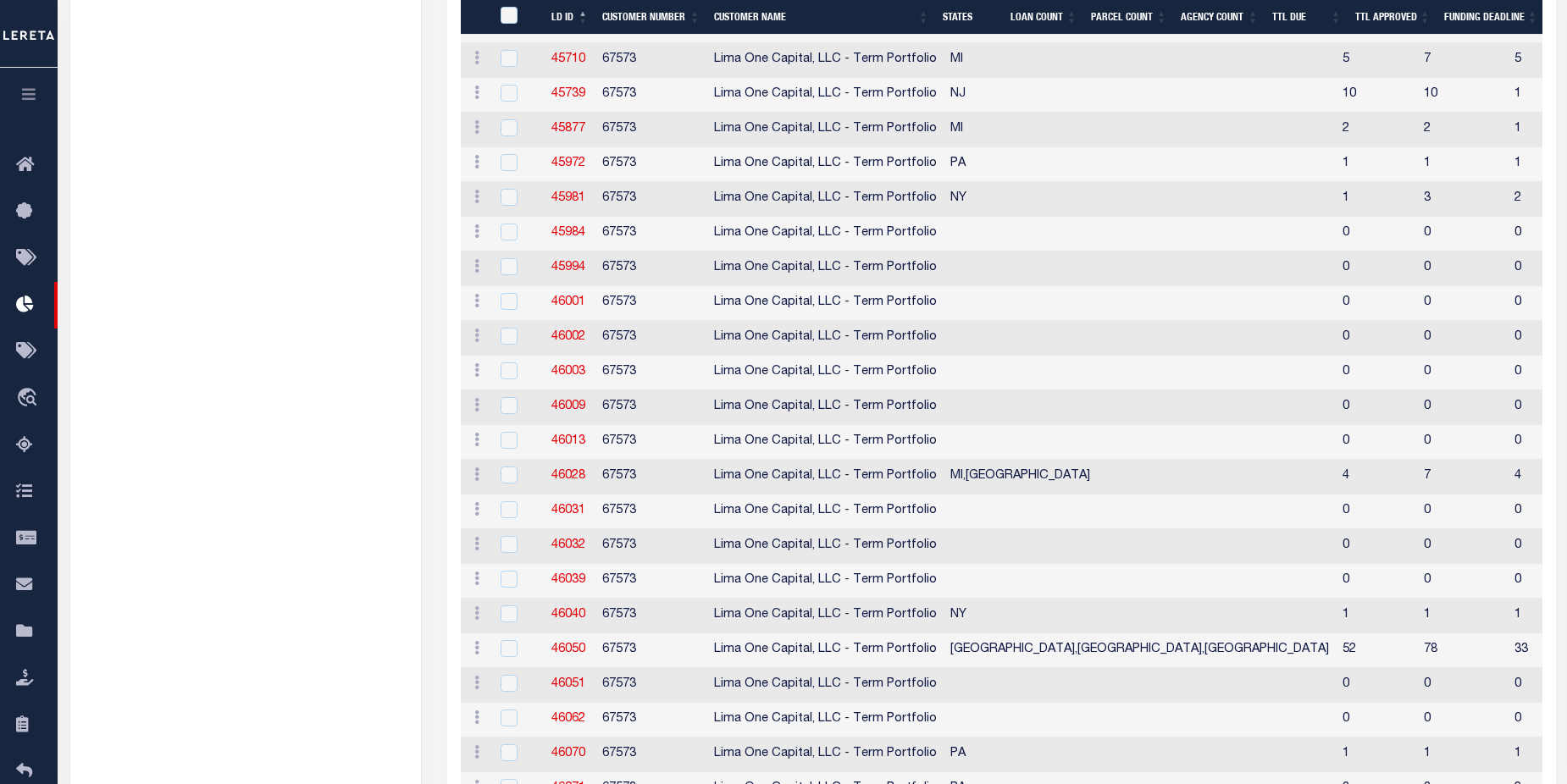
scroll to position [1325, 0]
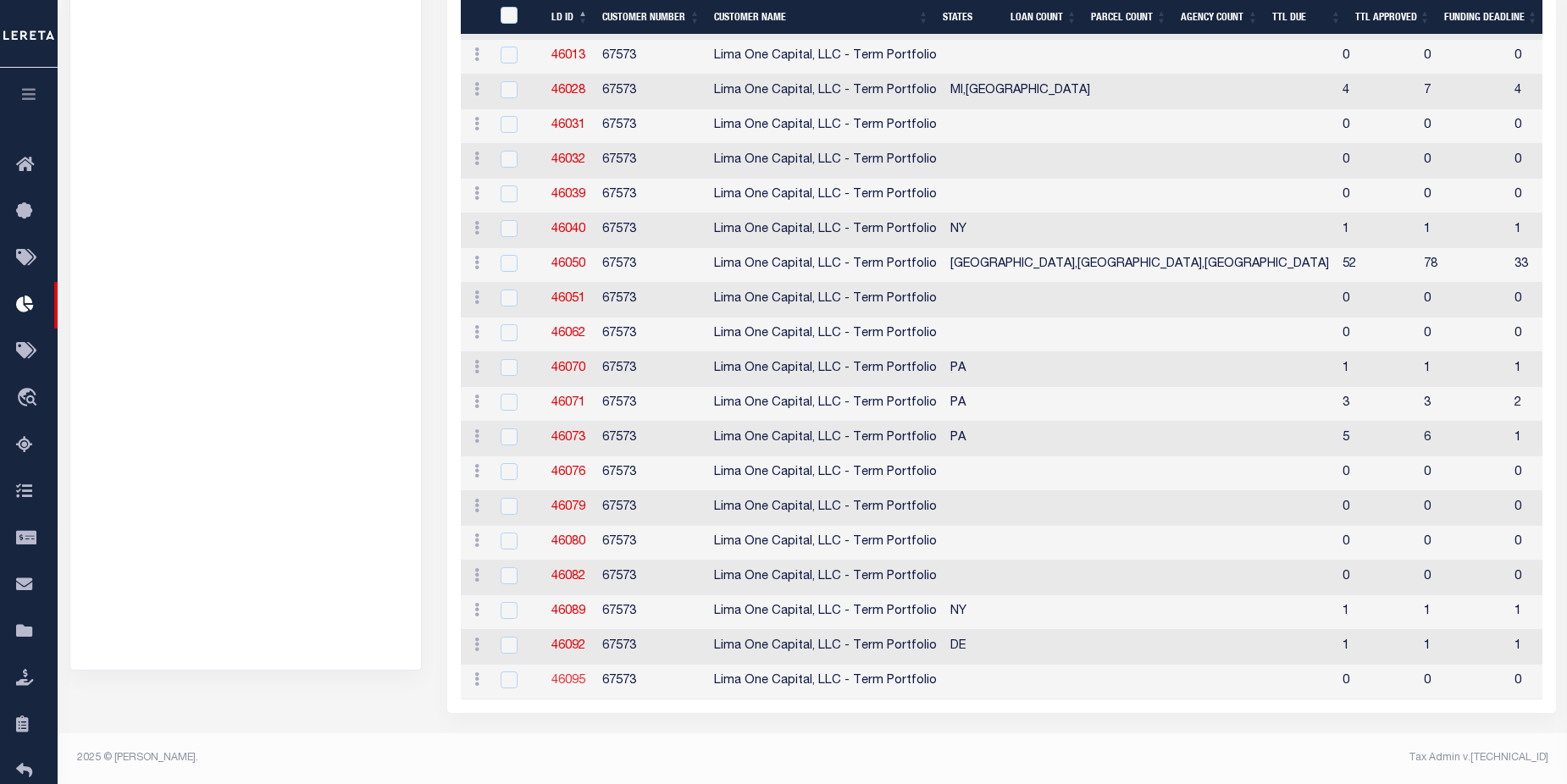
click at [573, 675] on link "46095" at bounding box center [569, 681] width 34 height 12
checkbox input "true"
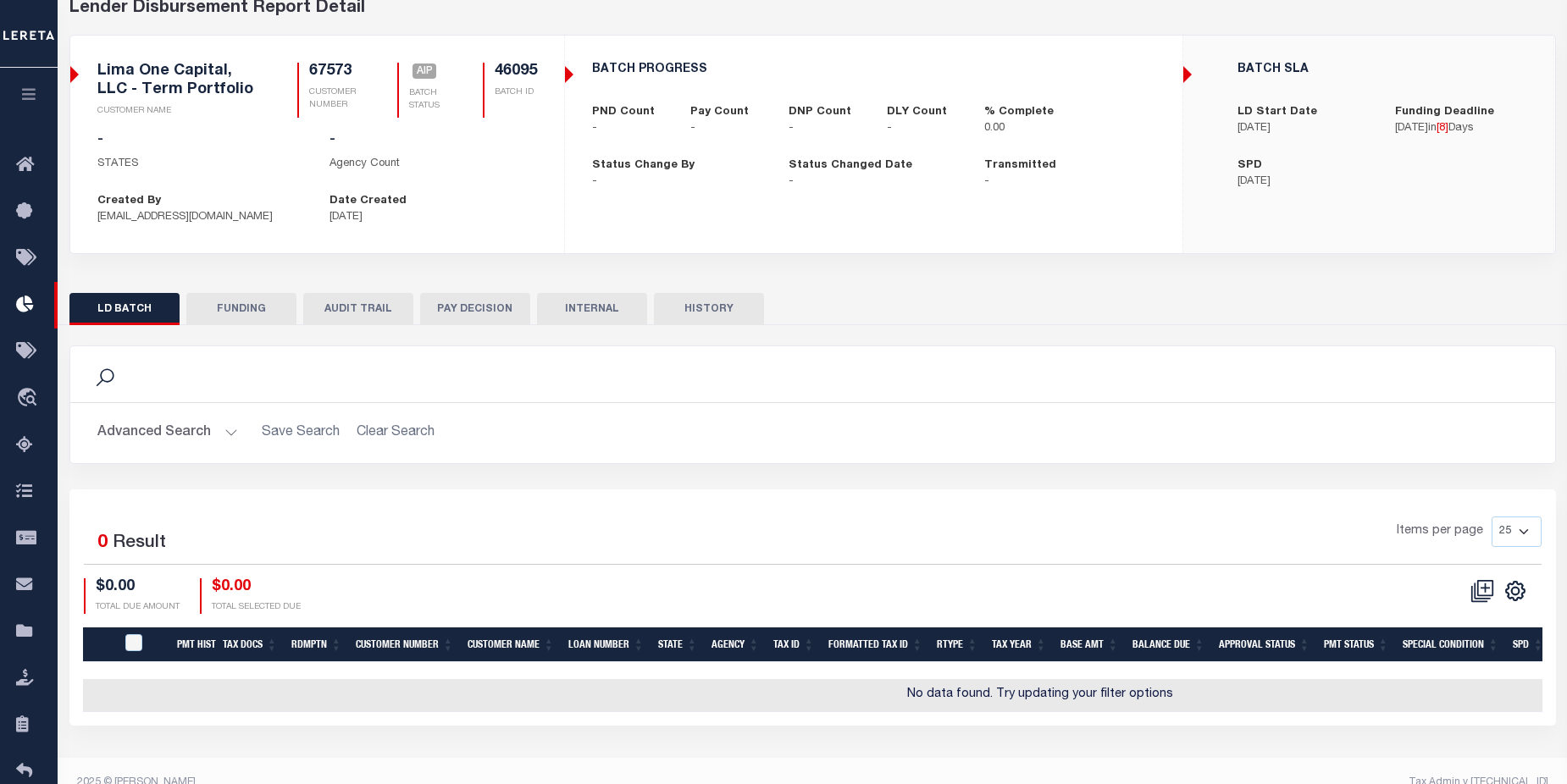
scroll to position [113, 0]
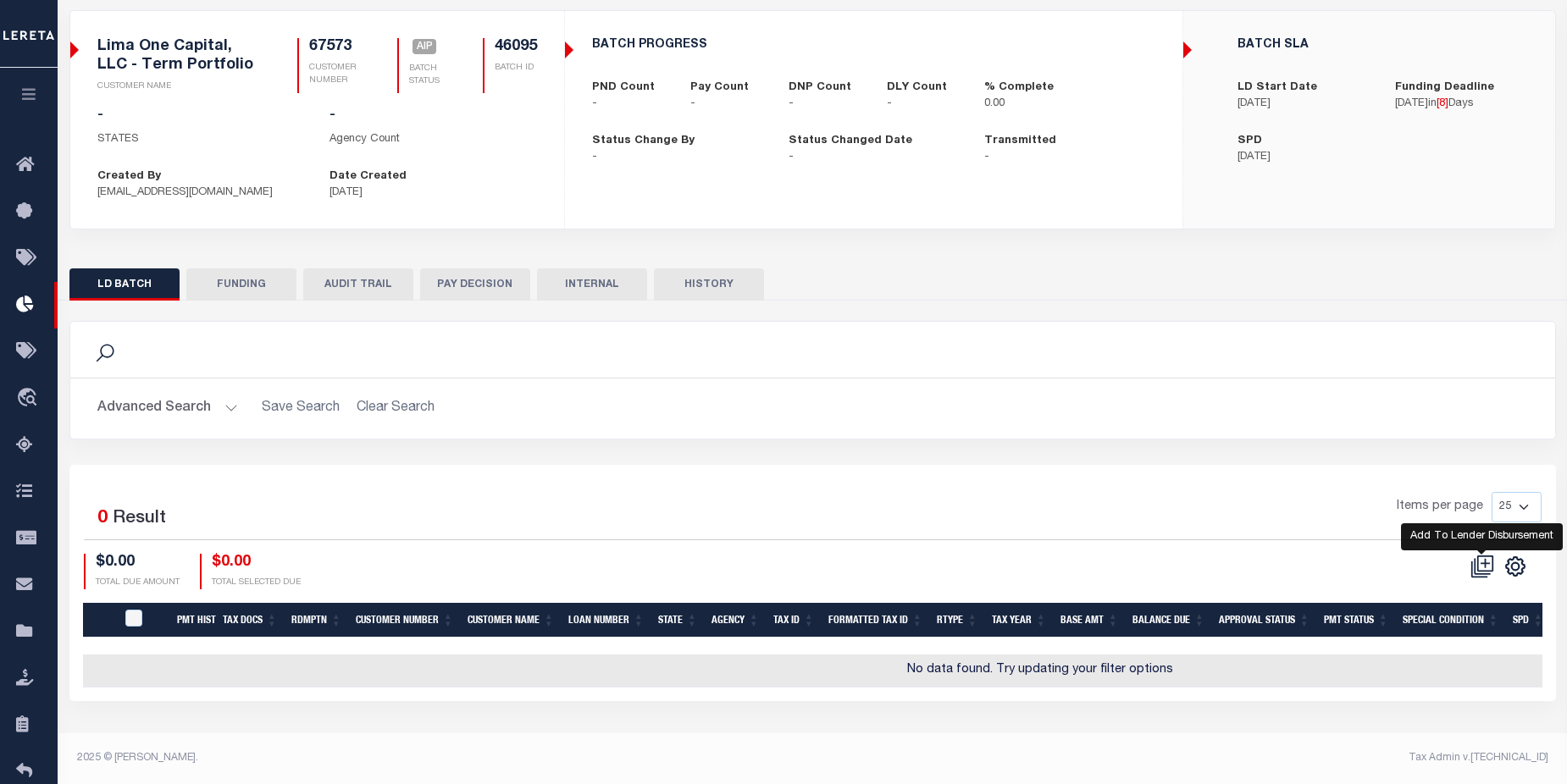
click at [1483, 560] on icon at bounding box center [1483, 567] width 24 height 24
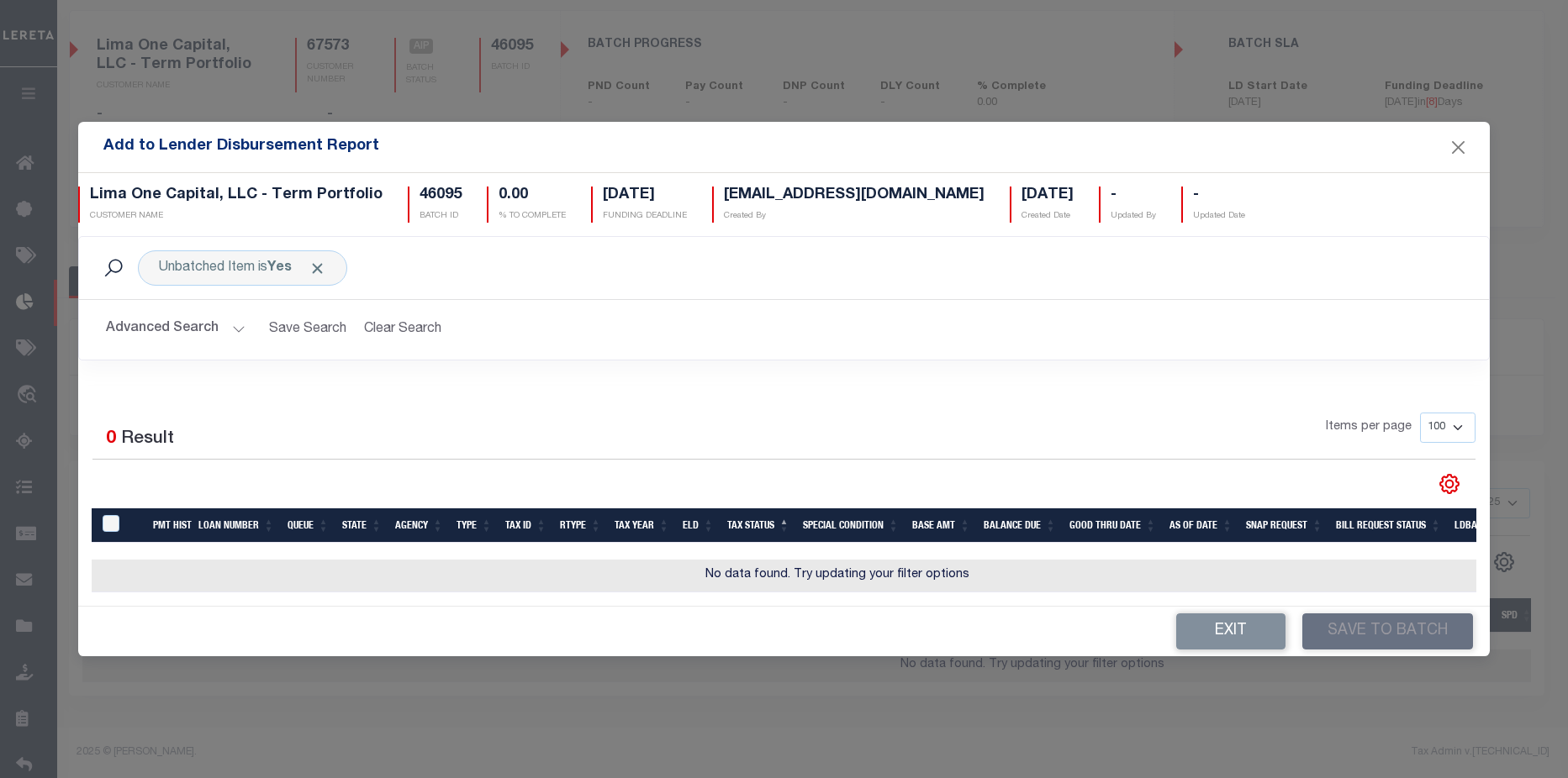
click at [185, 322] on button "Advanced Search" at bounding box center [175, 330] width 140 height 33
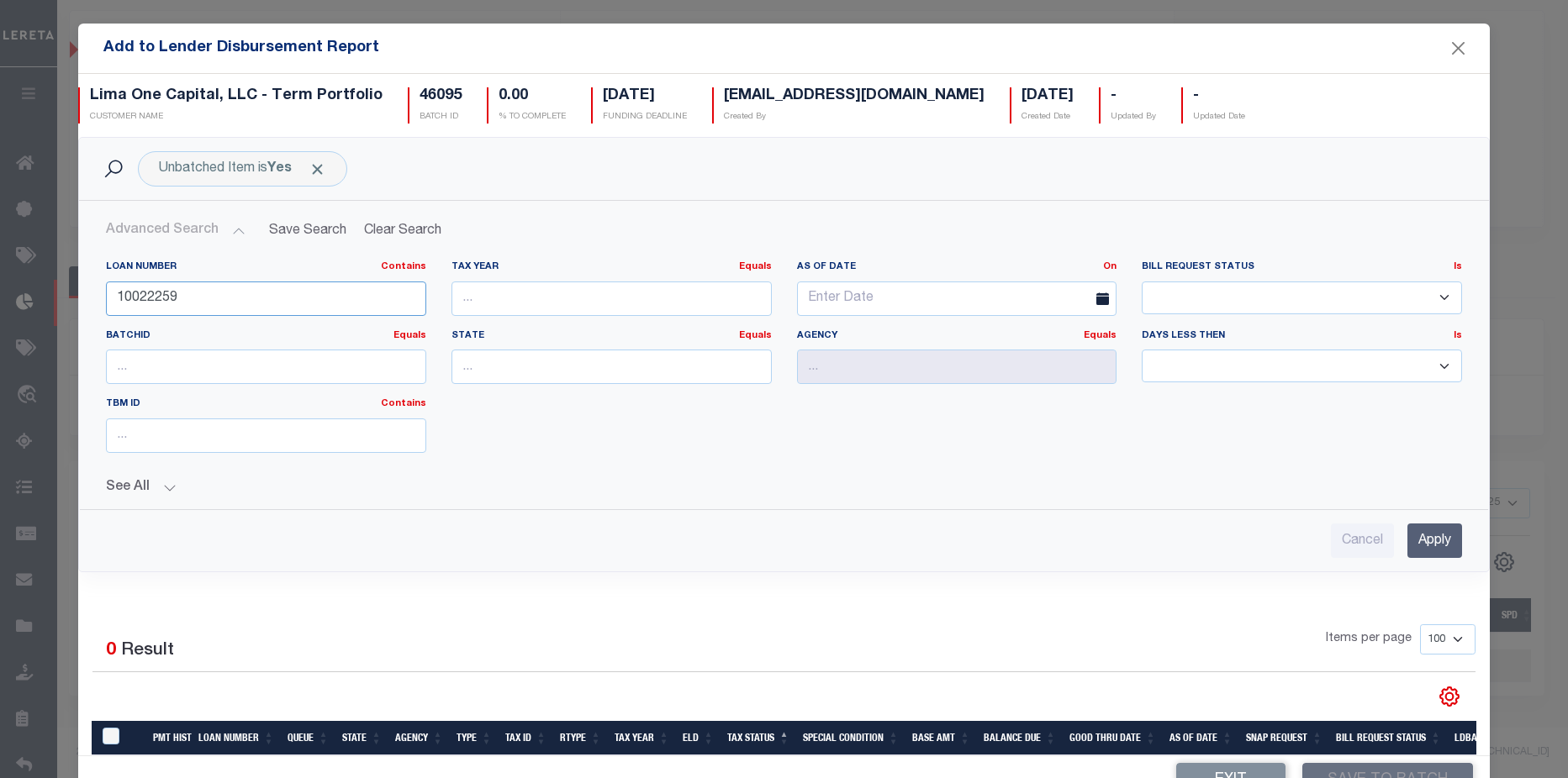
drag, startPoint x: 148, startPoint y: 299, endPoint x: -103, endPoint y: 289, distance: 251.2
click at [0, 289] on html "Home Lender Disbursement Details Profile" at bounding box center [784, 332] width 1568 height 890
type input "40003096"
click at [1417, 547] on input "Apply" at bounding box center [1434, 540] width 55 height 35
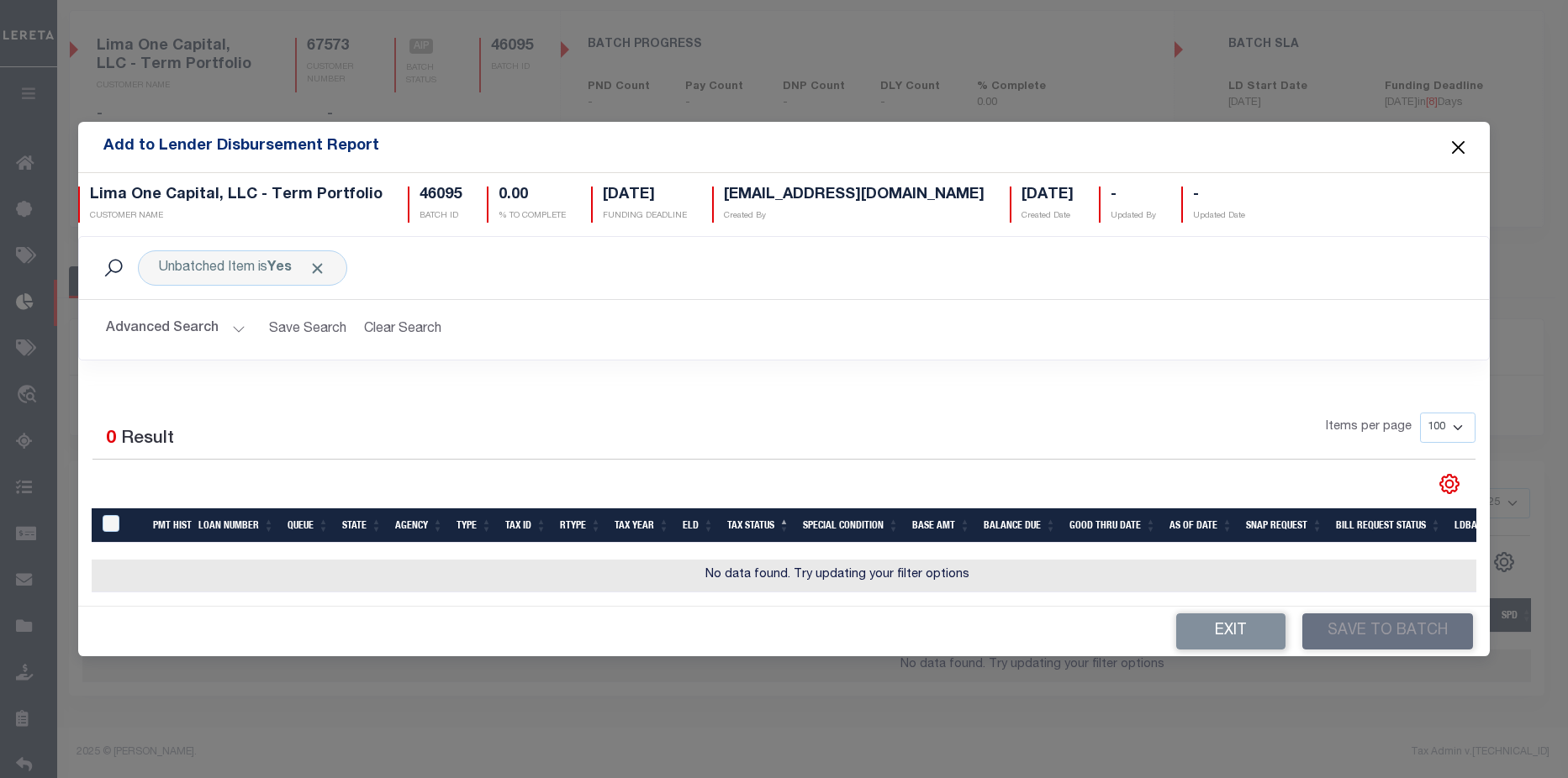
click at [1465, 144] on button "Close" at bounding box center [1459, 147] width 22 height 22
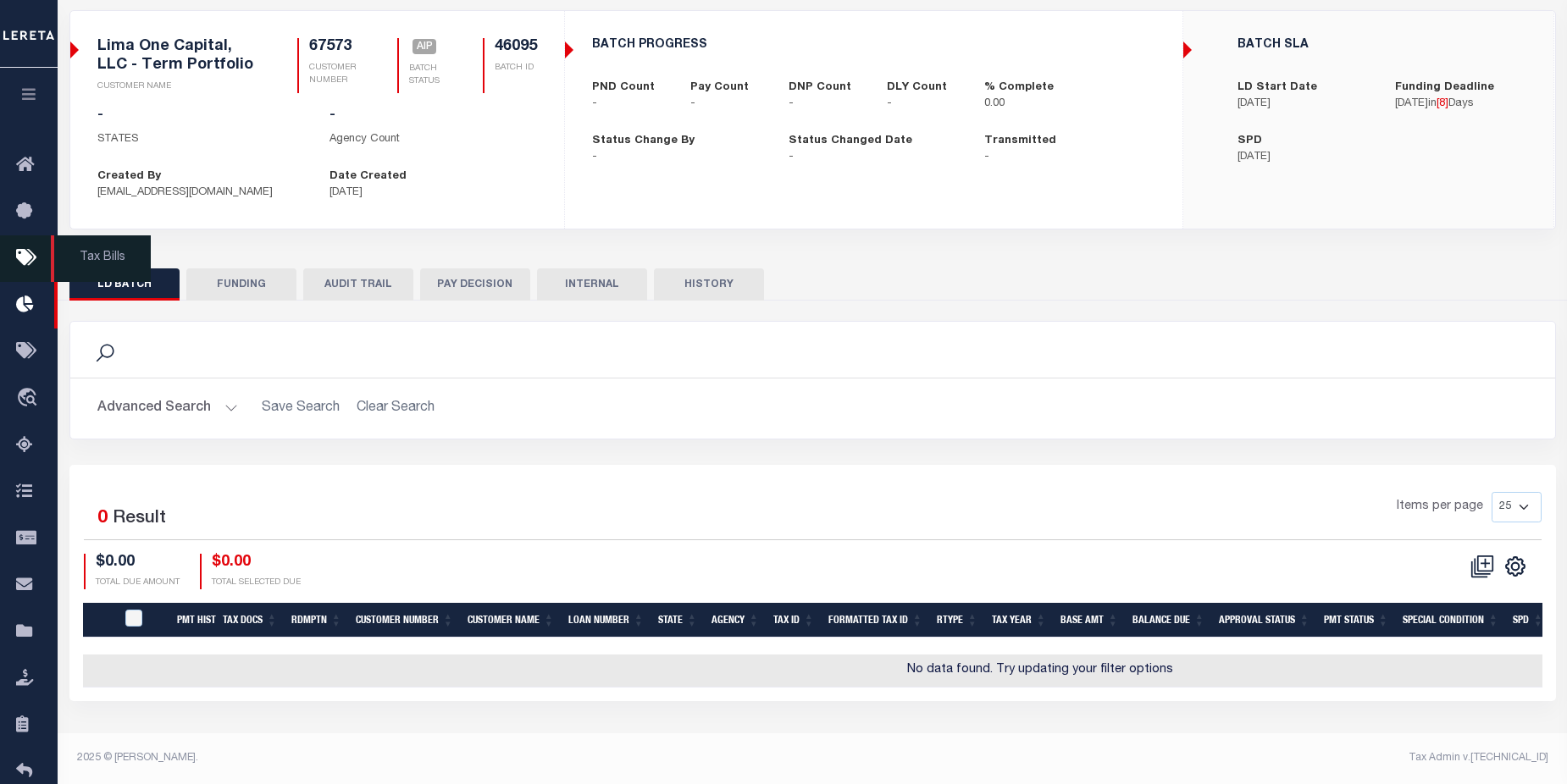
click at [28, 258] on icon at bounding box center [30, 258] width 27 height 21
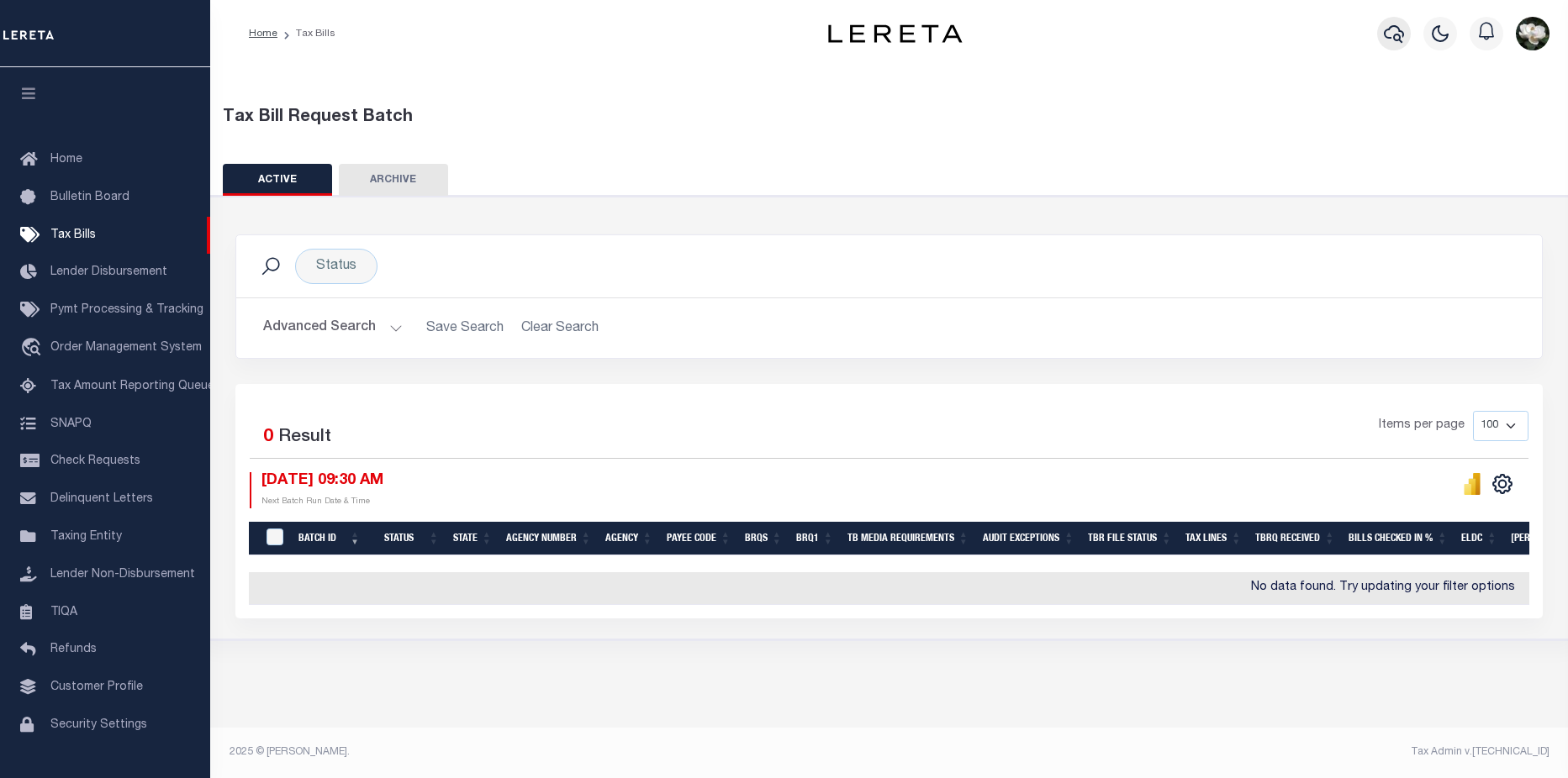
click at [1395, 29] on icon "button" at bounding box center [1394, 34] width 20 height 20
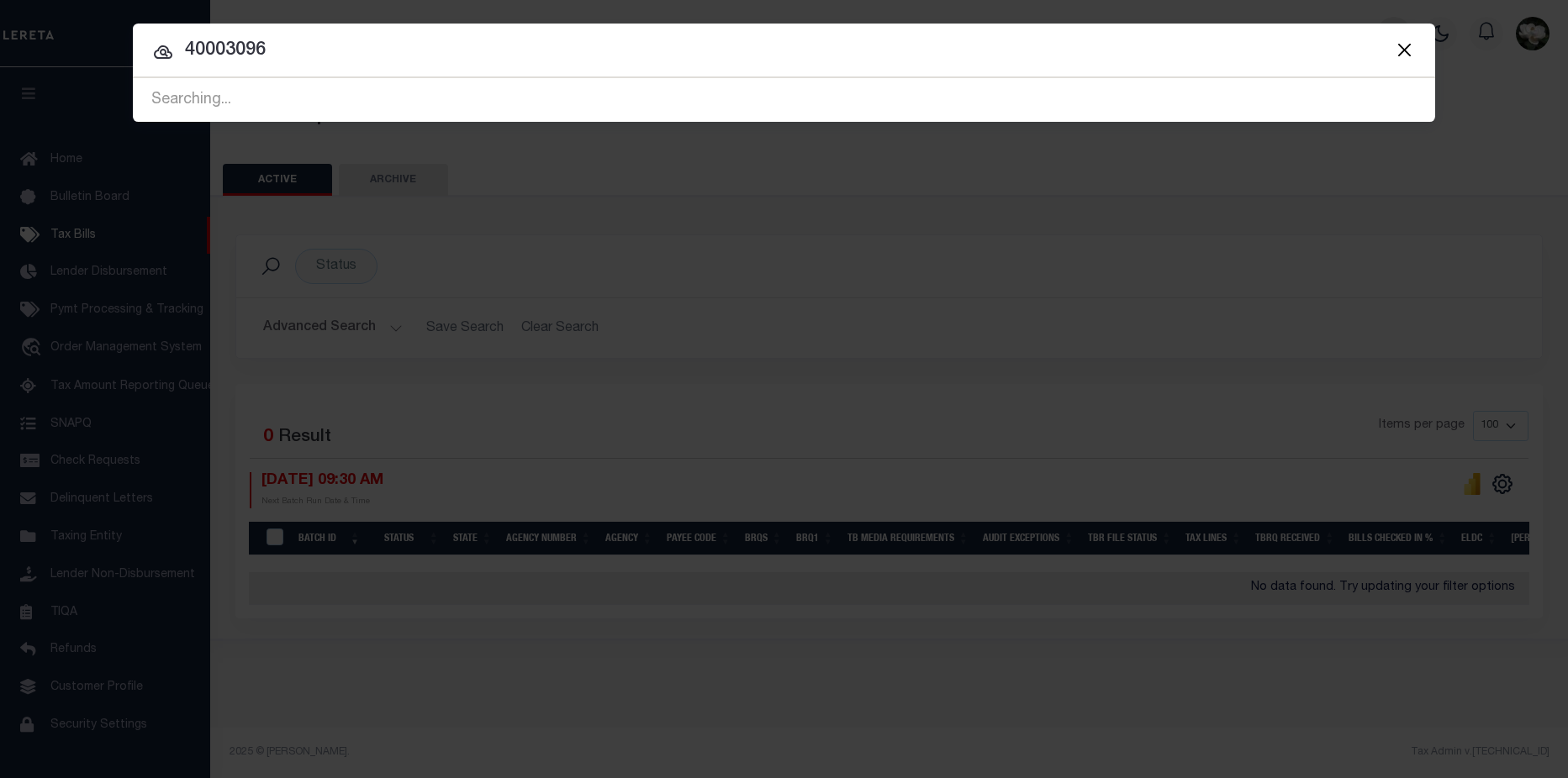
type input "40003096"
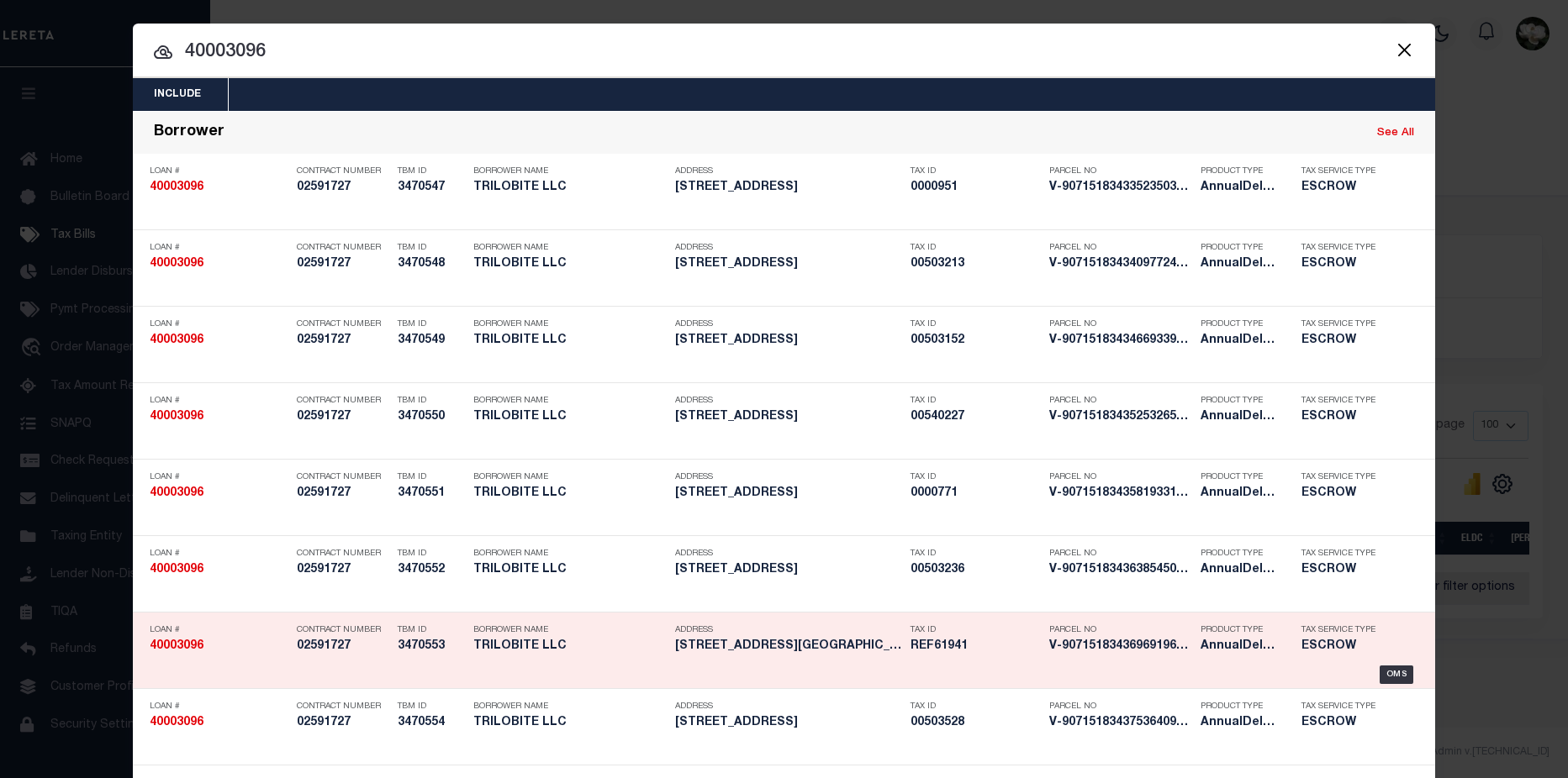
click at [816, 649] on h5 "350 HALE BOPP AVENUE BELGRADE M..." at bounding box center [789, 646] width 227 height 14
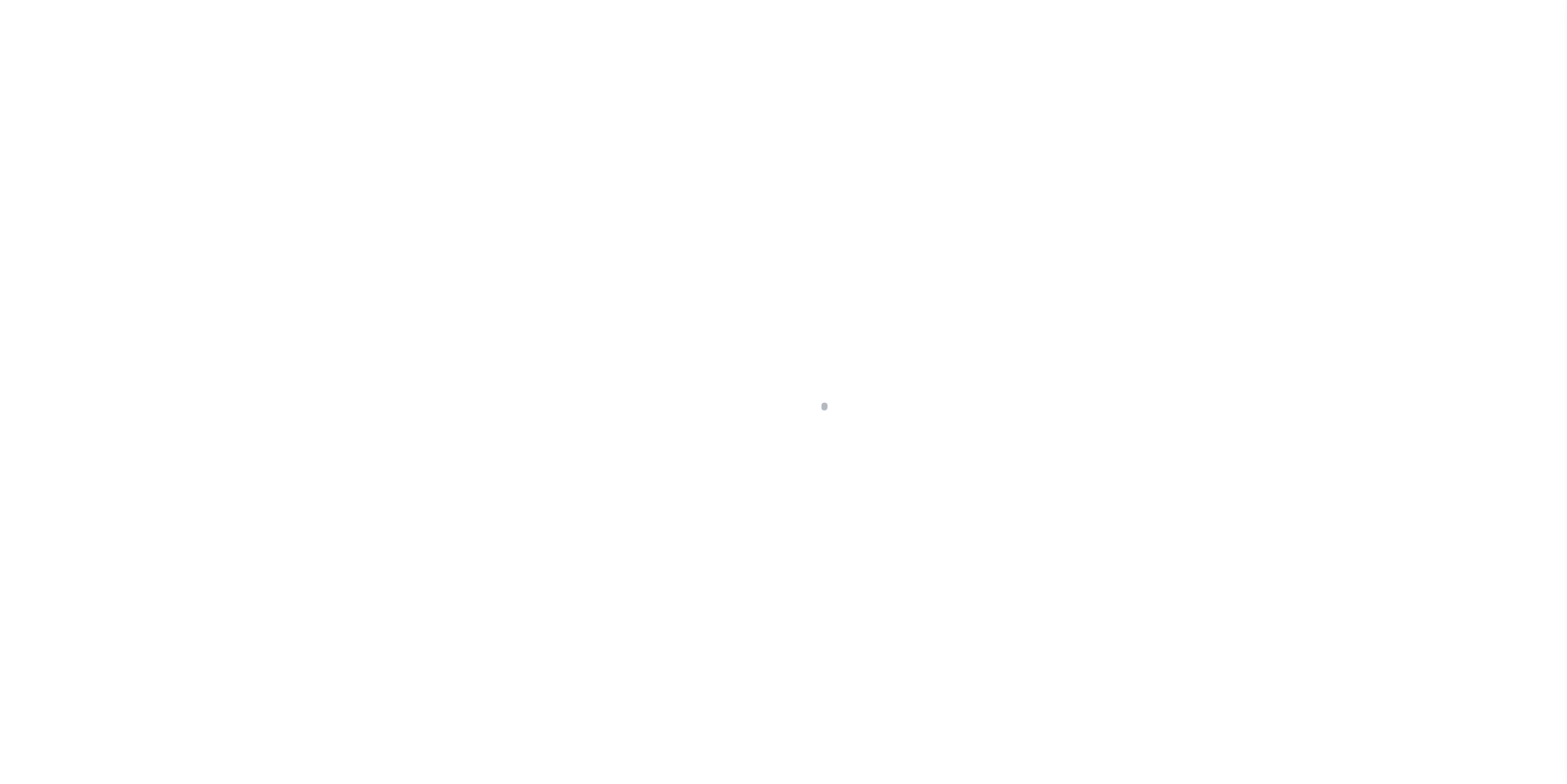
type input "[STREET_ADDRESS][PERSON_NAME]"
select select "Escrow"
select select
type input "BELGRADE MT 59714"
type input "40003096-9"
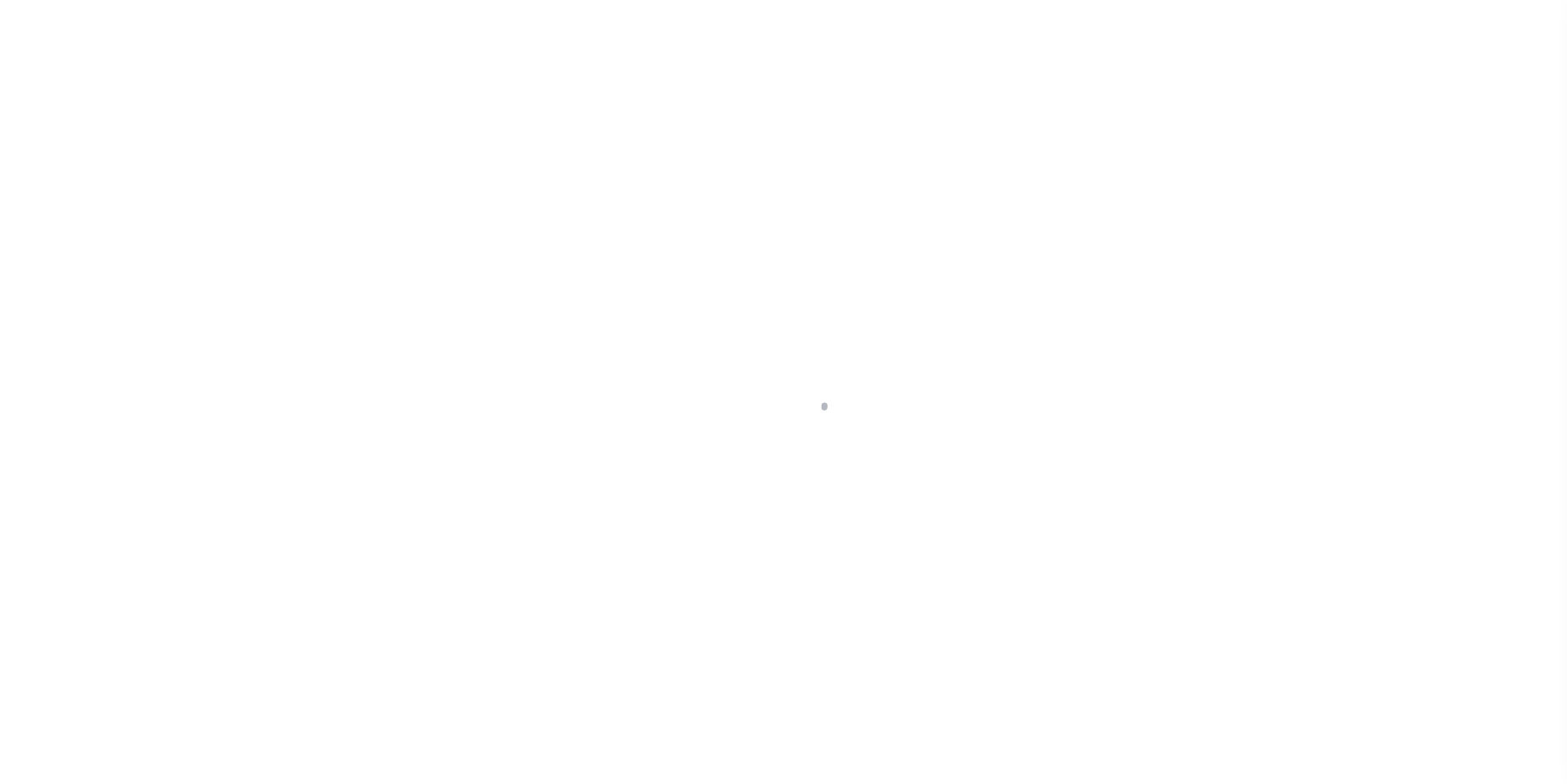
type input "MT"
type textarea "SEE FILE1"
type textarea "Compare"
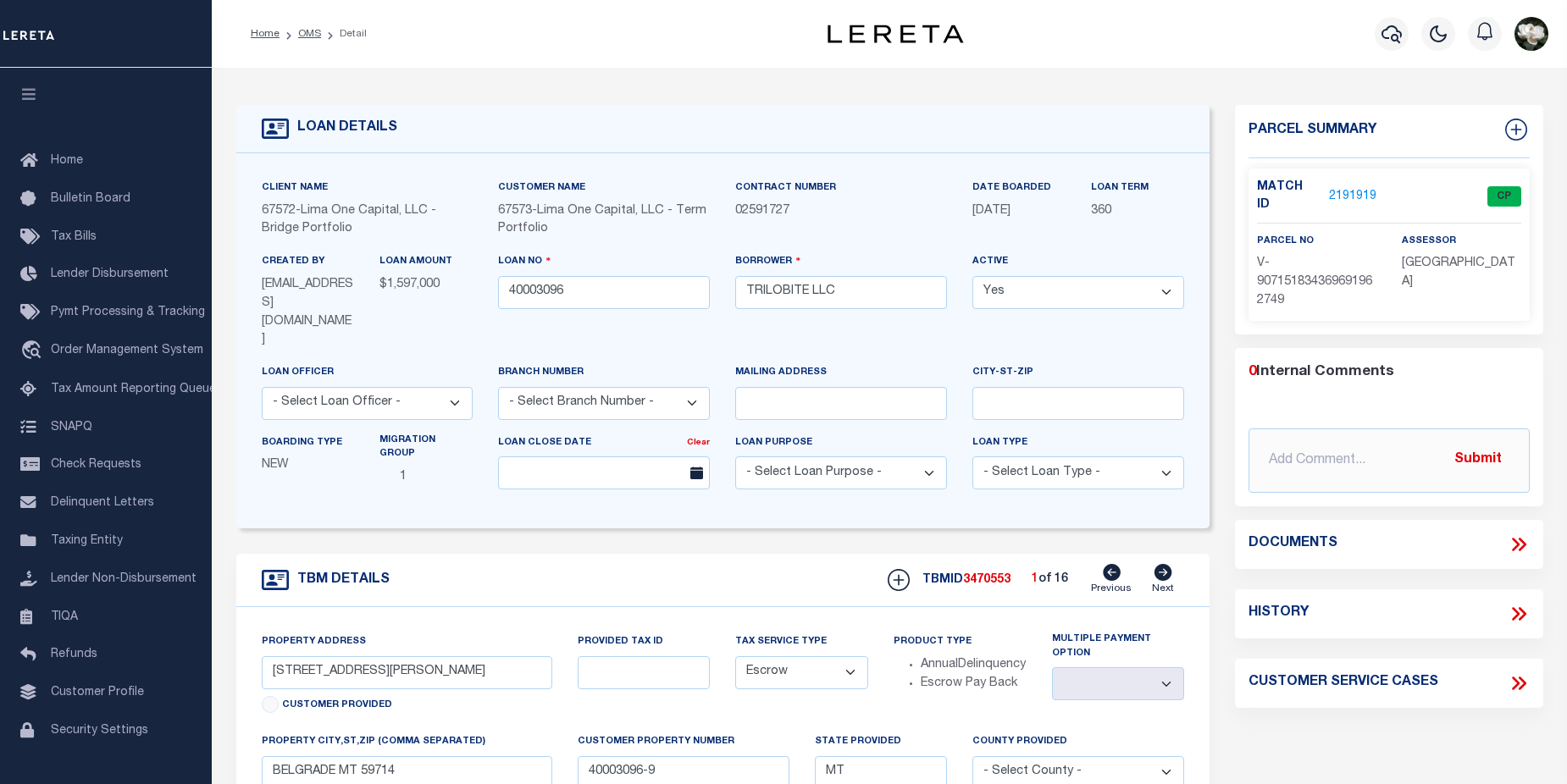
click at [1356, 191] on link "2191919" at bounding box center [1353, 197] width 48 height 18
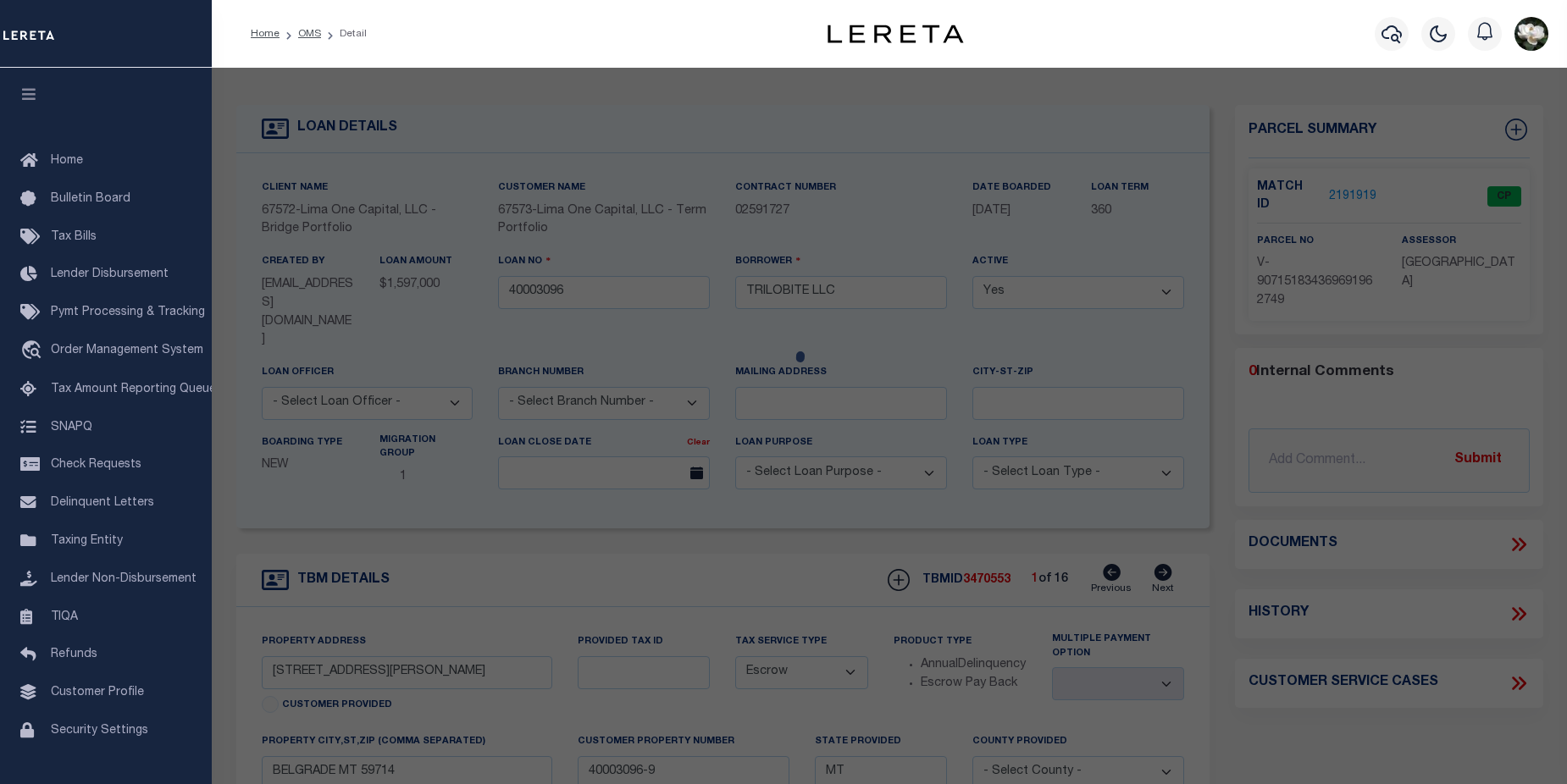
checkbox input "false"
select select "CP"
select select "AGW"
select select
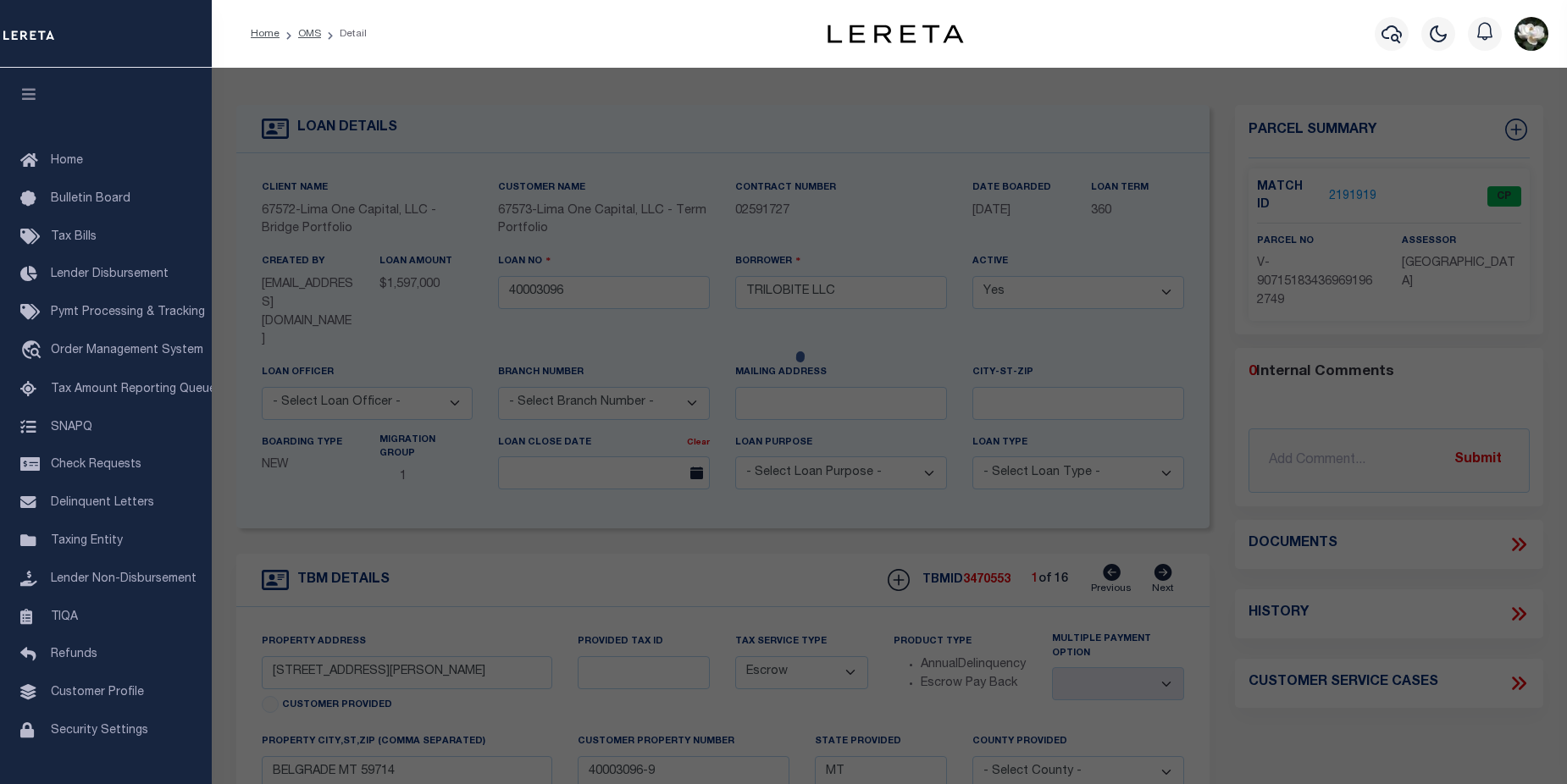
type input "[STREET_ADDRESS][PERSON_NAME]"
checkbox input "false"
type input "BELGRADE MT 59714"
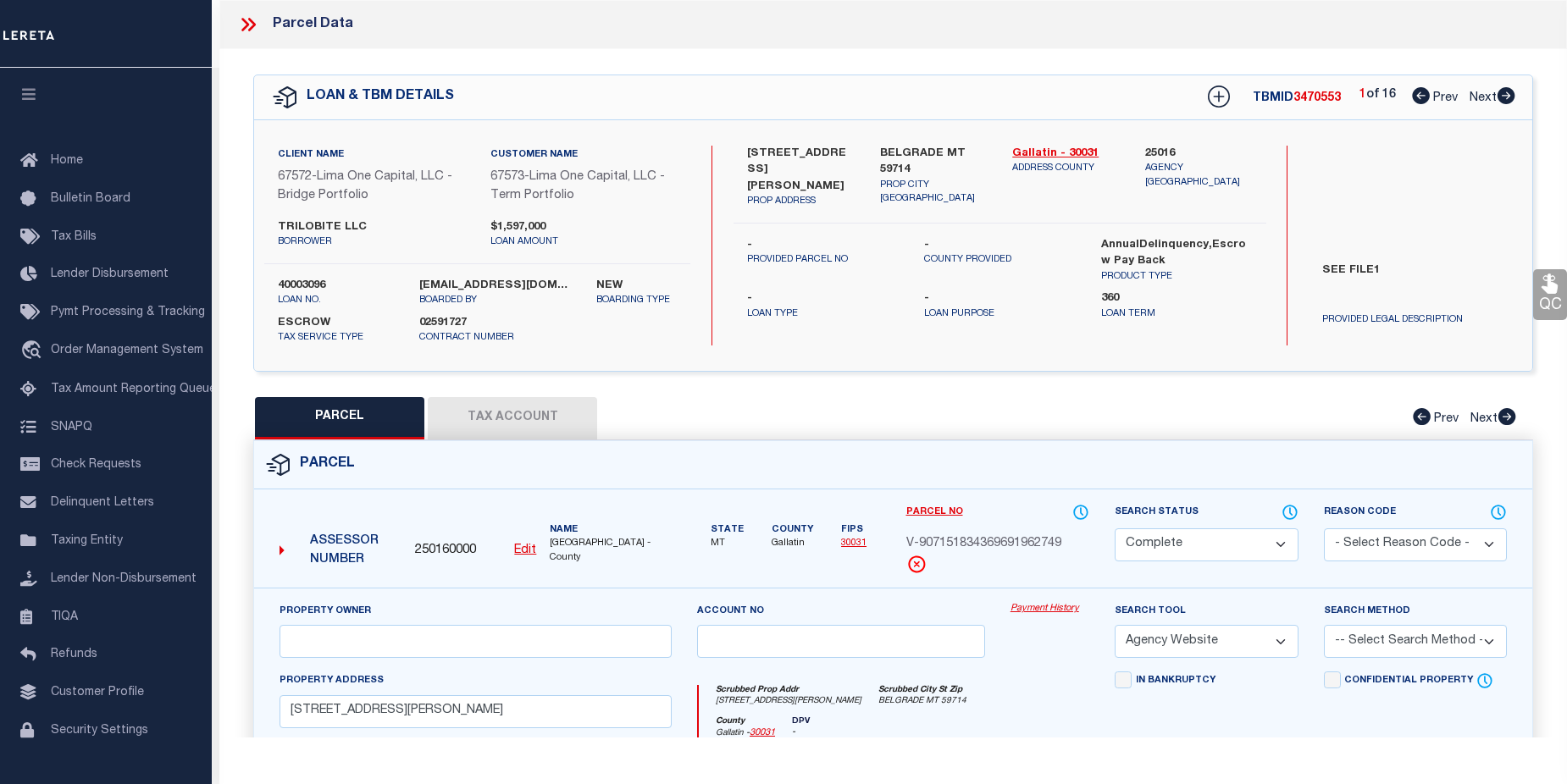
click at [1044, 609] on link "Payment History" at bounding box center [1049, 608] width 78 height 14
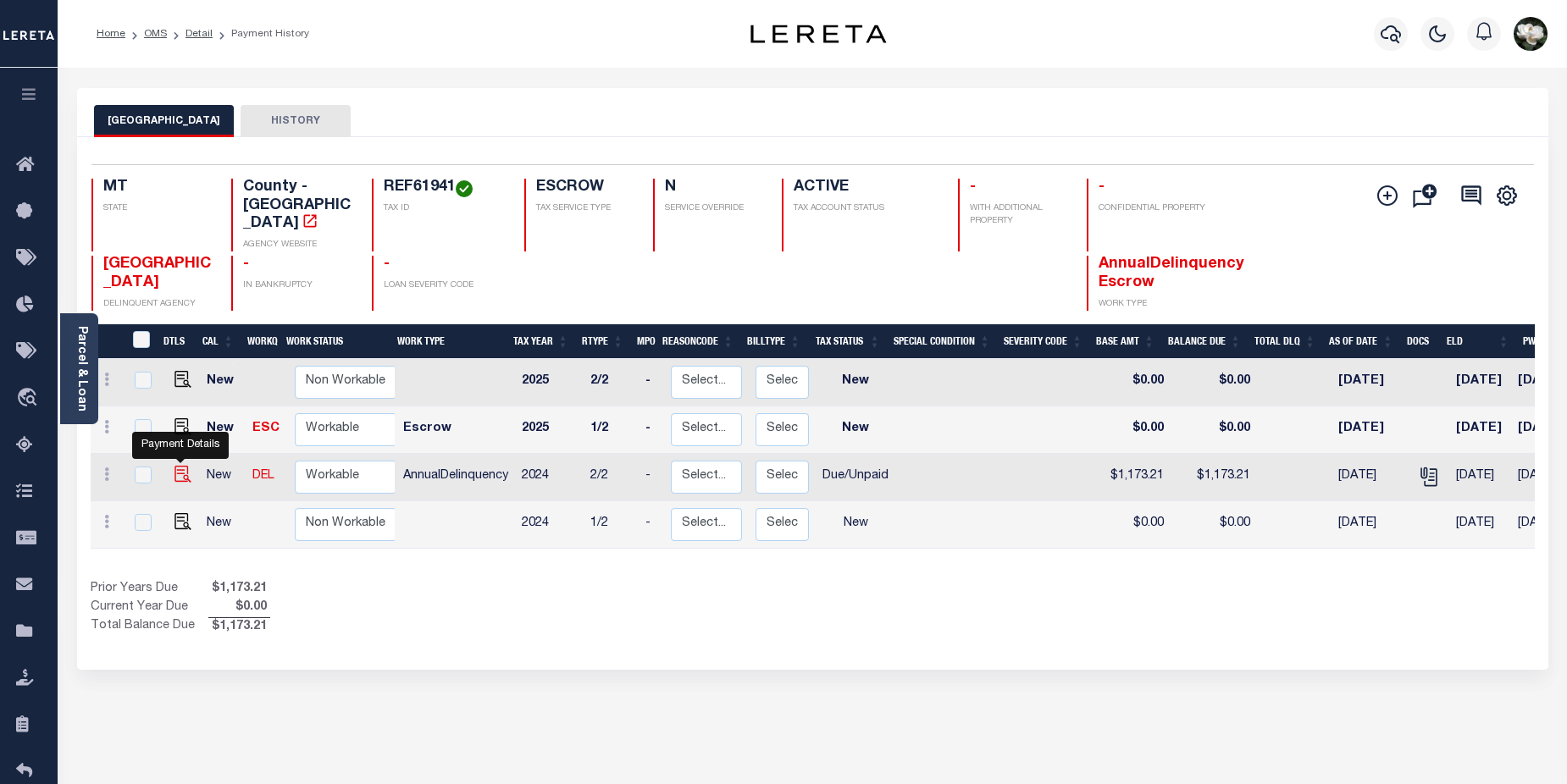
click at [182, 465] on img "" at bounding box center [183, 474] width 17 height 17
checkbox input "true"
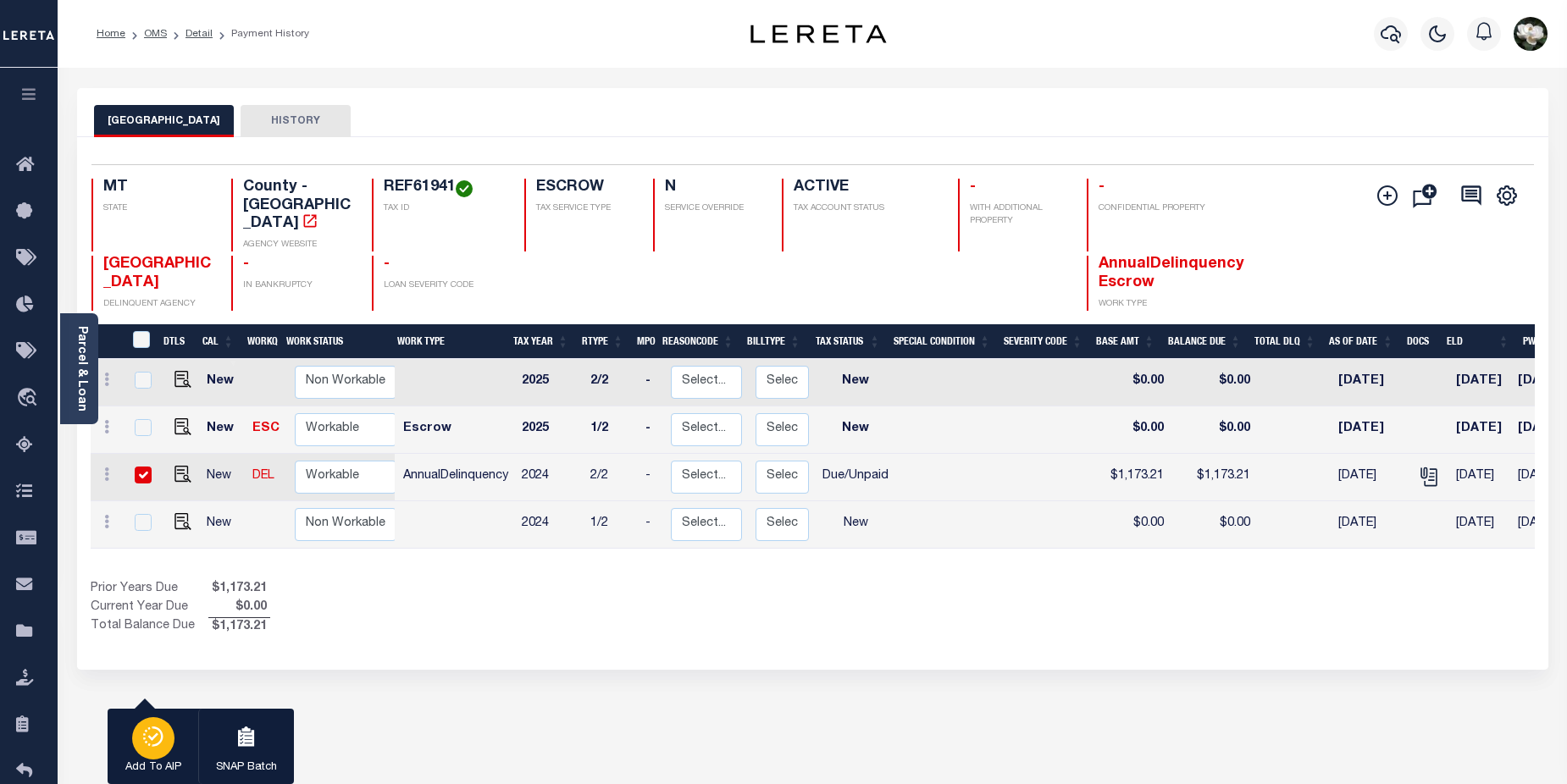
click at [156, 737] on icon "button" at bounding box center [153, 735] width 8 height 8
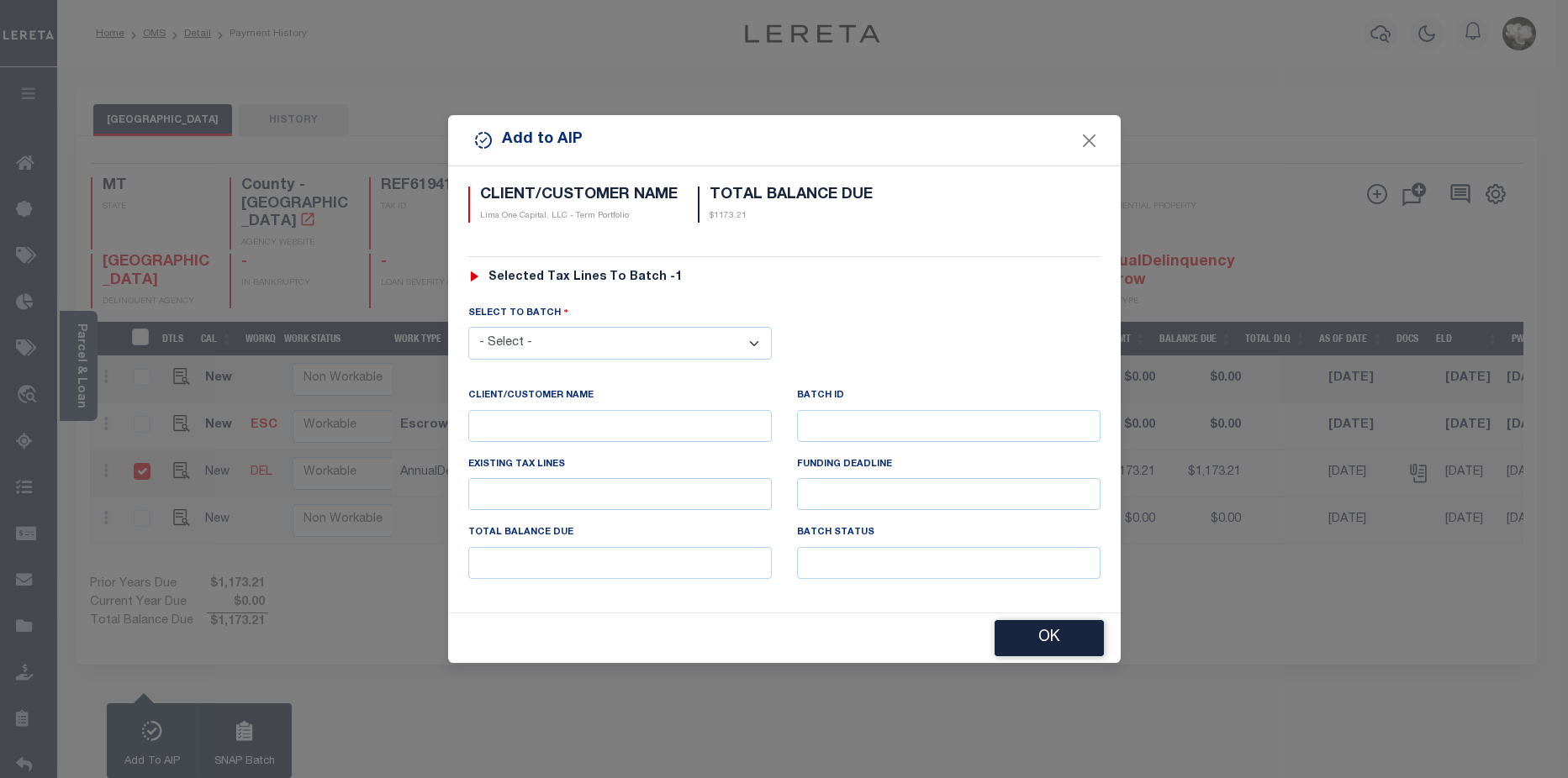
click at [760, 337] on select "- Select - 45186 45191 45195 45200 45202 45203 45206 45214 45215 45216 45218 45…" at bounding box center [619, 342] width 304 height 33
select select "46095"
click at [468, 326] on select "- Select - 45186 45191 45195 45200 45202 45203 45206 45214 45215 45216 45218 45…" at bounding box center [619, 342] width 304 height 33
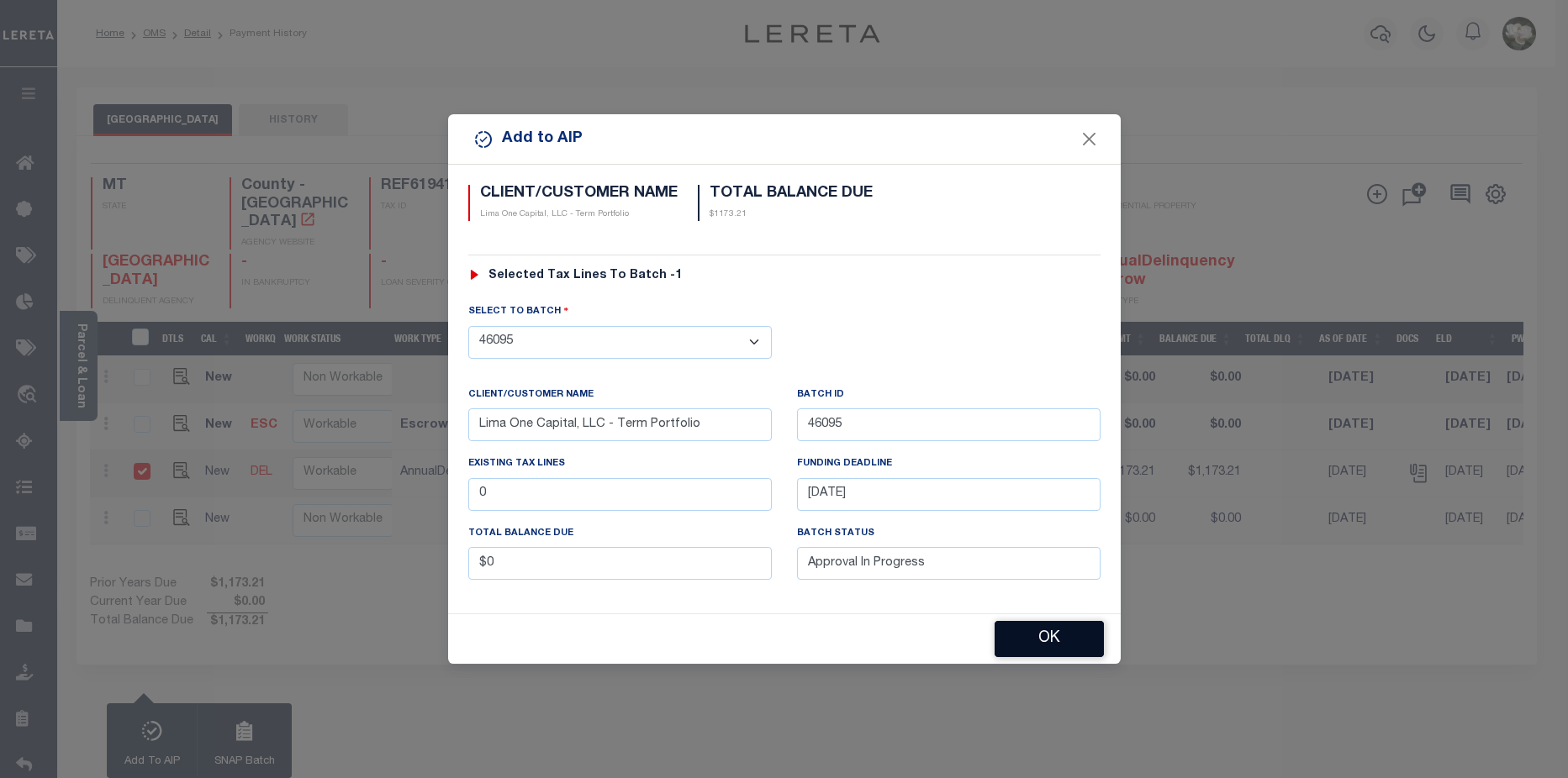
click at [1077, 642] on button "OK" at bounding box center [1048, 638] width 109 height 36
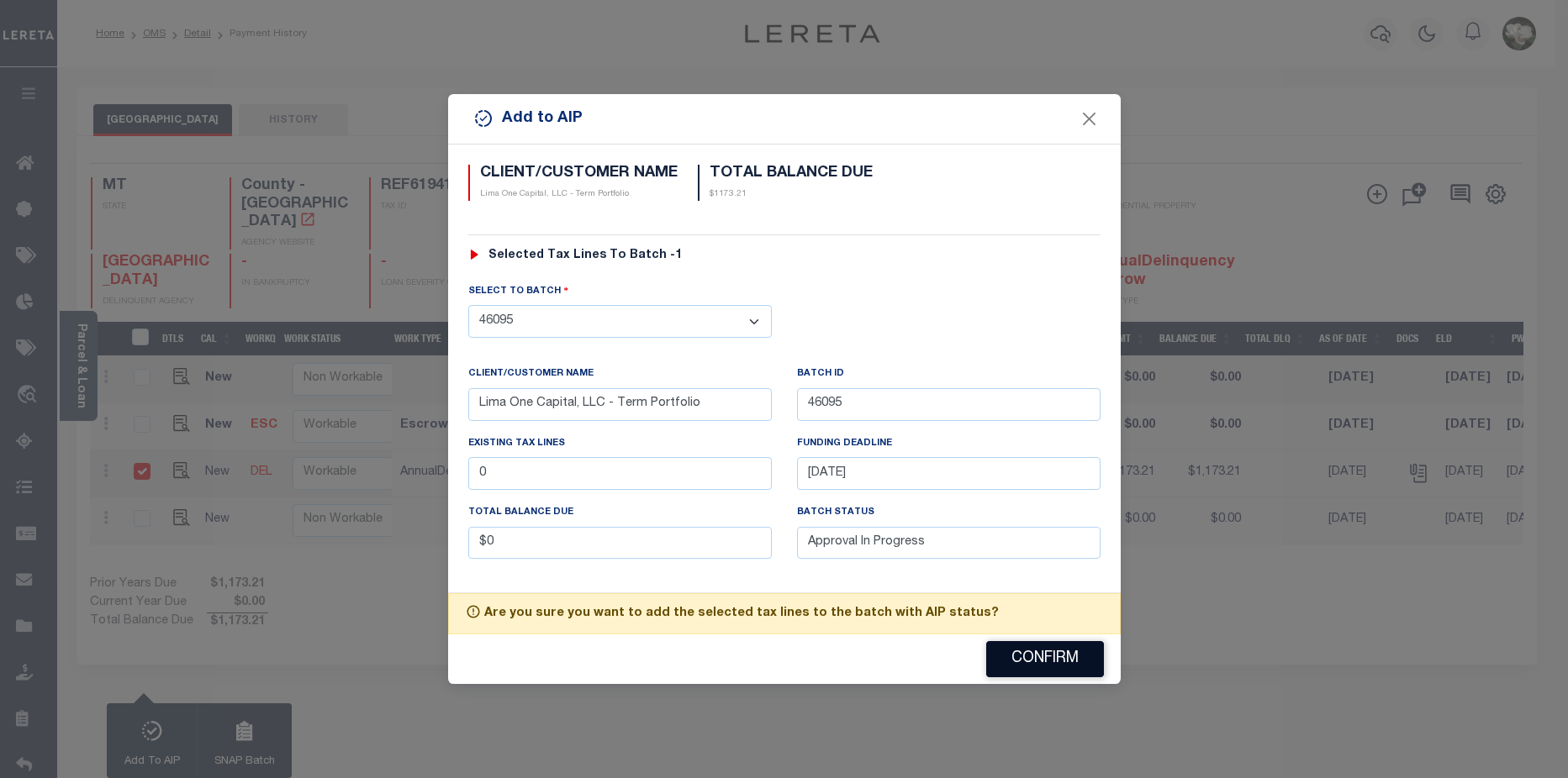
click at [1050, 655] on button "Confirm" at bounding box center [1044, 659] width 118 height 36
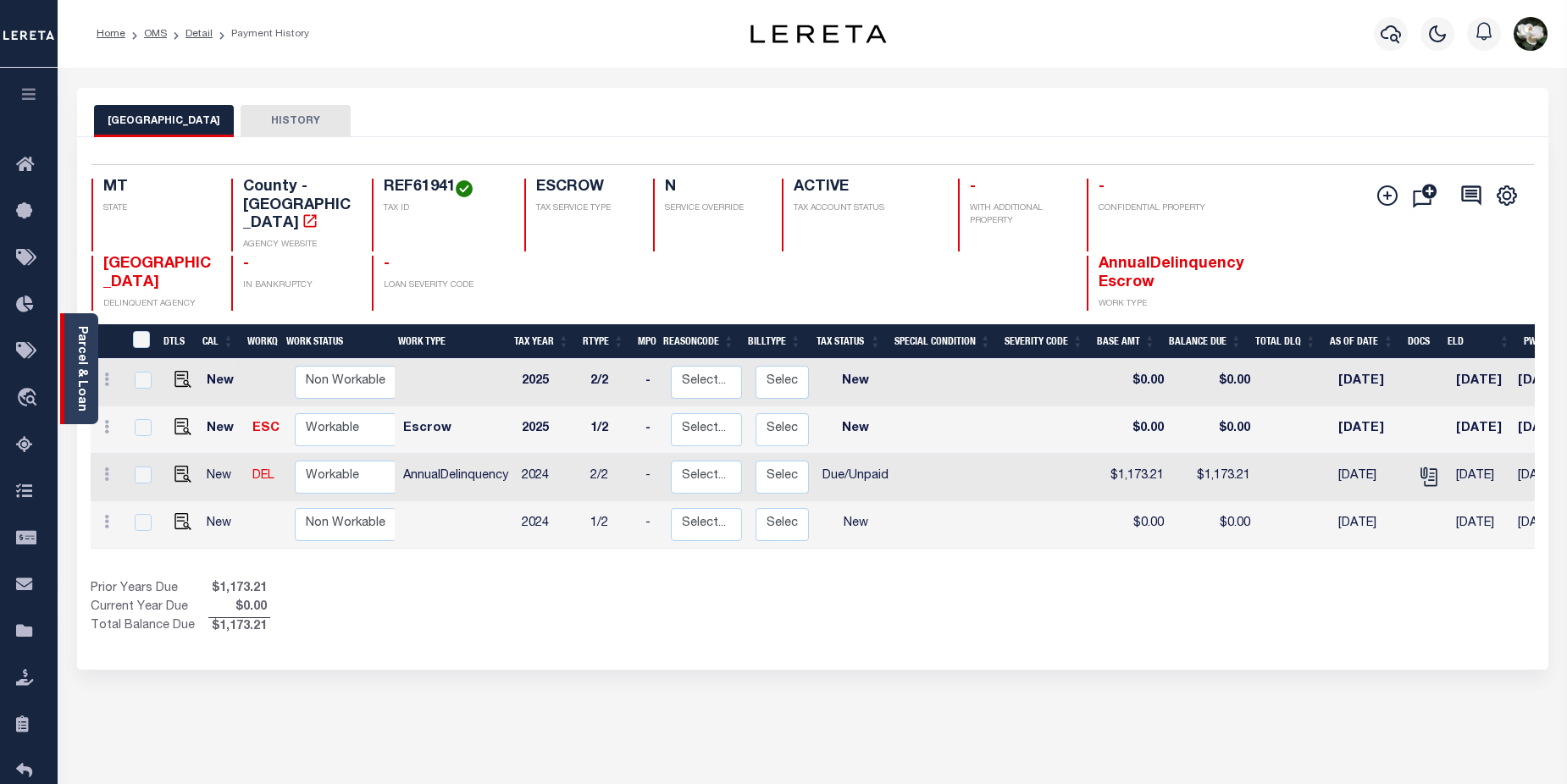
click at [77, 378] on link "Parcel & Loan" at bounding box center [81, 368] width 12 height 85
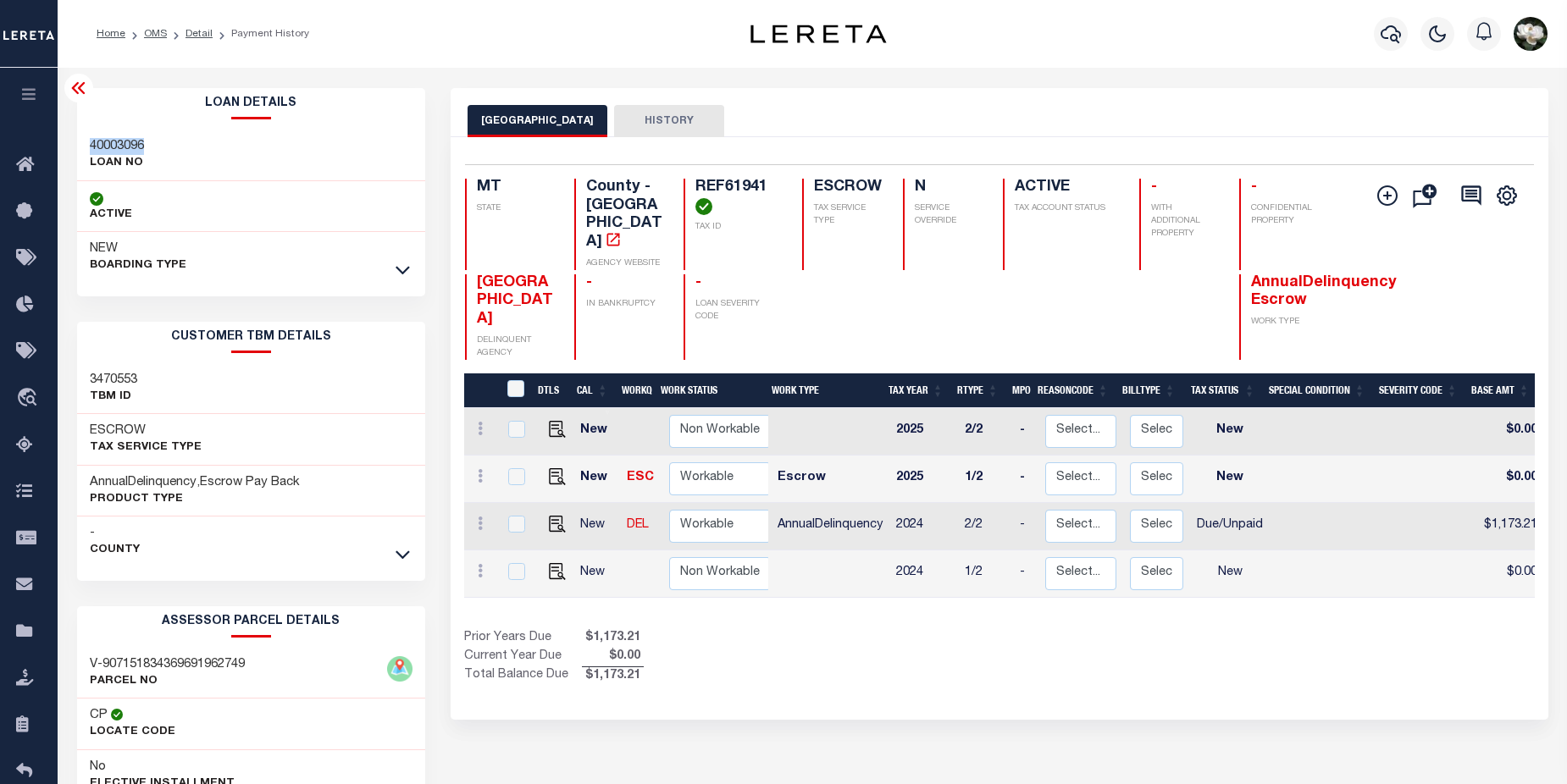
drag, startPoint x: 90, startPoint y: 150, endPoint x: 149, endPoint y: 144, distance: 59.3
click at [149, 144] on div "40003096 LOAN NO" at bounding box center [251, 155] width 349 height 52
copy h3 "40003096"
click at [556, 516] on img at bounding box center [558, 524] width 17 height 17
checkbox input "true"
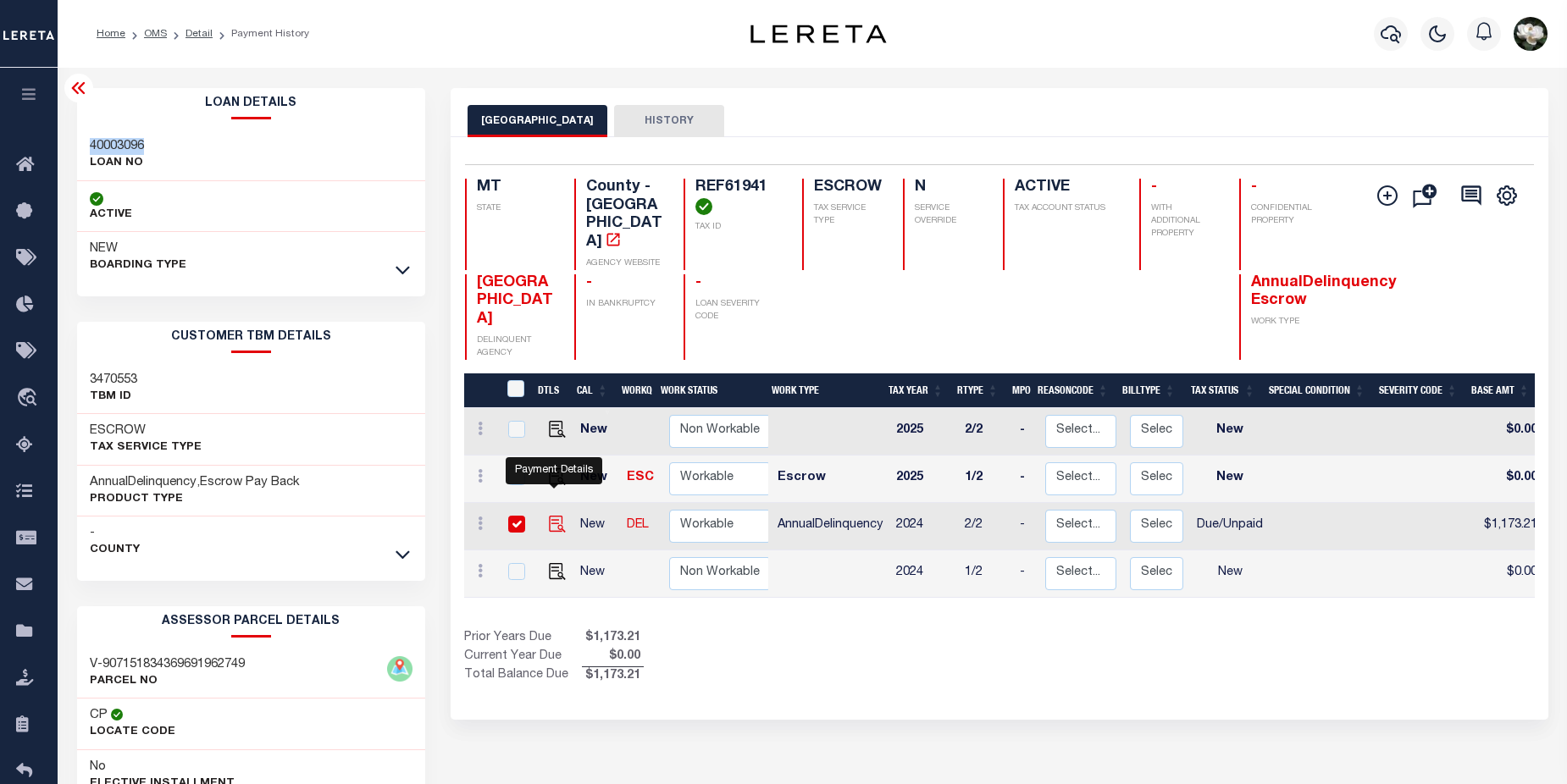
checkbox input "true"
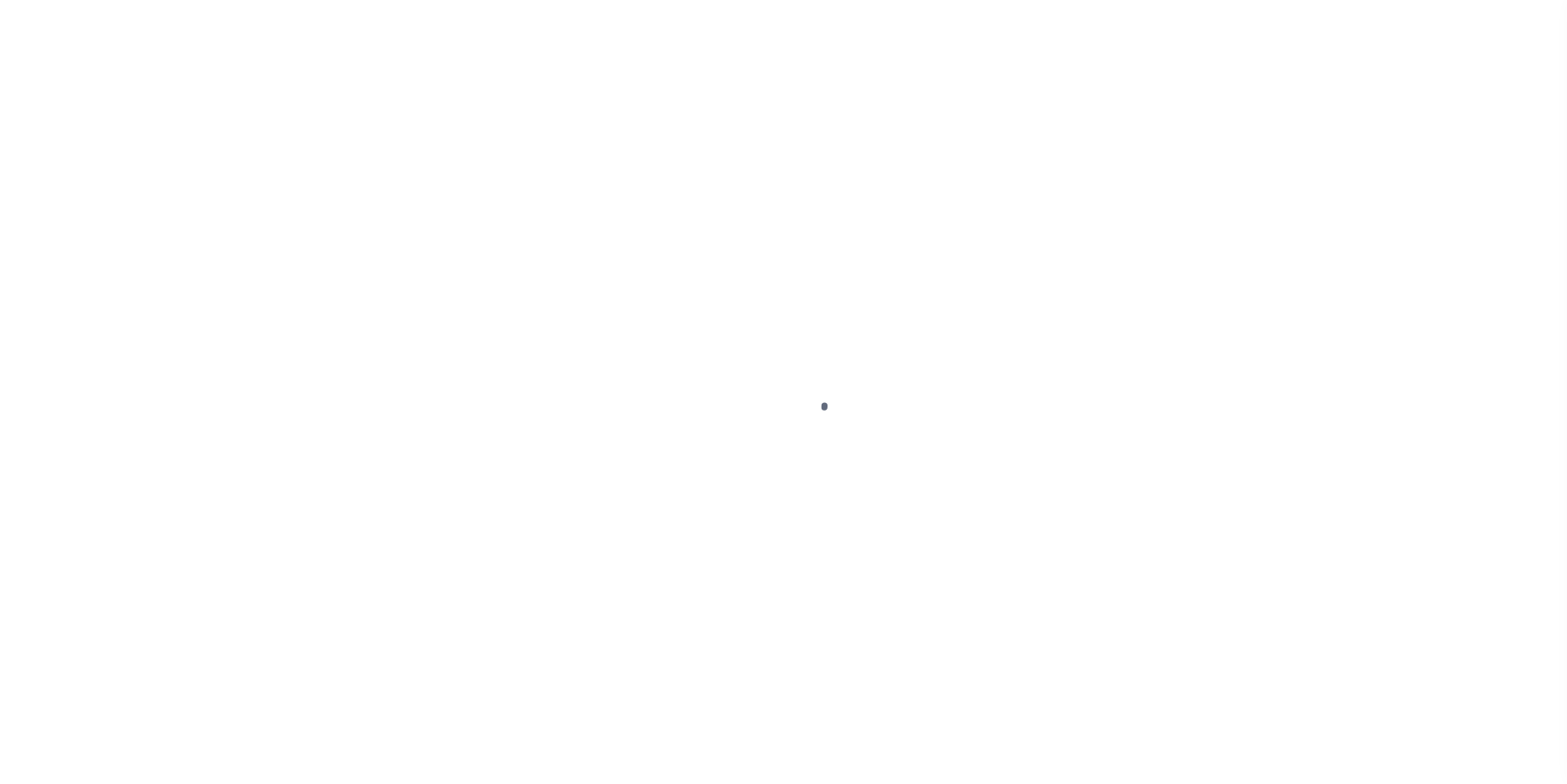
select select "DUE"
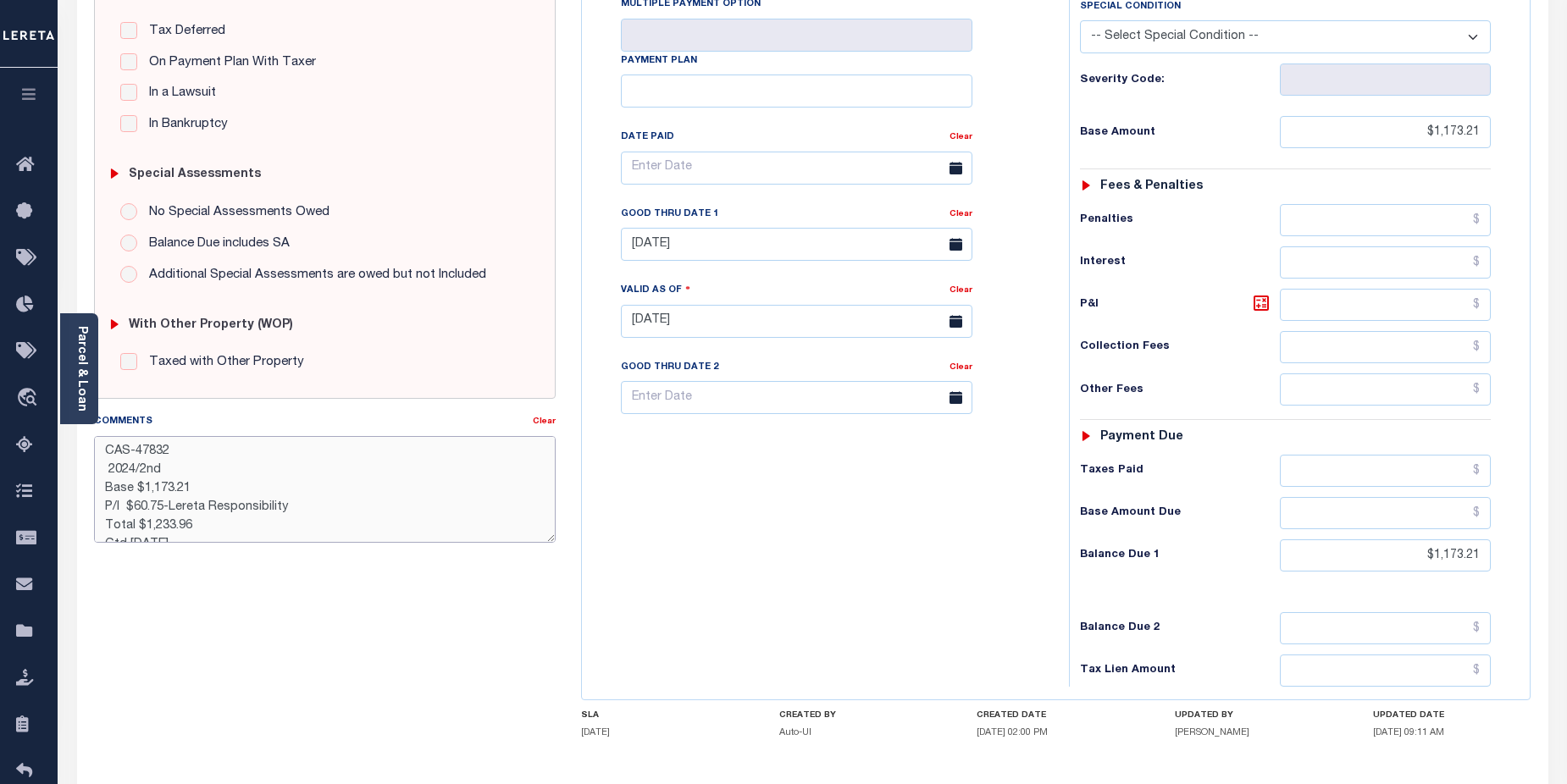
scroll to position [19, 0]
drag, startPoint x: 104, startPoint y: 453, endPoint x: 266, endPoint y: 535, distance: 181.6
click at [266, 535] on textarea "CAS-47832 2024/2nd Base $1,173.21 P/I $60.75-Lereta Responsibility Total $1,233…" at bounding box center [325, 489] width 462 height 107
click at [320, 692] on div "SPECIAL RISK NCE Date Clear - Select Status Code -" at bounding box center [325, 320] width 488 height 1087
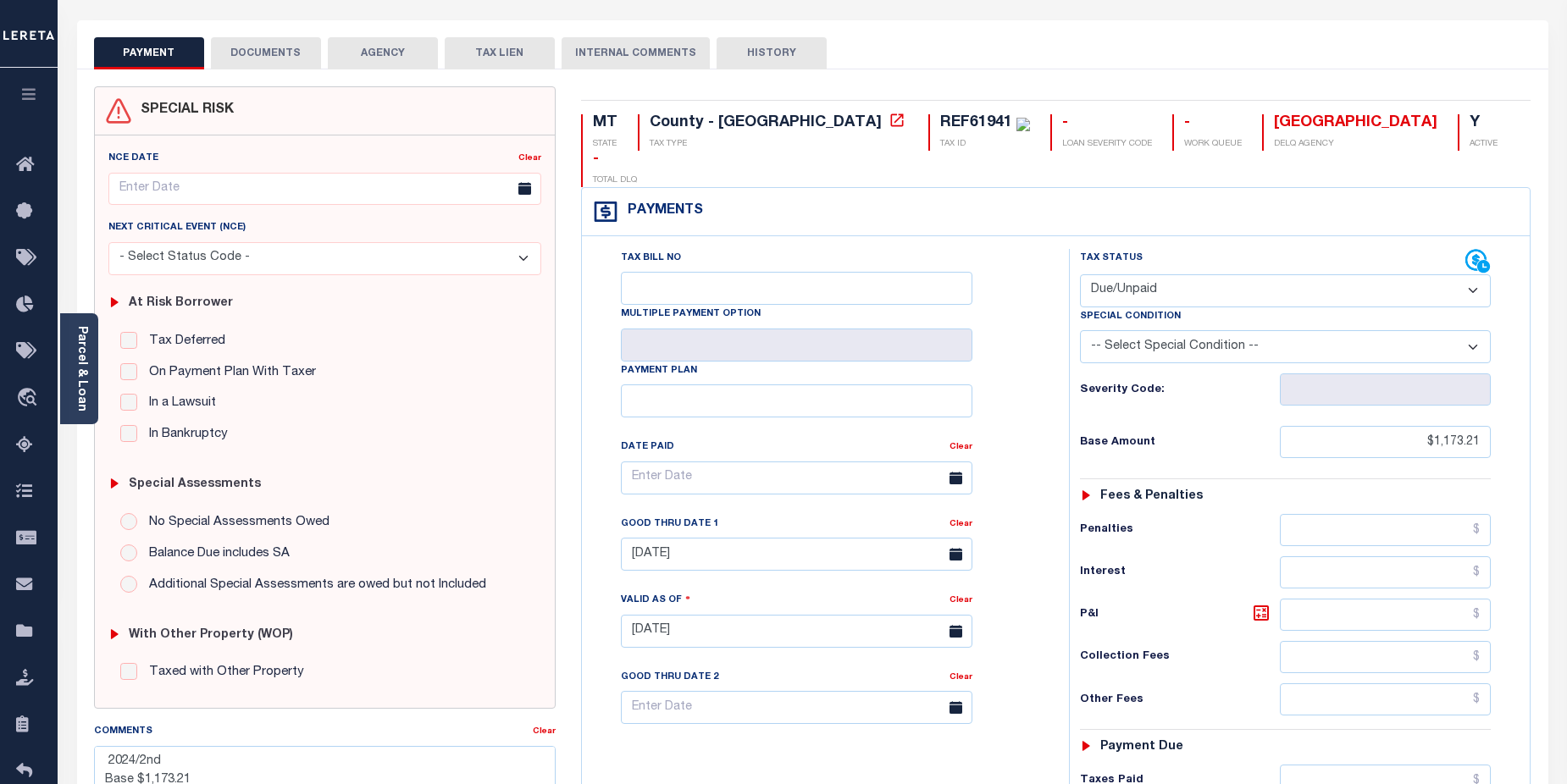
scroll to position [0, 0]
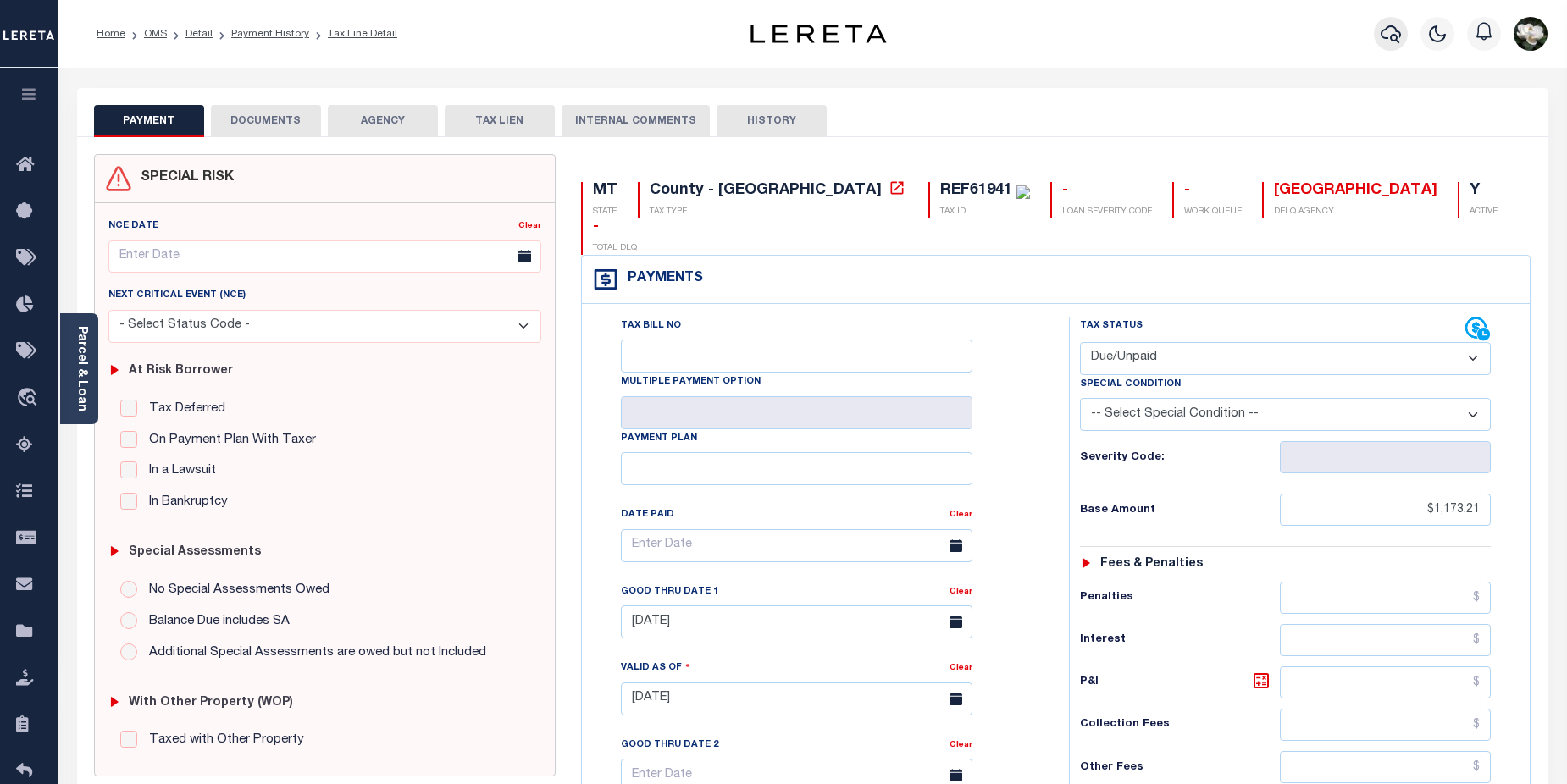
click at [1400, 40] on icon "button" at bounding box center [1391, 34] width 20 height 20
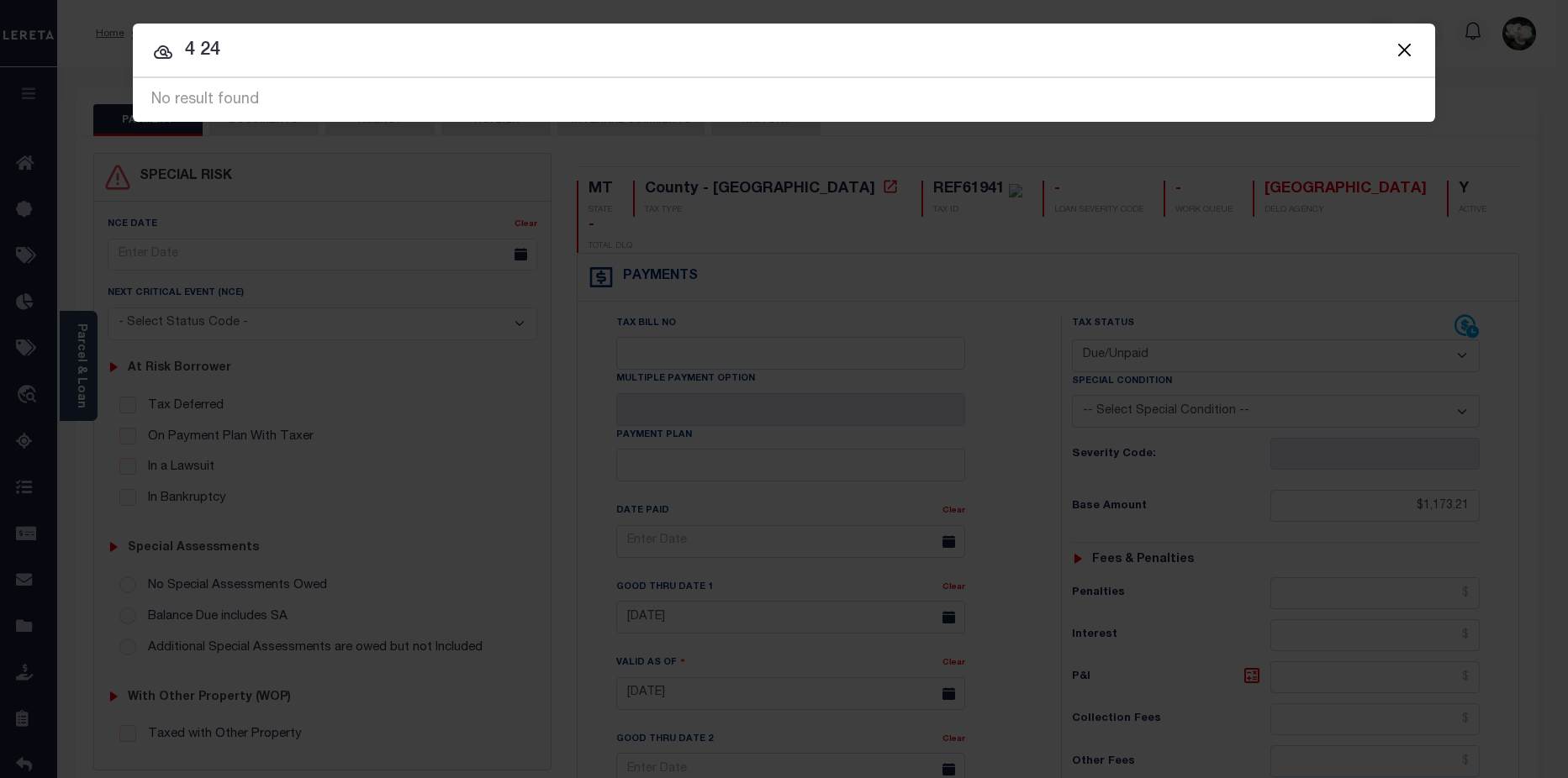
drag, startPoint x: 250, startPoint y: 47, endPoint x: 74, endPoint y: 12, distance: 179.4
click at [74, 12] on div "Include Loans TBM Customers Borrowers Payments (Lender Non-Disb) Payments (Lend…" at bounding box center [784, 389] width 1568 height 778
type input "60 route 46"
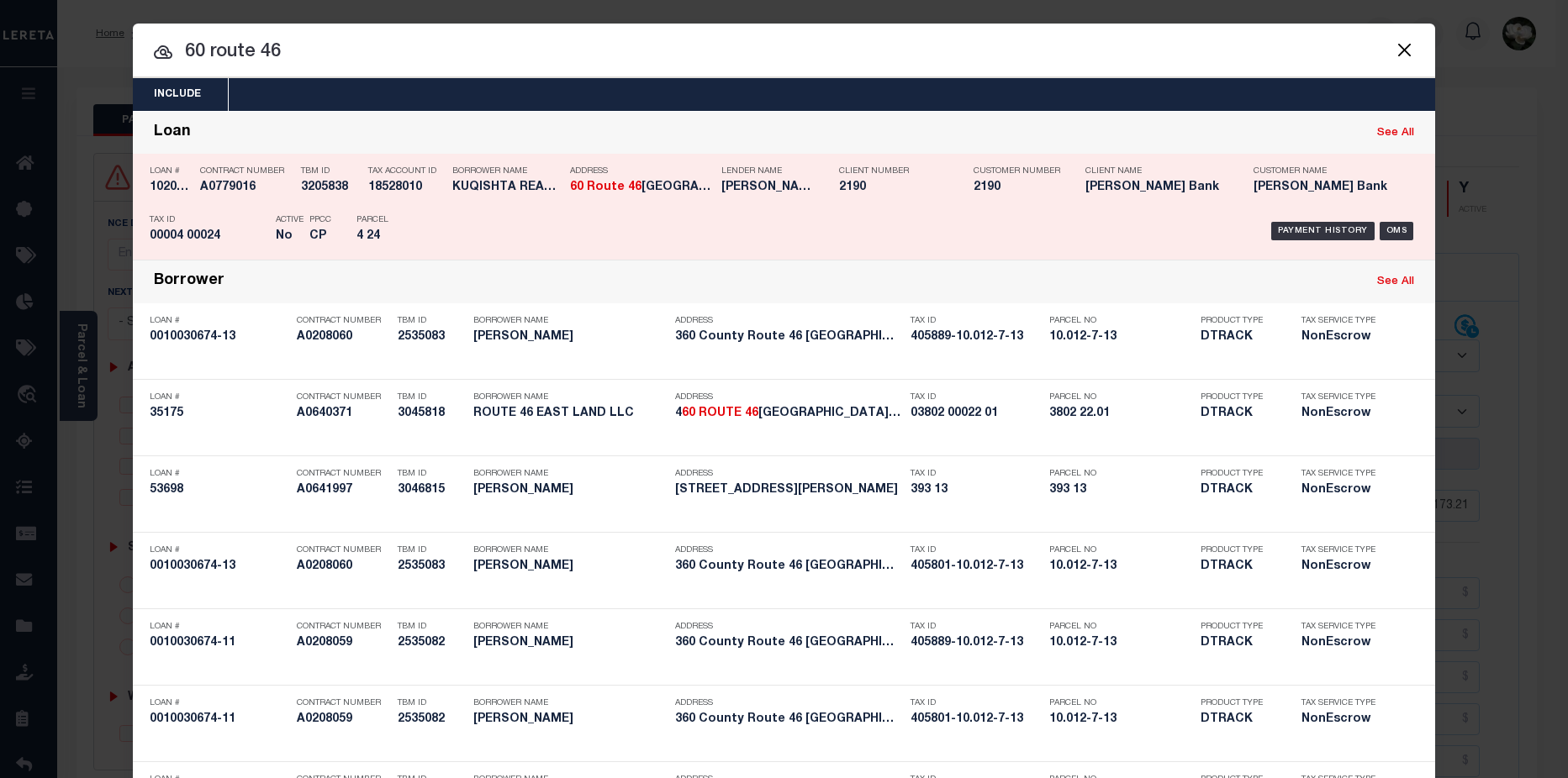
click at [1002, 191] on h5 "2190" at bounding box center [1015, 188] width 84 height 14
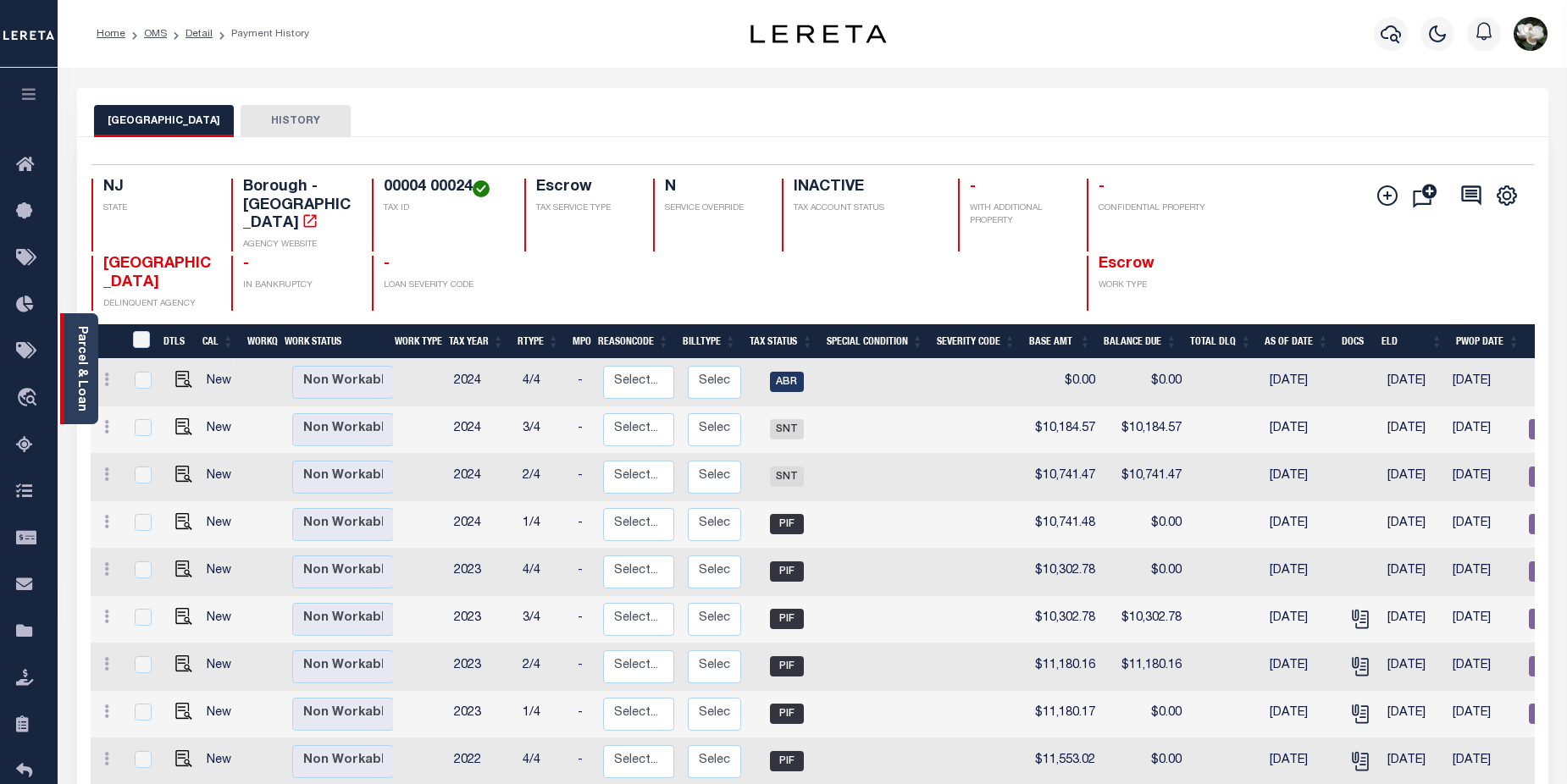
click at [82, 341] on link "Parcel & Loan" at bounding box center [81, 368] width 12 height 85
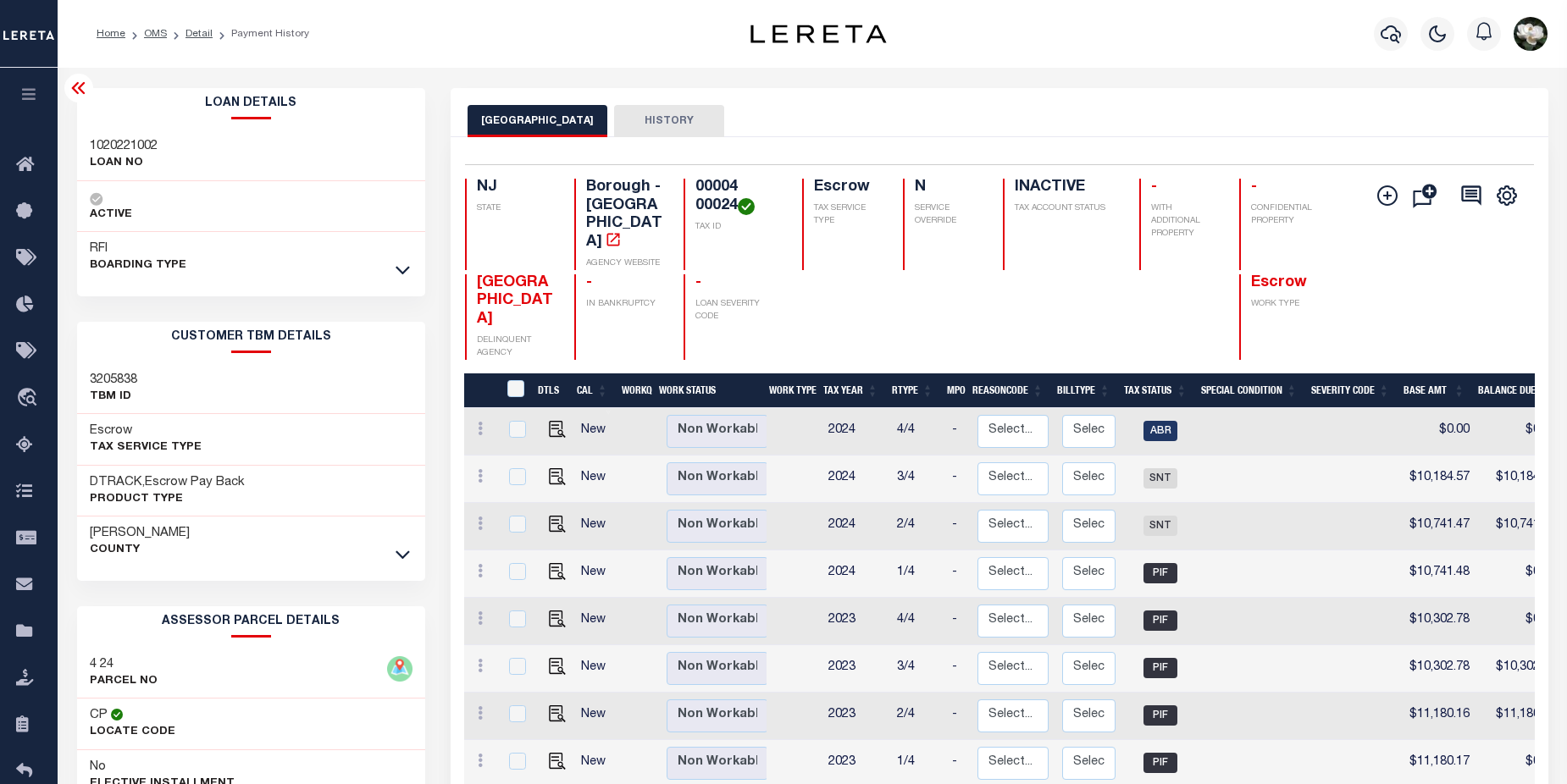
drag, startPoint x: 697, startPoint y: 188, endPoint x: 740, endPoint y: 201, distance: 44.9
click at [740, 201] on h4 "00004 00024" at bounding box center [738, 197] width 86 height 37
copy h4 "00004 00024"
click at [1405, 37] on button "button" at bounding box center [1391, 34] width 34 height 34
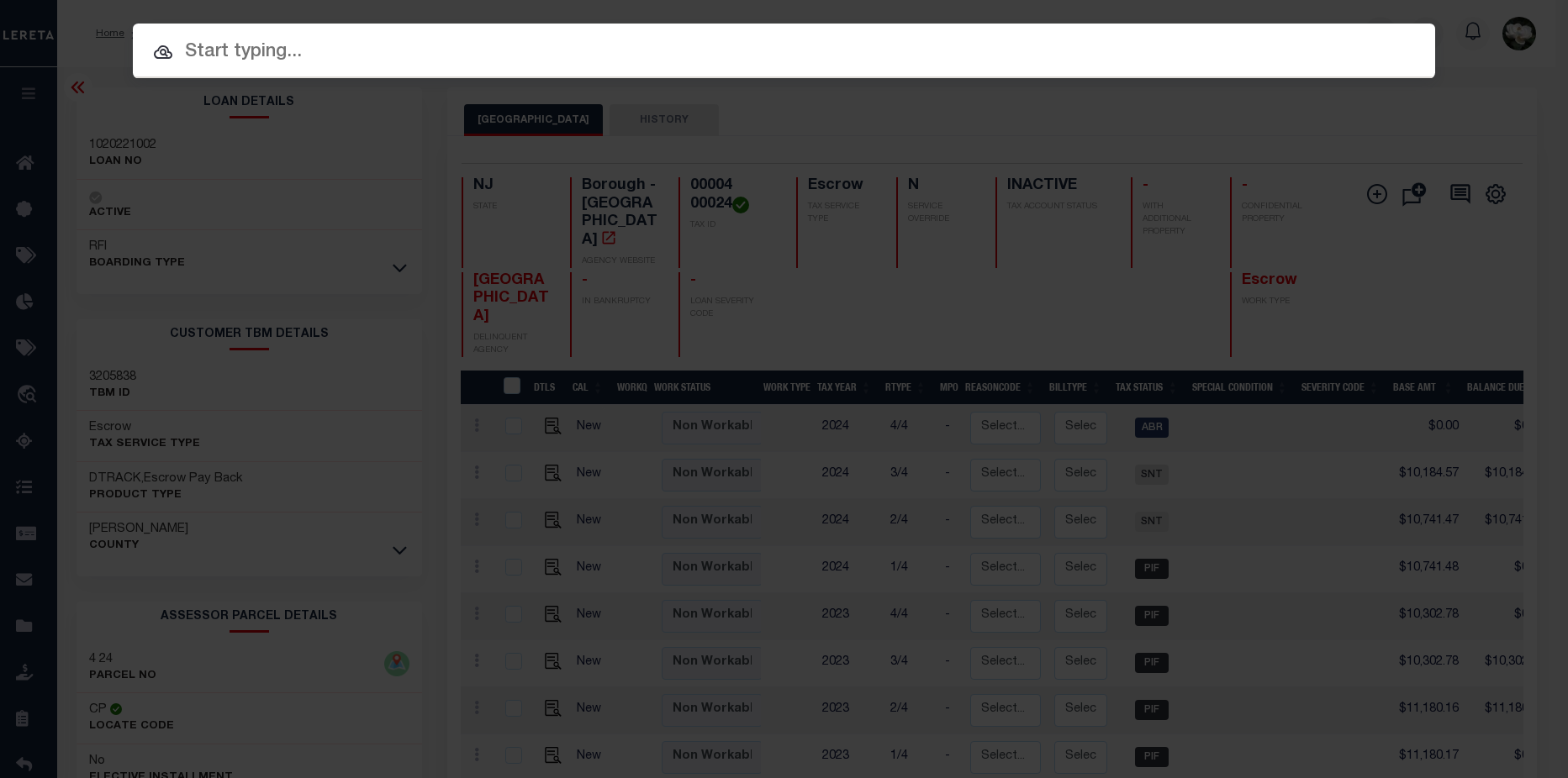
click at [494, 49] on input "text" at bounding box center [784, 52] width 1302 height 30
paste input "00004 00024"
type input "00004 00024"
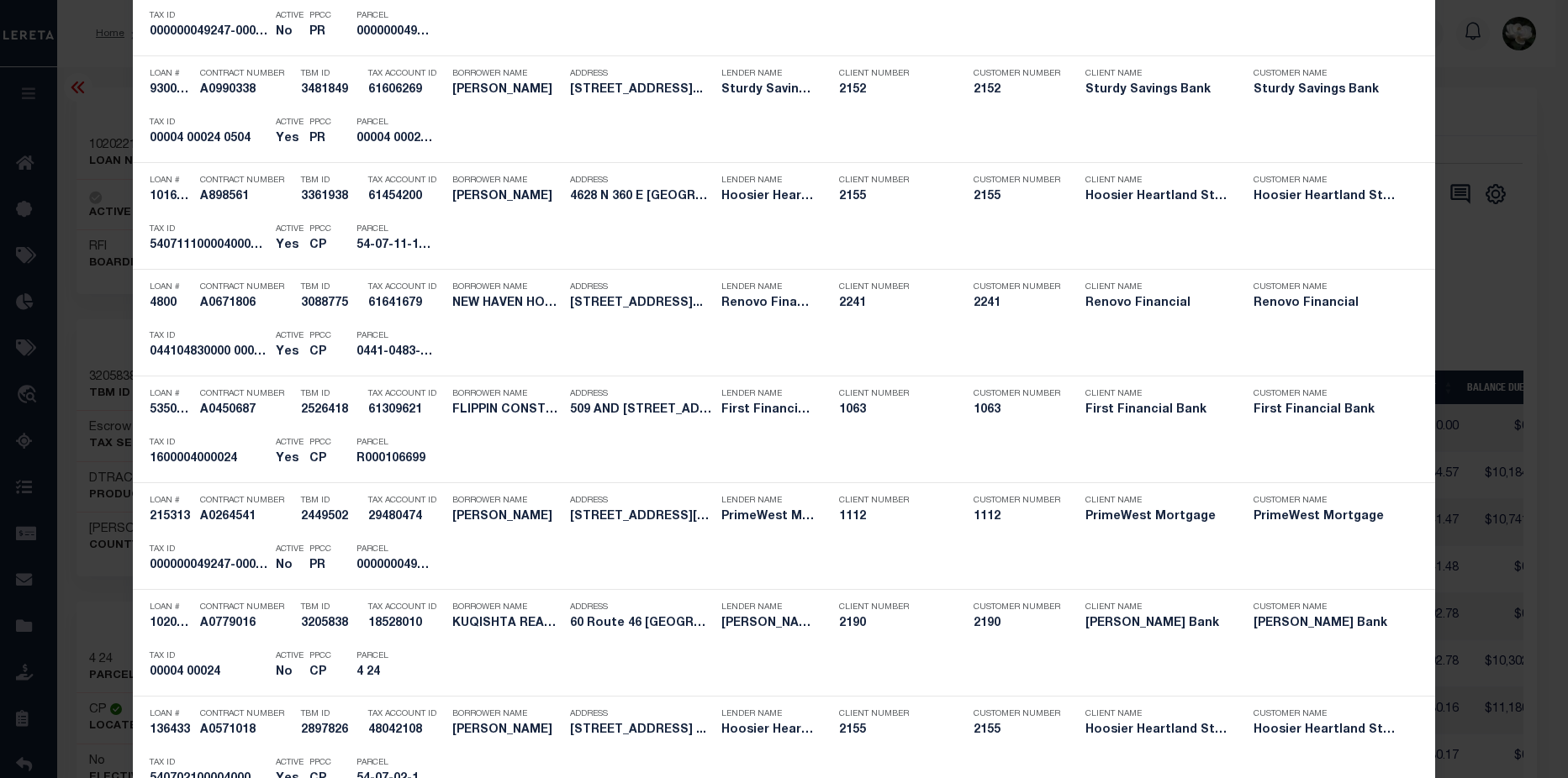
scroll to position [667, 0]
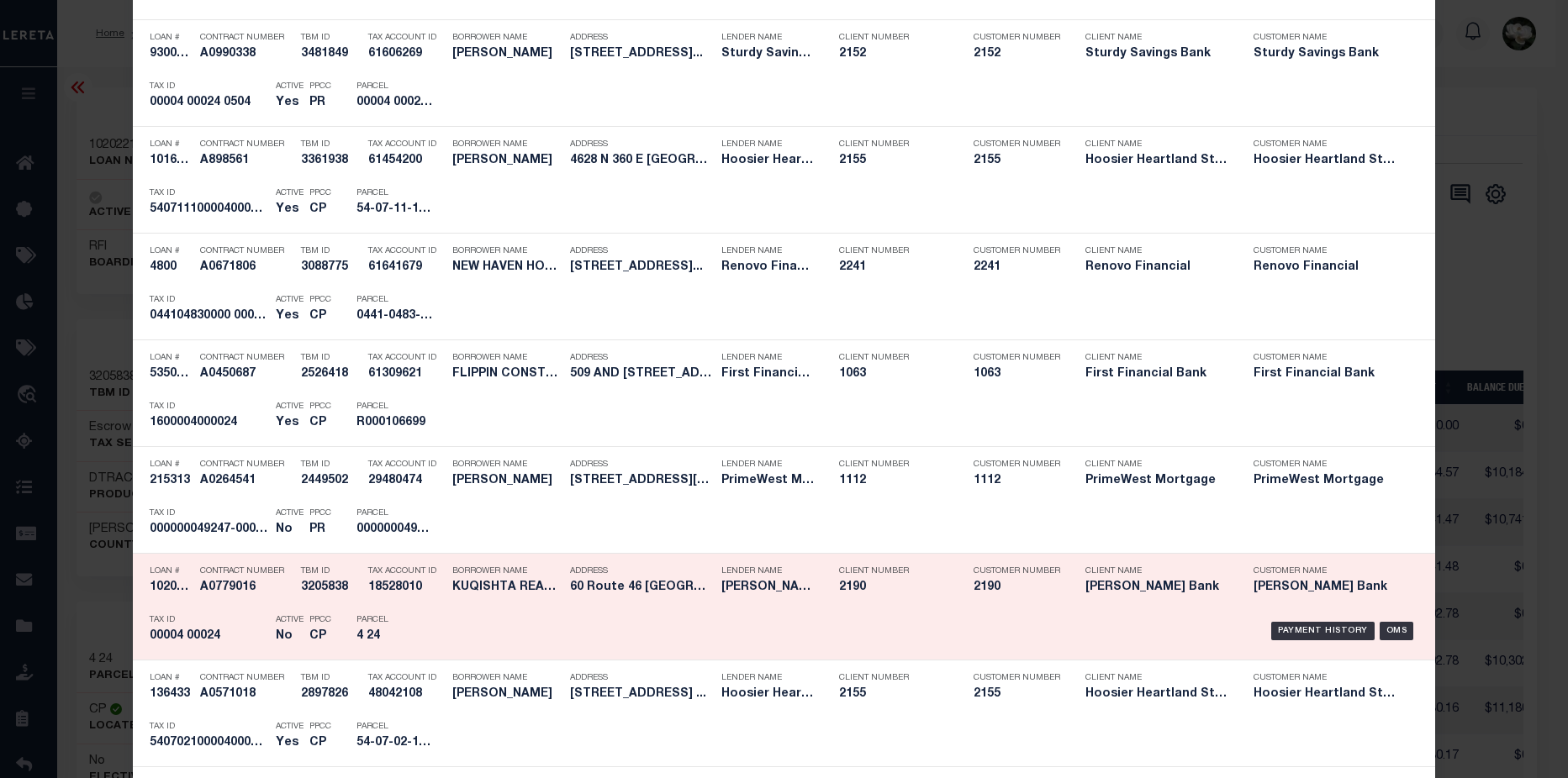
click at [1086, 584] on h5 "[PERSON_NAME] Bank" at bounding box center [1157, 587] width 143 height 14
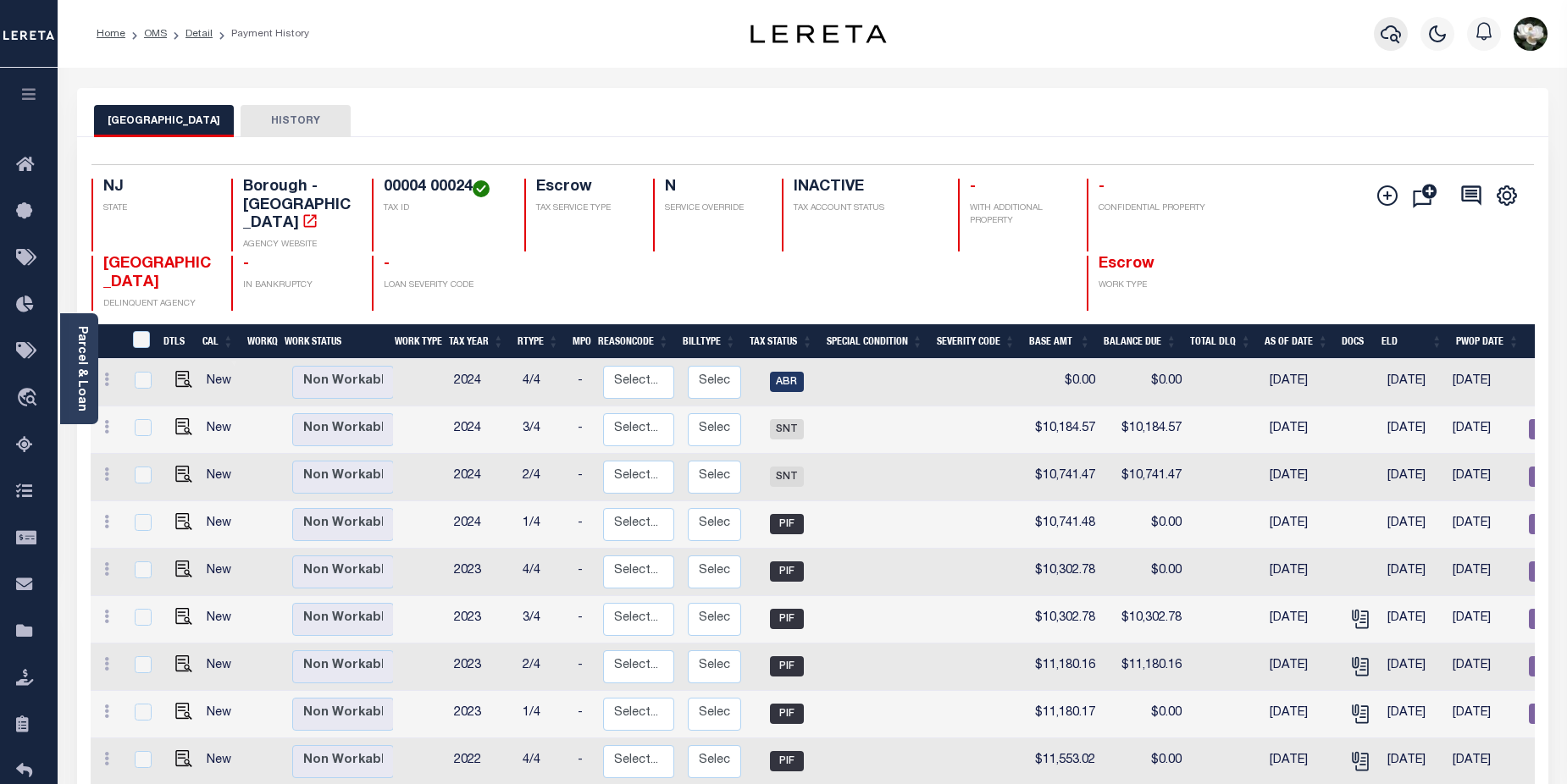
click at [1384, 42] on icon "button" at bounding box center [1391, 34] width 20 height 20
click at [1391, 33] on icon "button" at bounding box center [1391, 34] width 20 height 20
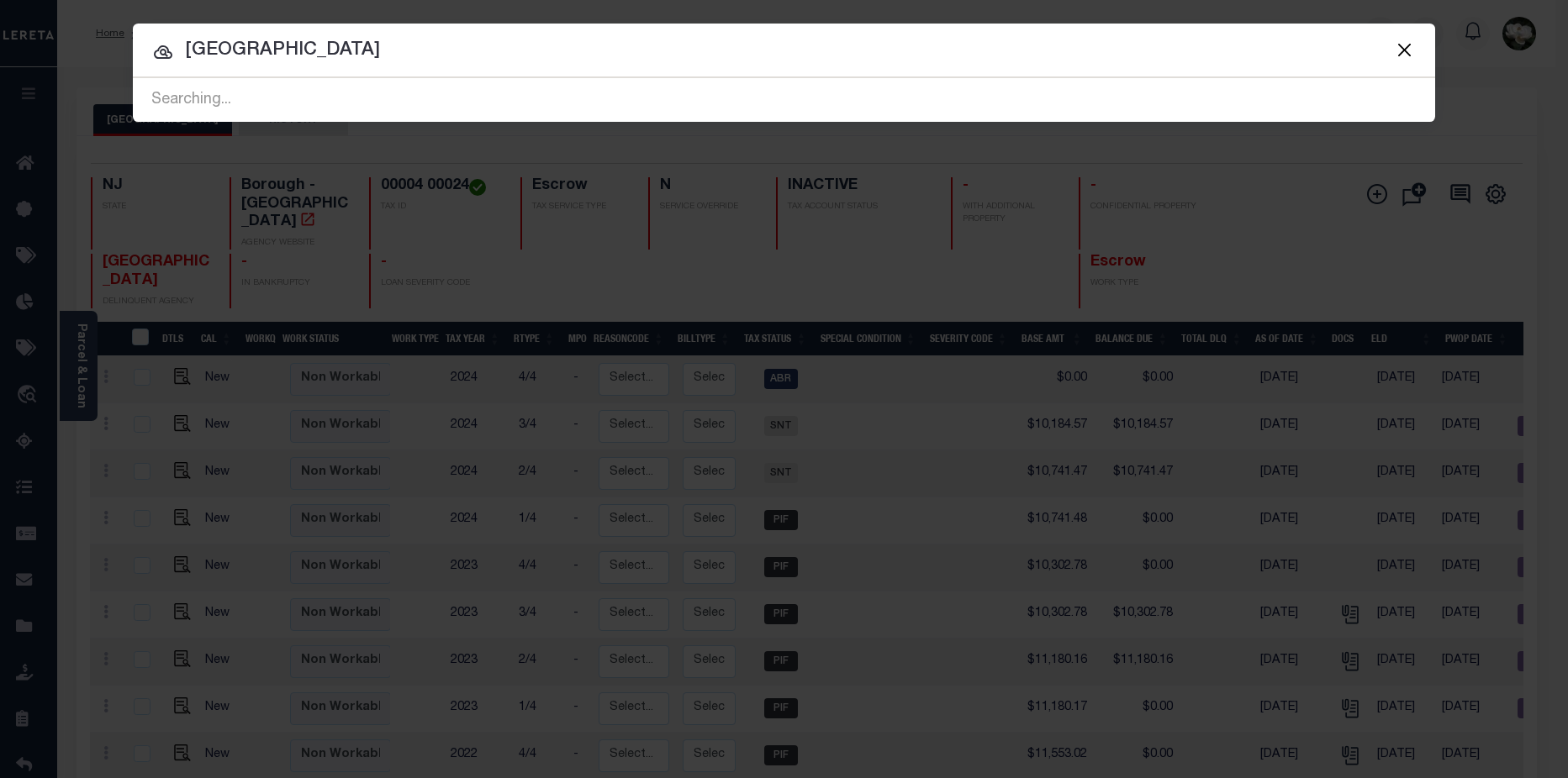
drag, startPoint x: 331, startPoint y: 52, endPoint x: 68, endPoint y: 54, distance: 263.0
click at [68, 54] on div "Include Loans TBM Customers Borrowers Payments (Lender Non-Disb) Payments (Lend…" at bounding box center [784, 389] width 1568 height 778
drag, startPoint x: 376, startPoint y: 52, endPoint x: 123, endPoint y: 52, distance: 253.0
click at [123, 52] on div "Include Loans TBM Customers Borrowers Payments (Lender Non-Disb) Payments (Lend…" at bounding box center [784, 389] width 1568 height 778
type input "010174"
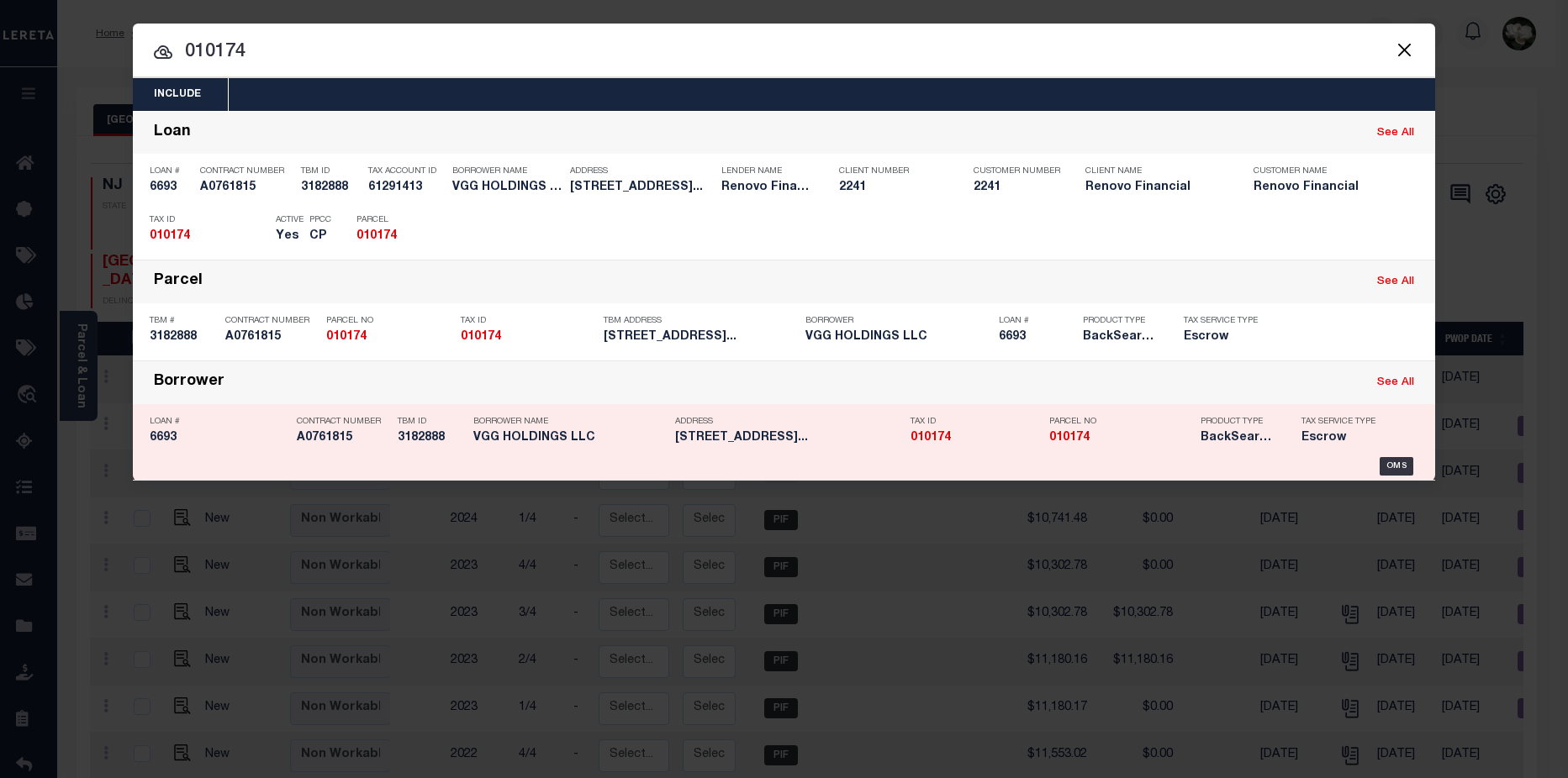
click at [1177, 440] on h5 "010174" at bounding box center [1120, 438] width 143 height 14
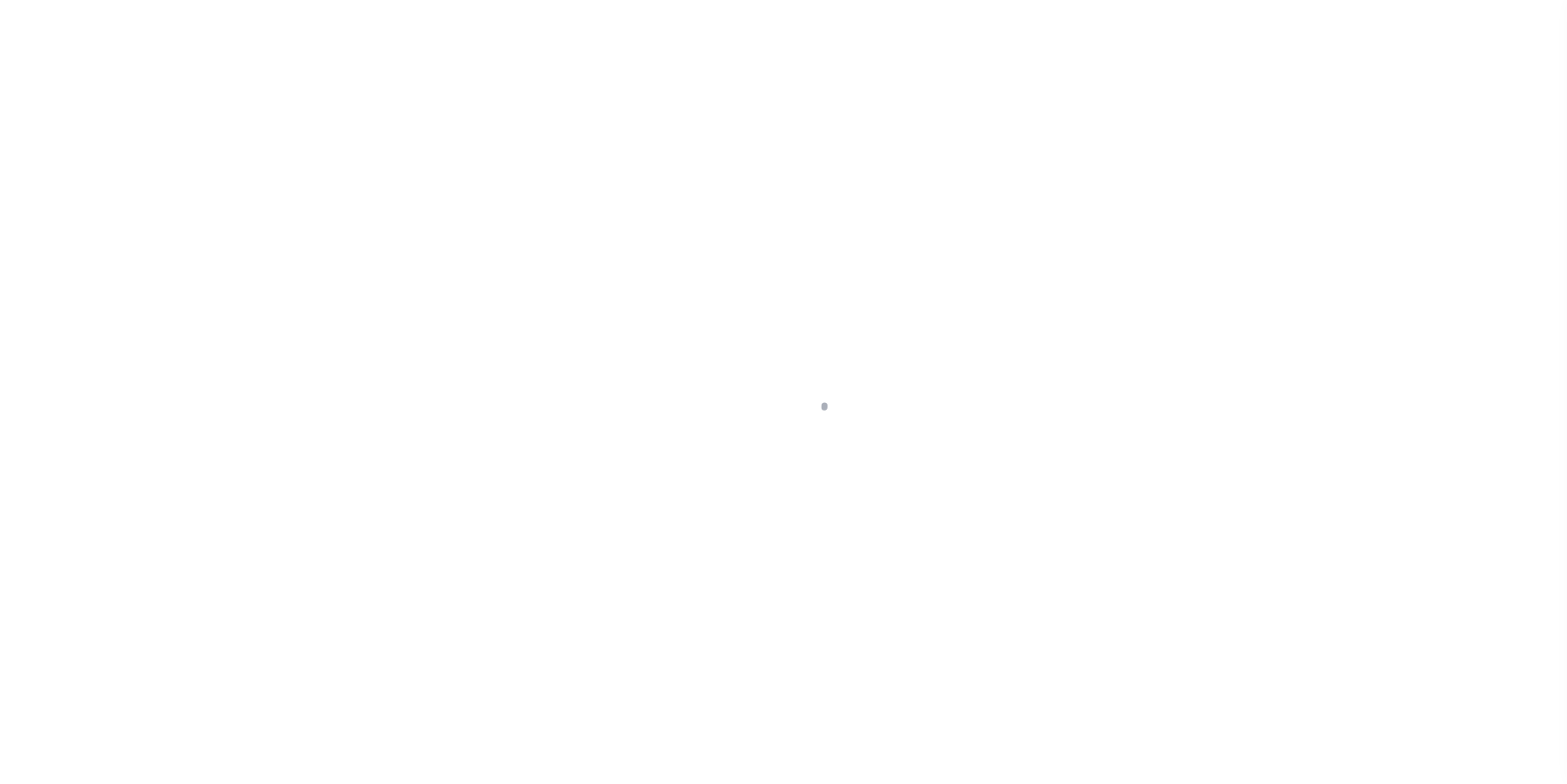
select select "Escrow"
type input "[STREET_ADDRESS]"
select select
type input "[GEOGRAPHIC_DATA]"
type input "a0k8Y00000as5mJ"
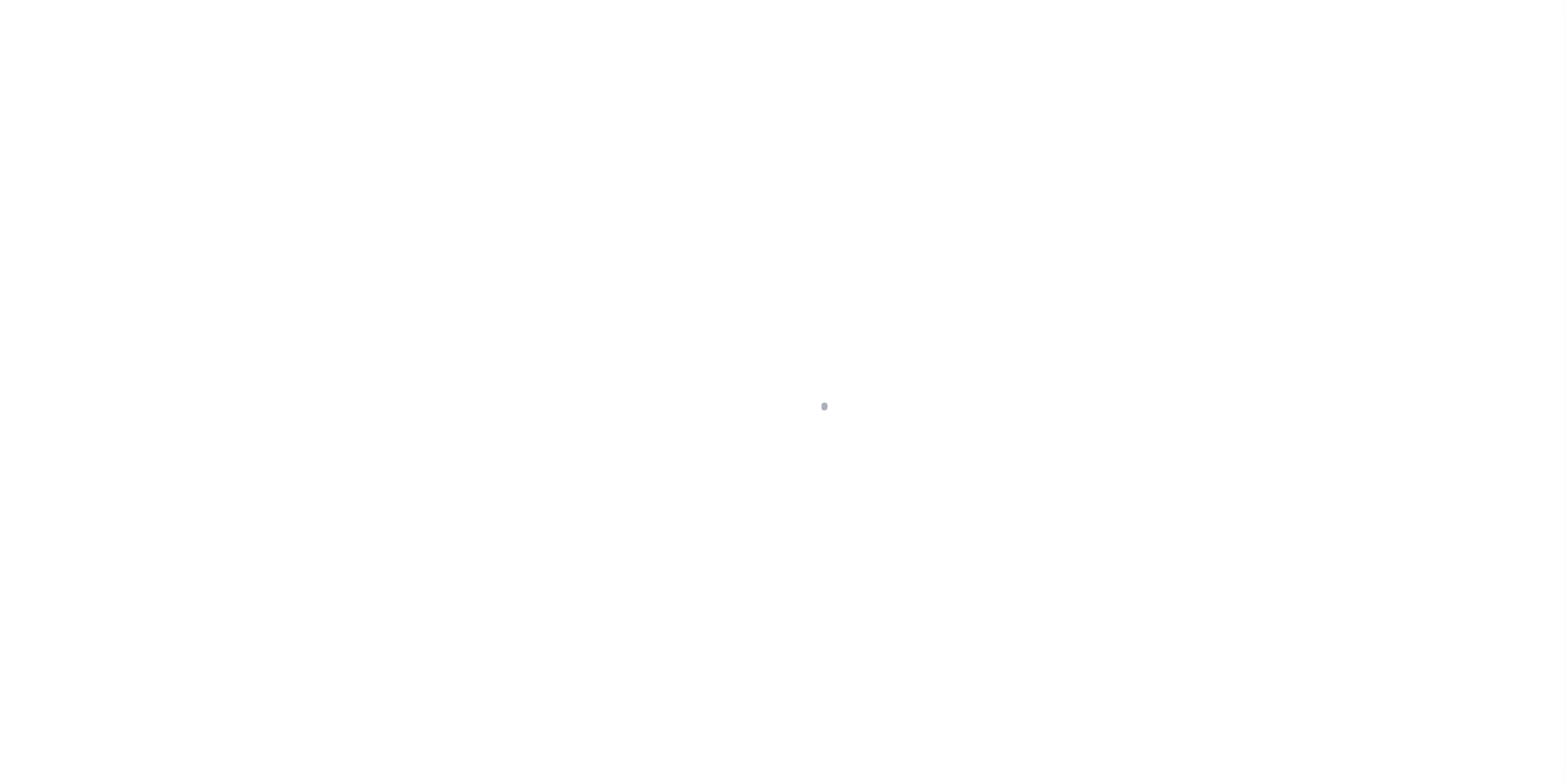
type input "NC"
select select
select select "25066"
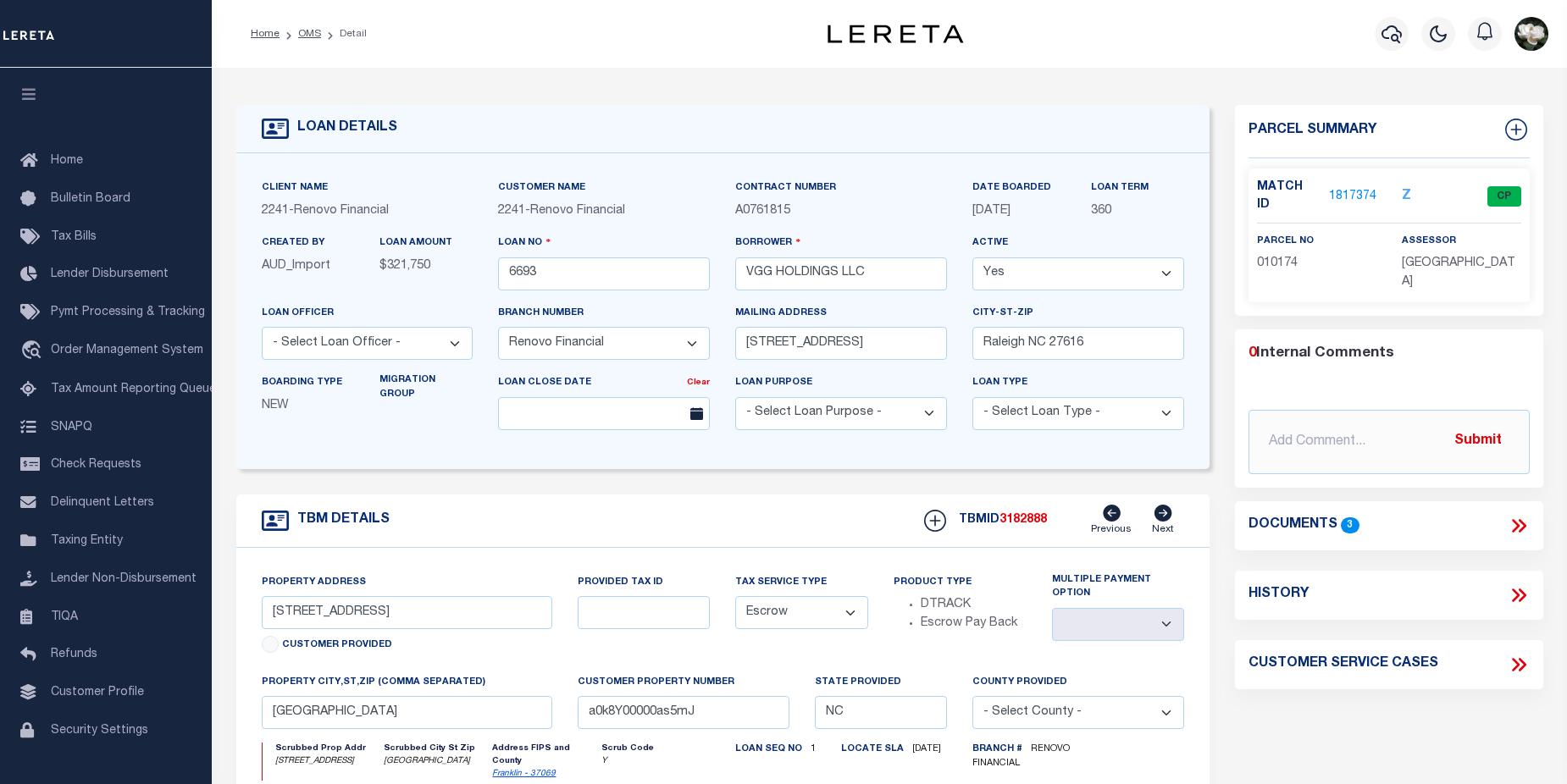
click at [1362, 189] on link "1817374" at bounding box center [1353, 197] width 48 height 18
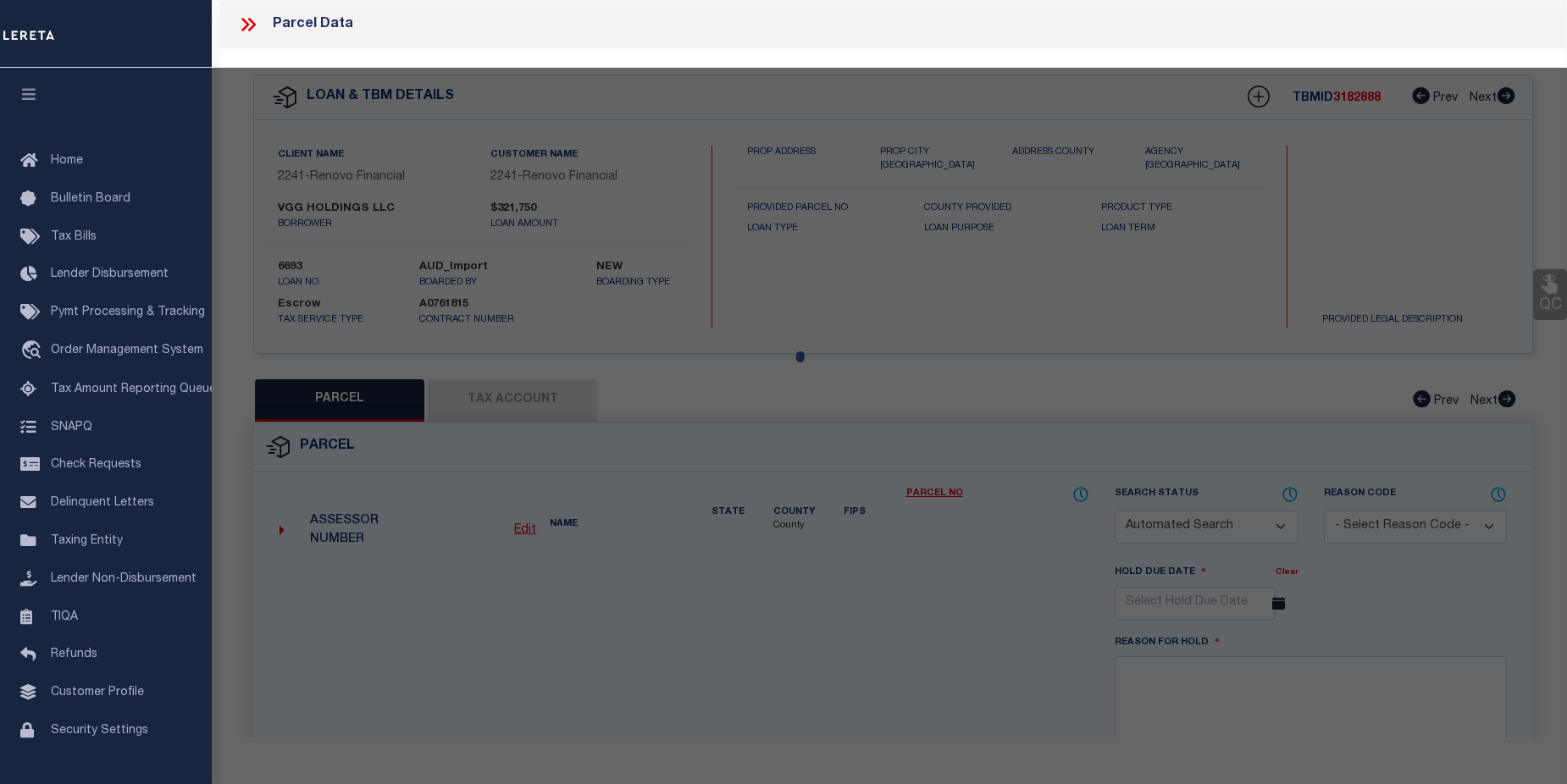
checkbox input "false"
select select "CP"
type input "VGG HOLDINGS LLC"
select select
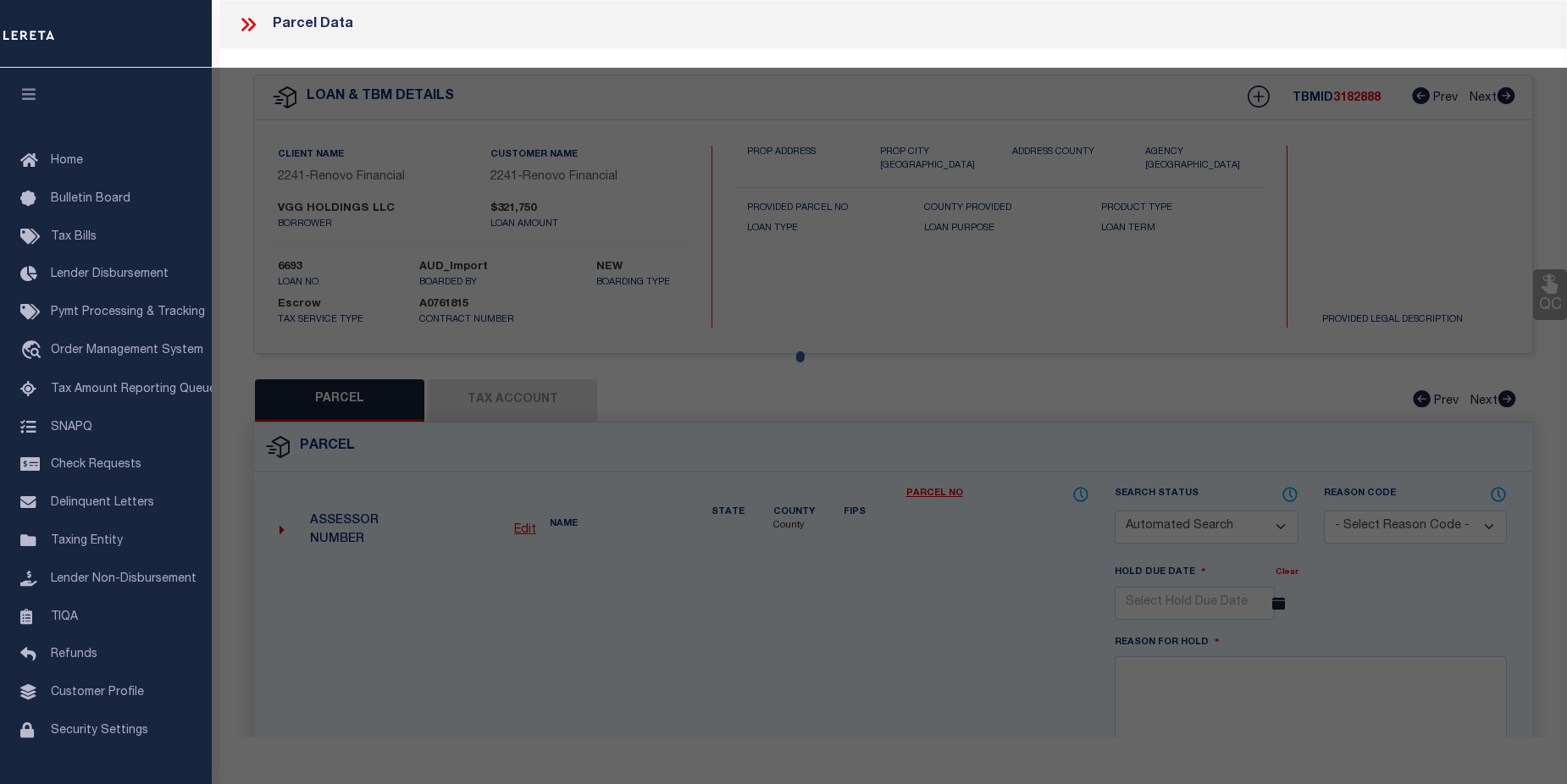
type input "410 412 E GREEN ST"
checkbox input "false"
type input "[GEOGRAPHIC_DATA]"
type textarea "Sub Name VGG HOLDINGS LOT Lot No: 1 Deed Book/Page 2178 / 1000"
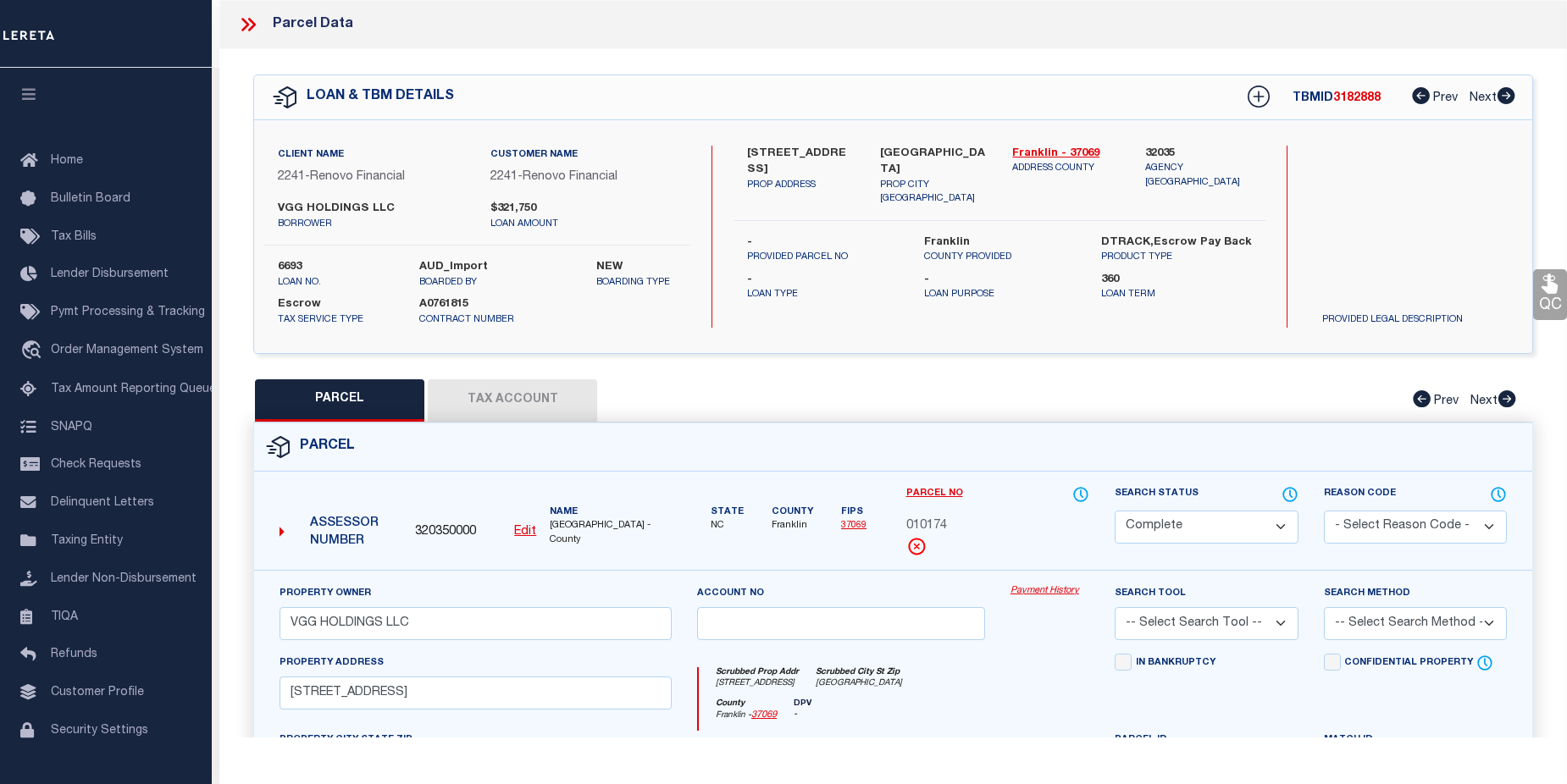
click at [1036, 589] on link "Payment History" at bounding box center [1049, 591] width 78 height 14
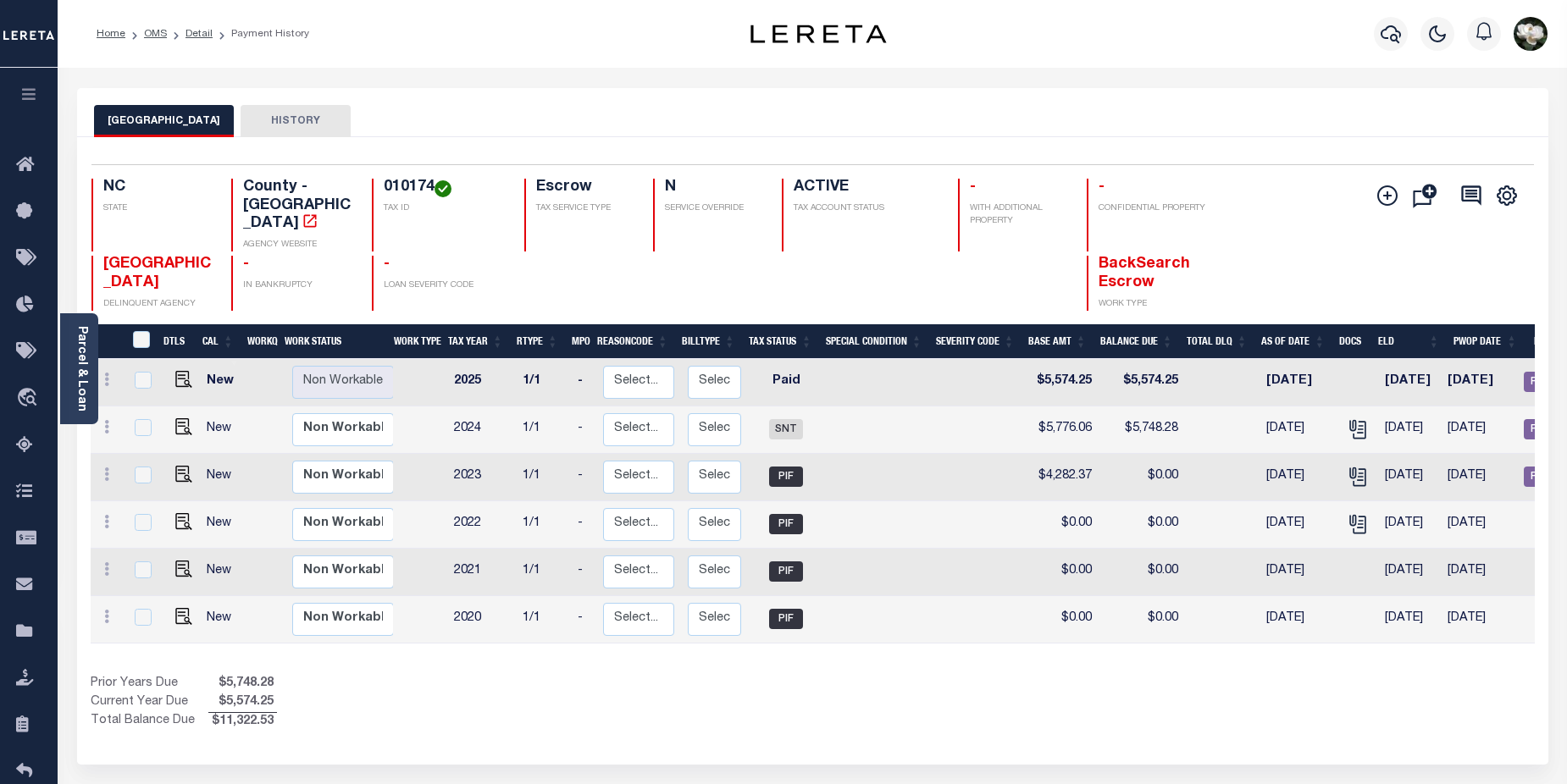
click at [1368, 30] on div at bounding box center [1391, 34] width 47 height 60
click at [1393, 35] on icon "button" at bounding box center [1391, 34] width 20 height 20
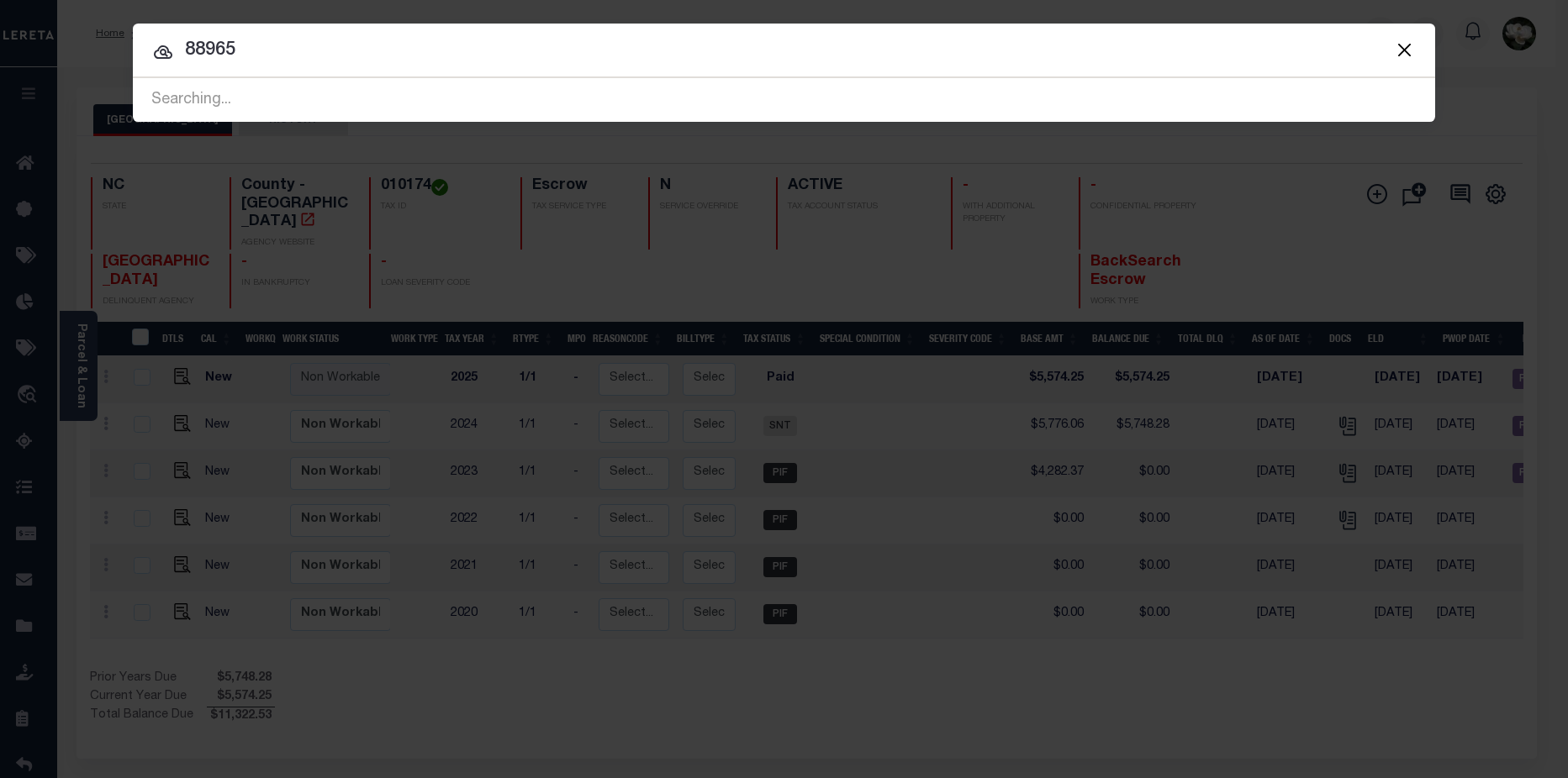
type input "88965"
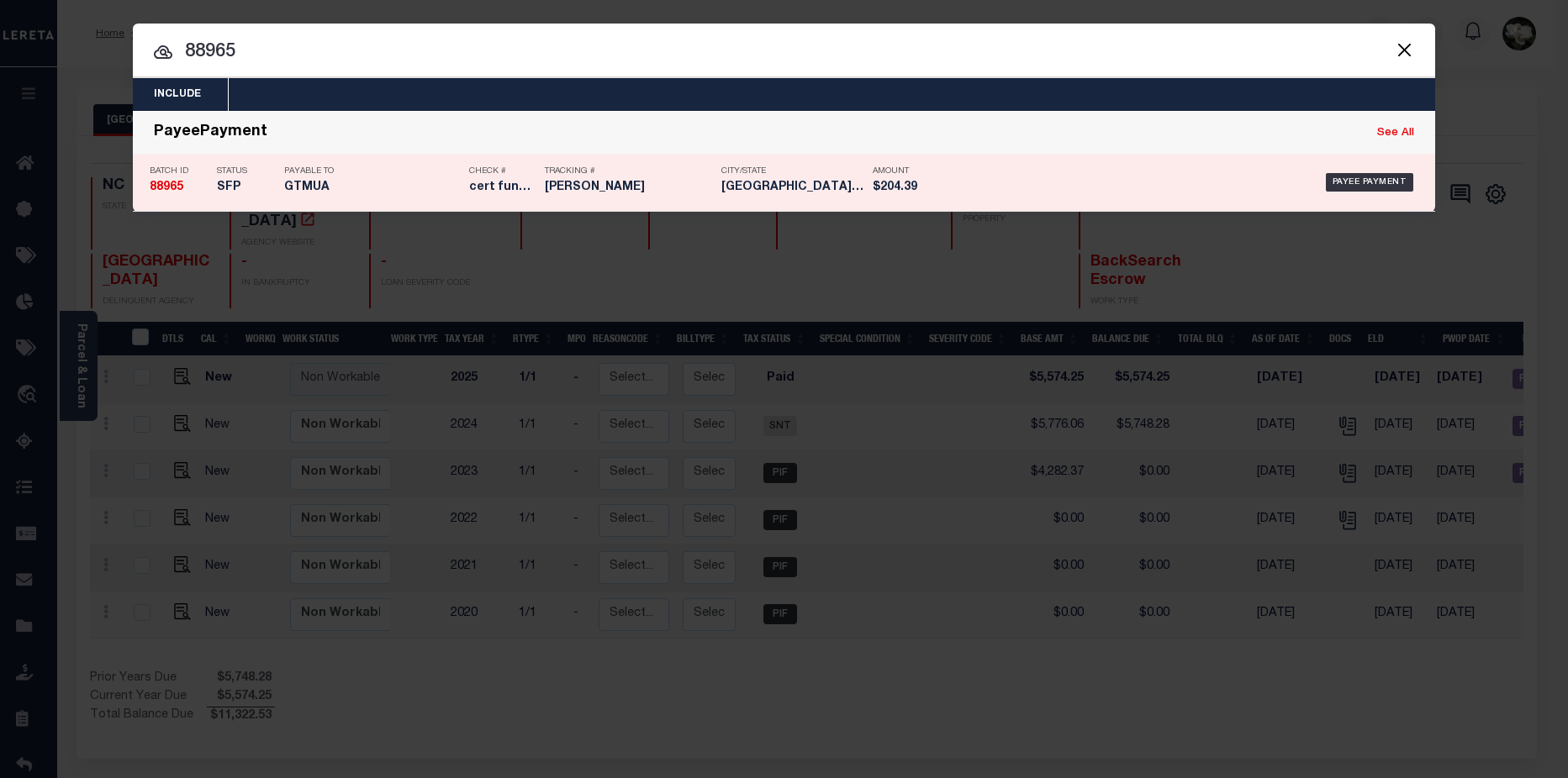
click at [1018, 182] on div "Payee Payment" at bounding box center [1187, 183] width 461 height 49
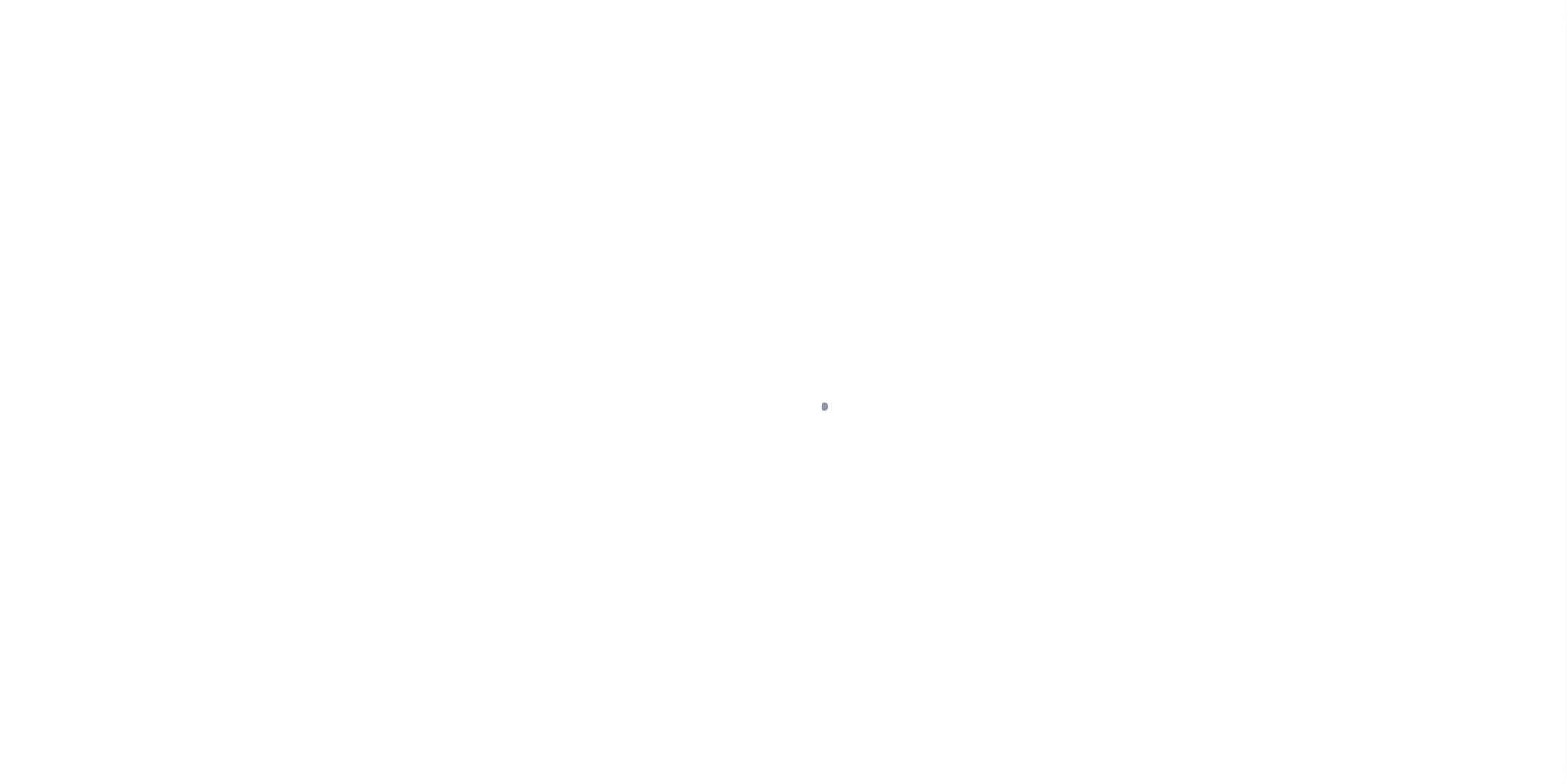
select select "SFP"
select select "CCK"
select select "[PERSON_NAME]"
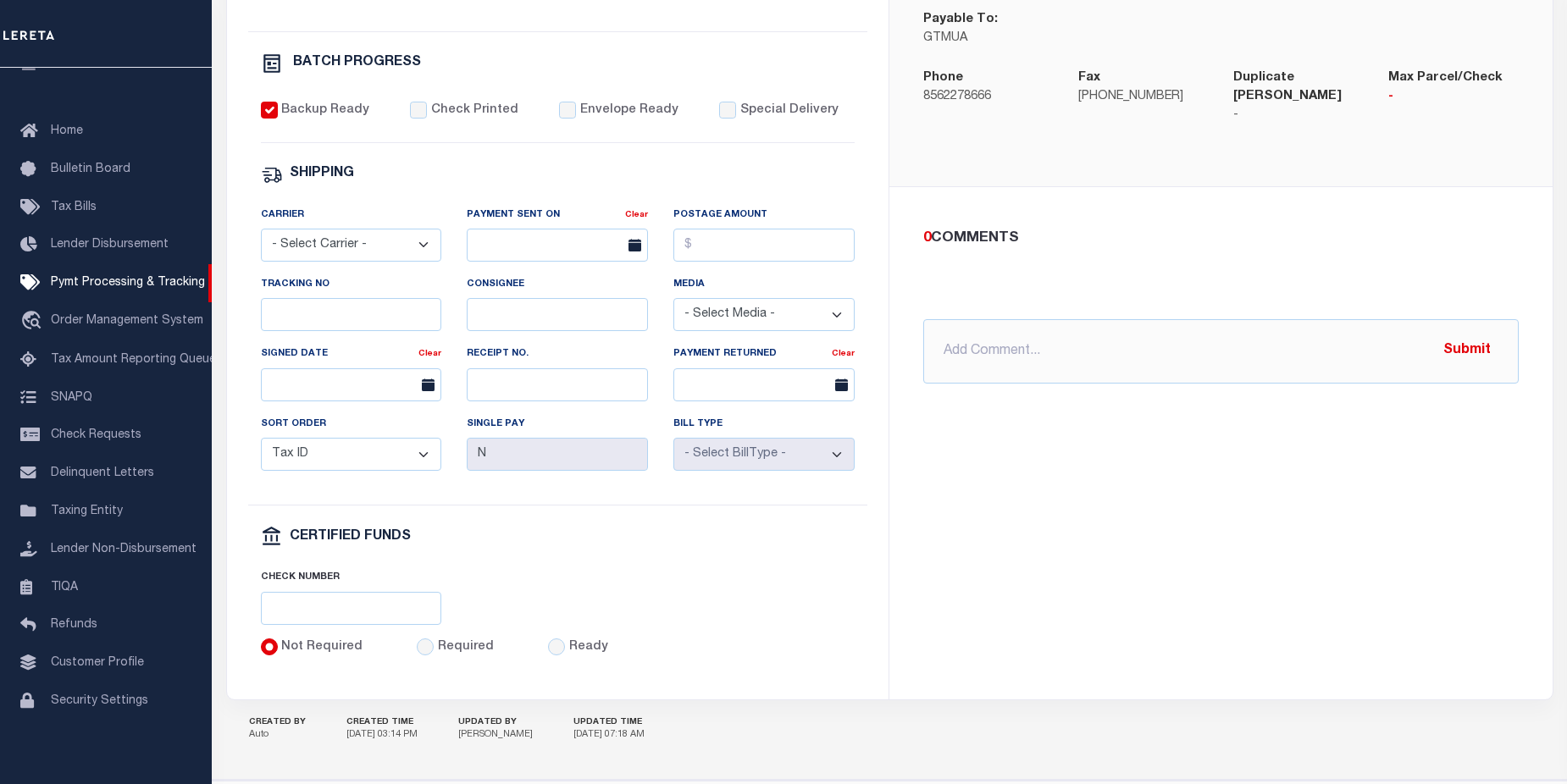
scroll to position [564, 0]
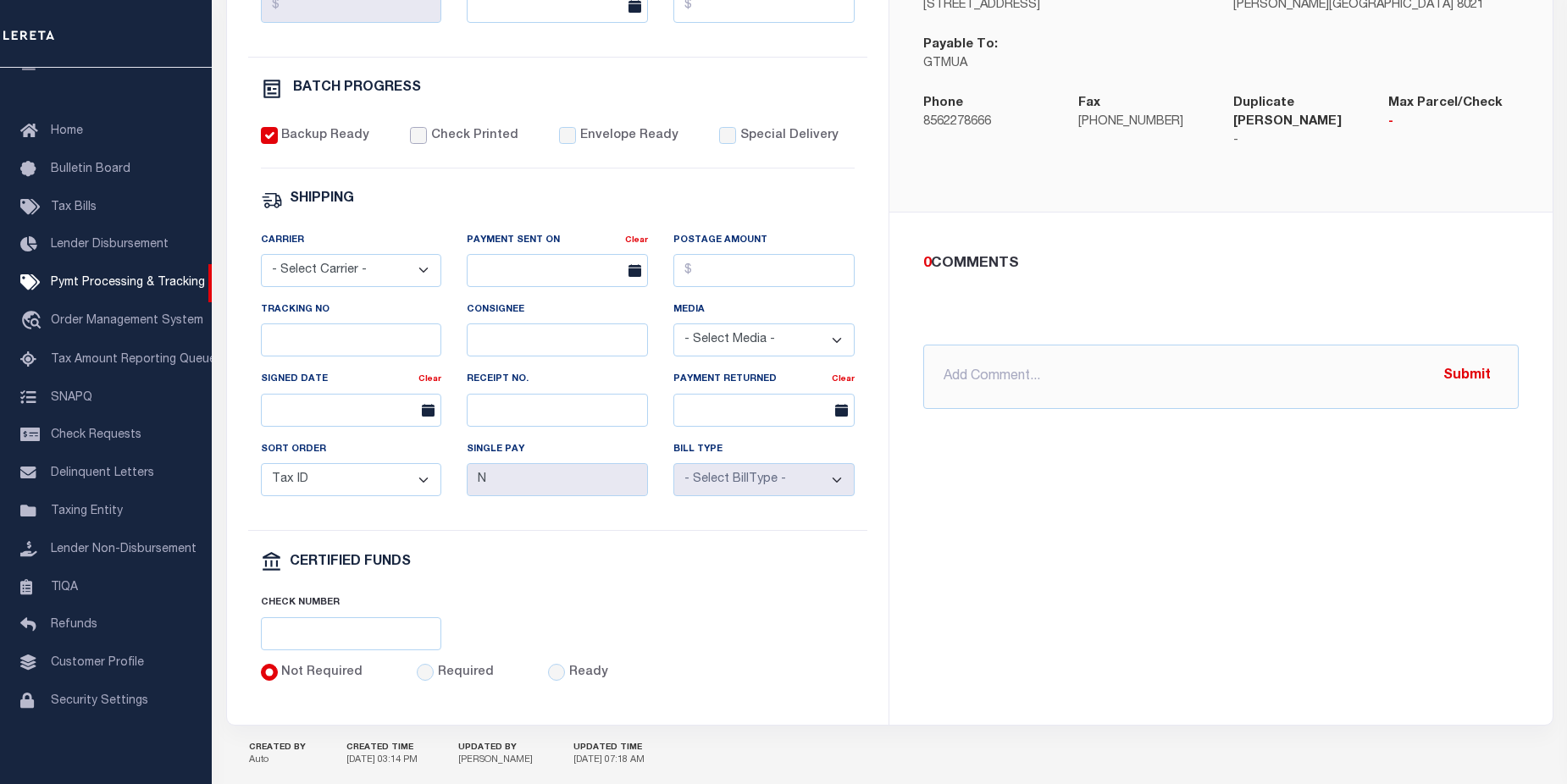
drag, startPoint x: 407, startPoint y: 138, endPoint x: 534, endPoint y: 140, distance: 127.0
click at [410, 138] on input "Check Printed" at bounding box center [419, 135] width 17 height 17
checkbox input "true"
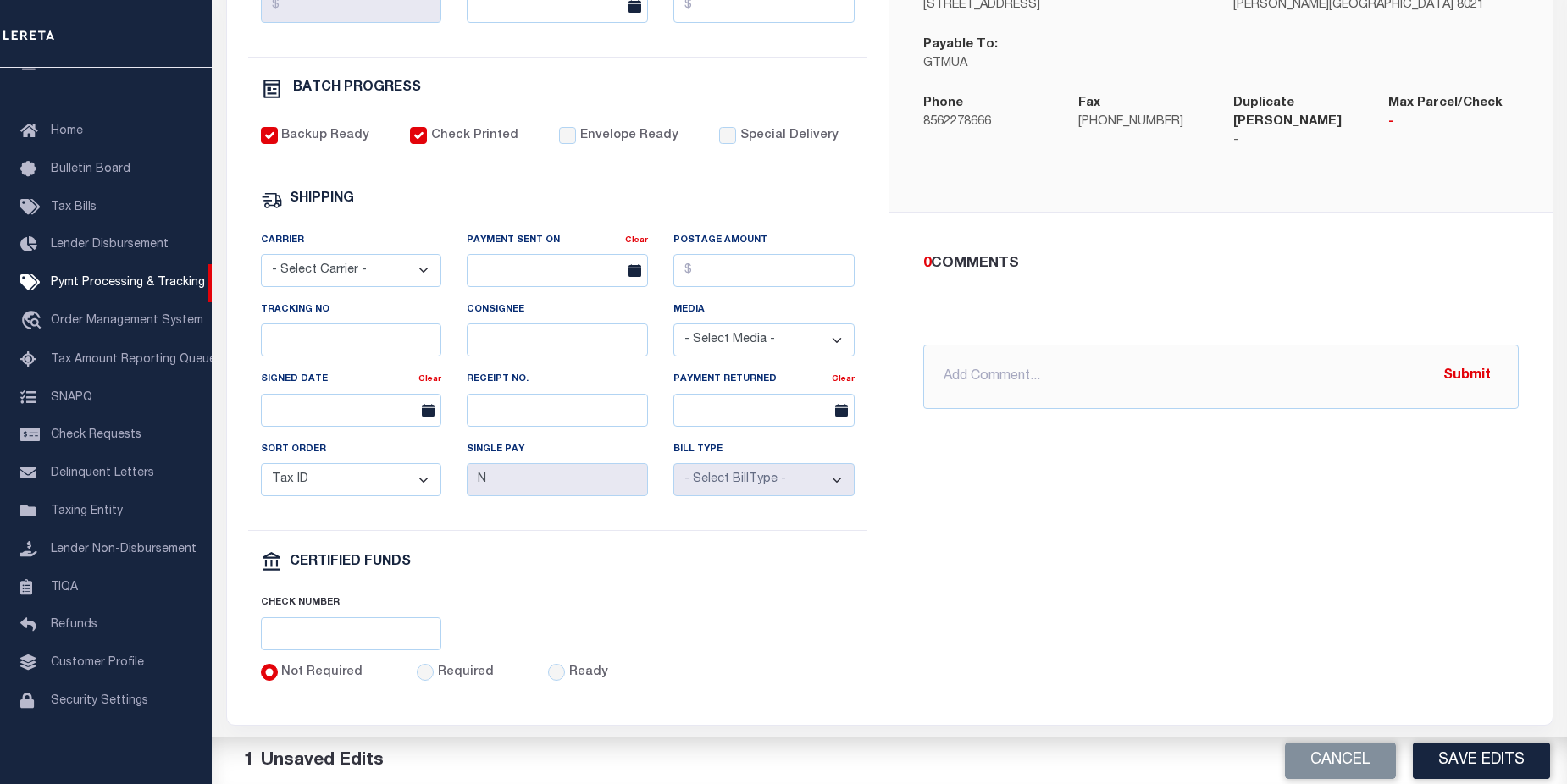
drag, startPoint x: 568, startPoint y: 139, endPoint x: 613, endPoint y: 159, distance: 49.2
click at [569, 140] on div "Envelope Ready" at bounding box center [619, 136] width 119 height 19
click at [749, 275] on input "Postage Amount" at bounding box center [764, 270] width 182 height 33
type input "$8.40"
click at [528, 285] on input "text" at bounding box center [557, 270] width 182 height 33
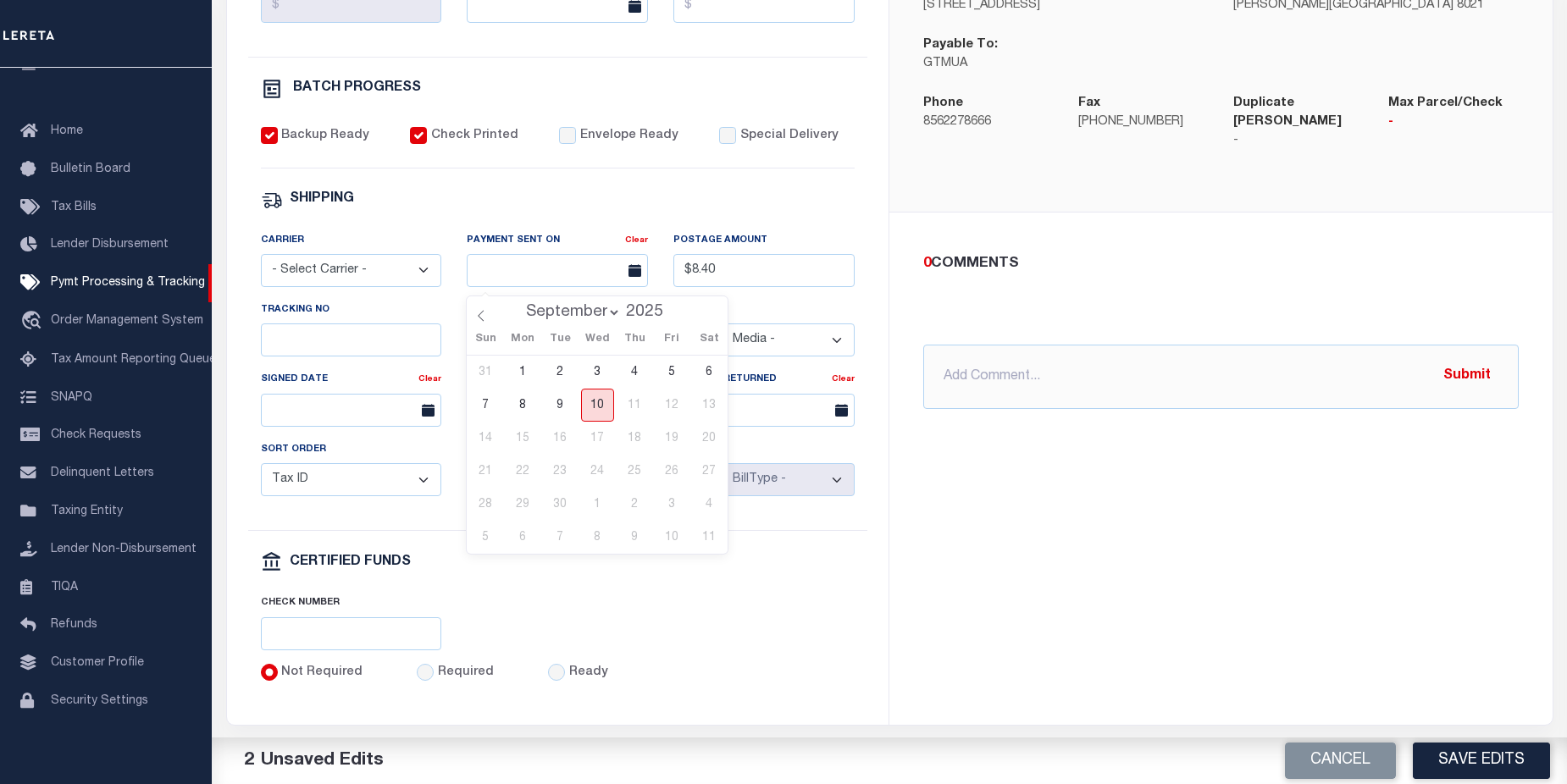
click at [593, 400] on span "10" at bounding box center [597, 405] width 33 height 33
type input "09/10/2025"
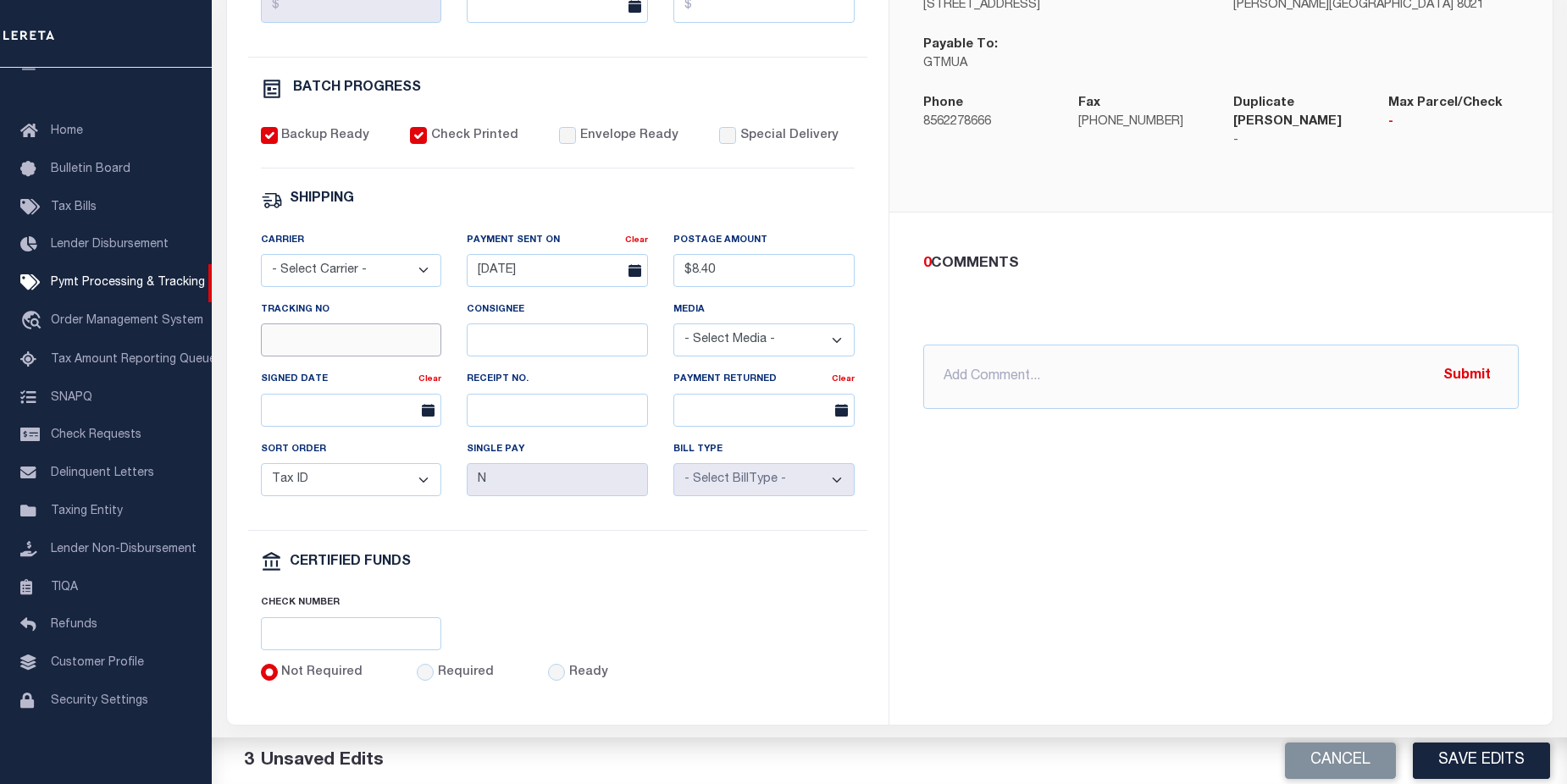
click at [350, 349] on input "Tracking No" at bounding box center [351, 339] width 182 height 33
type input "9405530109355208859636"
click at [427, 280] on select "- Select Carrier - E-mail Fax Fedex FTP Other UPS USPS" at bounding box center [351, 270] width 182 height 33
select select "USS"
click at [261, 262] on select "- Select Carrier - E-mail Fax Fedex FTP Other UPS USPS" at bounding box center [351, 270] width 182 height 33
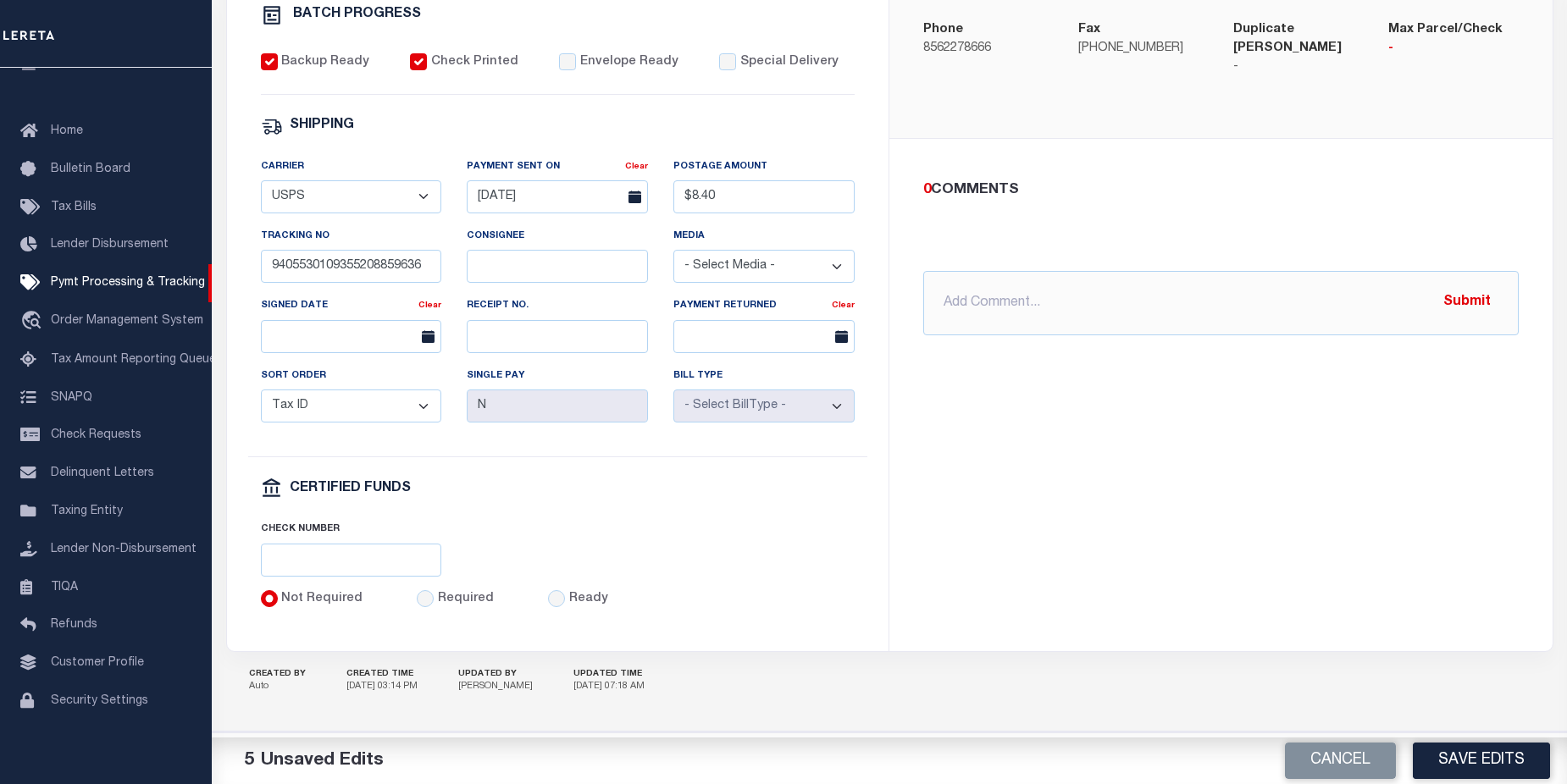
scroll to position [310, 0]
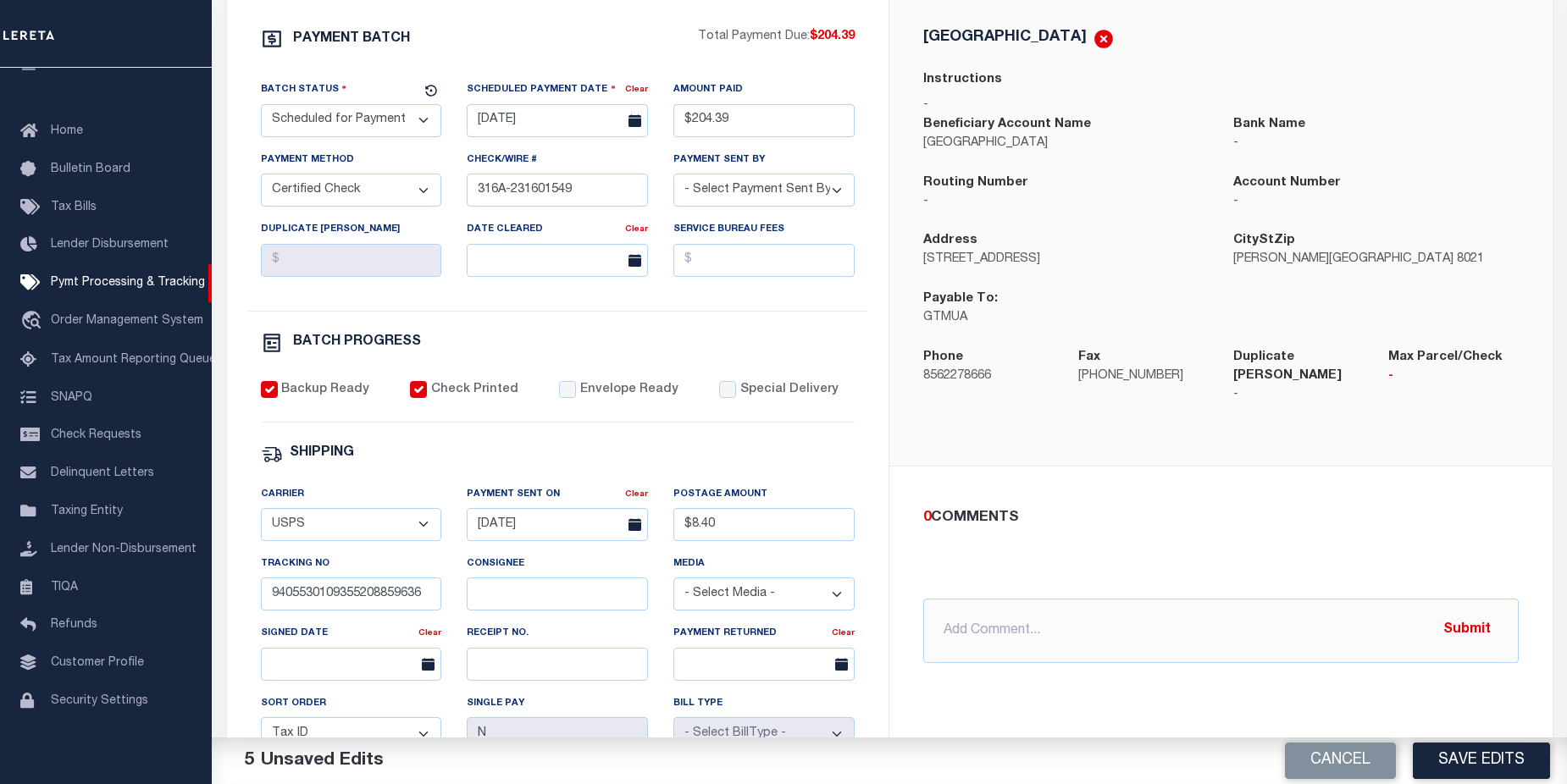
click at [425, 120] on select "- Select Status - Scheduled for Payment Ready For Payment Payment Sent Cleared …" at bounding box center [351, 120] width 182 height 33
click at [261, 107] on select "- Select Status - Scheduled for Payment Ready For Payment Payment Sent Cleared …" at bounding box center [351, 120] width 182 height 33
select select "SFP"
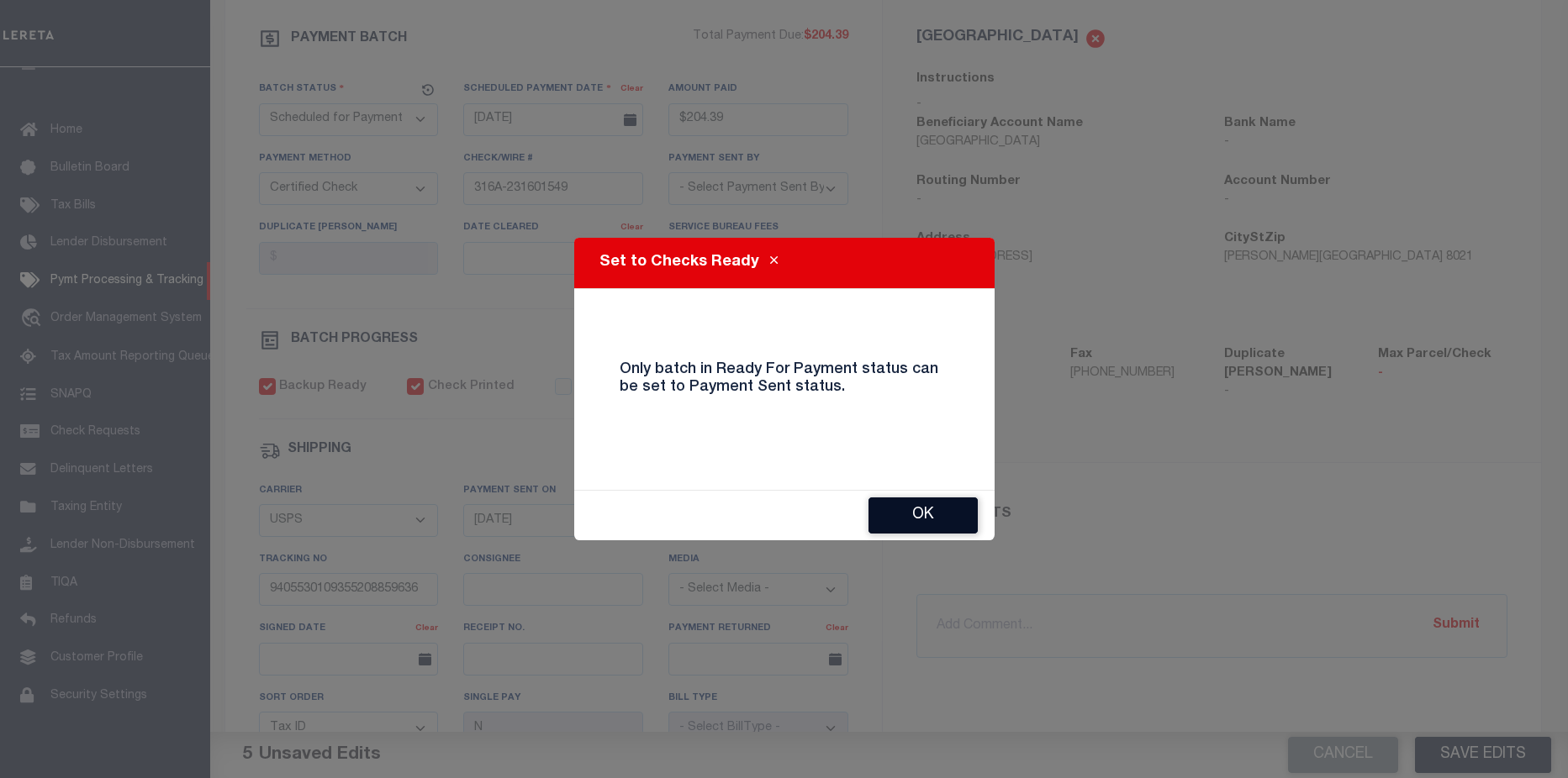
click at [946, 518] on button "OK" at bounding box center [922, 515] width 109 height 36
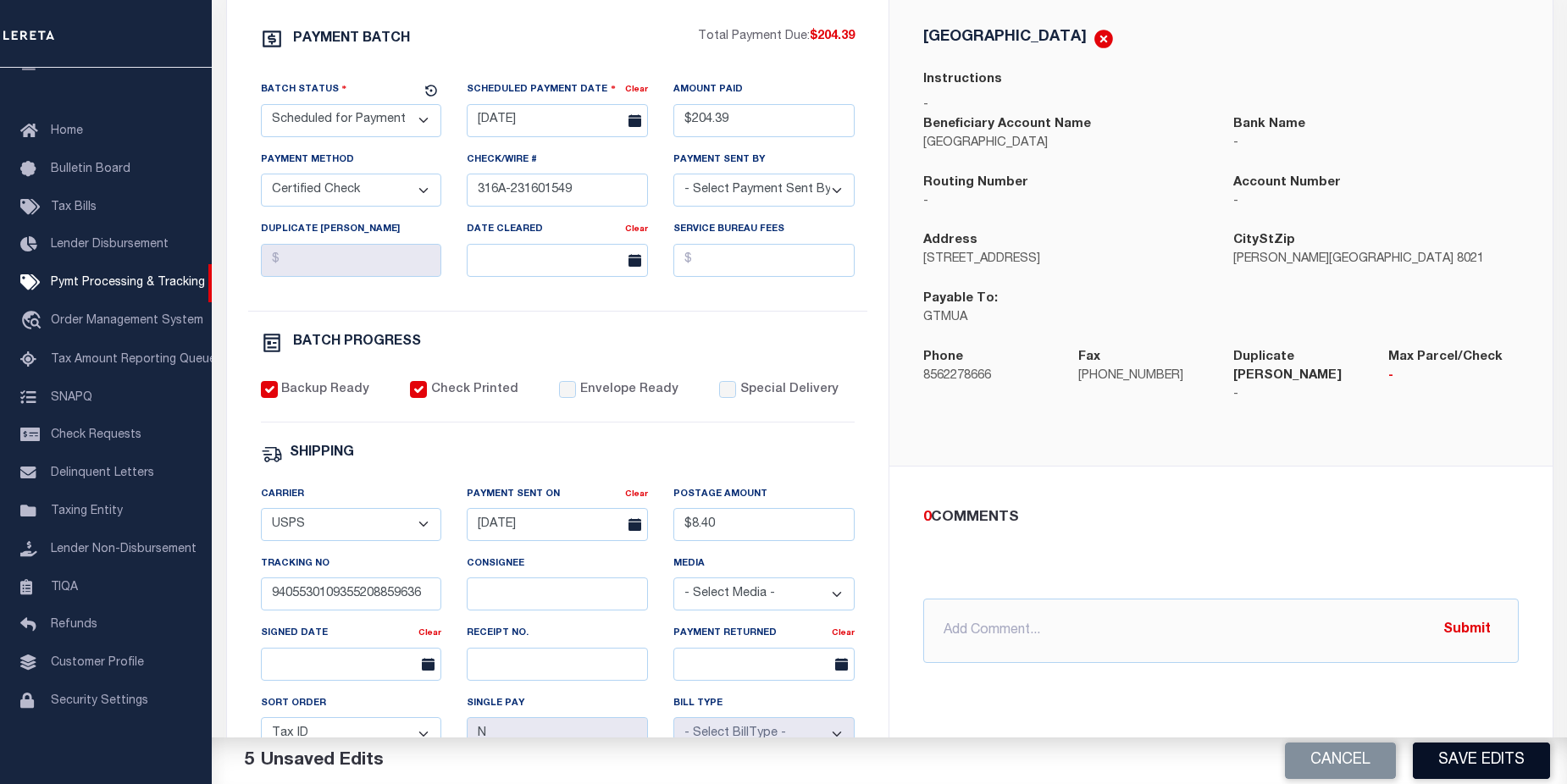
click at [1483, 765] on button "Save Edits" at bounding box center [1481, 760] width 137 height 37
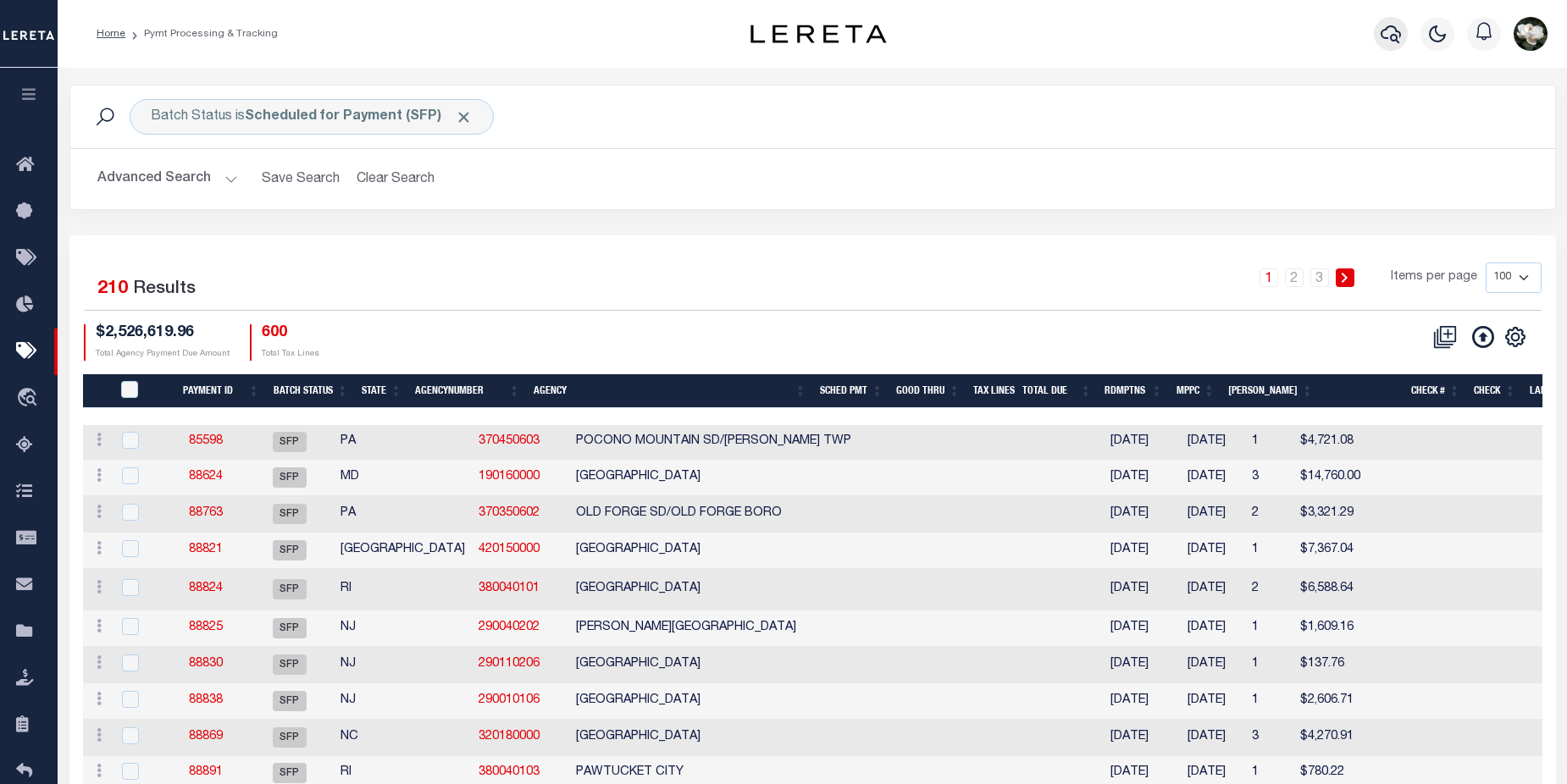
click at [1385, 39] on icon "button" at bounding box center [1391, 34] width 20 height 18
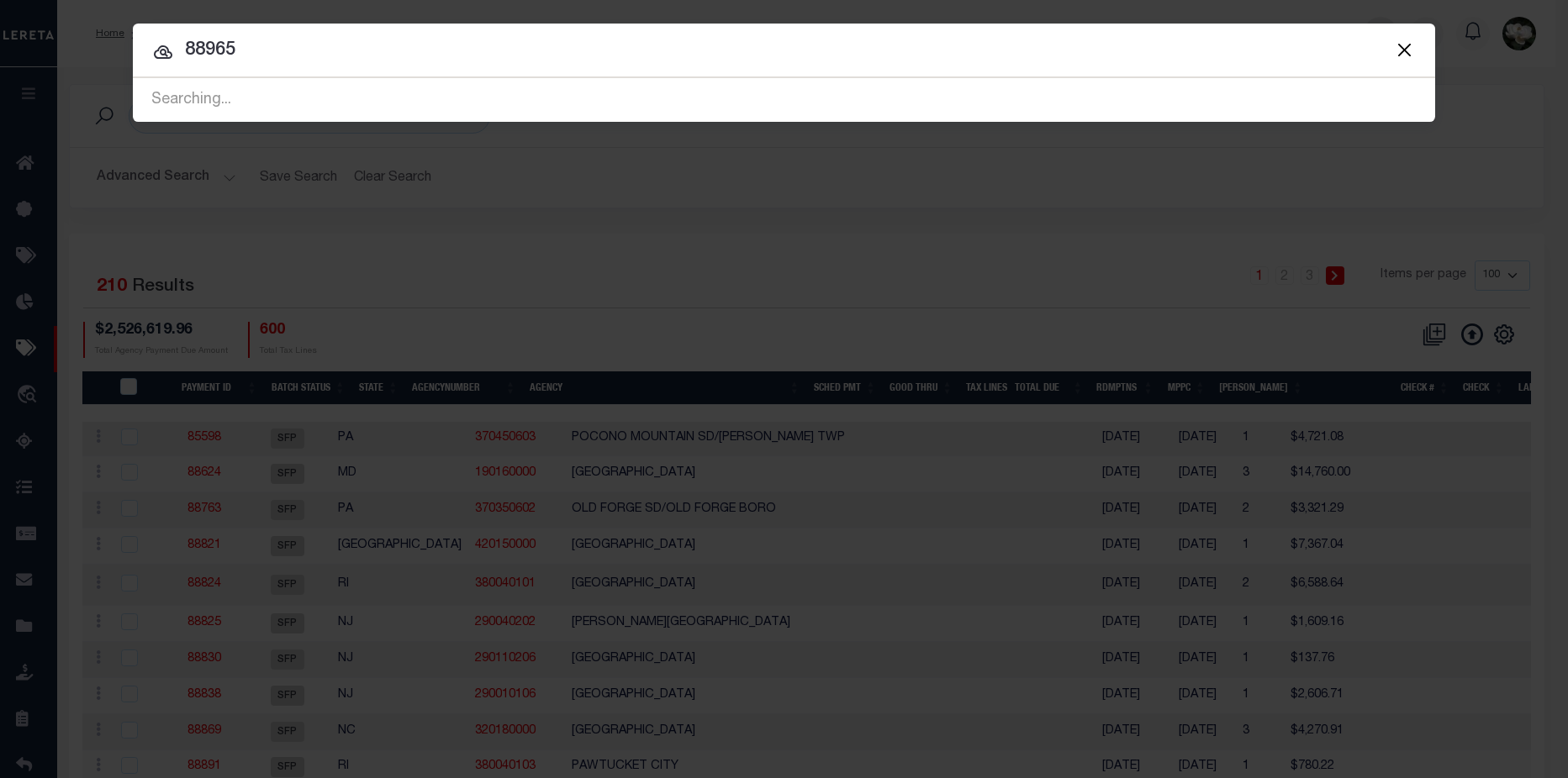
type input "88965"
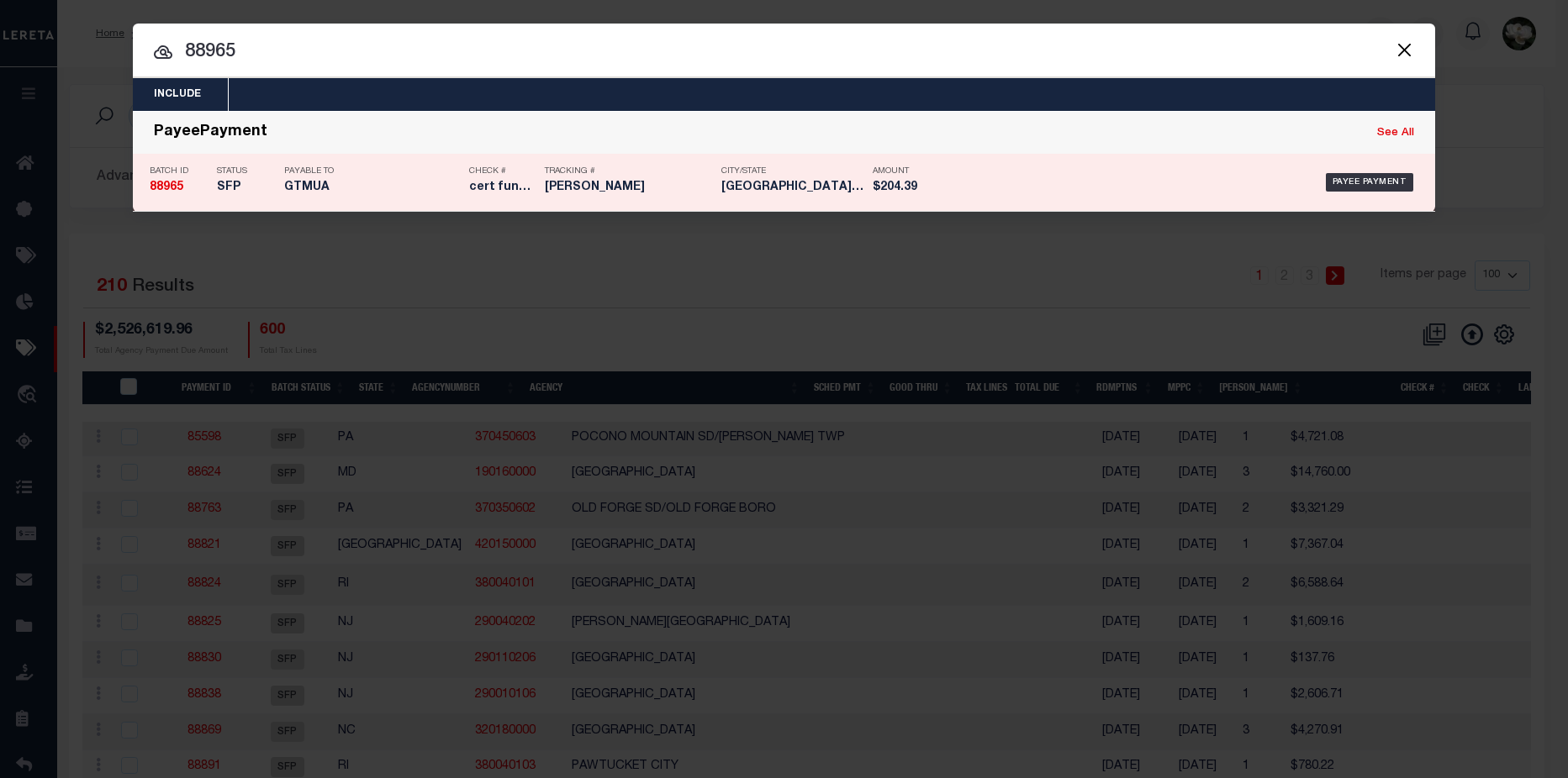
click at [575, 192] on h5 "Matt" at bounding box center [629, 188] width 168 height 14
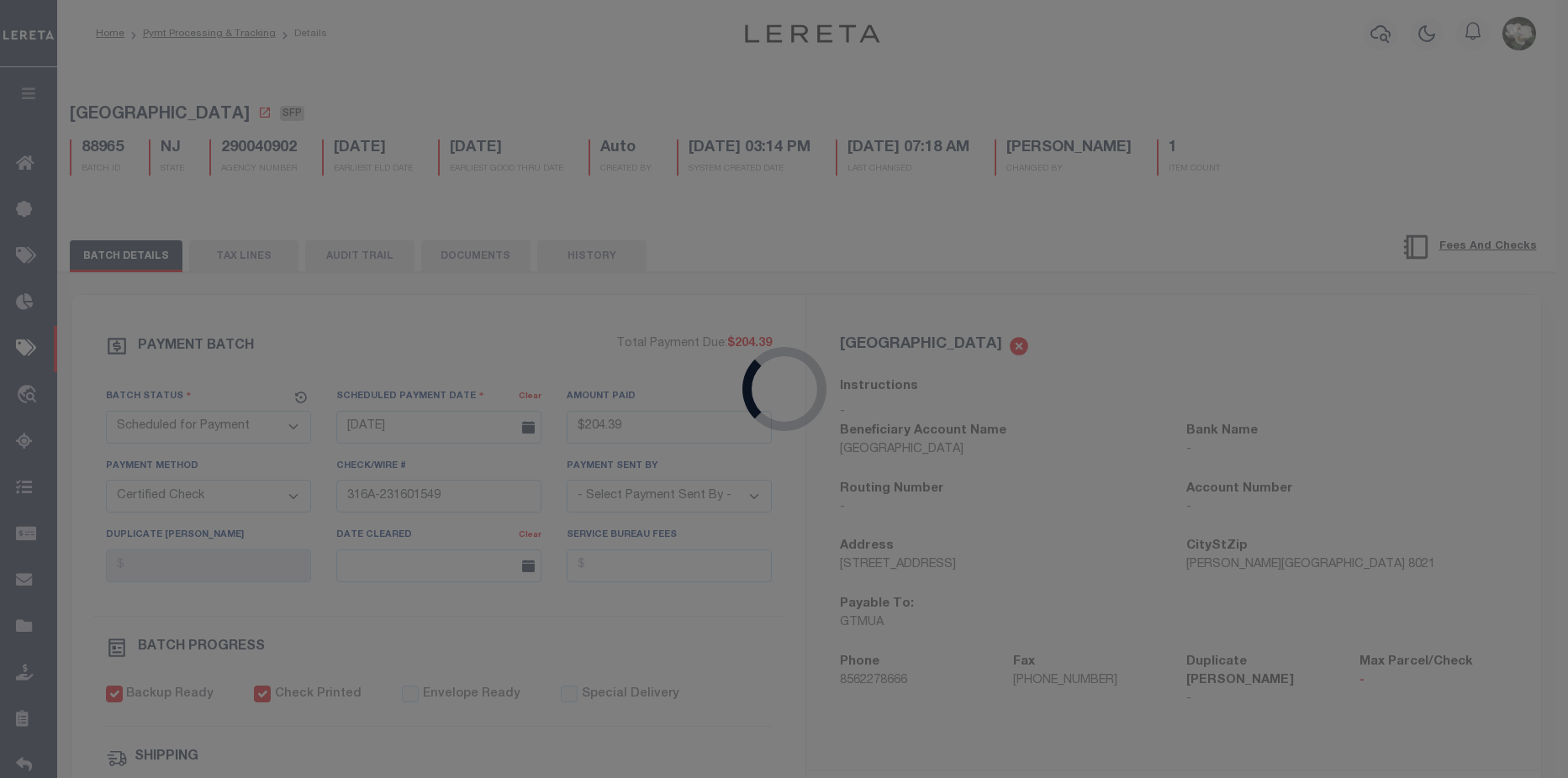
type input "$204.39"
type input "$8.4"
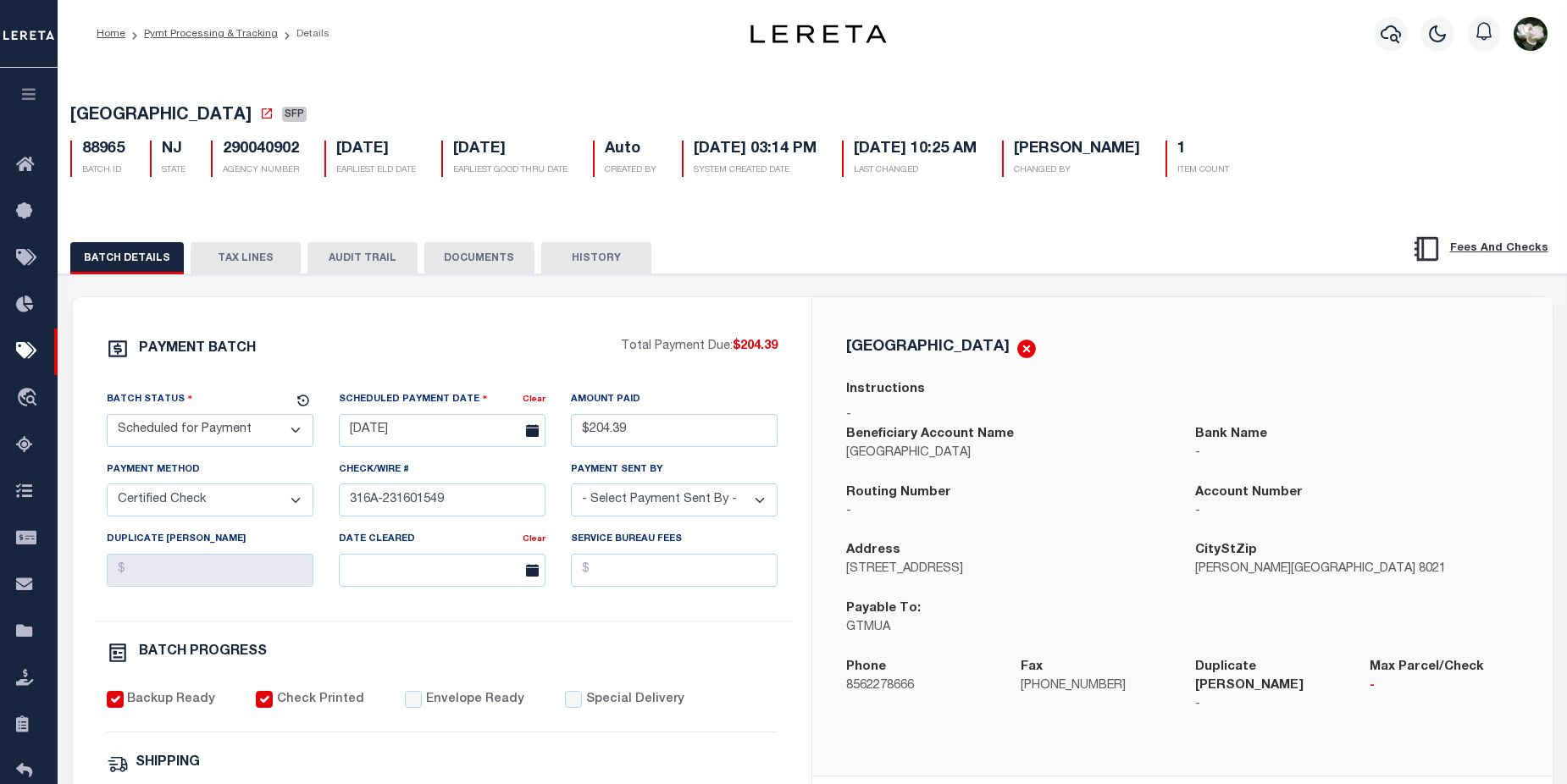
click at [292, 435] on select "- Select Status - Scheduled for Payment Ready For Payment Payment Sent Cleared …" at bounding box center [210, 430] width 206 height 33
click at [107, 418] on select "- Select Status - Scheduled for Payment Ready For Payment Payment Sent Cleared …" at bounding box center [210, 430] width 206 height 33
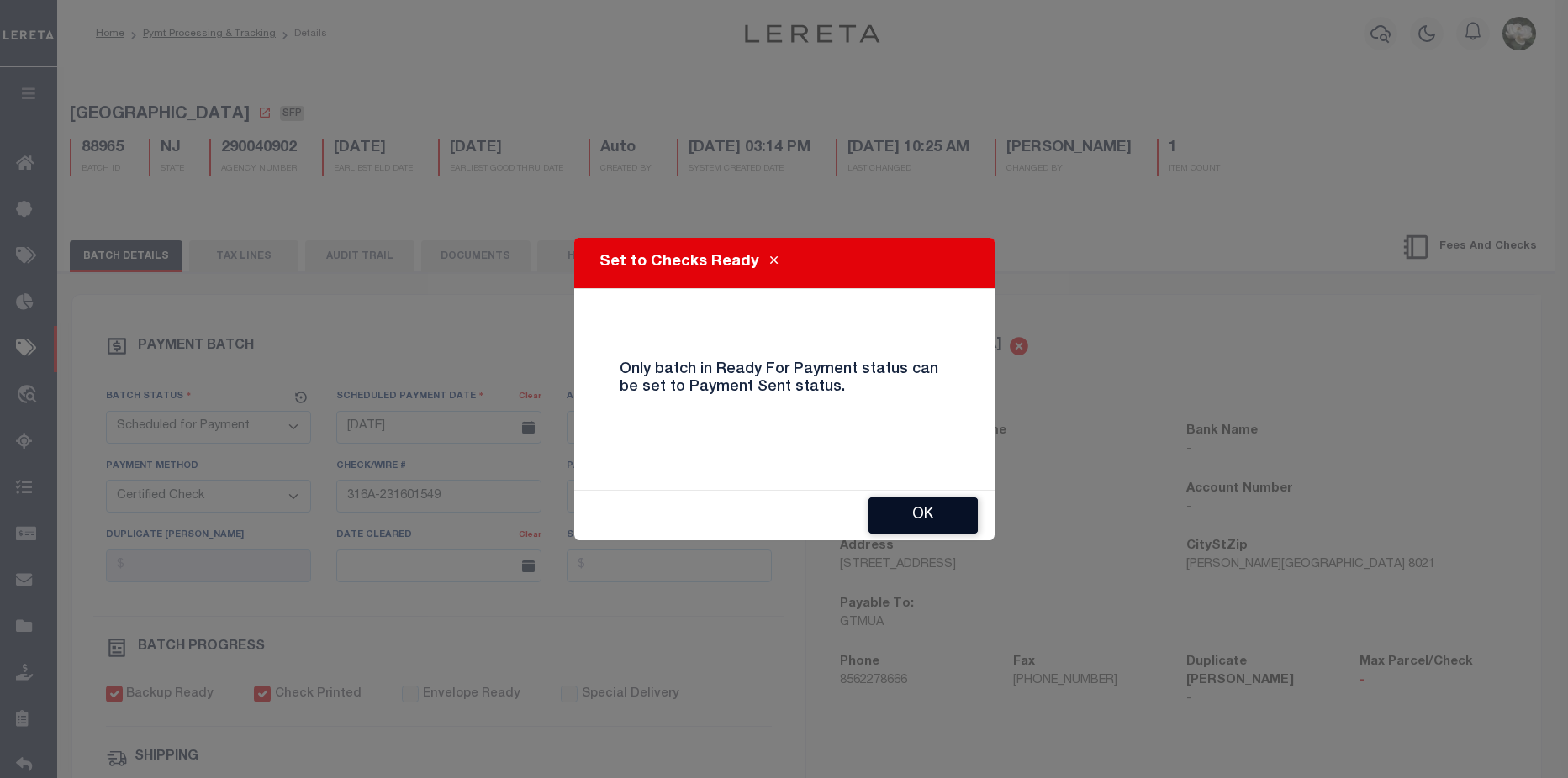
click at [911, 512] on button "OK" at bounding box center [922, 515] width 109 height 36
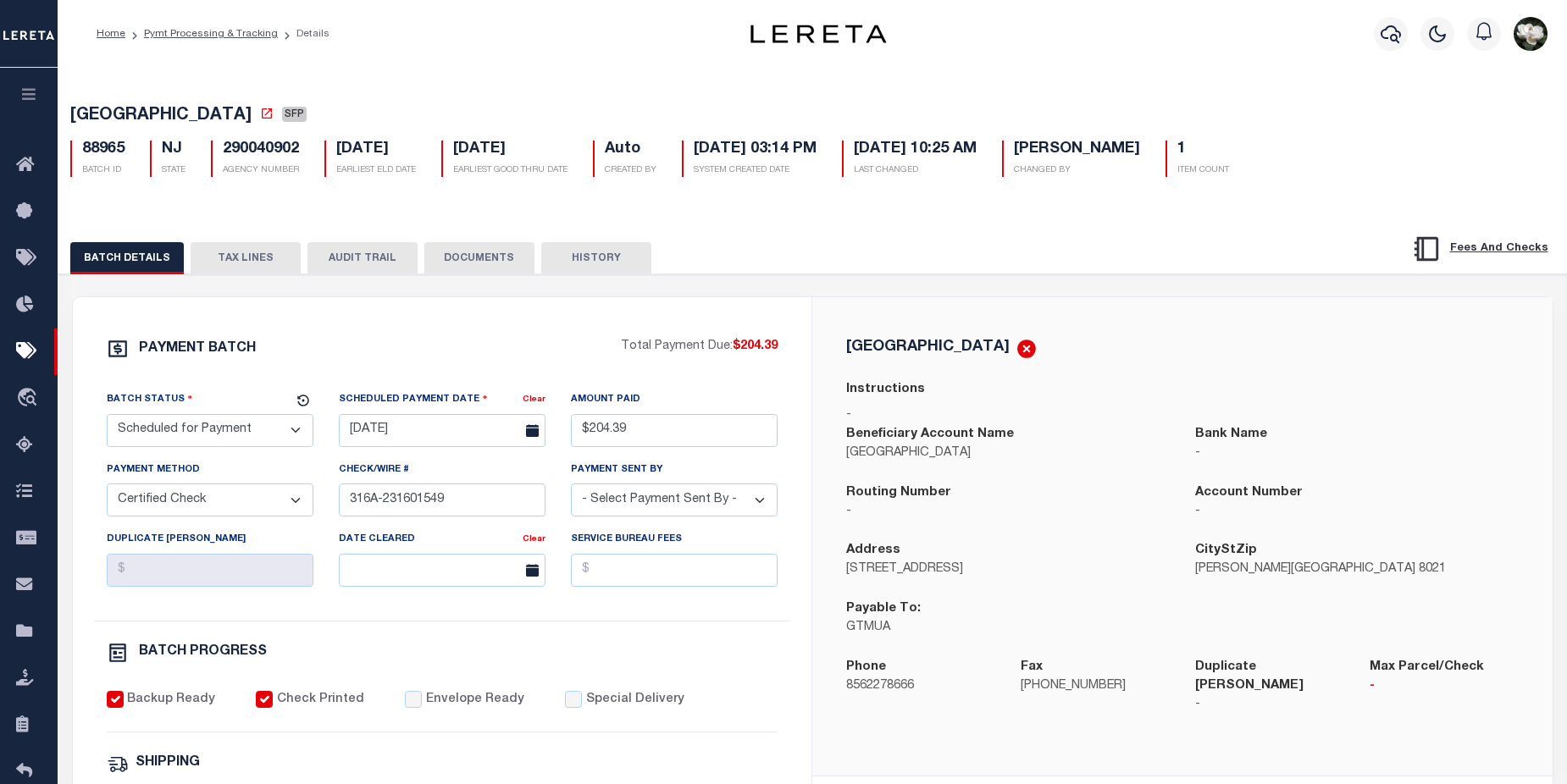
click at [292, 436] on select "- Select Status - Scheduled for Payment Ready For Payment Payment Sent Cleared …" at bounding box center [210, 430] width 206 height 33
select select "RFP"
click at [107, 418] on select "- Select Status - Scheduled for Payment Ready For Payment Payment Sent Cleared …" at bounding box center [210, 430] width 206 height 33
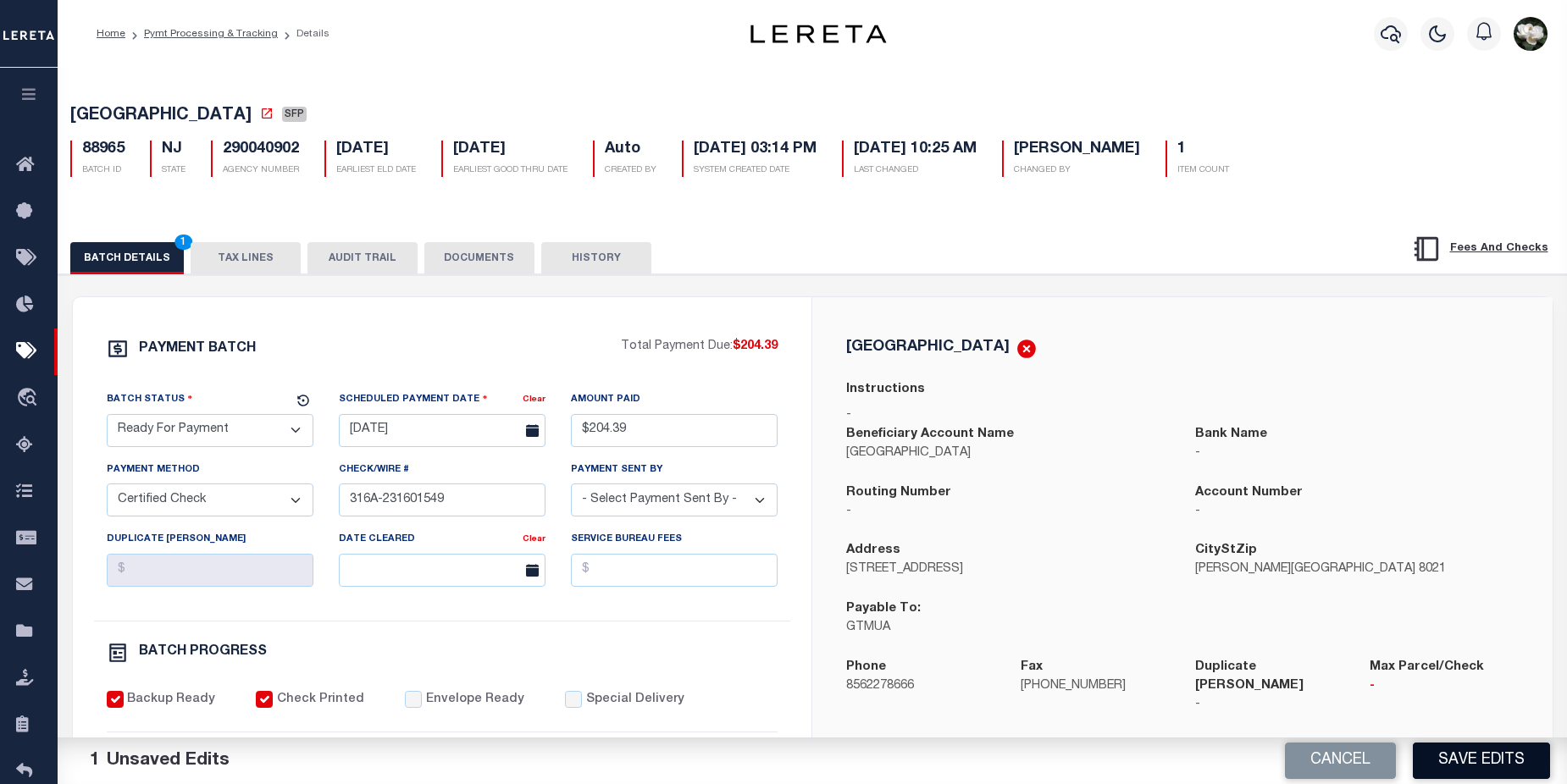
click at [1496, 761] on button "Save Edits" at bounding box center [1481, 760] width 137 height 37
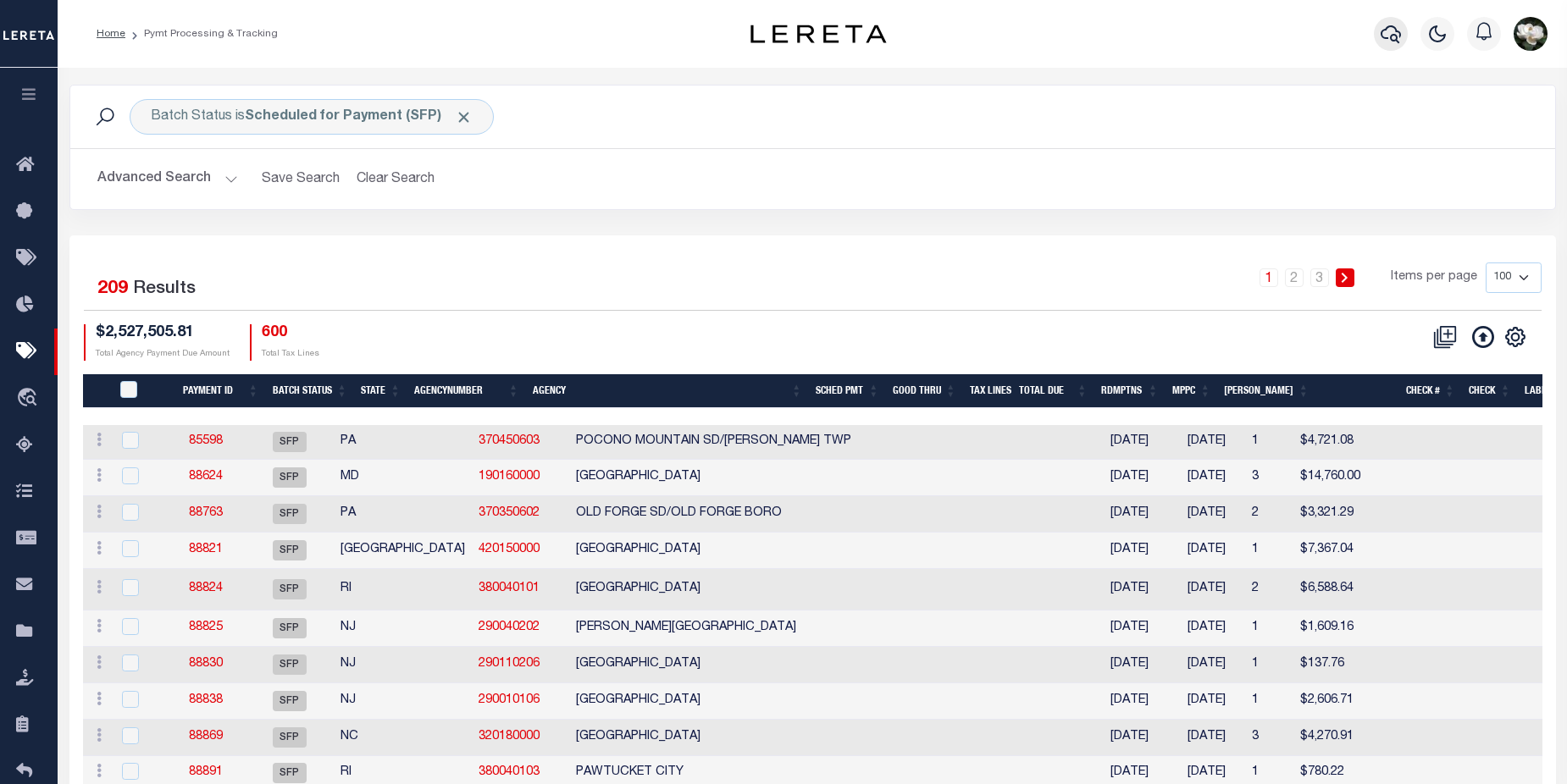
click at [1386, 25] on icon "button" at bounding box center [1391, 34] width 20 height 20
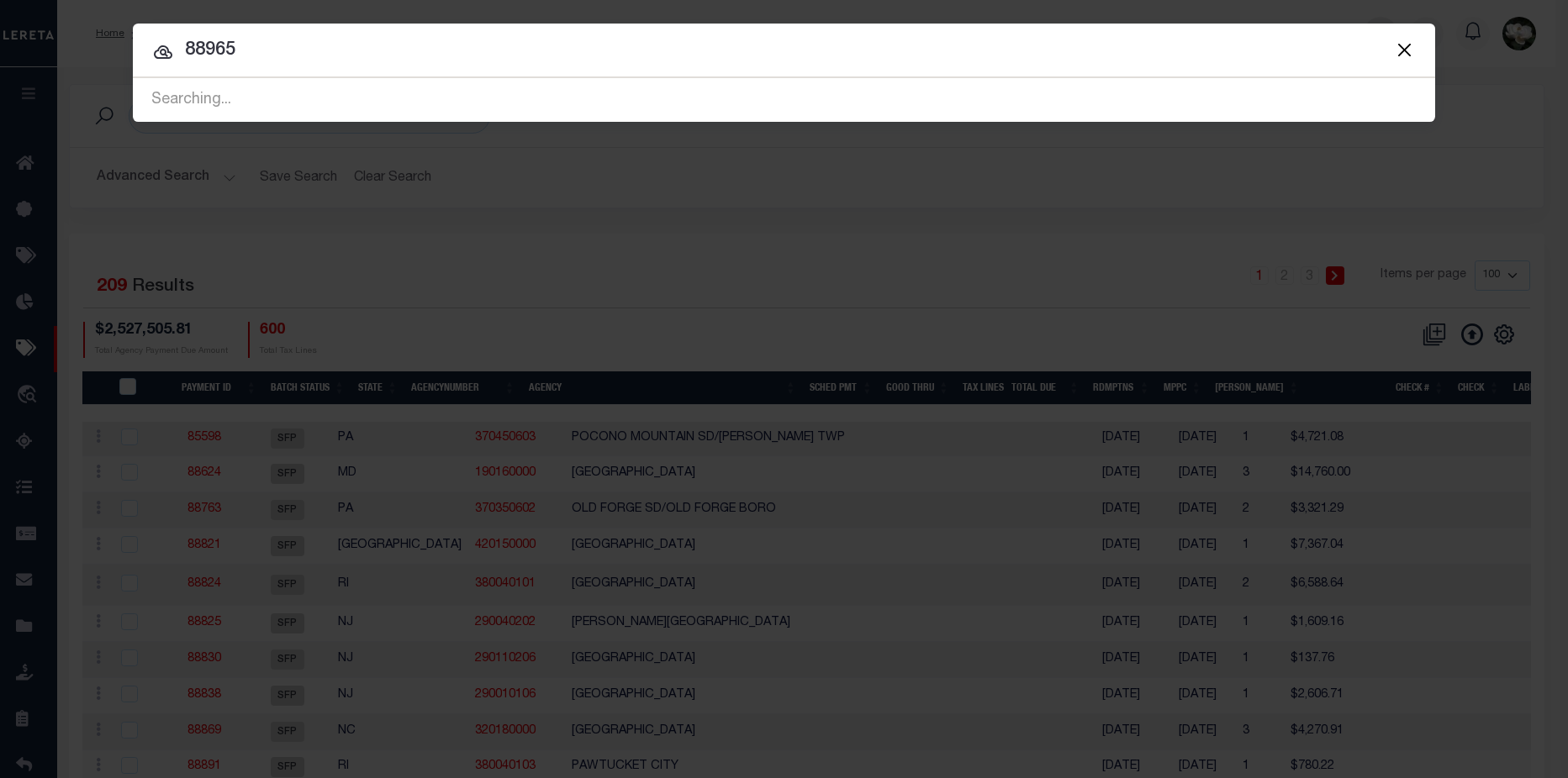
type input "88965"
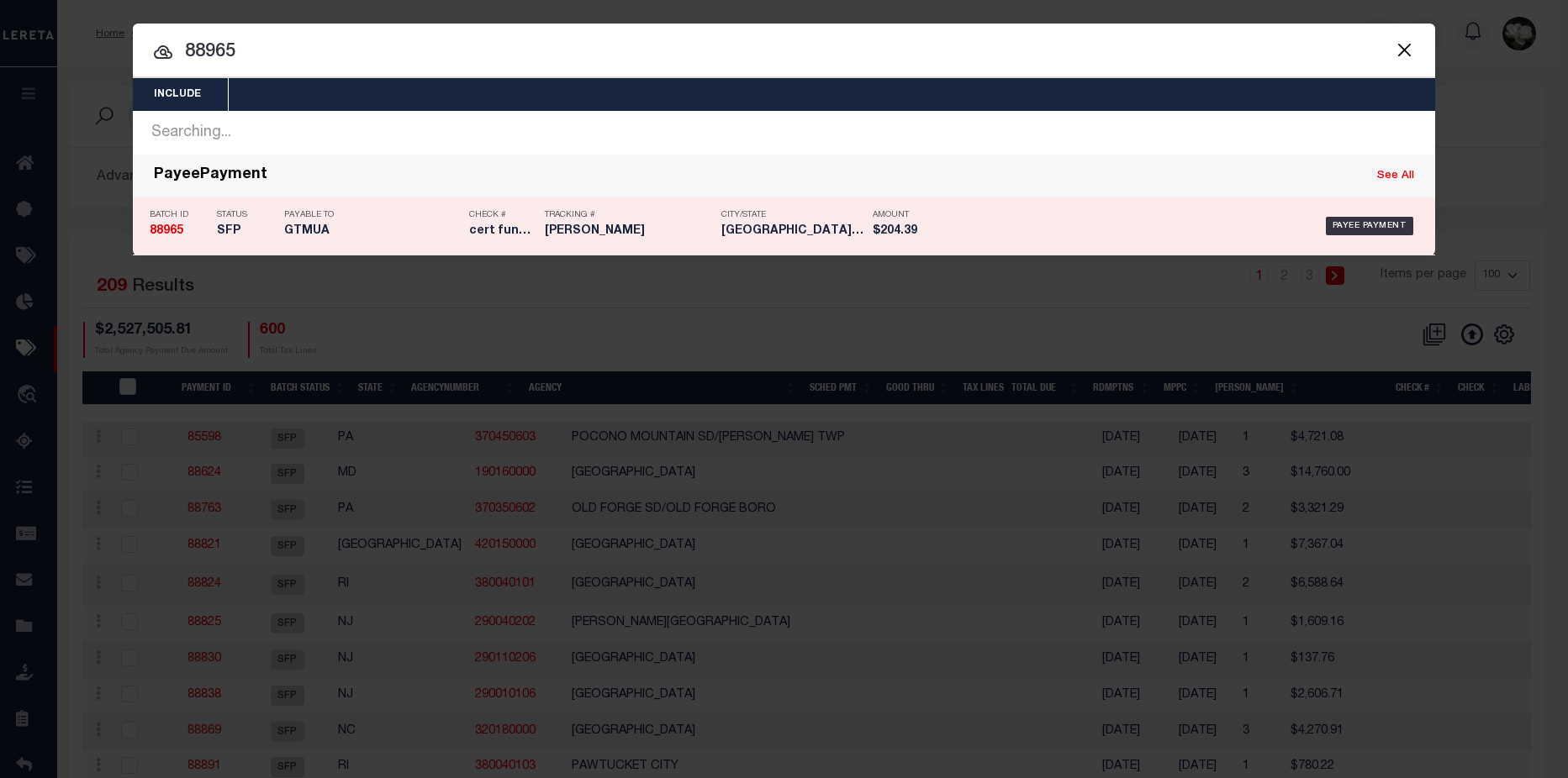
click at [738, 230] on h5 "BLACKWOOD NJ" at bounding box center [792, 231] width 143 height 14
type input "$204.39"
type input "$8.4"
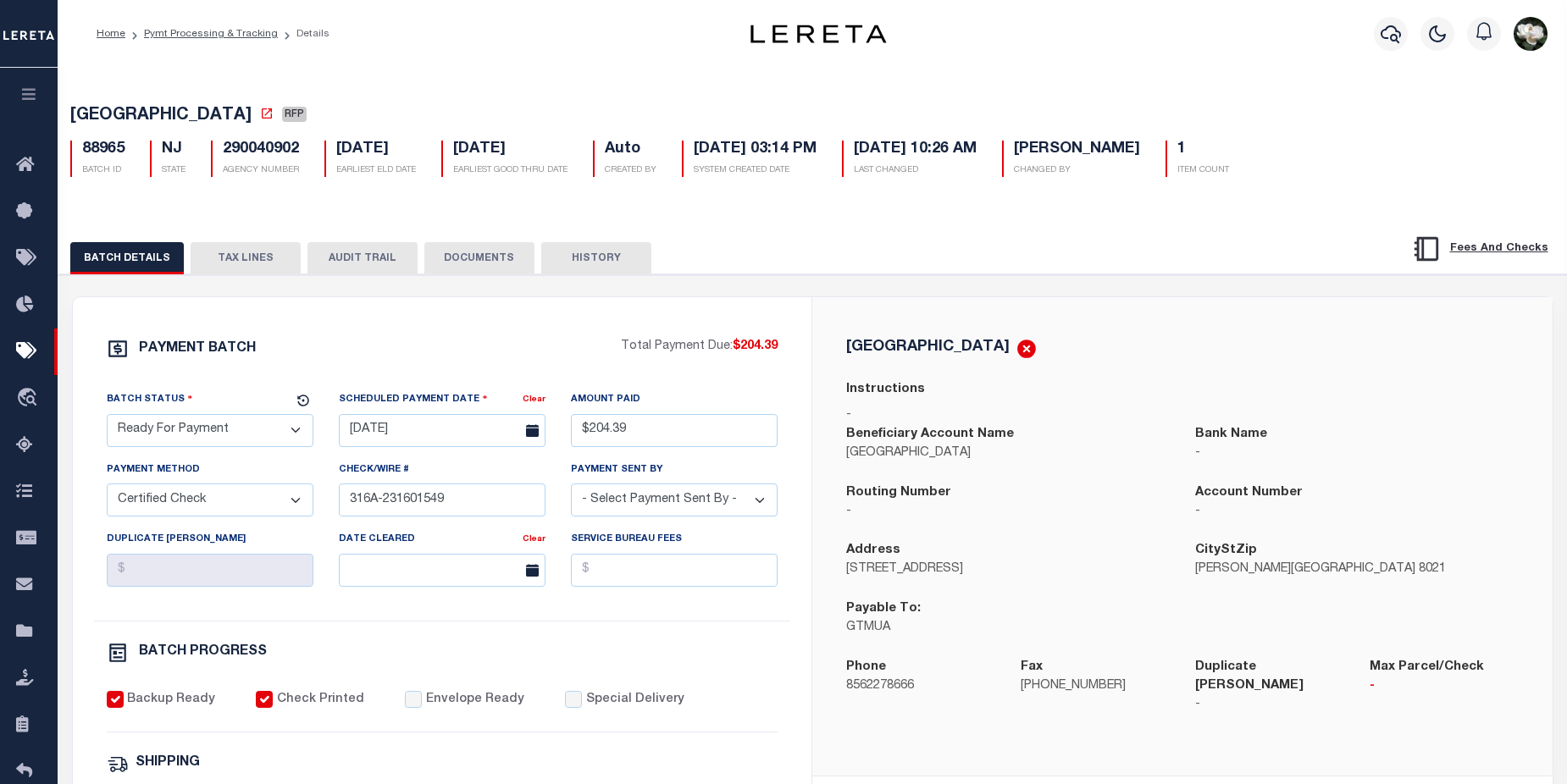
click at [292, 431] on select "- Select Status - Scheduled for Payment Ready For Payment Payment Sent Cleared …" at bounding box center [210, 430] width 206 height 33
select select "SNT"
click at [107, 418] on select "- Select Status - Scheduled for Payment Ready For Payment Payment Sent Cleared …" at bounding box center [210, 430] width 206 height 33
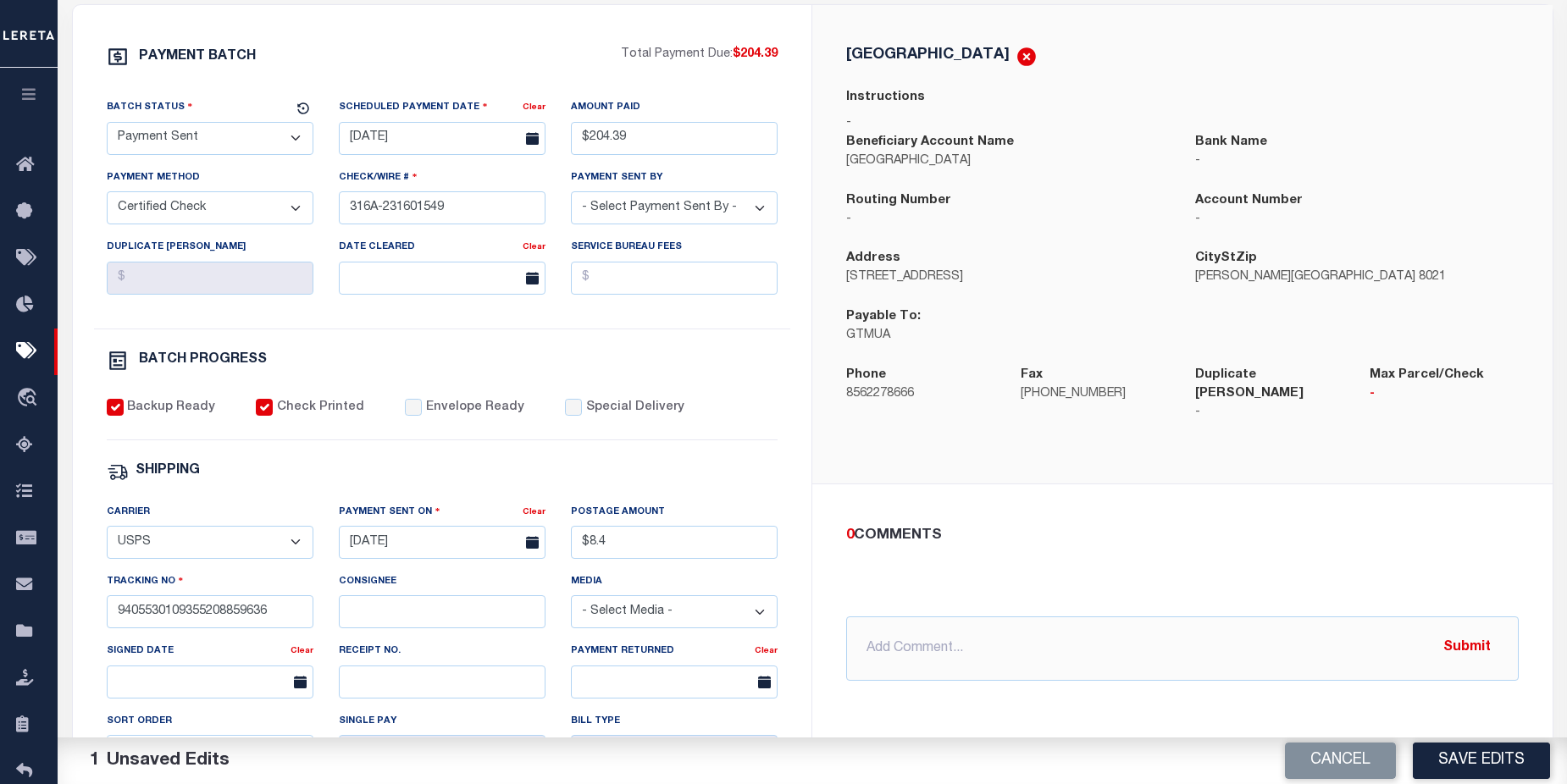
scroll to position [297, 0]
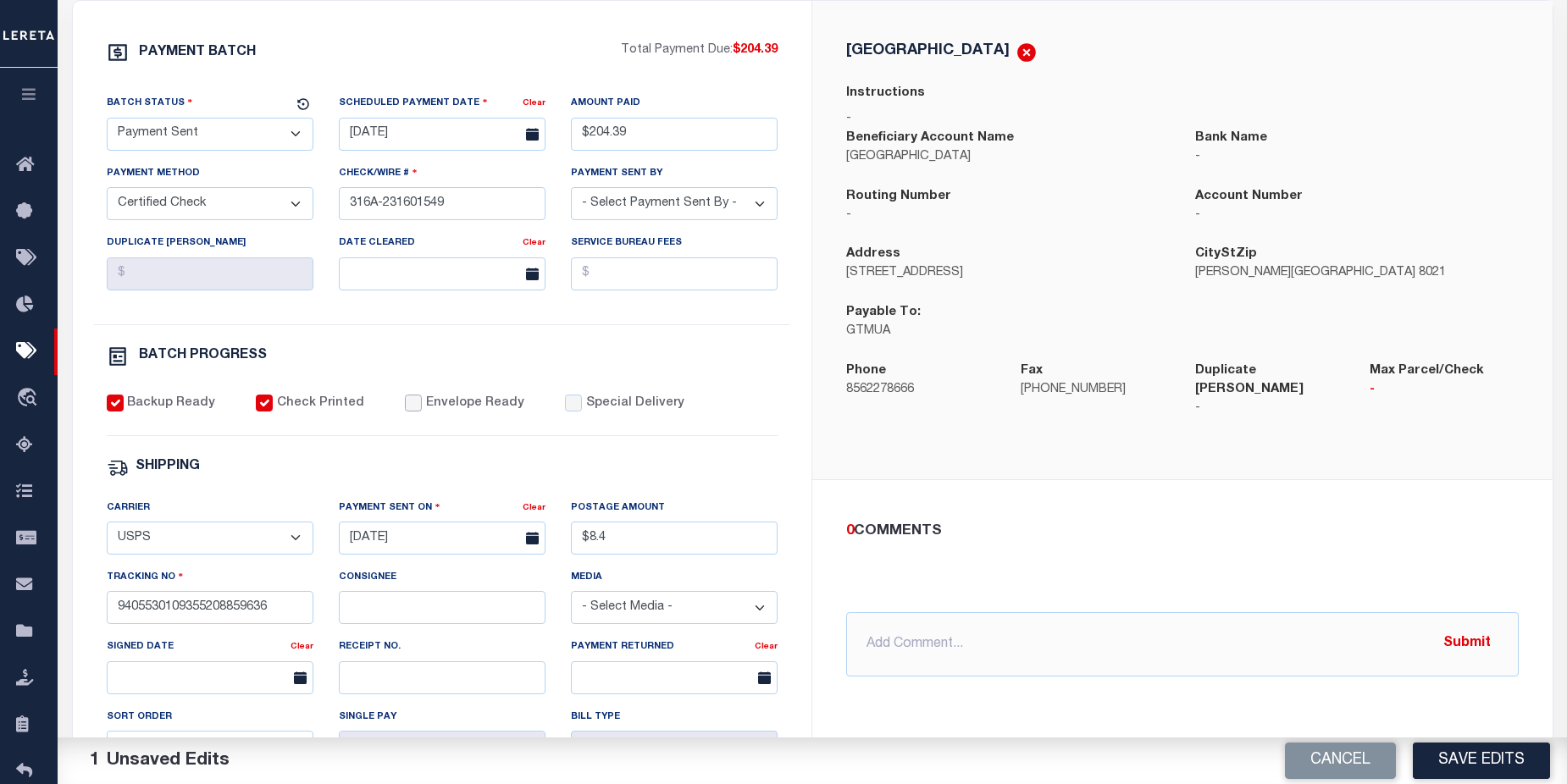
click at [405, 412] on input "Envelope Ready" at bounding box center [413, 403] width 17 height 17
checkbox input "true"
click at [1474, 763] on button "Save Edits" at bounding box center [1481, 760] width 137 height 37
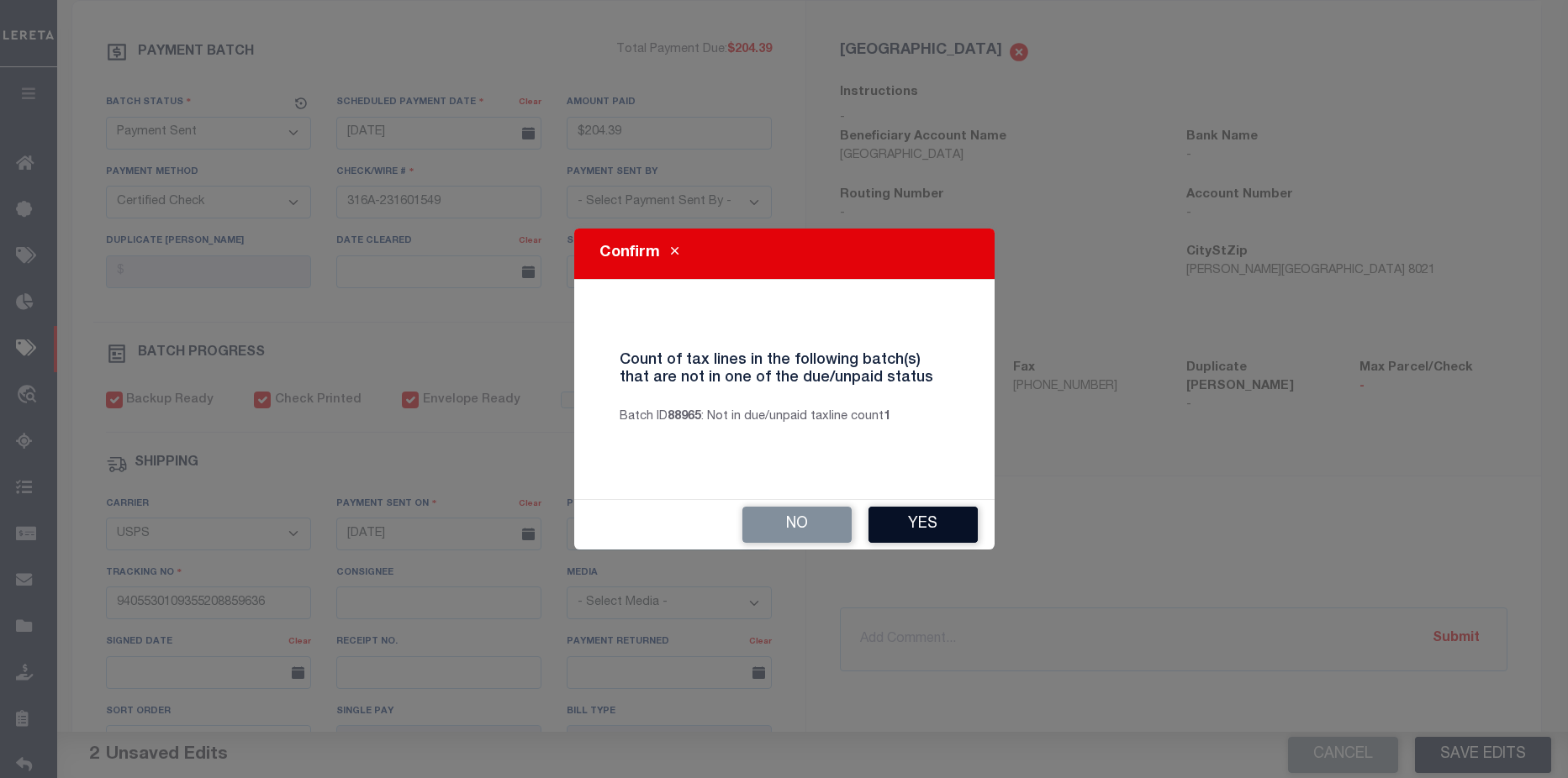
click at [937, 524] on button "Yes" at bounding box center [922, 524] width 109 height 36
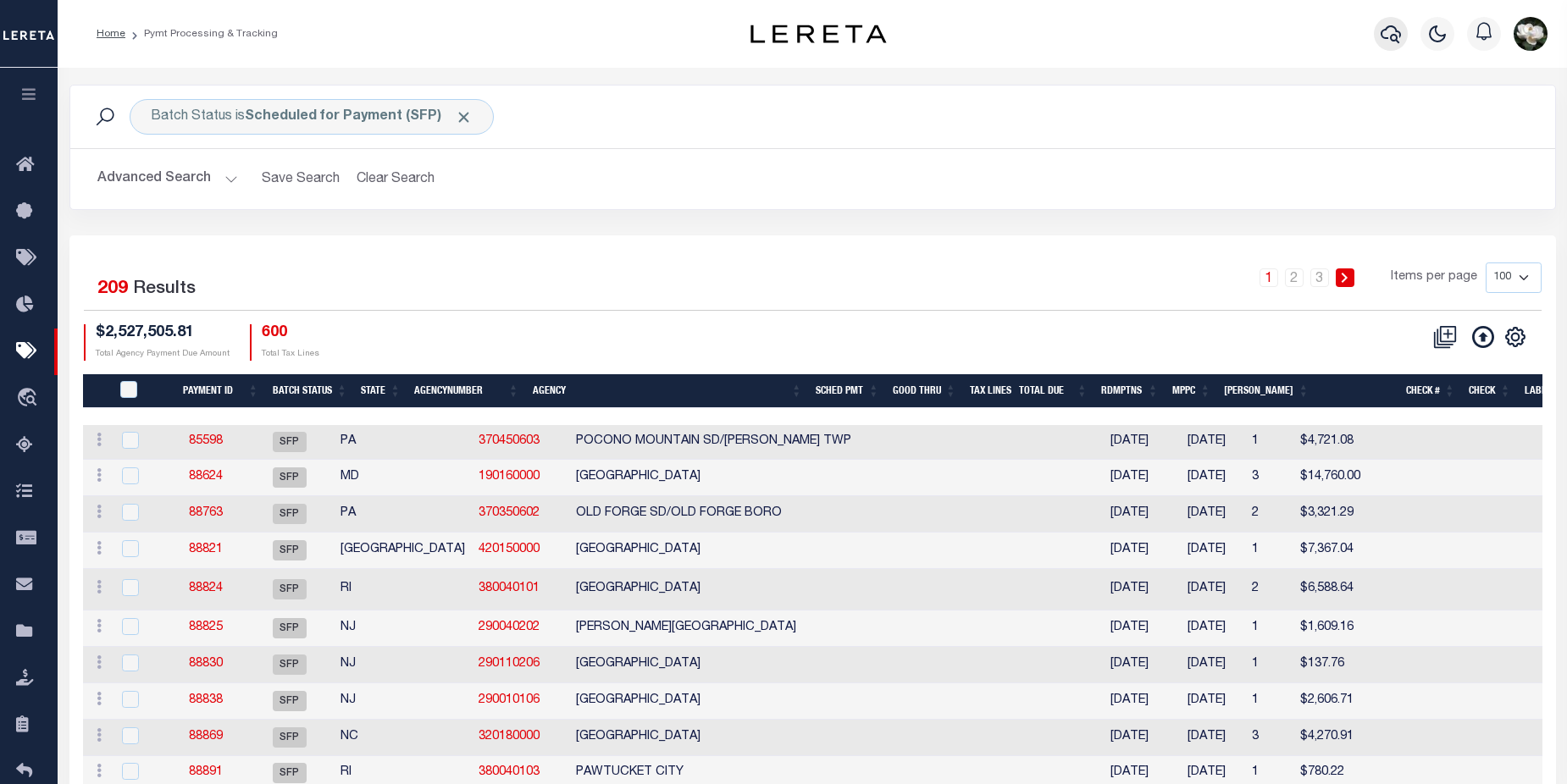
click at [1396, 39] on icon "button" at bounding box center [1391, 34] width 20 height 20
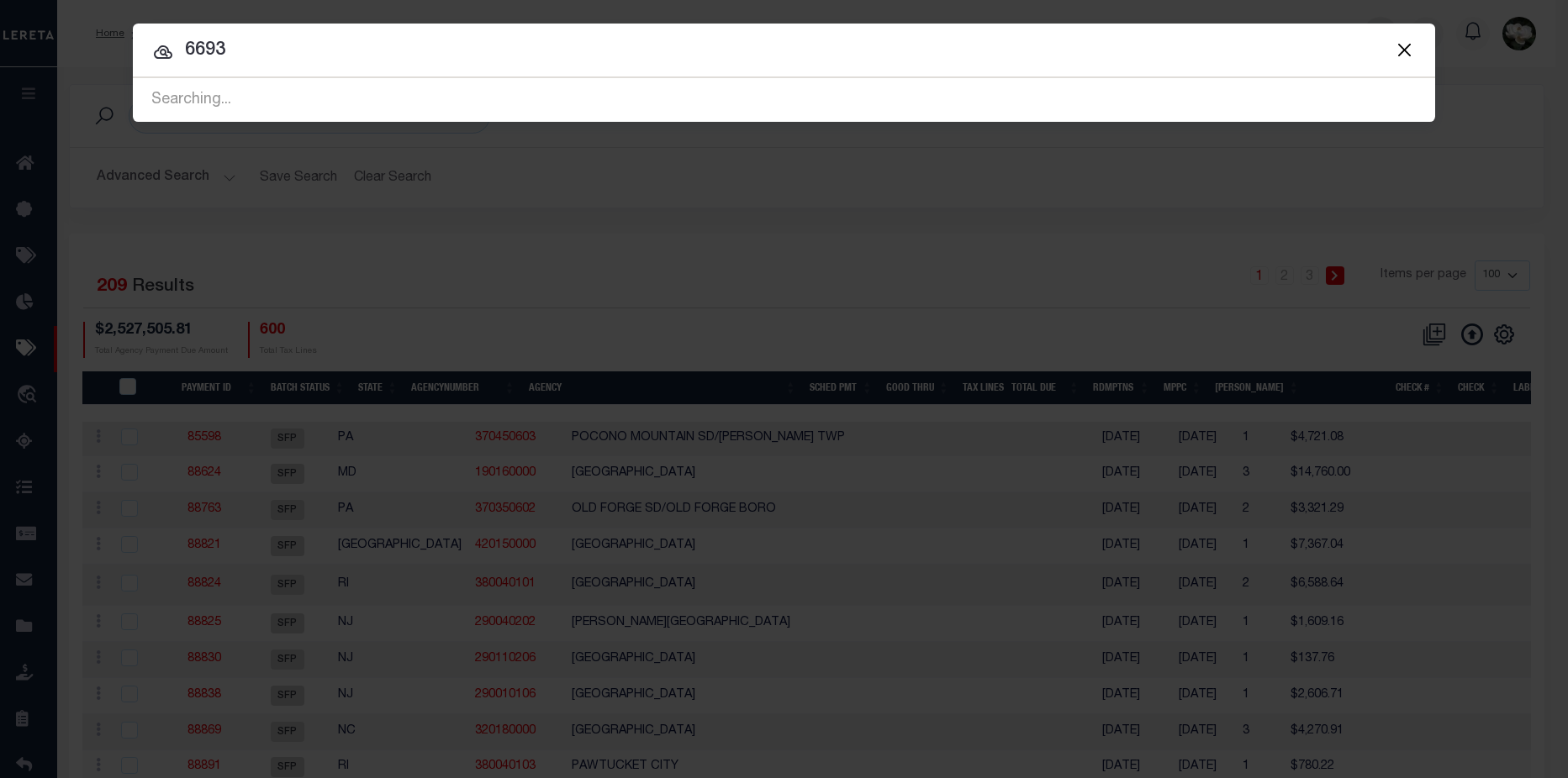
type input "6693"
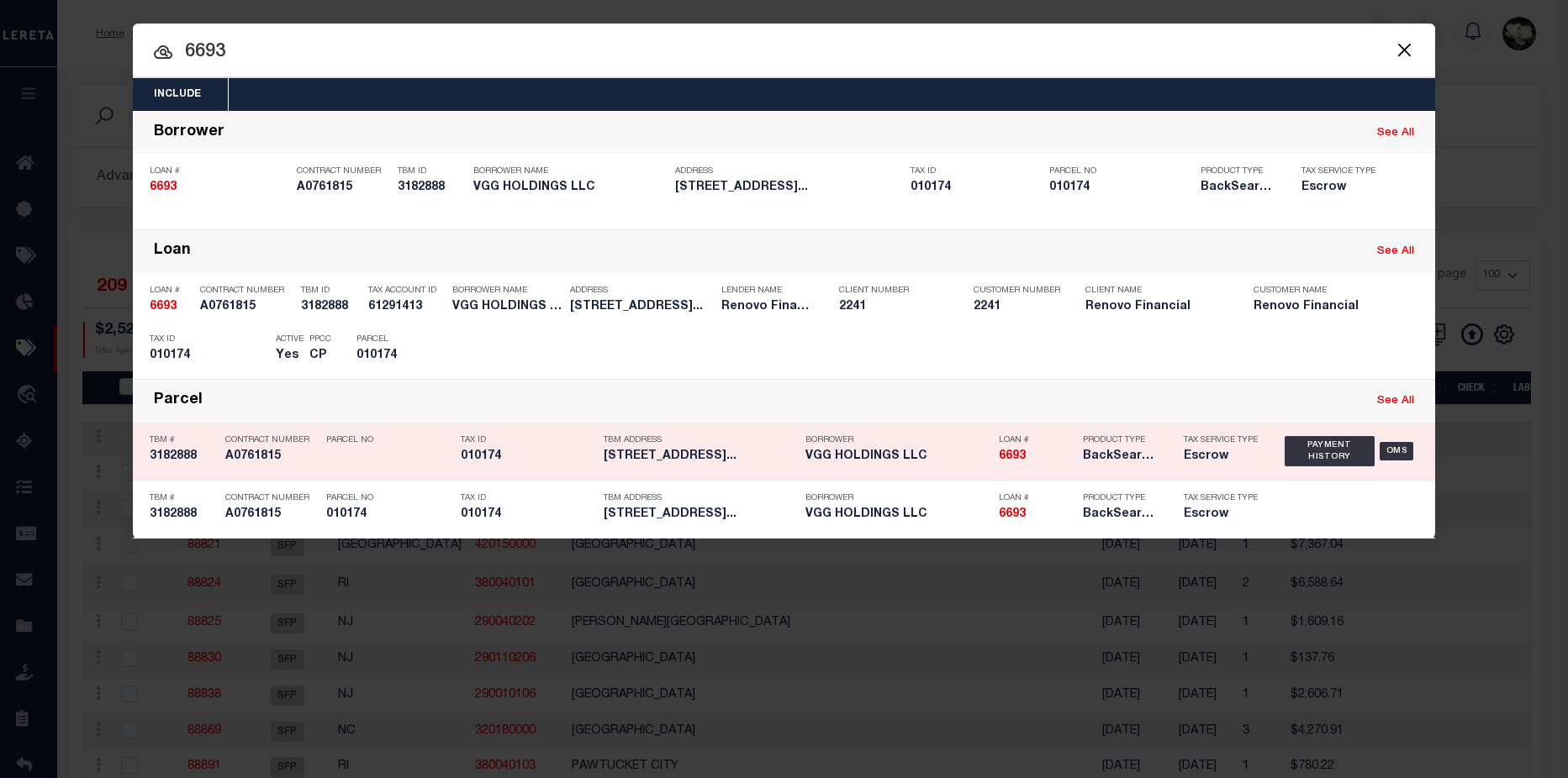
click at [1191, 461] on h5 "Escrow" at bounding box center [1221, 456] width 75 height 14
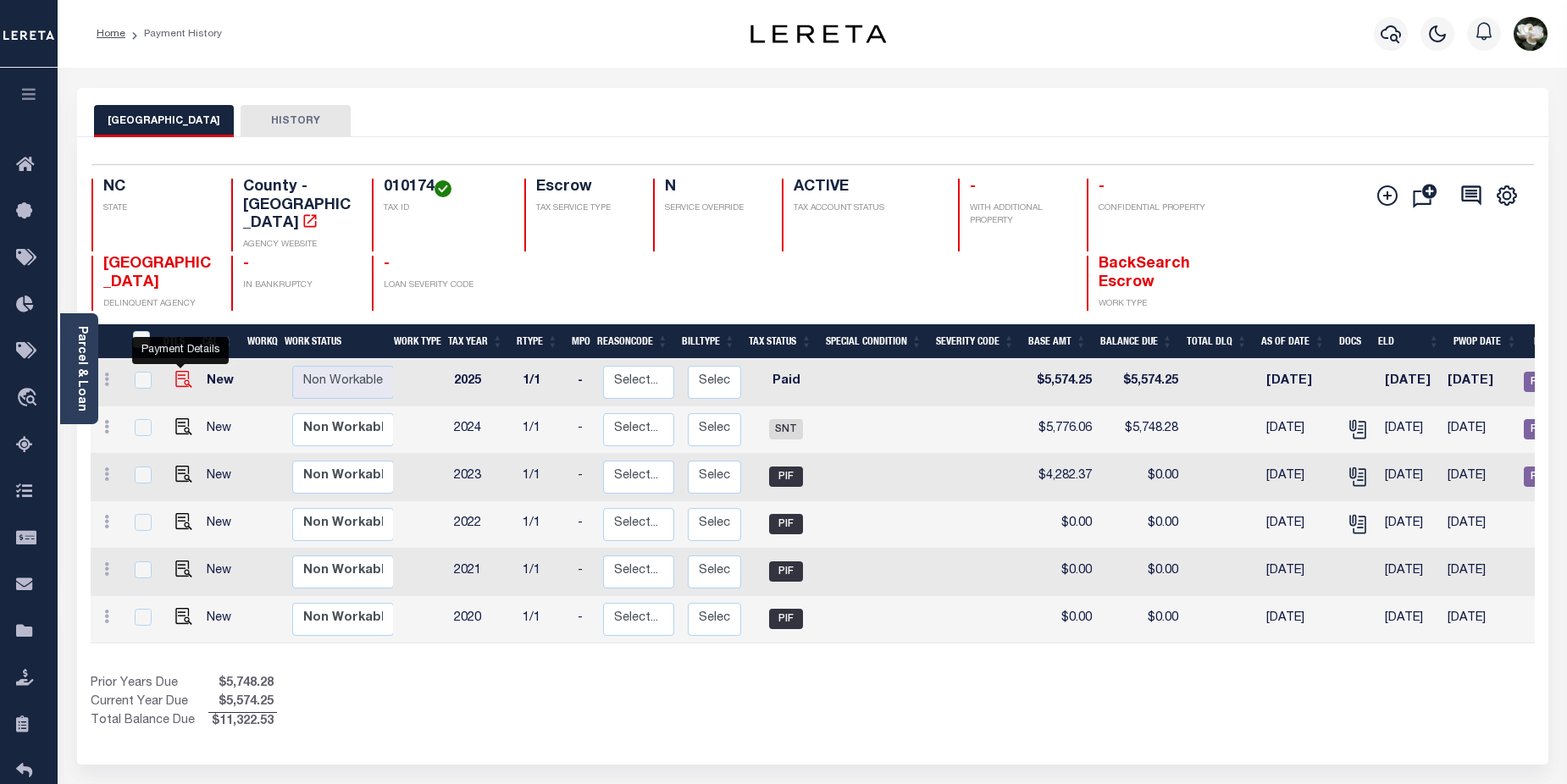
click at [182, 371] on img "" at bounding box center [184, 379] width 17 height 17
checkbox input "true"
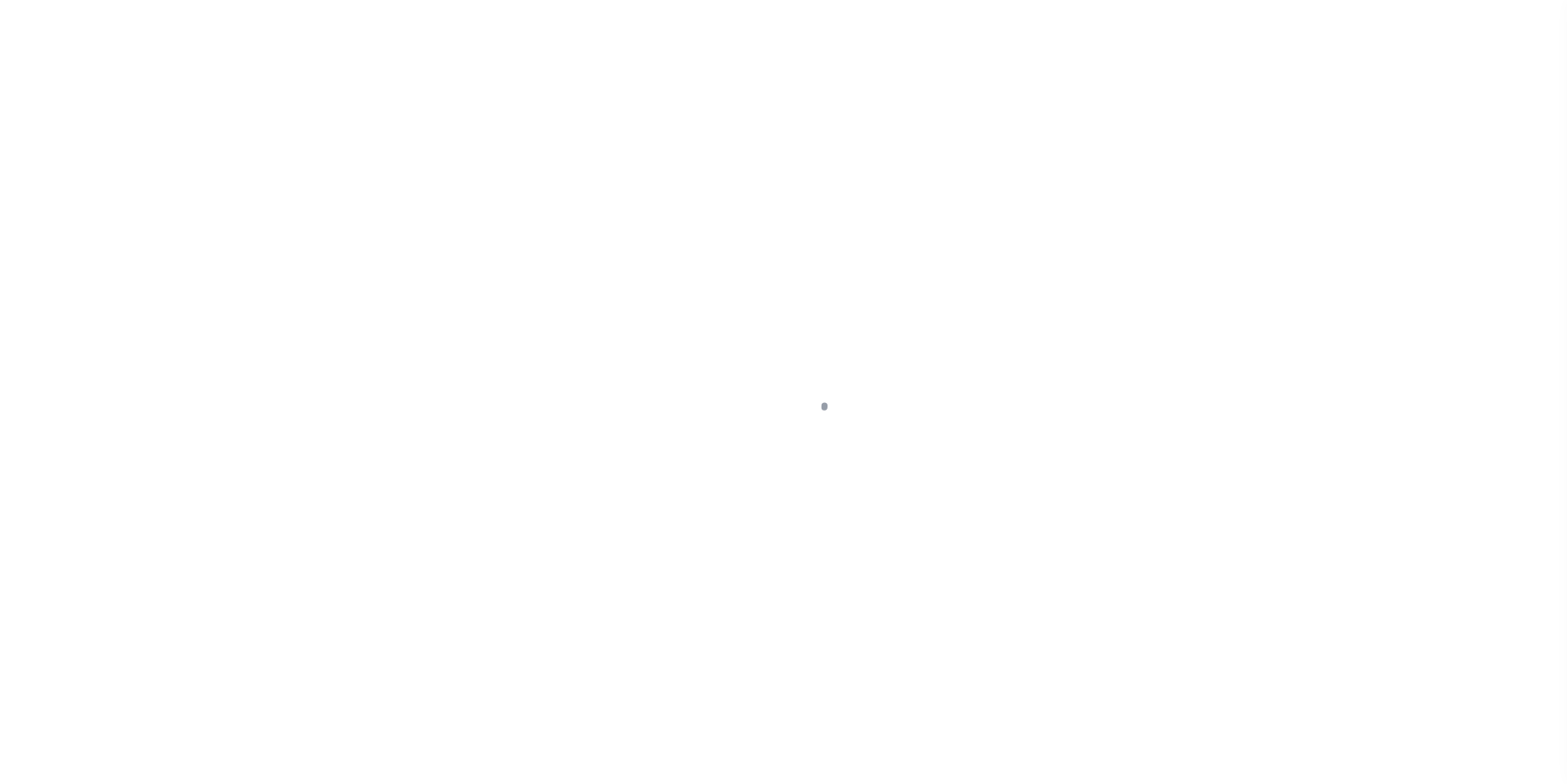
select select "PYD"
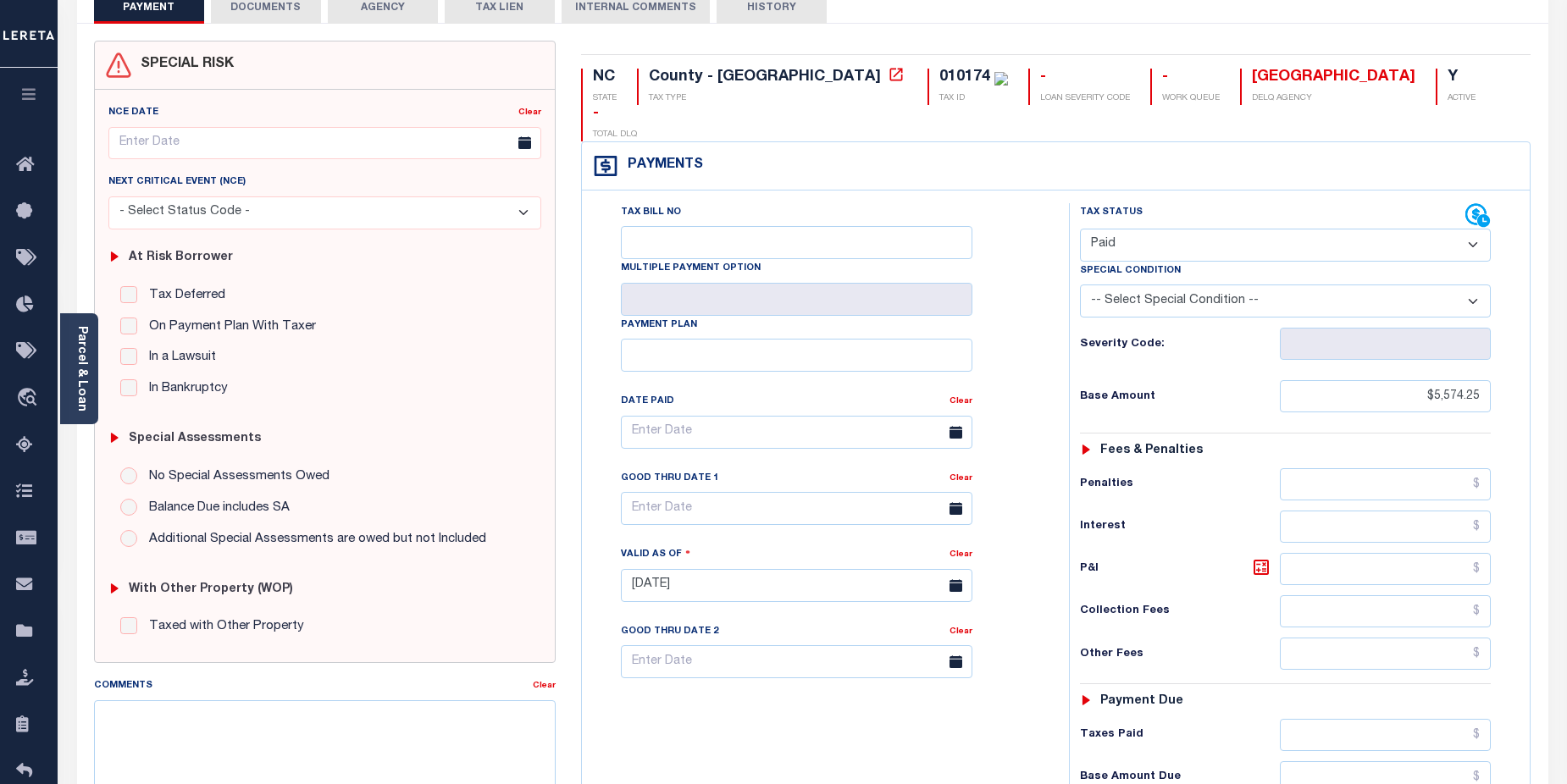
scroll to position [49, 0]
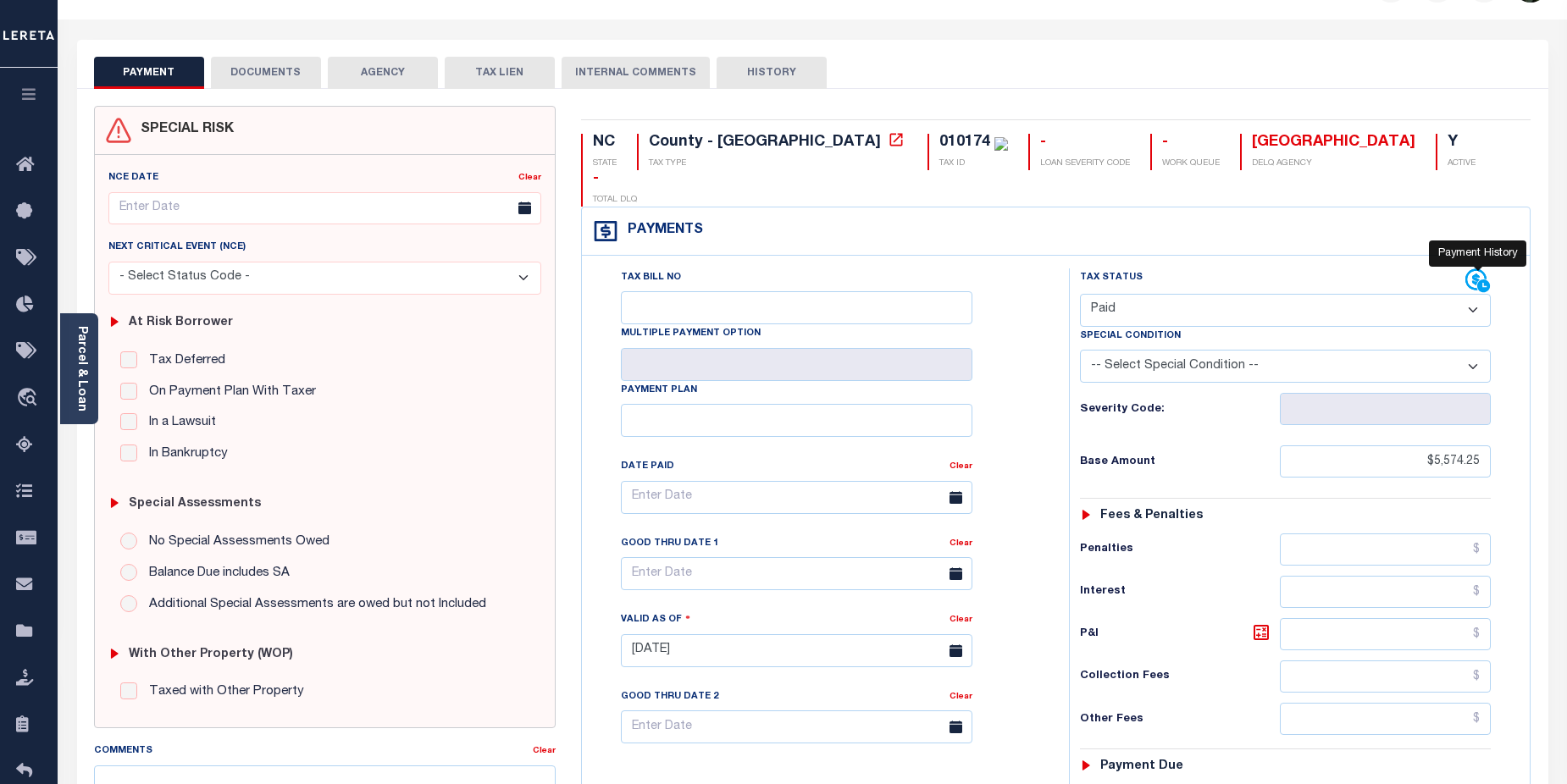
click at [1475, 268] on icon at bounding box center [1478, 281] width 26 height 26
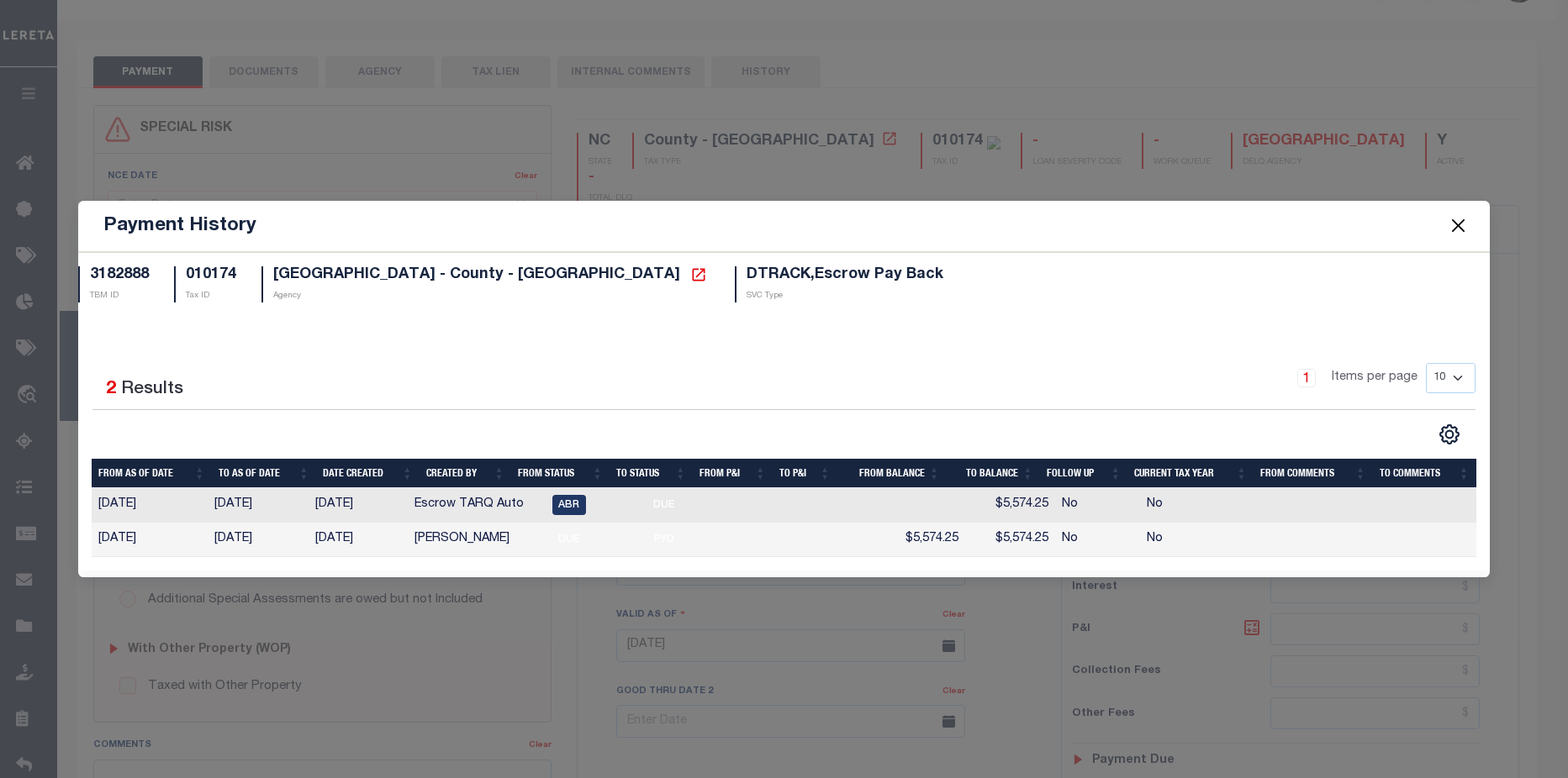
click at [1048, 128] on div "Payment History 3182888 TBM ID 010174 Tax ID [GEOGRAPHIC_DATA] - County - [GEOG…" at bounding box center [784, 389] width 1568 height 778
click at [1454, 222] on button "Close" at bounding box center [1459, 226] width 22 height 22
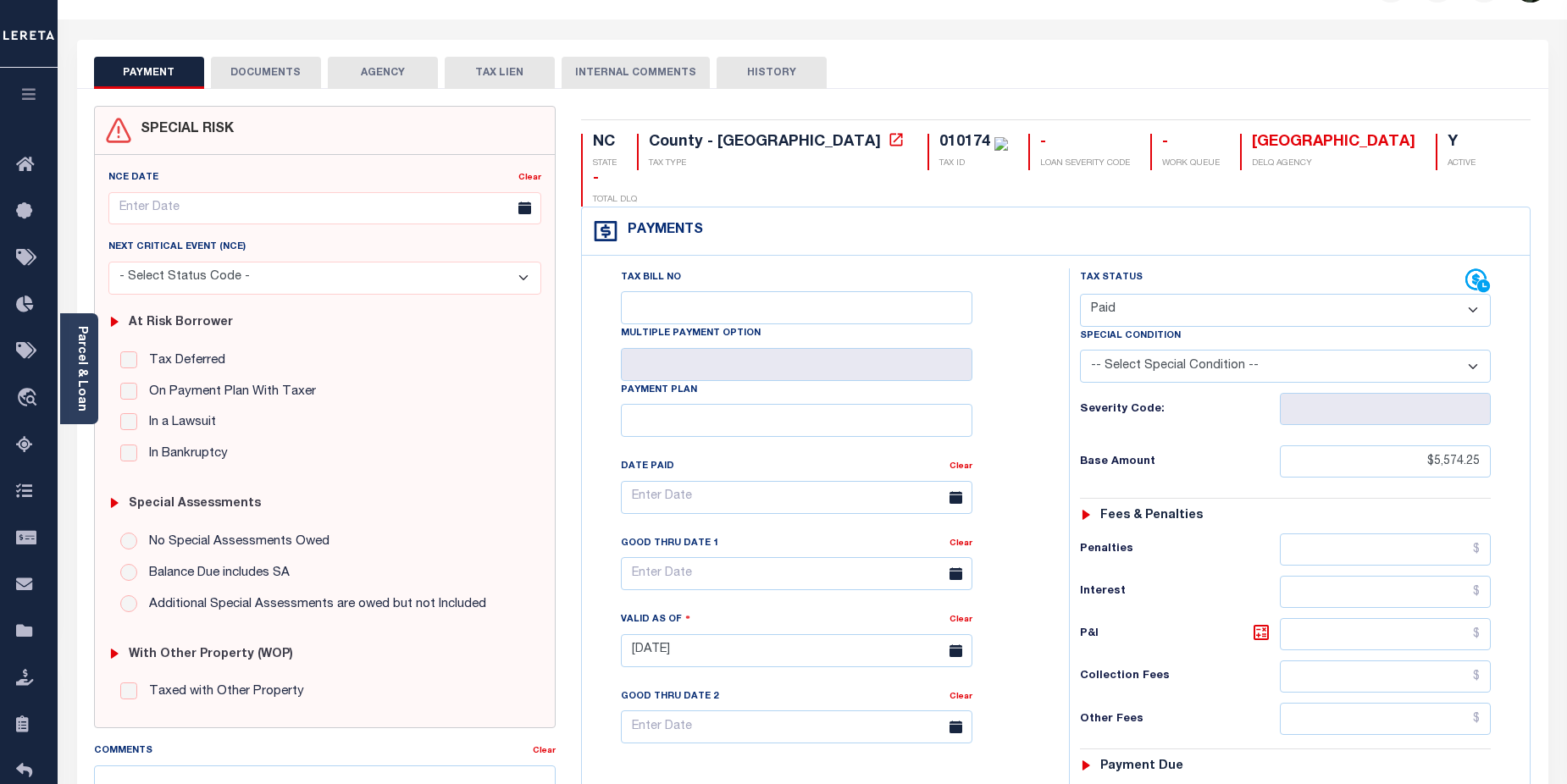
click at [373, 72] on button "AGENCY" at bounding box center [382, 73] width 110 height 32
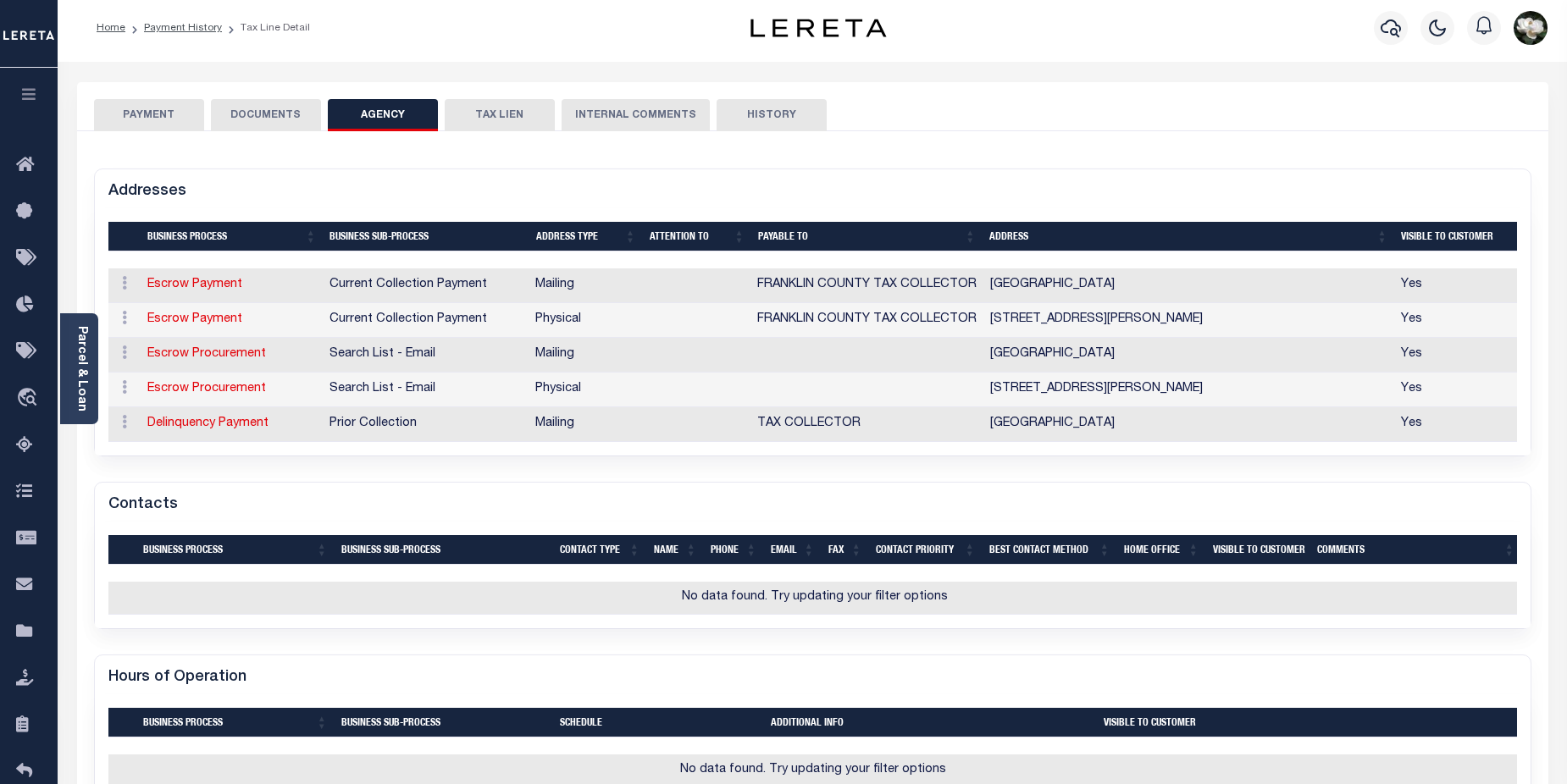
scroll to position [0, 0]
